Goal: Task Accomplishment & Management: Manage account settings

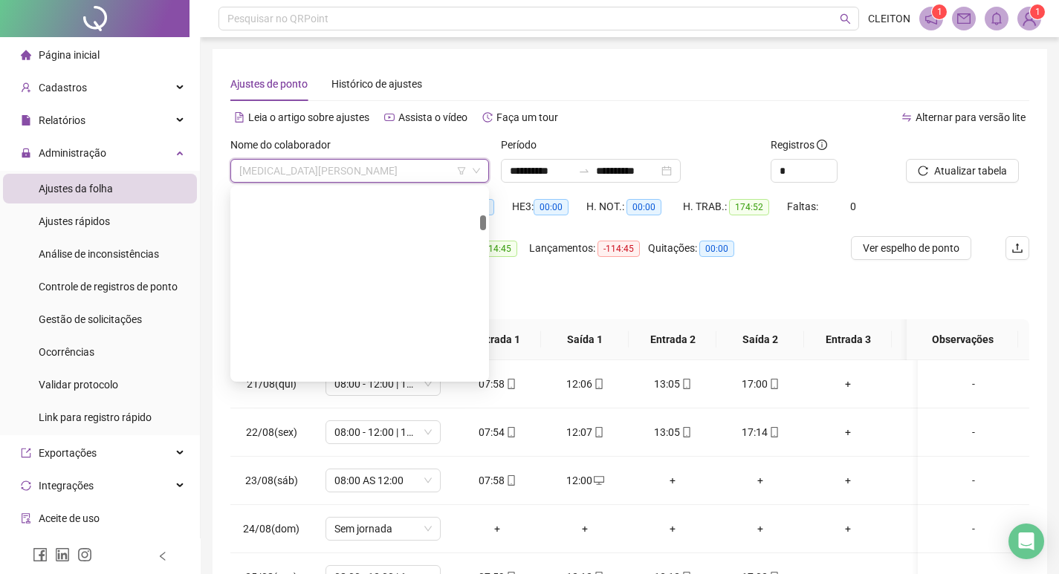
scroll to position [452, 0]
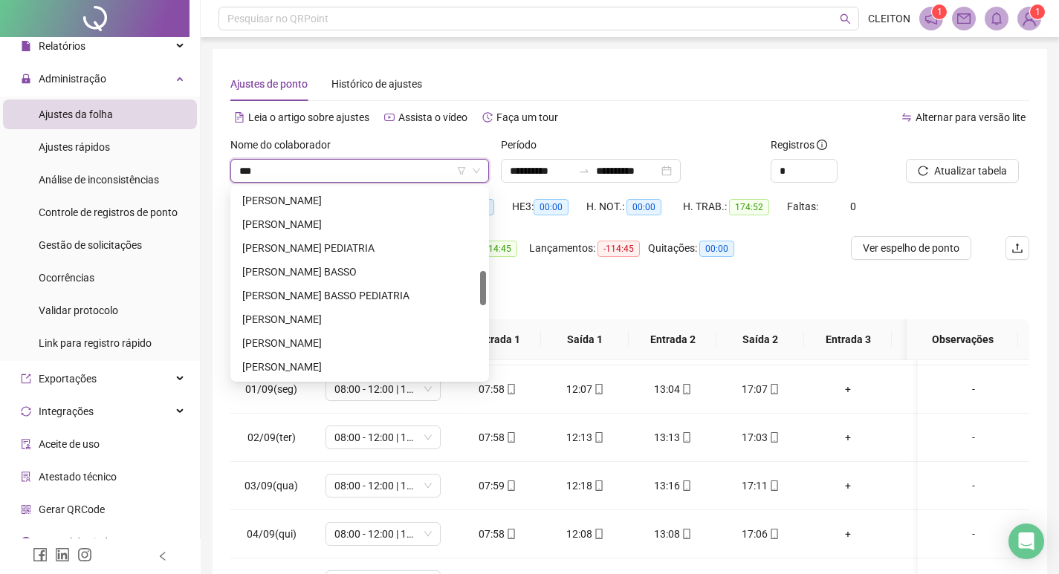
type input "****"
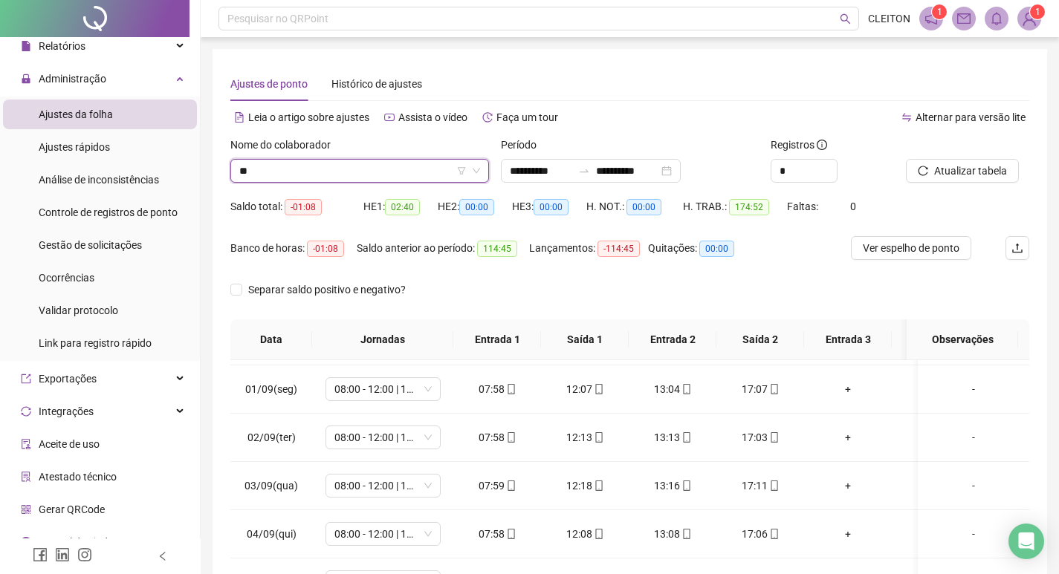
scroll to position [285, 0]
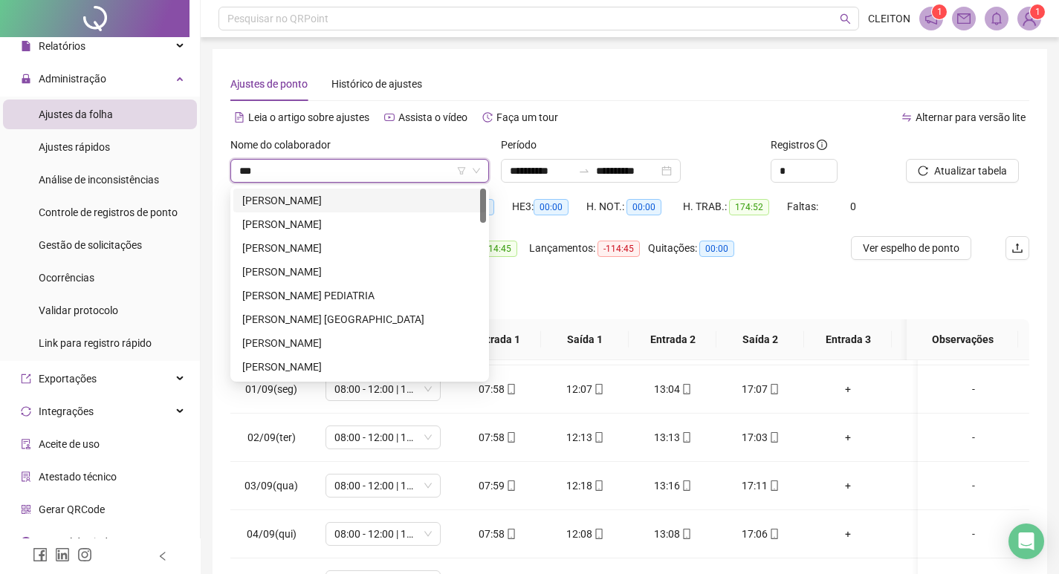
type input "****"
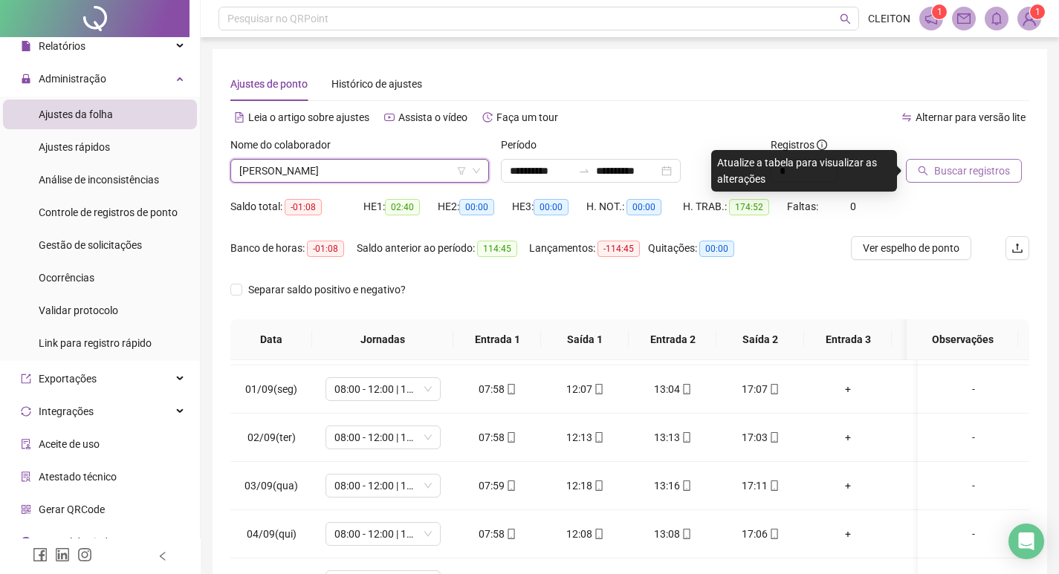
click at [962, 160] on button "Buscar registros" at bounding box center [963, 171] width 116 height 24
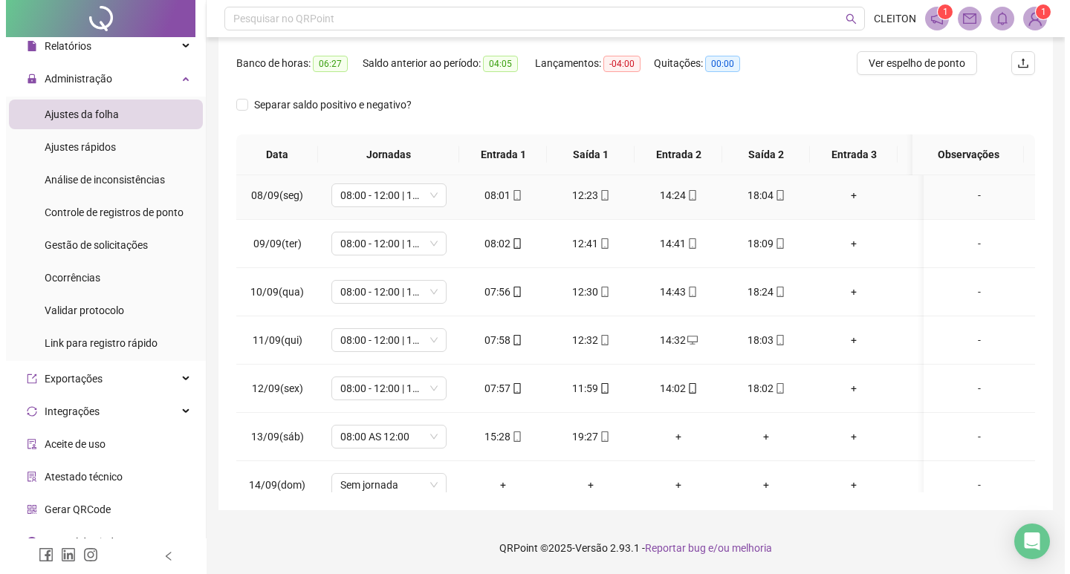
scroll to position [1046, 0]
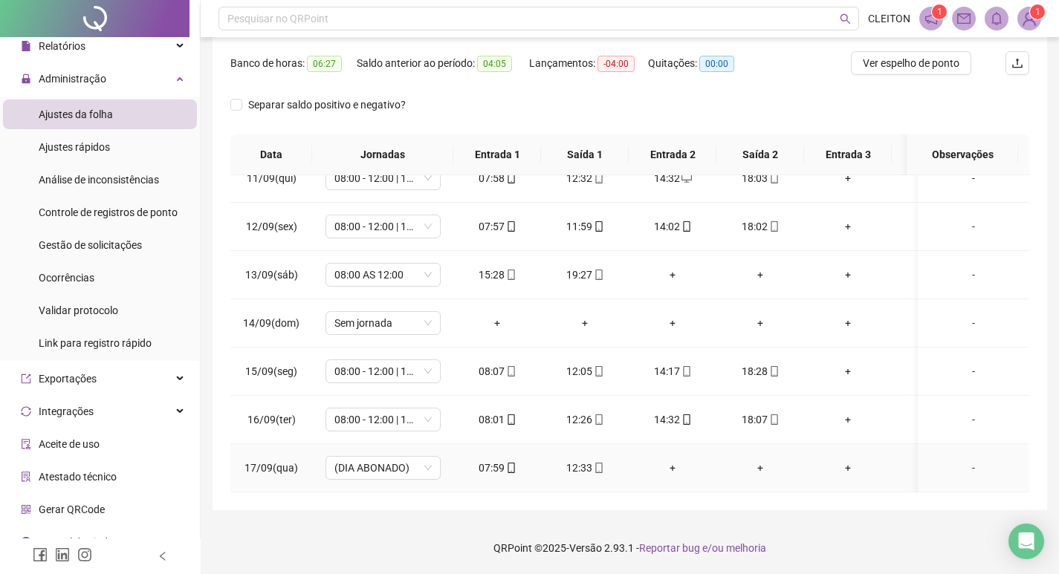
click at [666, 464] on div "+" at bounding box center [672, 468] width 64 height 16
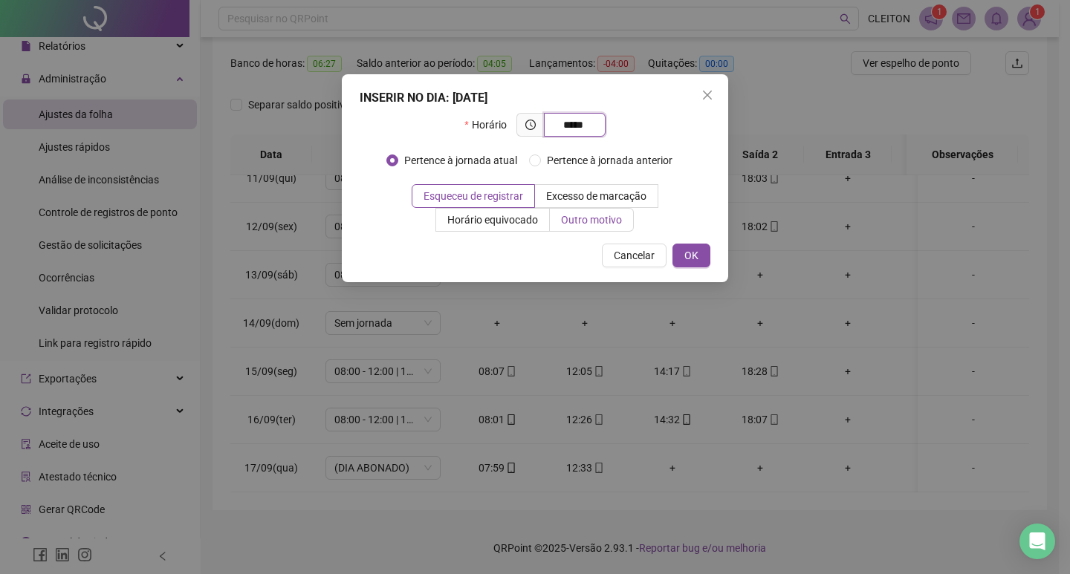
type input "*****"
click at [563, 217] on span "Outro motivo" at bounding box center [591, 220] width 61 height 12
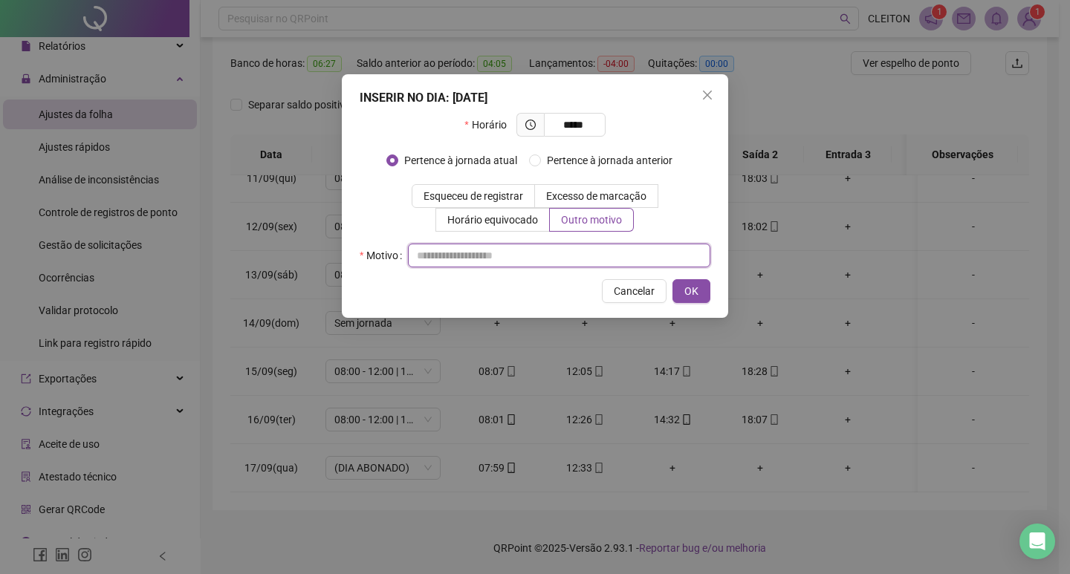
click at [576, 247] on input "text" at bounding box center [559, 256] width 302 height 24
type input "*"
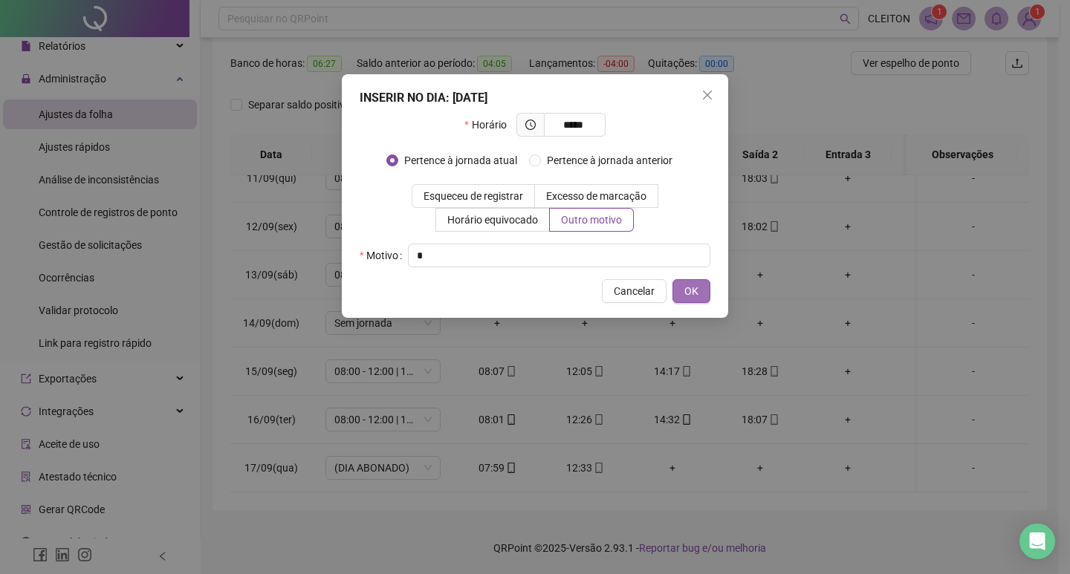
click at [675, 289] on button "OK" at bounding box center [691, 291] width 38 height 24
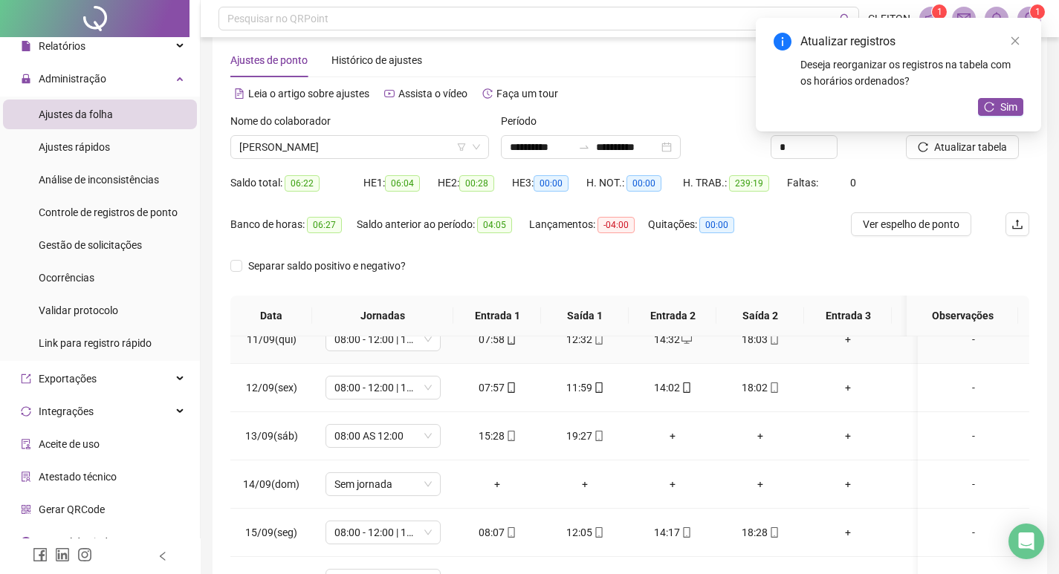
scroll to position [0, 0]
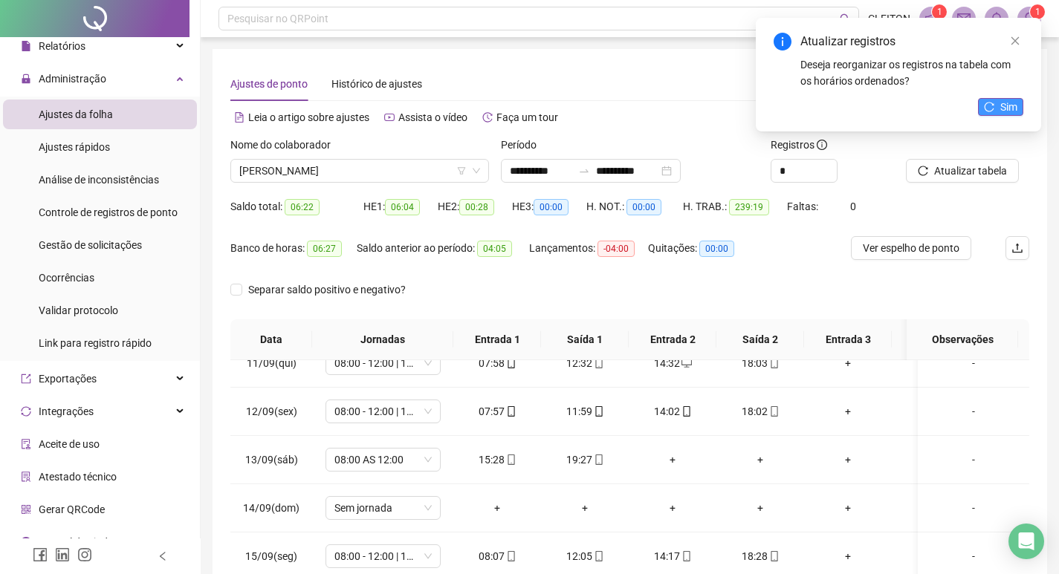
click at [1014, 100] on span "Sim" at bounding box center [1008, 107] width 17 height 16
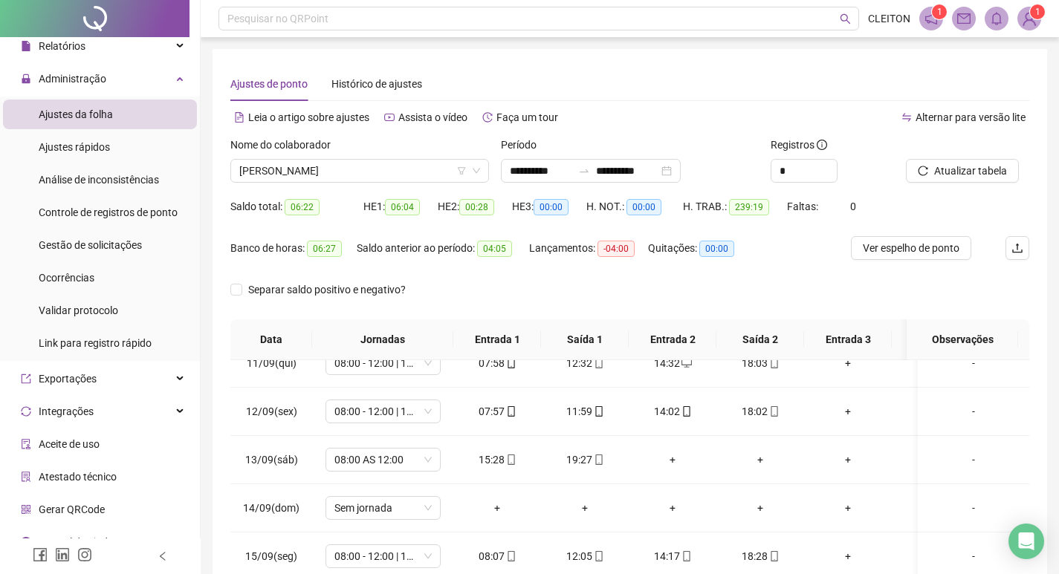
click at [960, 166] on span "Atualizar tabela" at bounding box center [970, 171] width 73 height 16
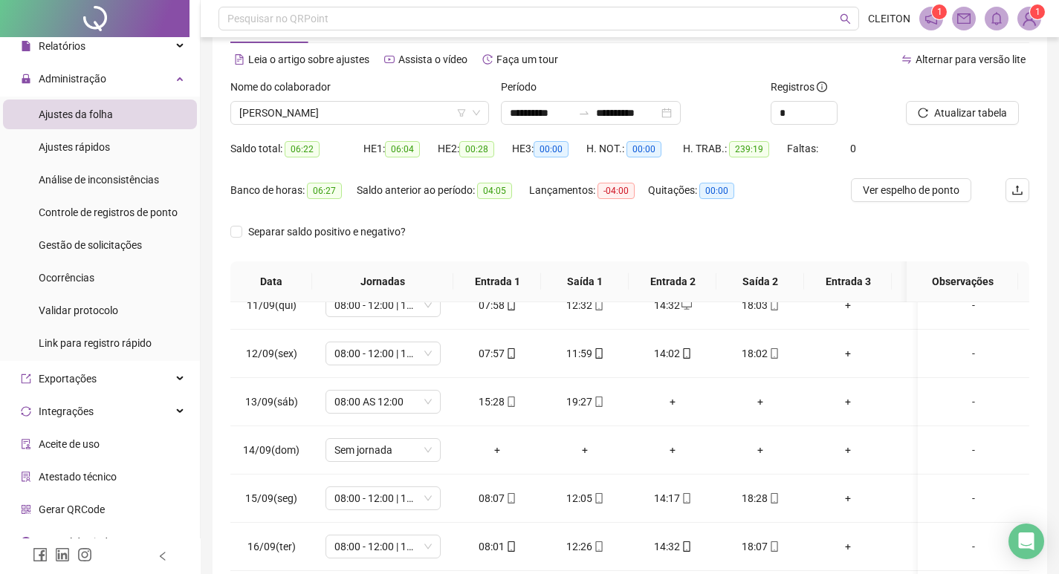
scroll to position [185, 0]
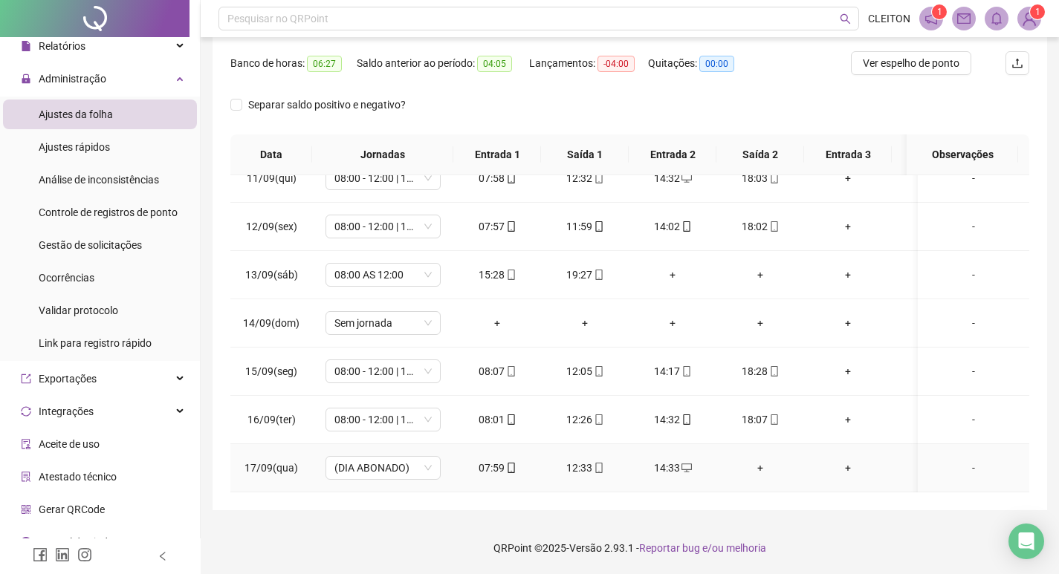
click at [961, 460] on div "-" at bounding box center [973, 468] width 88 height 16
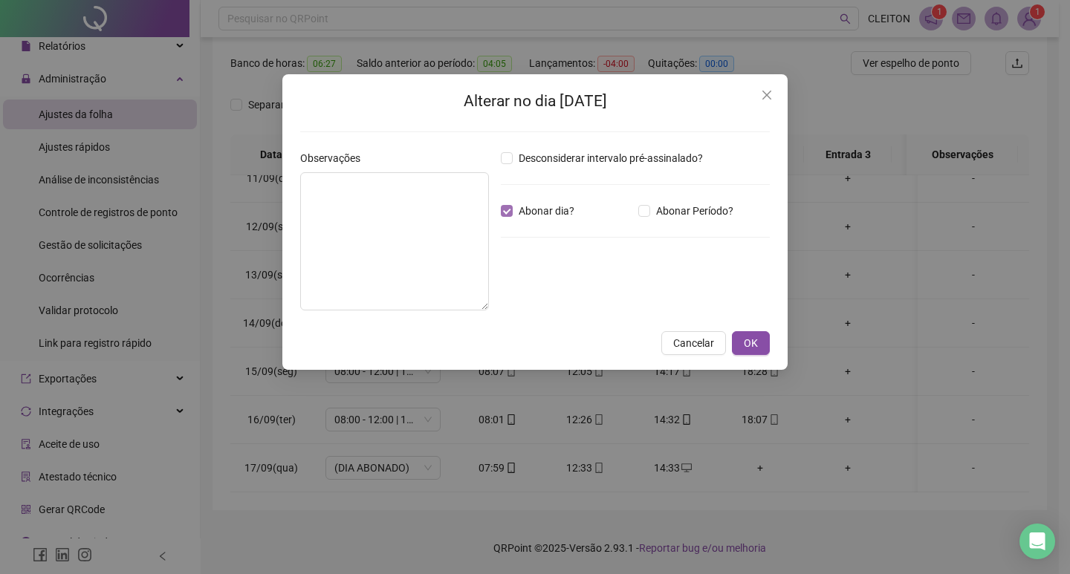
click at [539, 215] on span "Abonar dia?" at bounding box center [547, 211] width 68 height 16
click at [760, 343] on button "OK" at bounding box center [751, 343] width 38 height 24
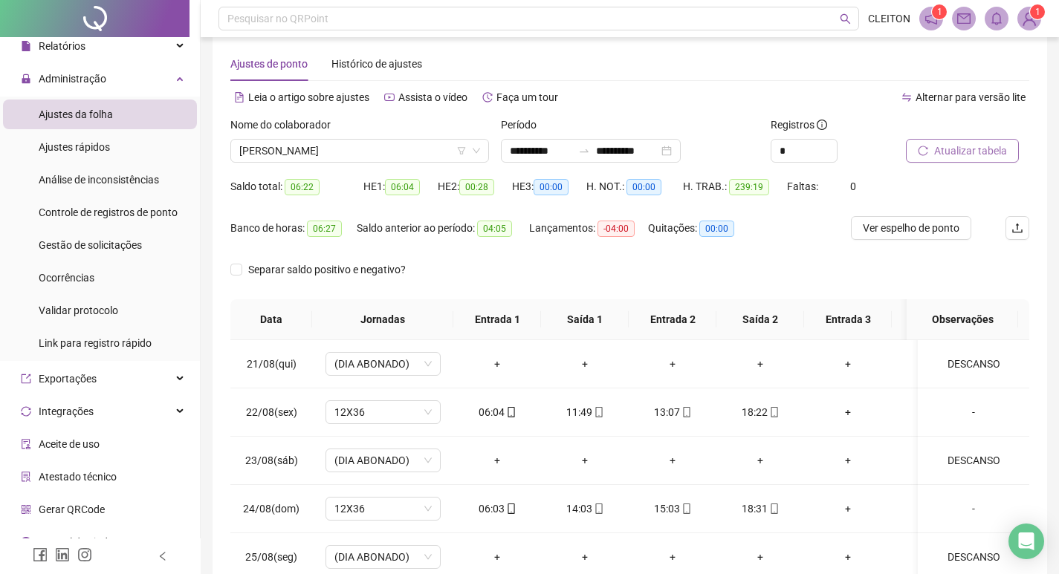
scroll to position [0, 0]
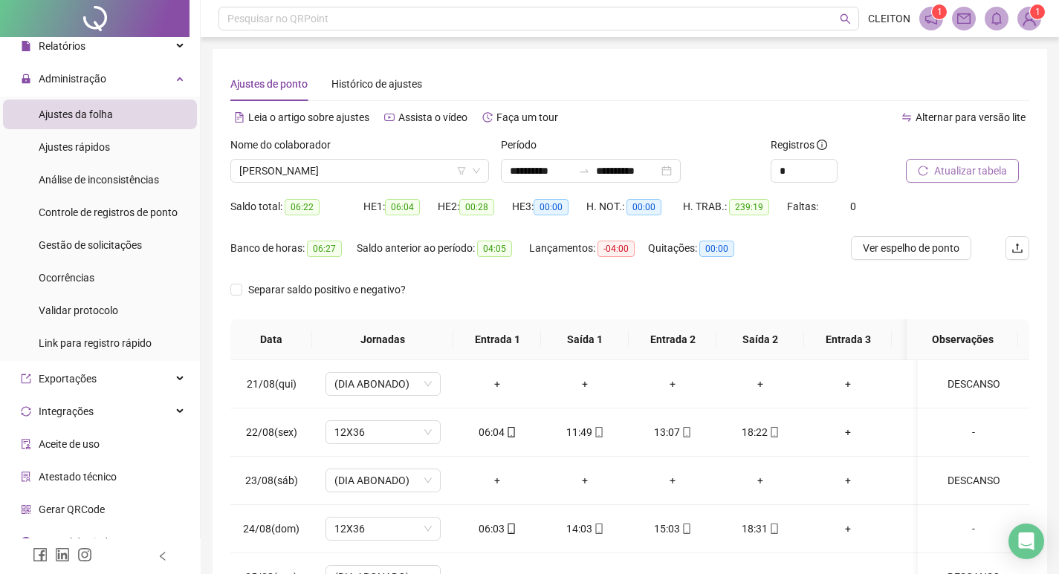
click at [918, 182] on button "Atualizar tabela" at bounding box center [961, 171] width 113 height 24
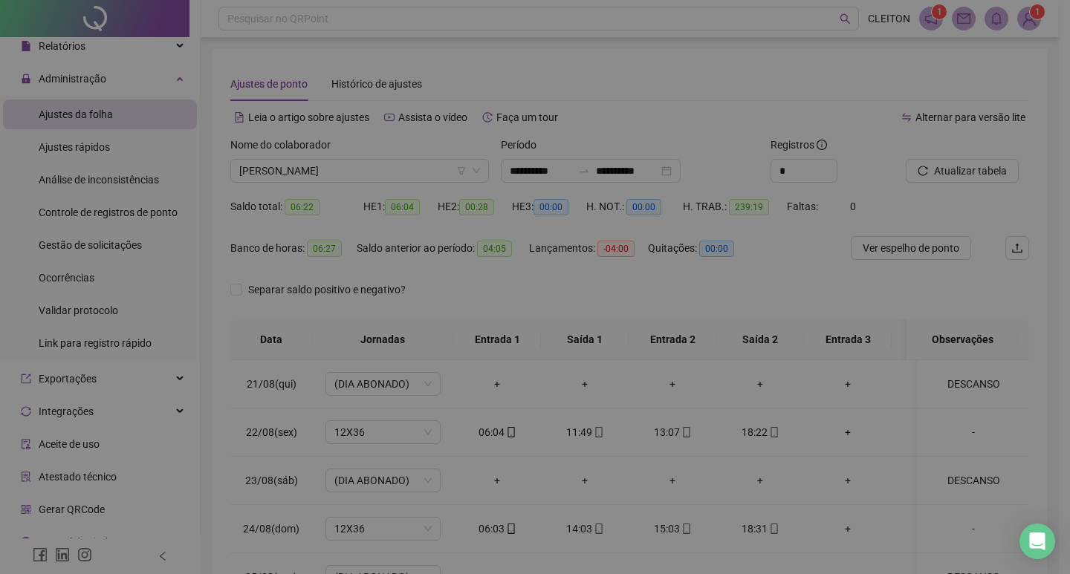
click at [933, 172] on div "Atualizando tabela Atualizando e reorganizando os registros... OK" at bounding box center [535, 287] width 1070 height 574
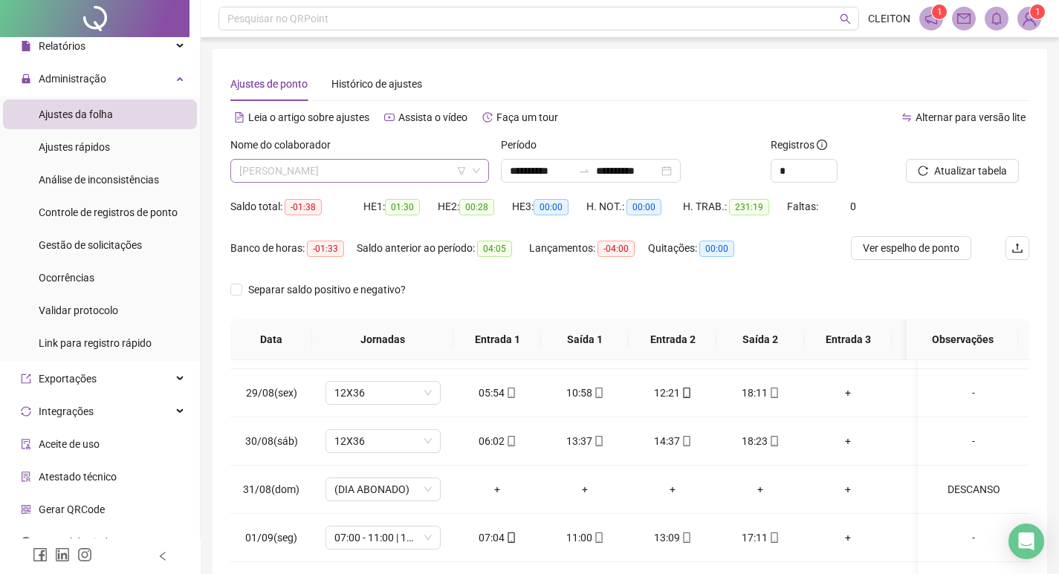
click at [397, 180] on span "LILIANE MARTINS DIAS" at bounding box center [359, 171] width 241 height 22
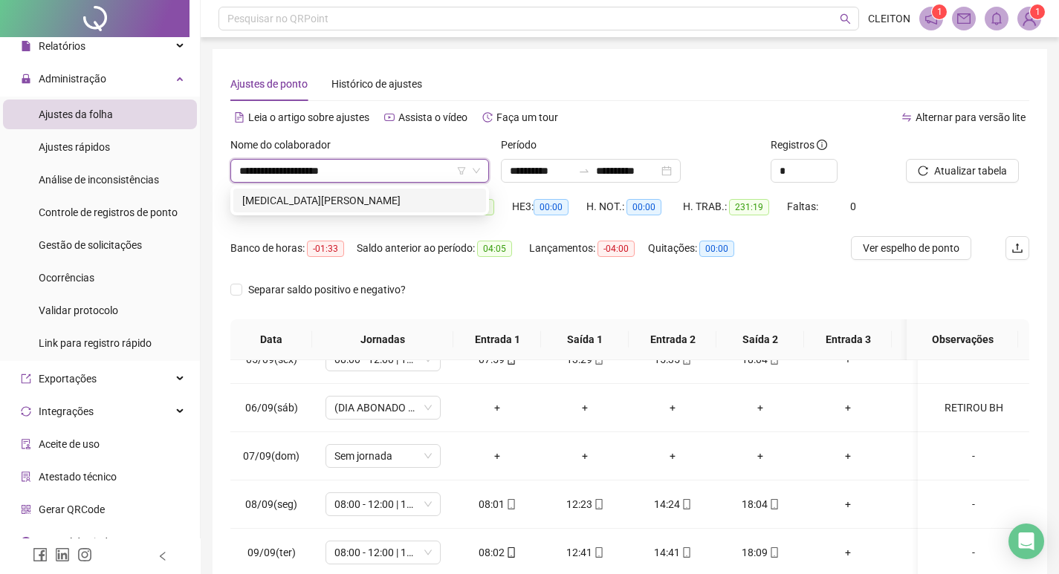
type input "**********"
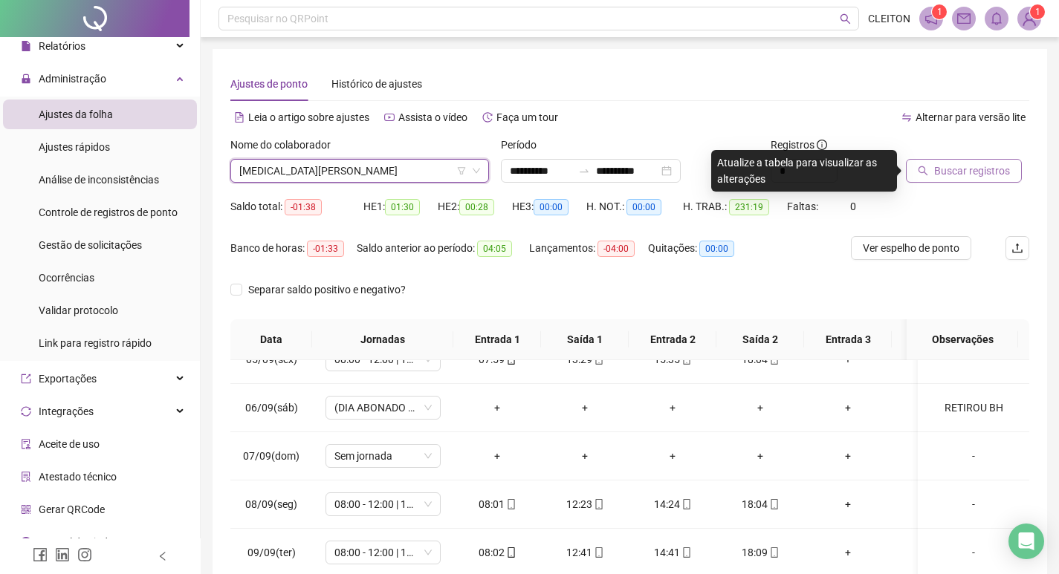
click at [975, 162] on button "Buscar registros" at bounding box center [963, 171] width 116 height 24
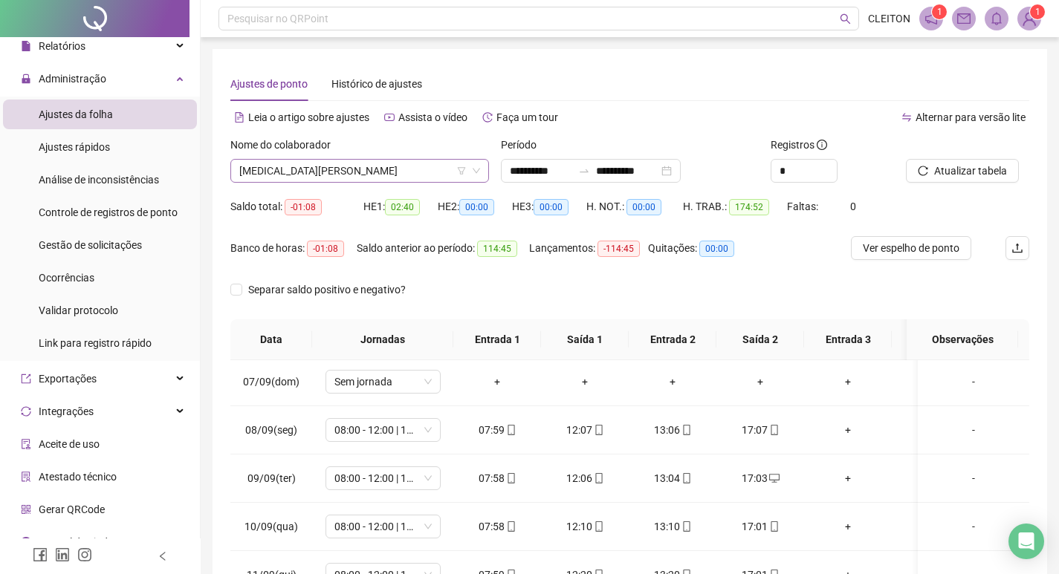
click at [325, 178] on span "[PERSON_NAME]" at bounding box center [359, 171] width 241 height 22
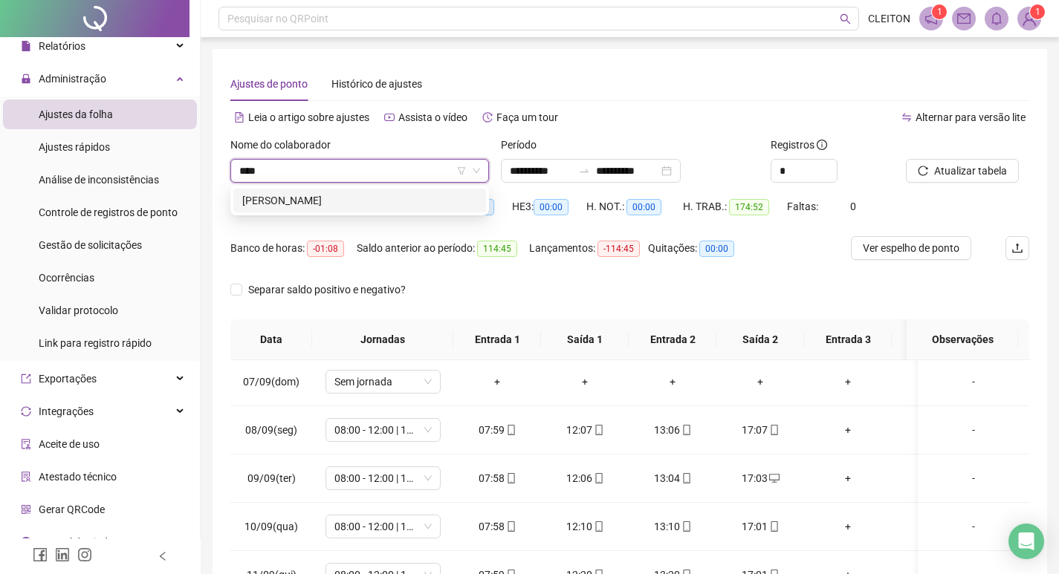
type input "*****"
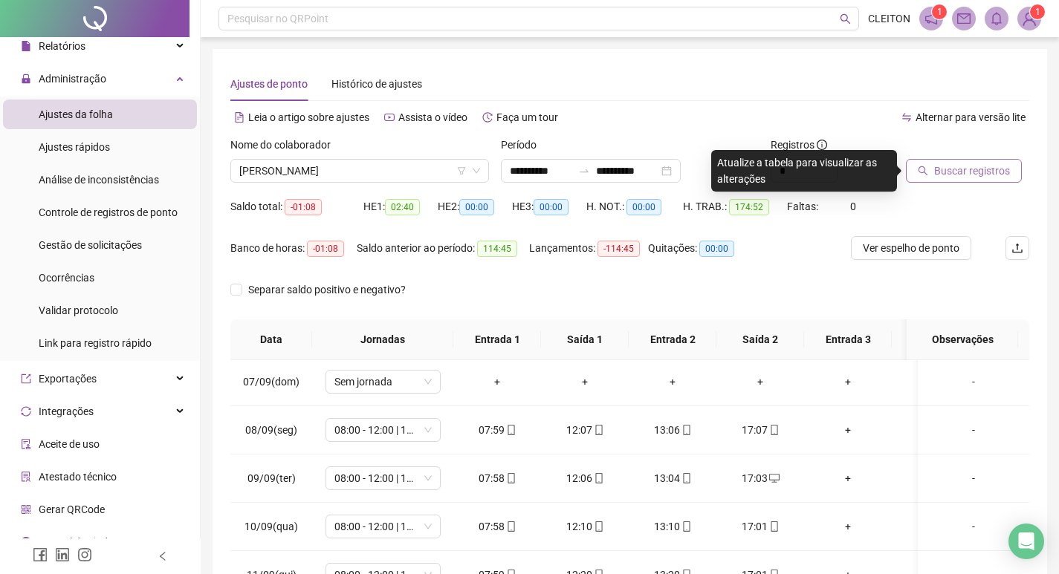
click at [986, 163] on span "Buscar registros" at bounding box center [972, 171] width 76 height 16
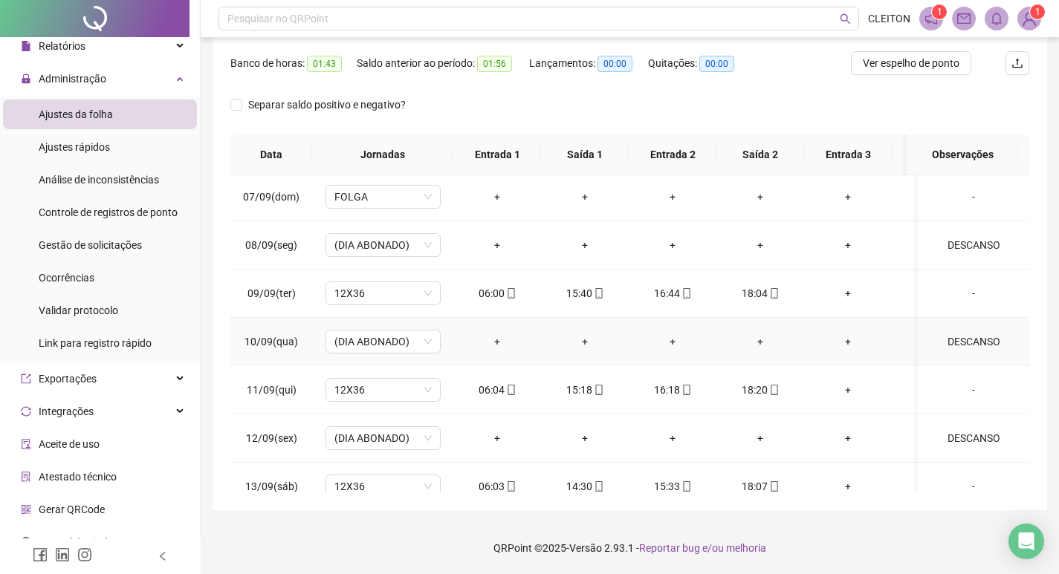
scroll to position [1046, 0]
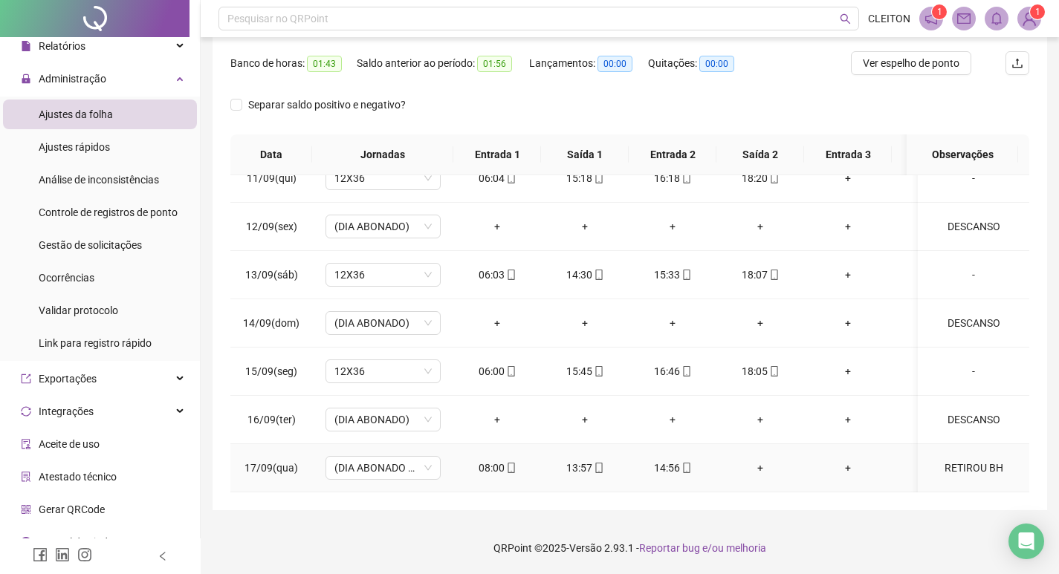
click at [961, 461] on div "RETIROU BH" at bounding box center [973, 468] width 88 height 16
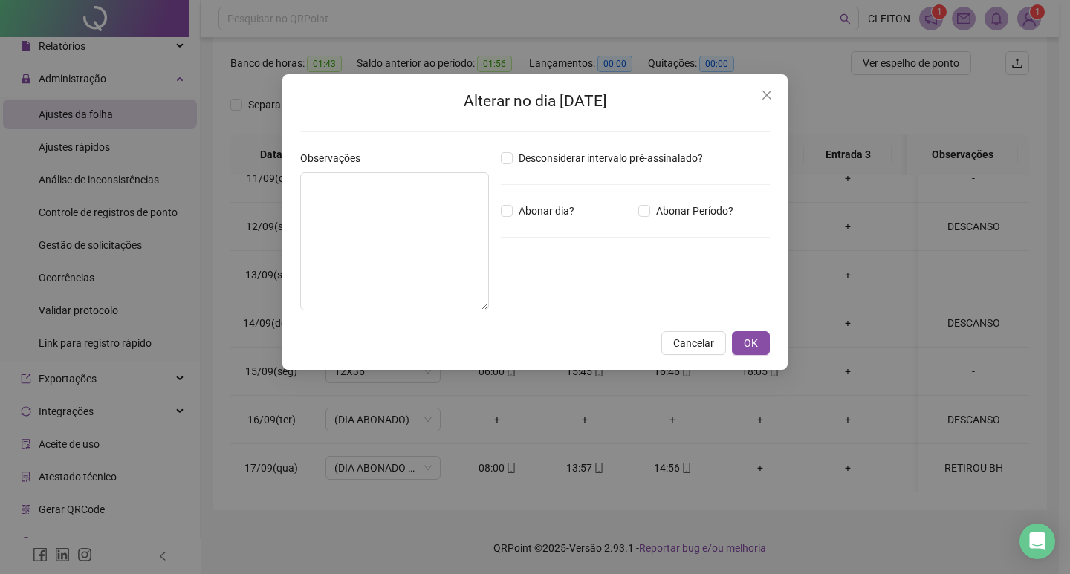
type input "*****"
click at [772, 94] on icon "close" at bounding box center [767, 95] width 12 height 12
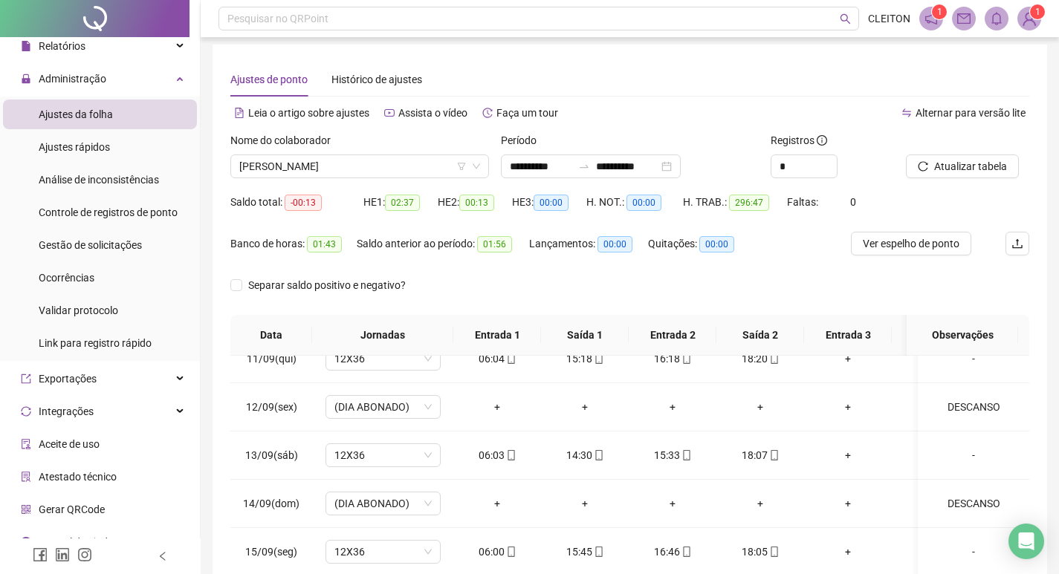
scroll to position [0, 0]
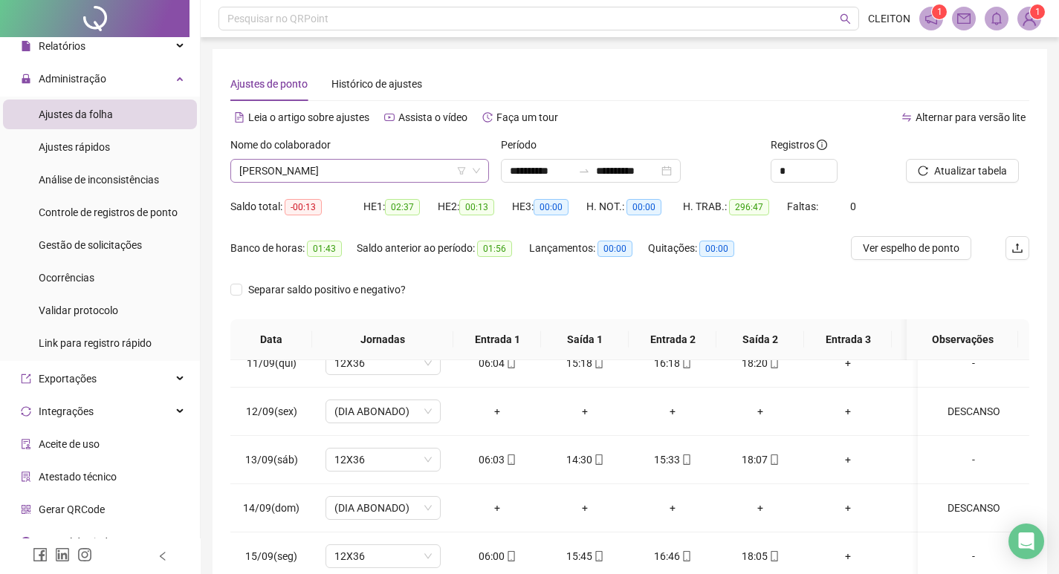
click at [381, 175] on span "INGRID MICHELE BATISTA DE SOUZA" at bounding box center [359, 171] width 241 height 22
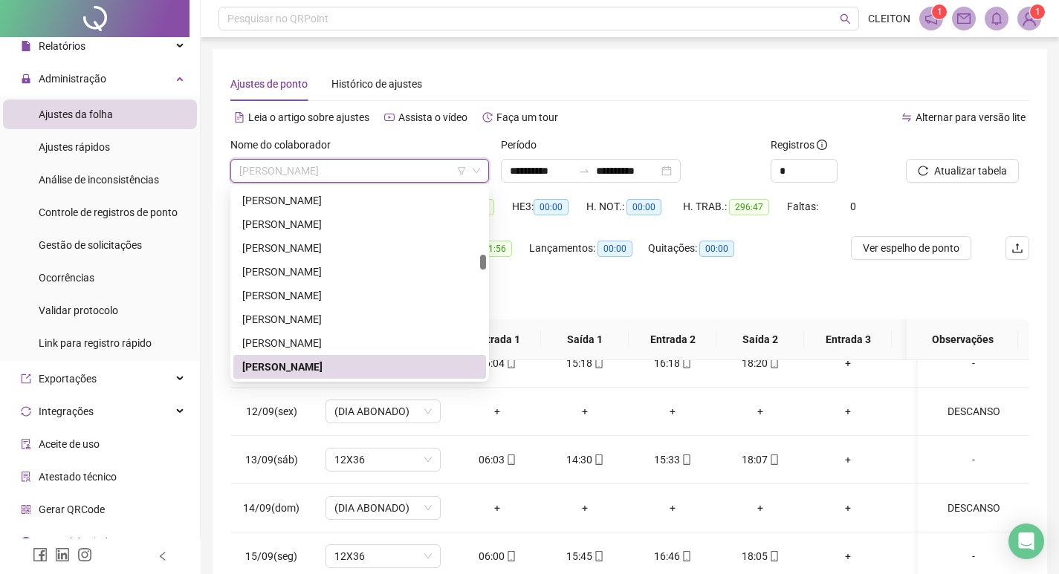
click at [626, 303] on div "Separar saldo positivo e negativo?" at bounding box center [629, 299] width 799 height 42
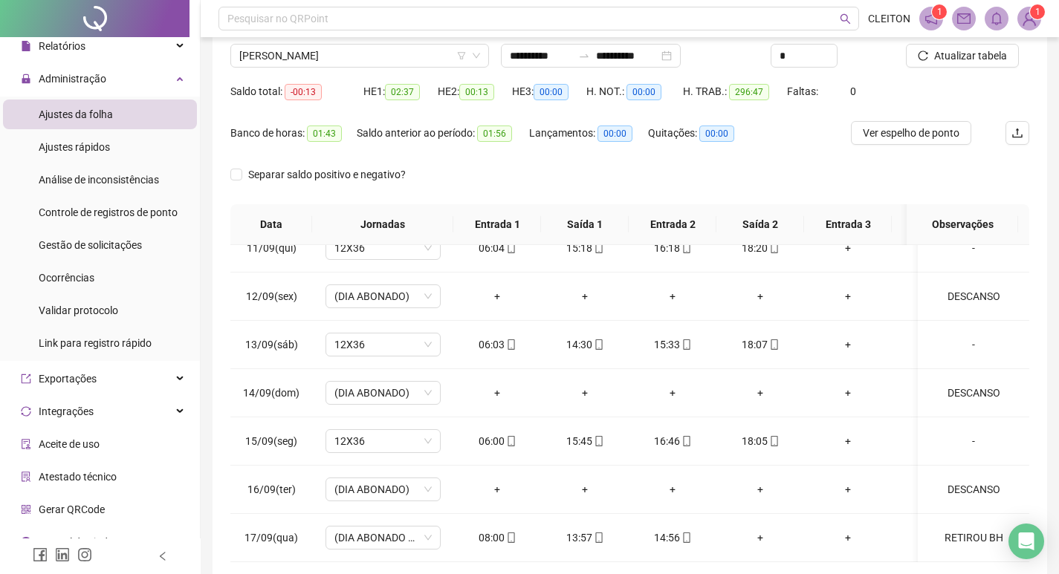
scroll to position [0, 0]
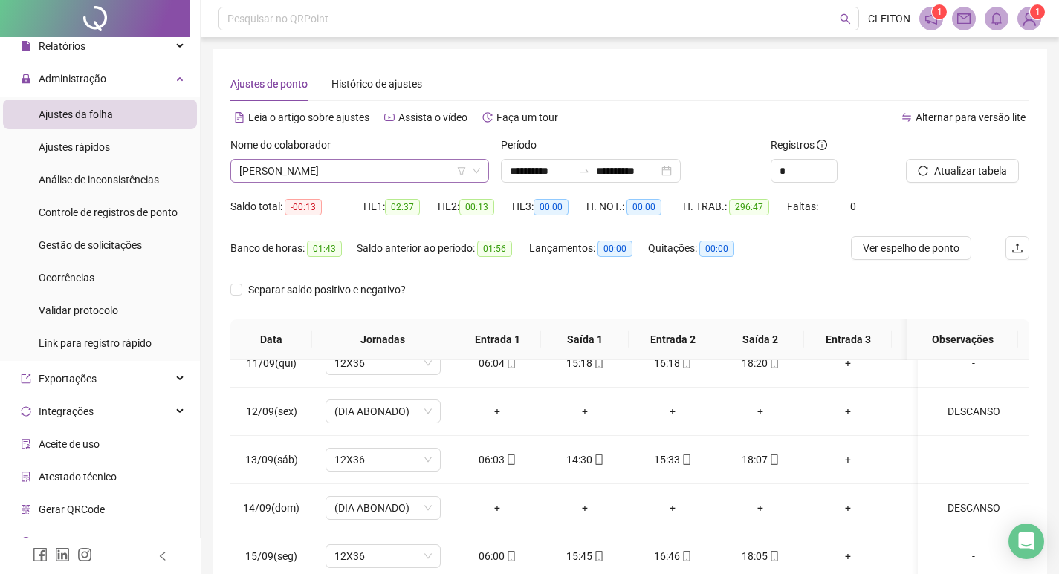
click at [340, 164] on span "INGRID MICHELE BATISTA DE SOUZA" at bounding box center [359, 171] width 241 height 22
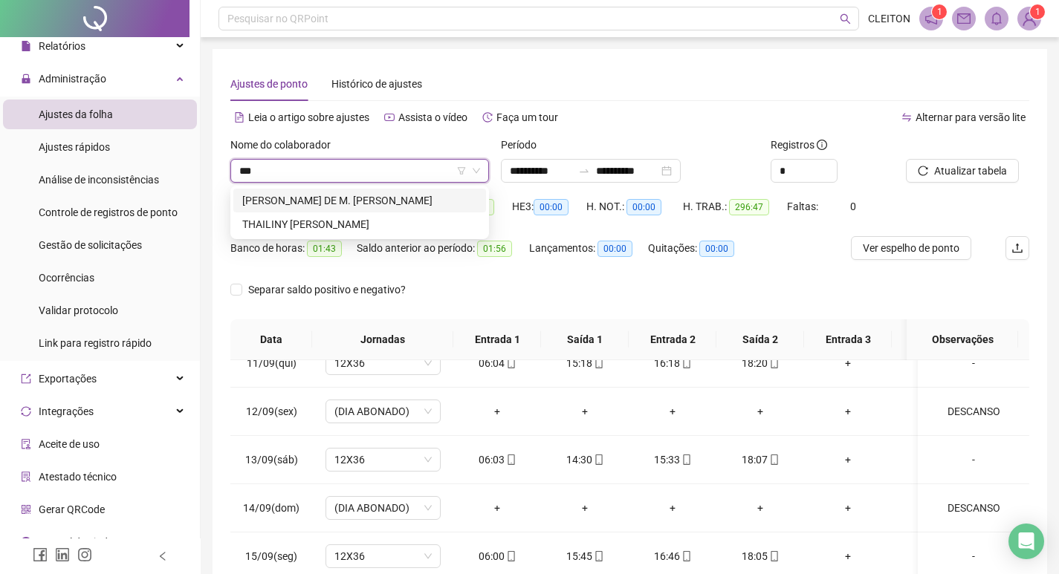
type input "****"
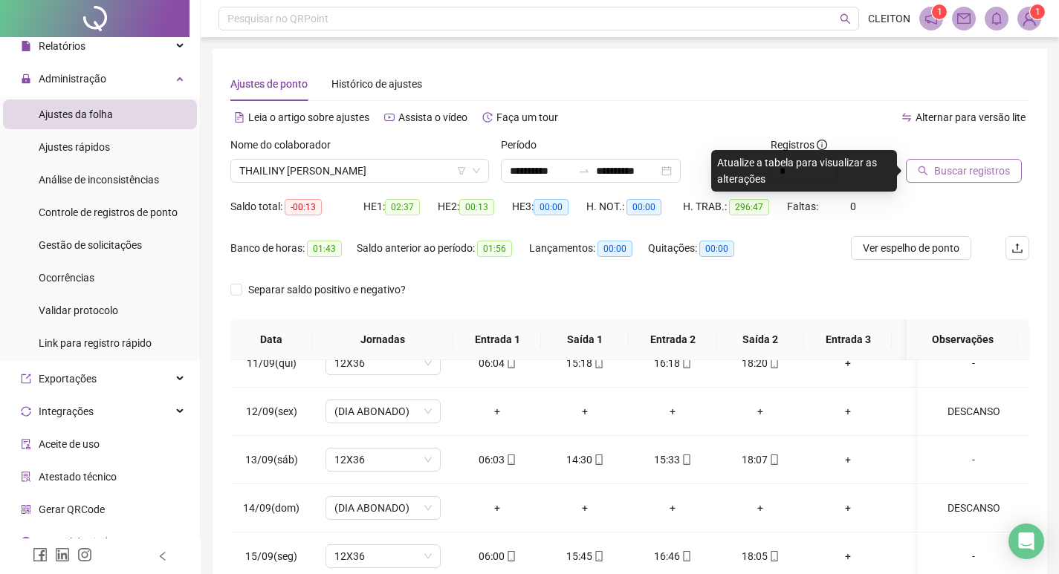
click at [986, 169] on span "Buscar registros" at bounding box center [972, 171] width 76 height 16
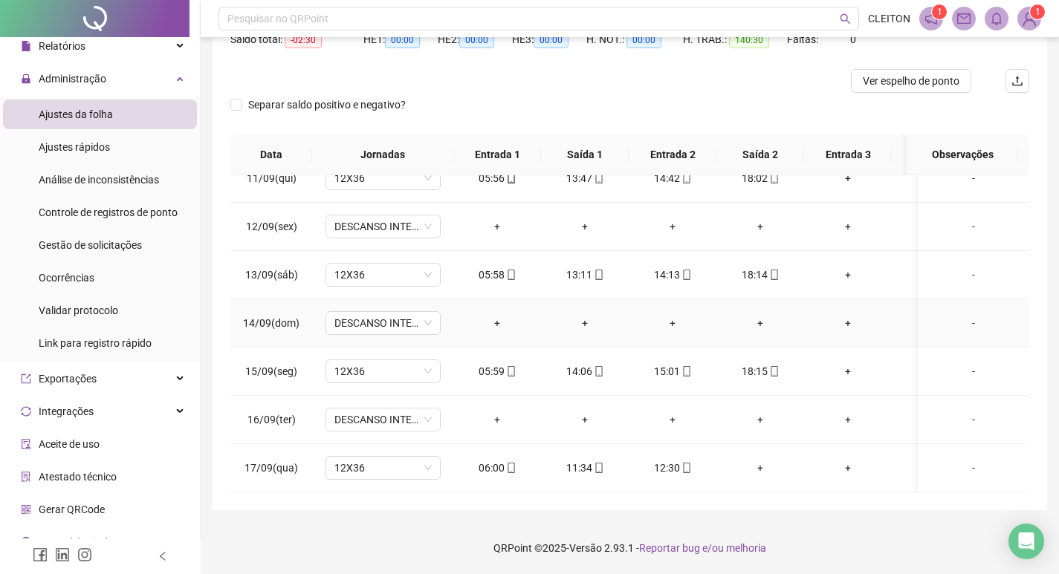
scroll to position [1046, 0]
click at [956, 460] on div "-" at bounding box center [973, 468] width 88 height 16
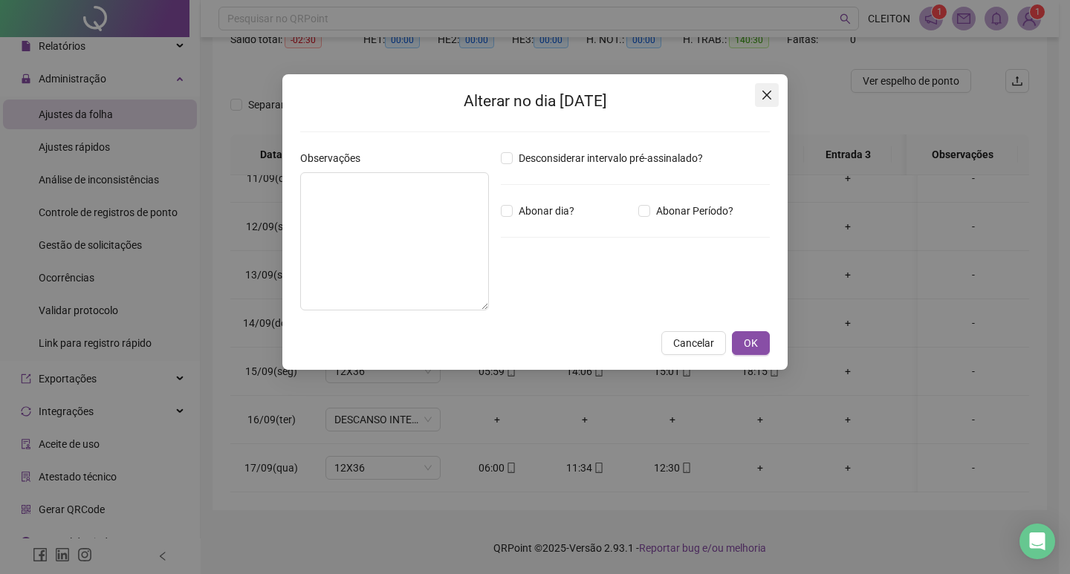
click at [758, 105] on button "Close" at bounding box center [767, 95] width 24 height 24
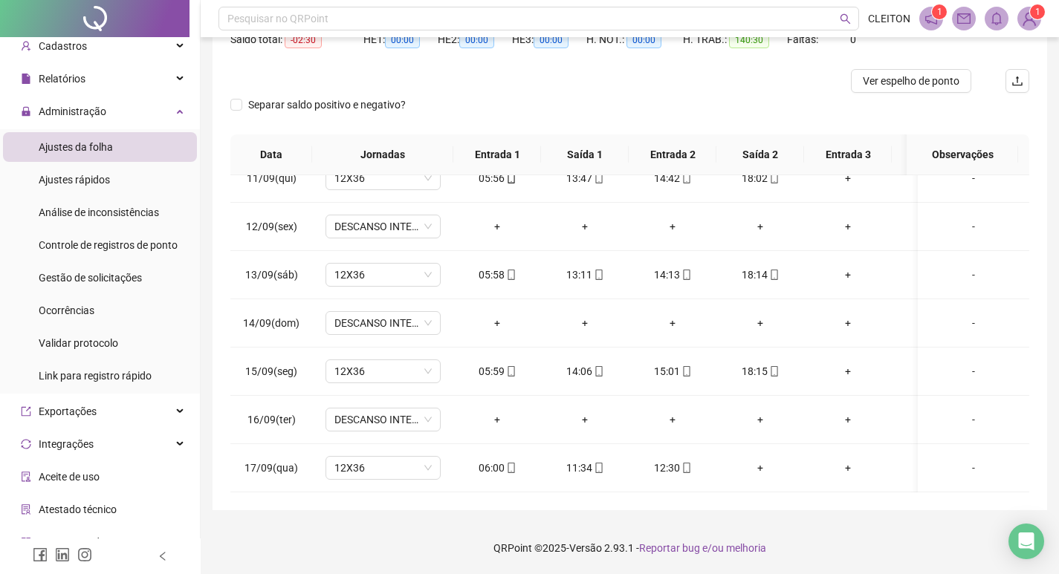
scroll to position [0, 0]
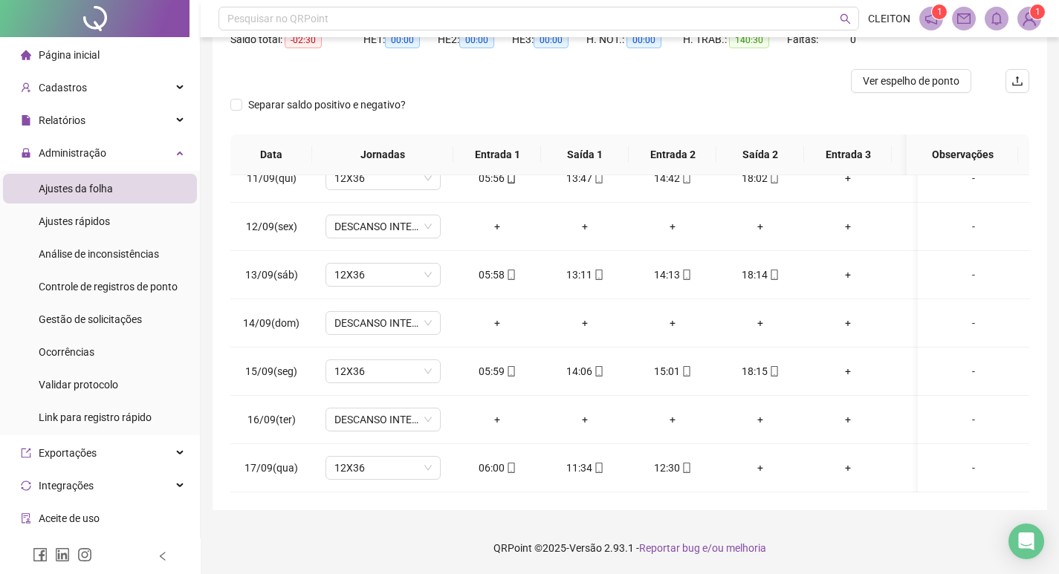
click at [242, 115] on div "Separar saldo positivo e negativo?" at bounding box center [330, 105] width 201 height 24
click at [244, 109] on span "Separar saldo positivo e negativo?" at bounding box center [326, 105] width 169 height 16
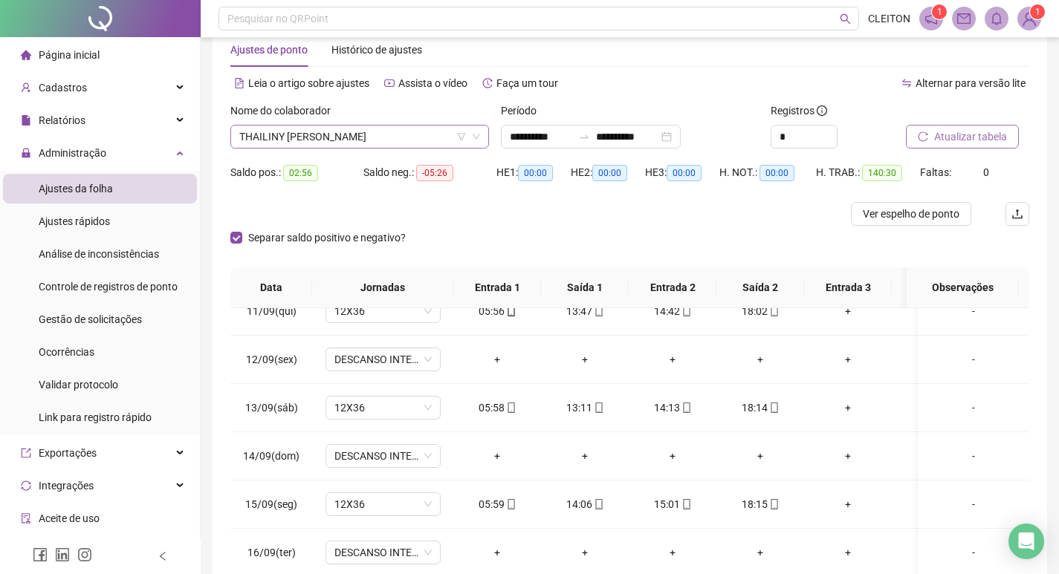
scroll to position [19, 0]
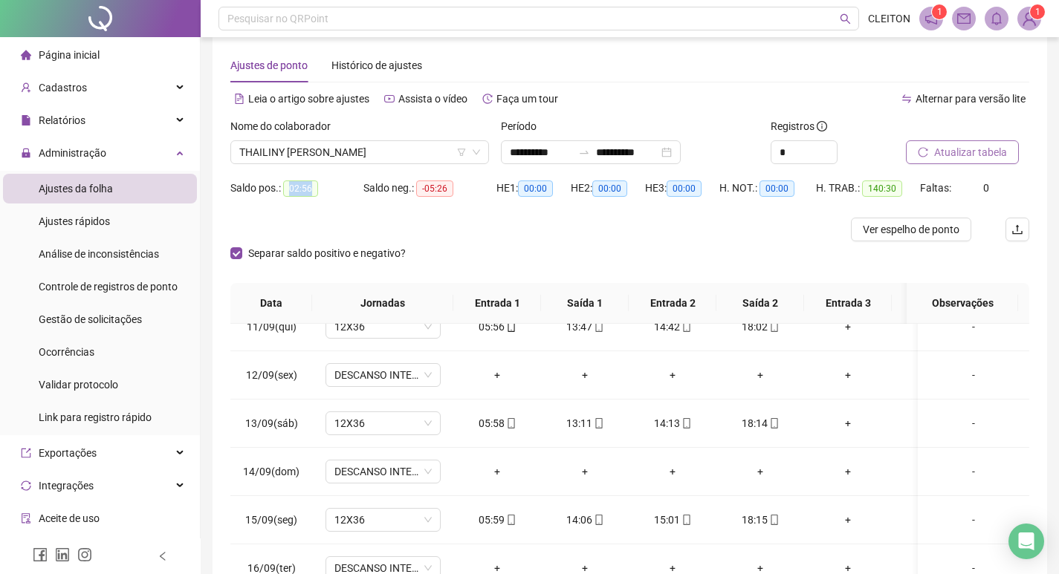
drag, startPoint x: 322, startPoint y: 185, endPoint x: 287, endPoint y: 185, distance: 34.9
click at [287, 185] on div "Saldo pos.: 02:56" at bounding box center [296, 188] width 133 height 17
click at [320, 192] on div "Saldo pos.: 02:56" at bounding box center [296, 188] width 133 height 17
drag, startPoint x: 417, startPoint y: 185, endPoint x: 452, endPoint y: 195, distance: 35.5
click at [414, 185] on div "Saldo neg.: -05:26" at bounding box center [429, 188] width 133 height 17
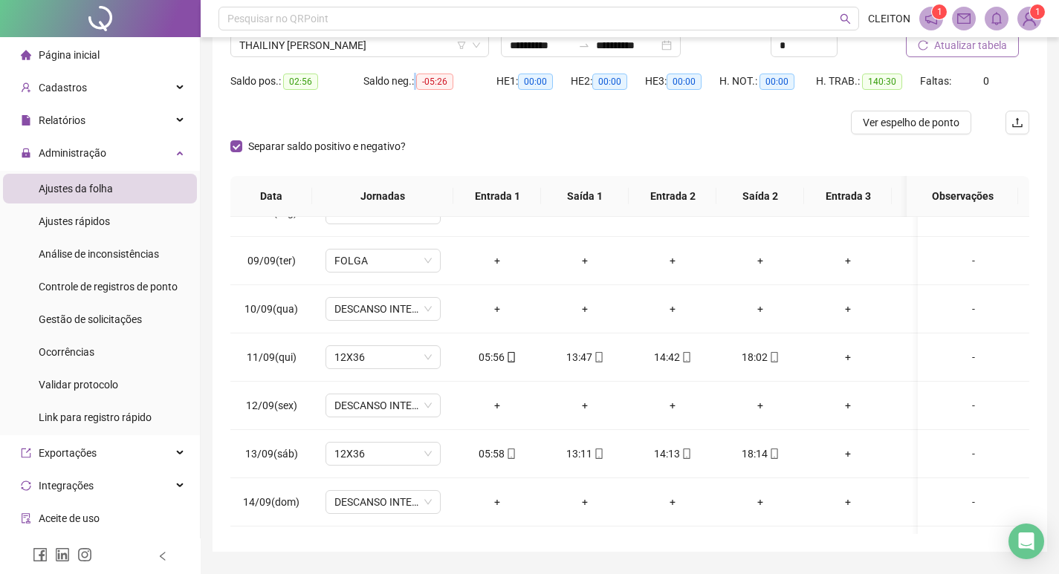
scroll to position [93, 0]
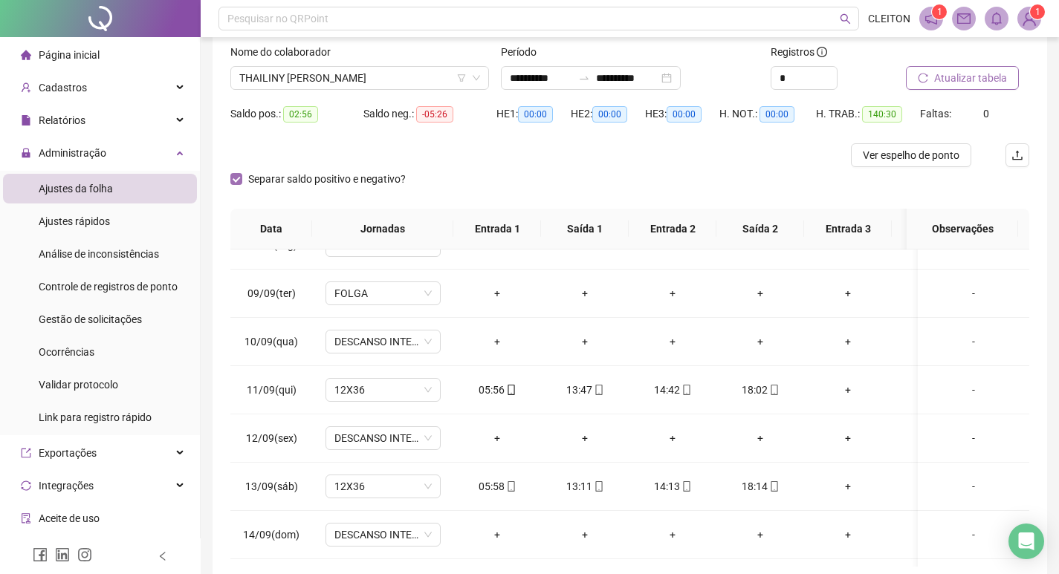
click at [235, 186] on label "Separar saldo positivo e negativo?" at bounding box center [320, 179] width 181 height 16
click at [250, 175] on span "Separar saldo positivo e negativo?" at bounding box center [326, 179] width 169 height 16
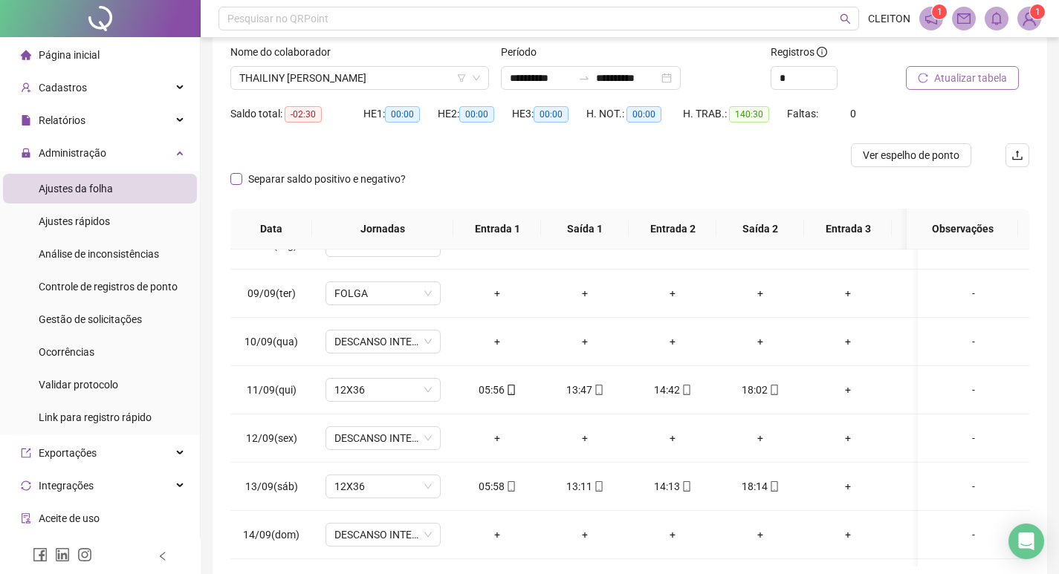
click at [244, 181] on span "Separar saldo positivo e negativo?" at bounding box center [326, 179] width 169 height 16
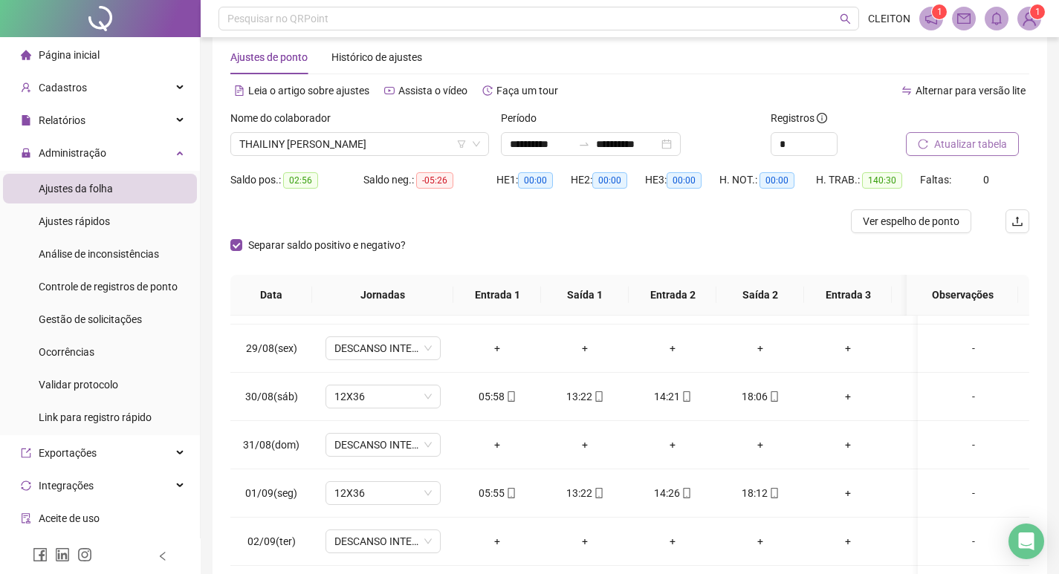
scroll to position [19, 0]
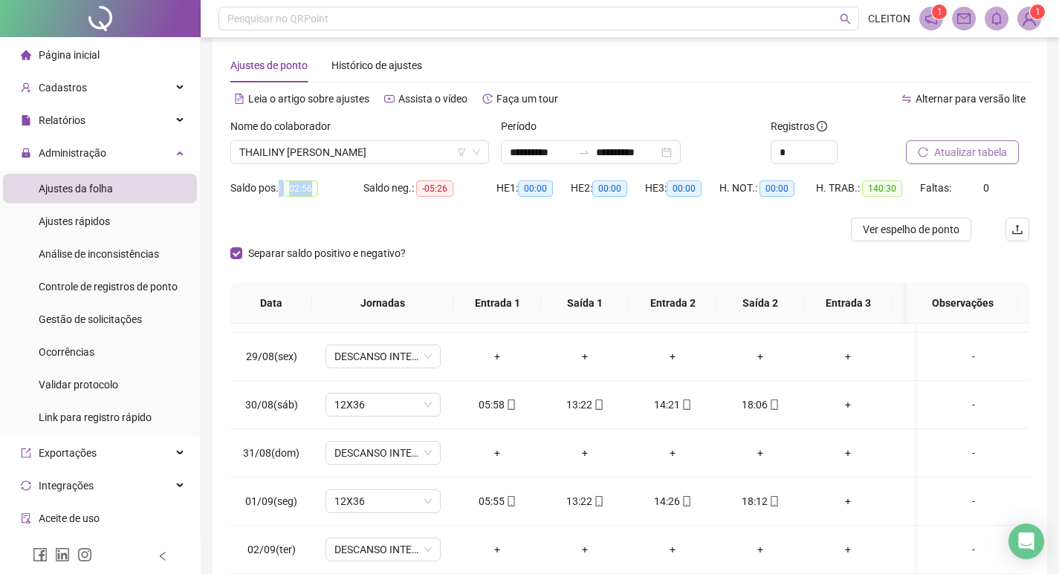
drag, startPoint x: 285, startPoint y: 192, endPoint x: 259, endPoint y: 192, distance: 26.0
click at [252, 192] on div "Saldo pos.: 02:56" at bounding box center [296, 188] width 133 height 17
click at [363, 215] on div "Saldo neg.: -05:26" at bounding box center [429, 197] width 133 height 42
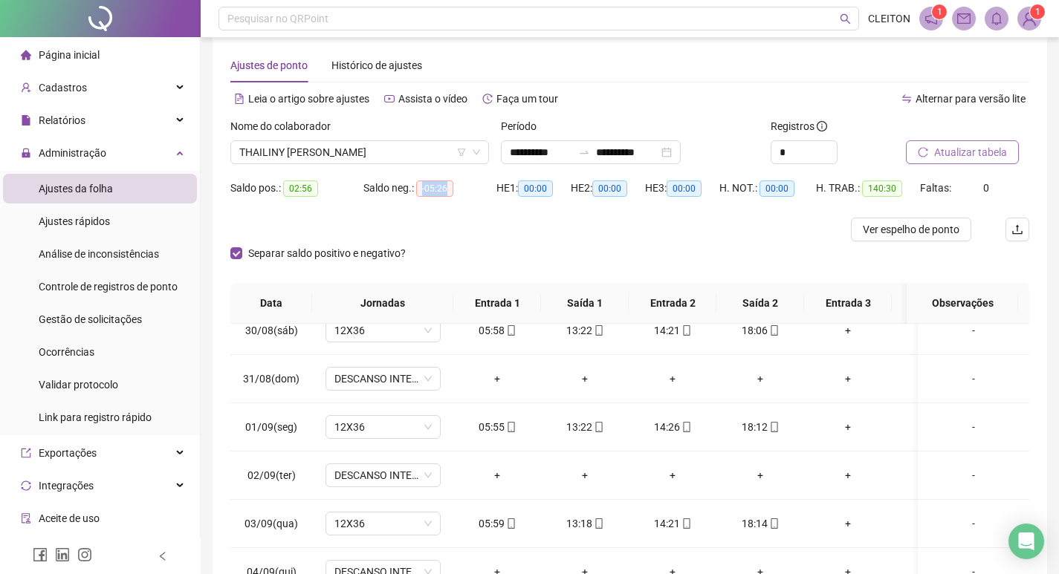
drag, startPoint x: 459, startPoint y: 186, endPoint x: 424, endPoint y: 190, distance: 35.1
click at [424, 190] on div "Saldo neg.: -05:26" at bounding box center [429, 188] width 133 height 17
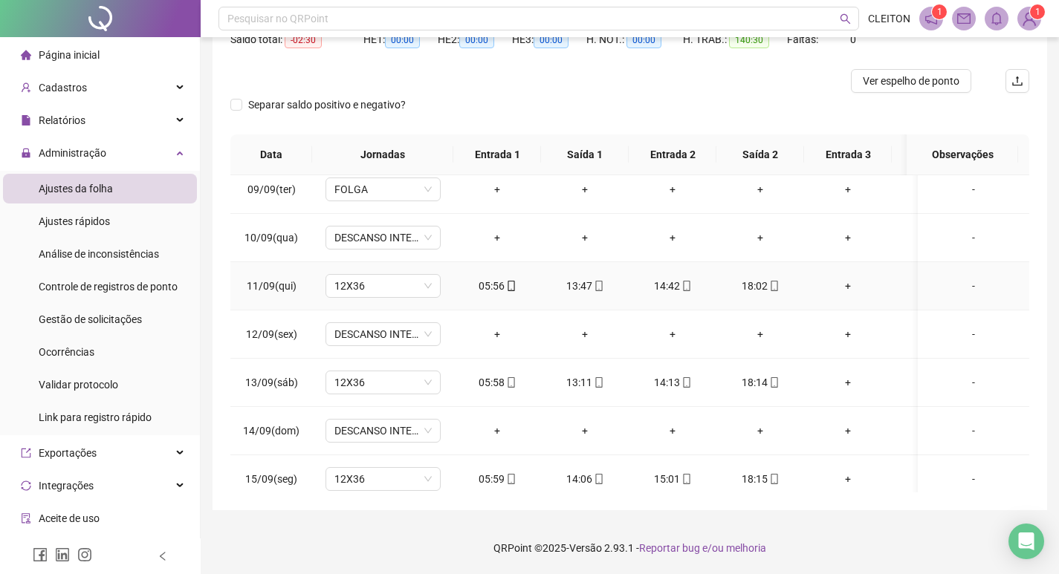
scroll to position [1046, 0]
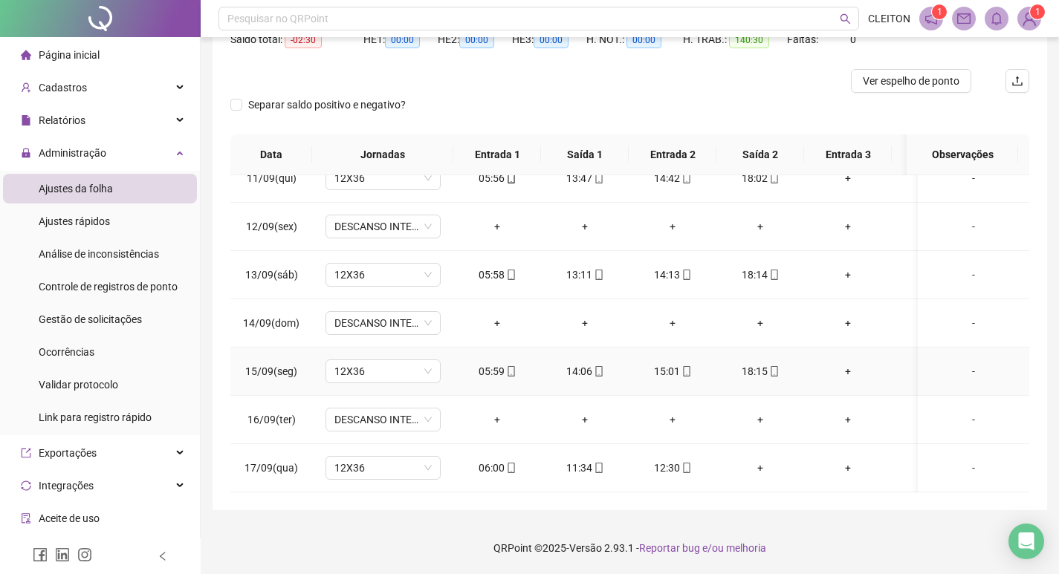
click at [684, 366] on icon "mobile" at bounding box center [686, 371] width 10 height 10
type input "**********"
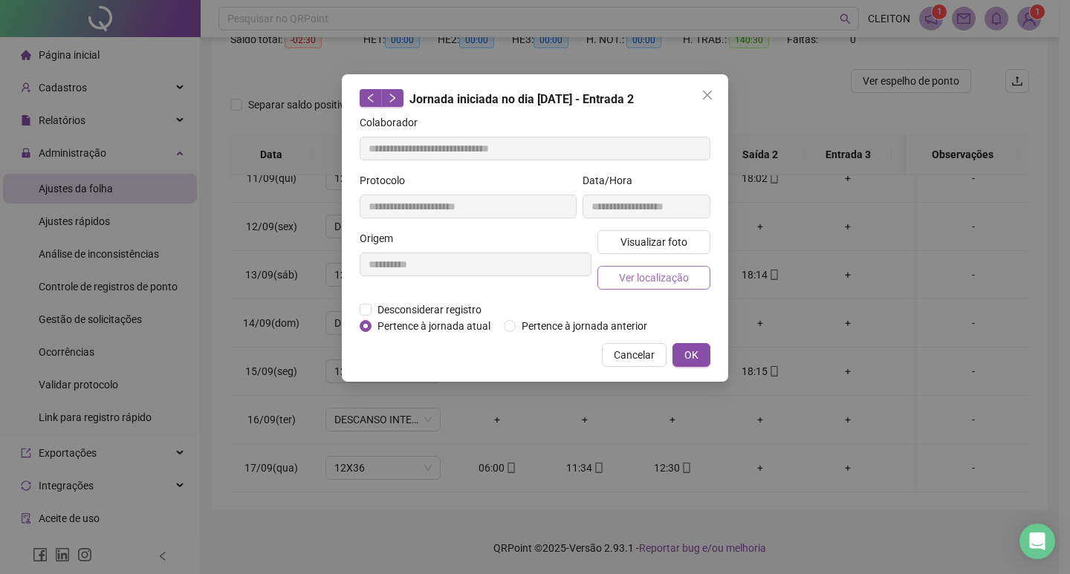
click at [689, 277] on button "Ver localização" at bounding box center [653, 278] width 113 height 24
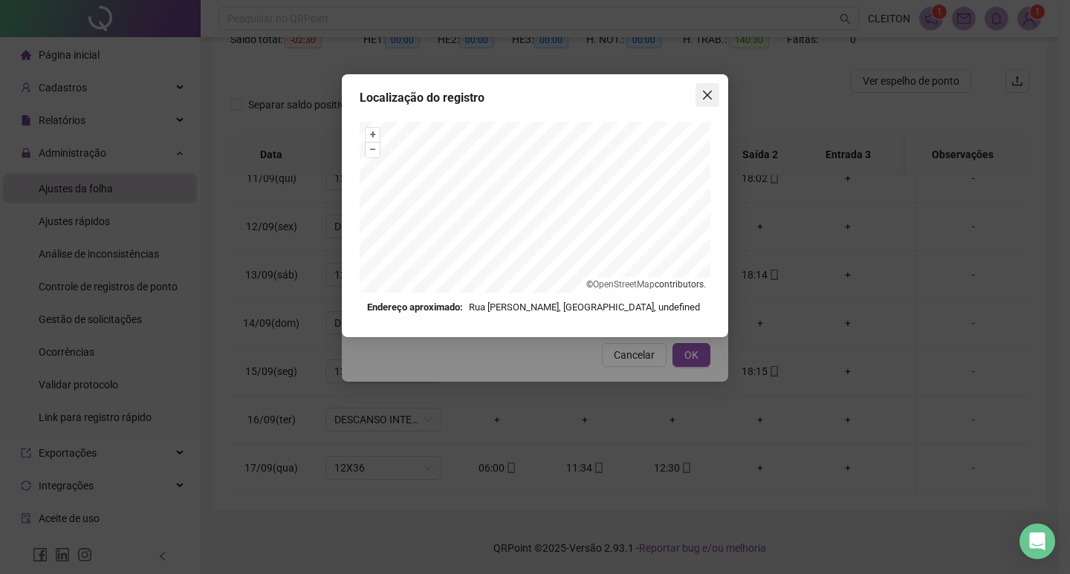
click at [711, 93] on icon "close" at bounding box center [707, 95] width 12 height 12
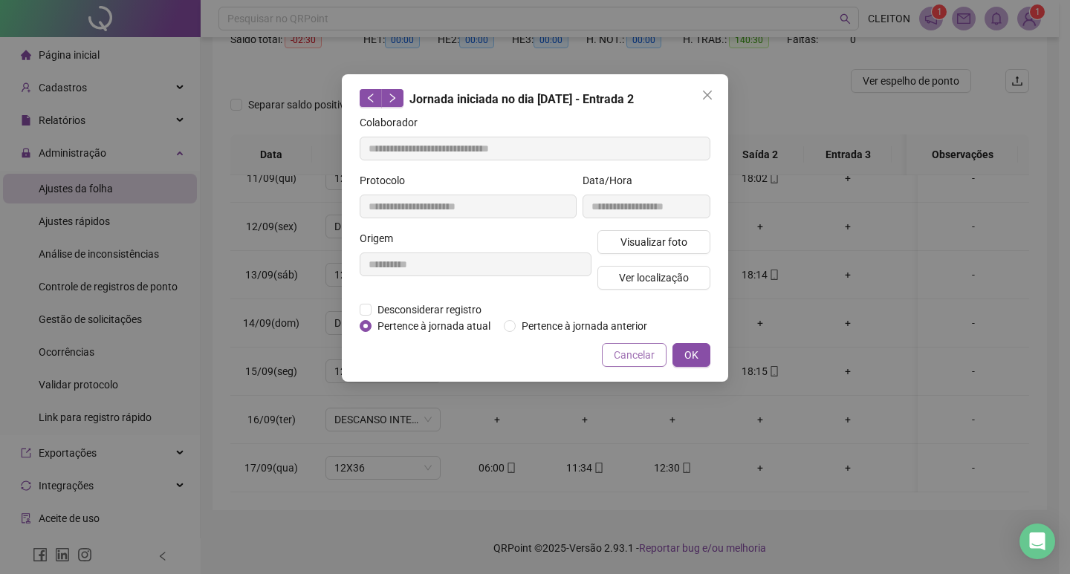
click at [641, 354] on span "Cancelar" at bounding box center [634, 355] width 41 height 16
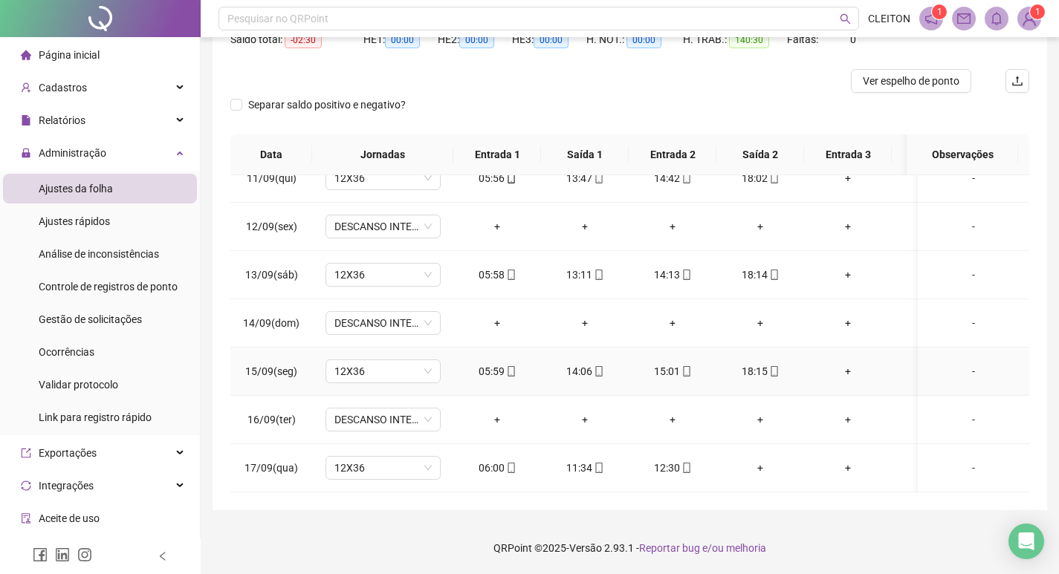
click at [607, 363] on div "14:06" at bounding box center [585, 371] width 64 height 16
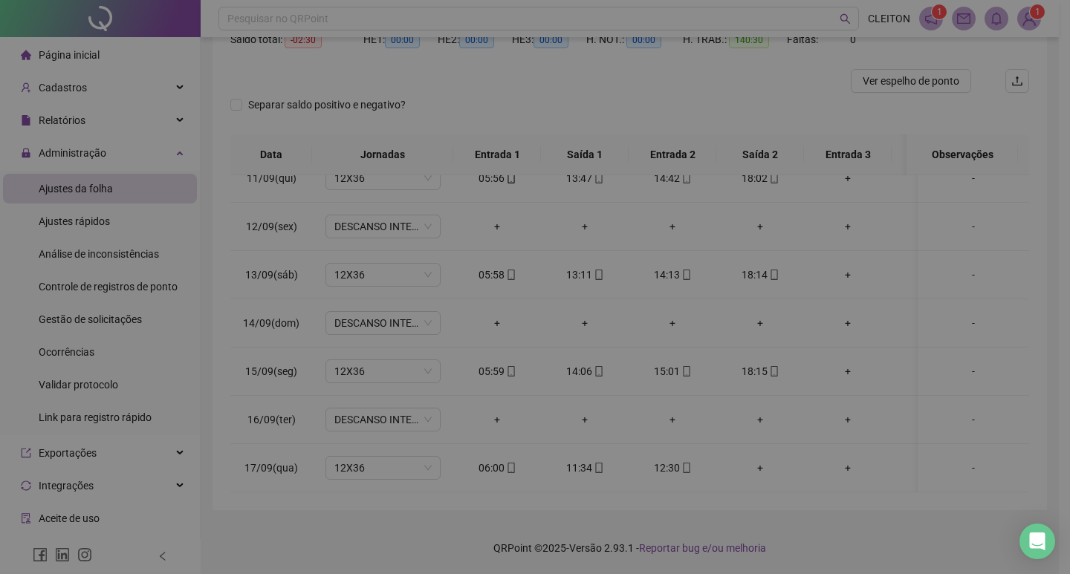
type input "**********"
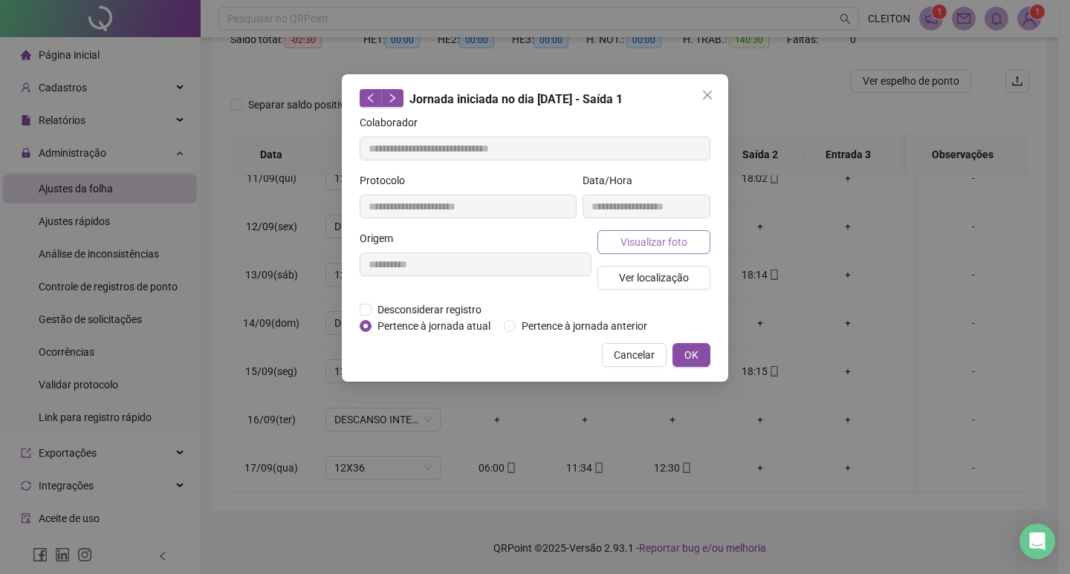
click at [637, 235] on span "Visualizar foto" at bounding box center [653, 242] width 67 height 16
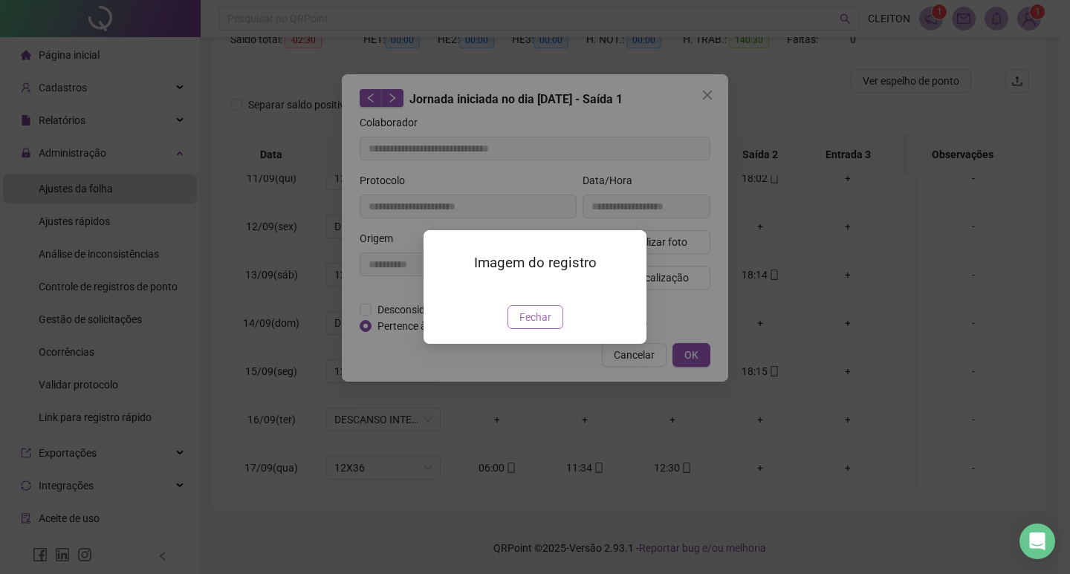
click at [556, 329] on button "Fechar" at bounding box center [535, 317] width 56 height 24
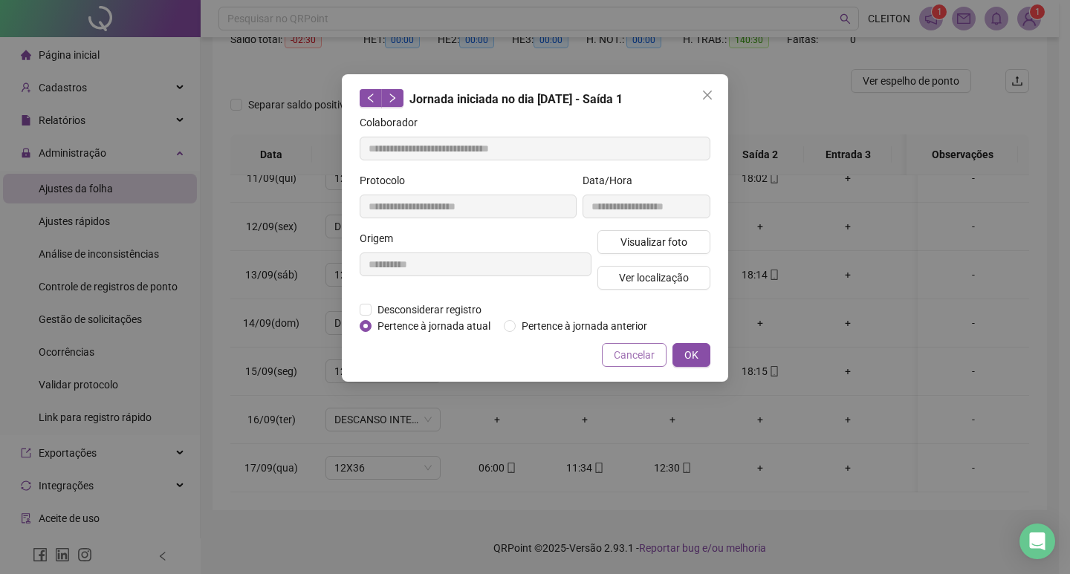
click at [631, 360] on span "Cancelar" at bounding box center [634, 355] width 41 height 16
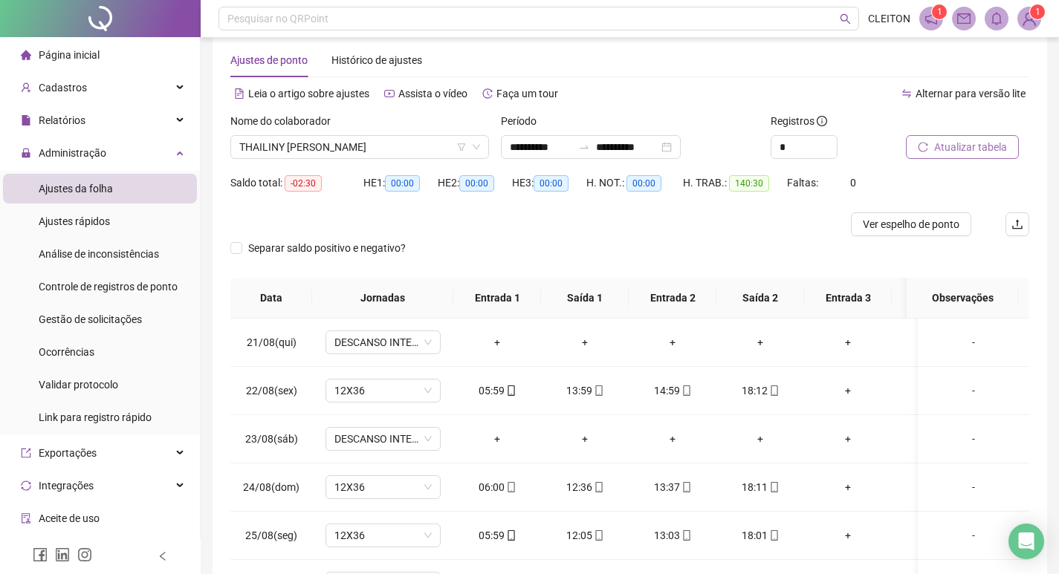
scroll to position [0, 0]
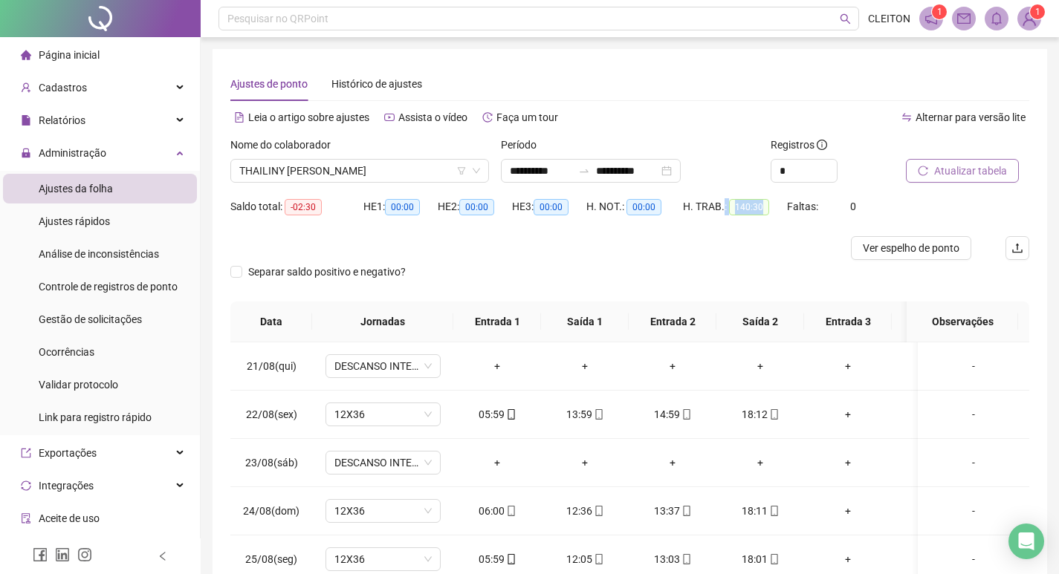
drag, startPoint x: 764, startPoint y: 208, endPoint x: 722, endPoint y: 212, distance: 42.6
click at [722, 212] on div "H. TRAB.: 140:30" at bounding box center [735, 206] width 104 height 17
click at [763, 215] on div "H. TRAB.: 140:30" at bounding box center [735, 207] width 104 height 24
drag, startPoint x: 763, startPoint y: 210, endPoint x: 735, endPoint y: 210, distance: 27.5
click at [735, 210] on span "140:30" at bounding box center [749, 207] width 40 height 16
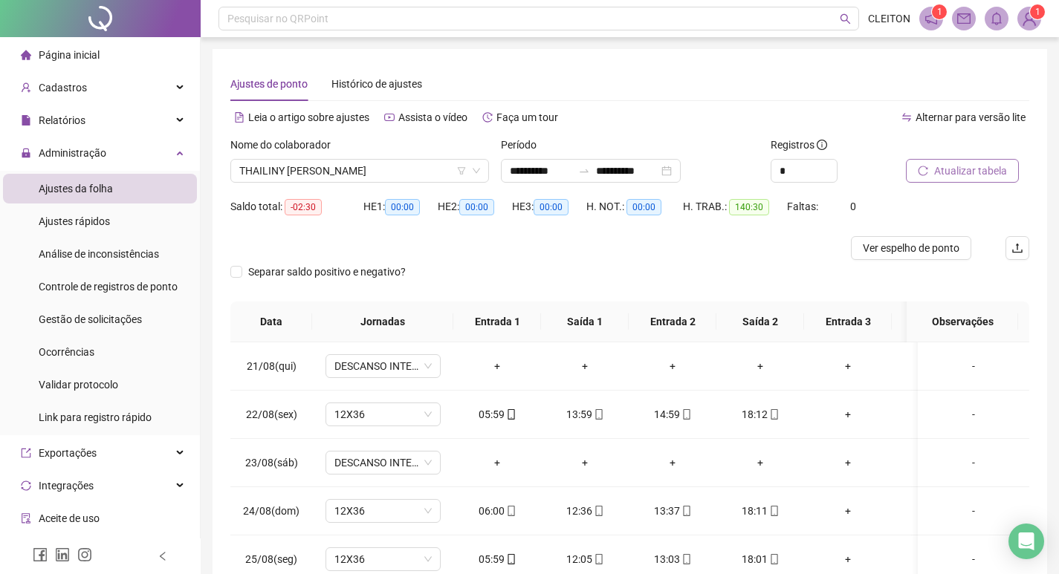
click at [773, 276] on div "Separar saldo positivo e negativo?" at bounding box center [629, 281] width 799 height 42
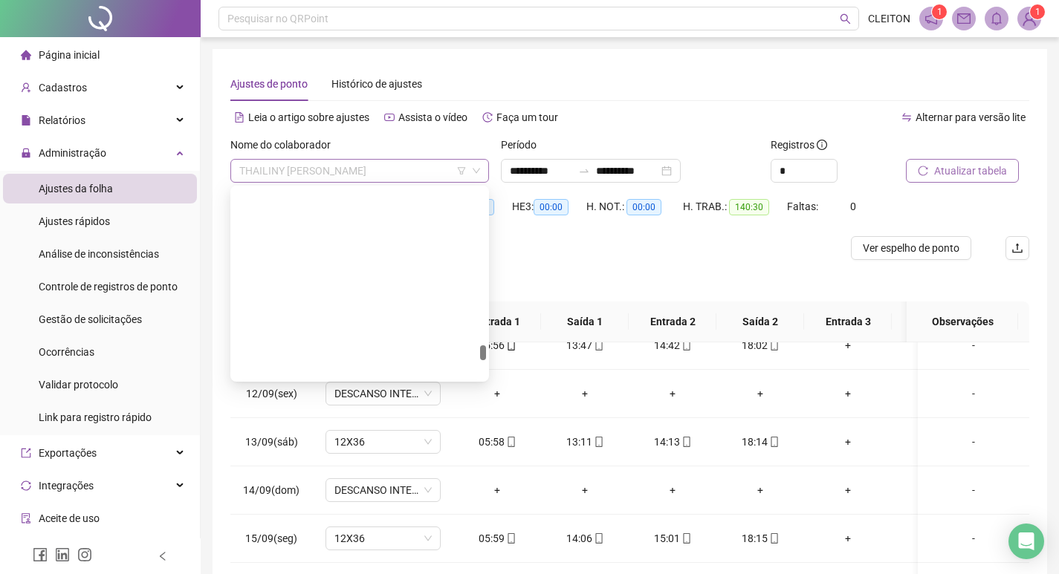
click at [323, 178] on span "THAILINY CRISTILIA SOUZA SANTOS" at bounding box center [359, 171] width 241 height 22
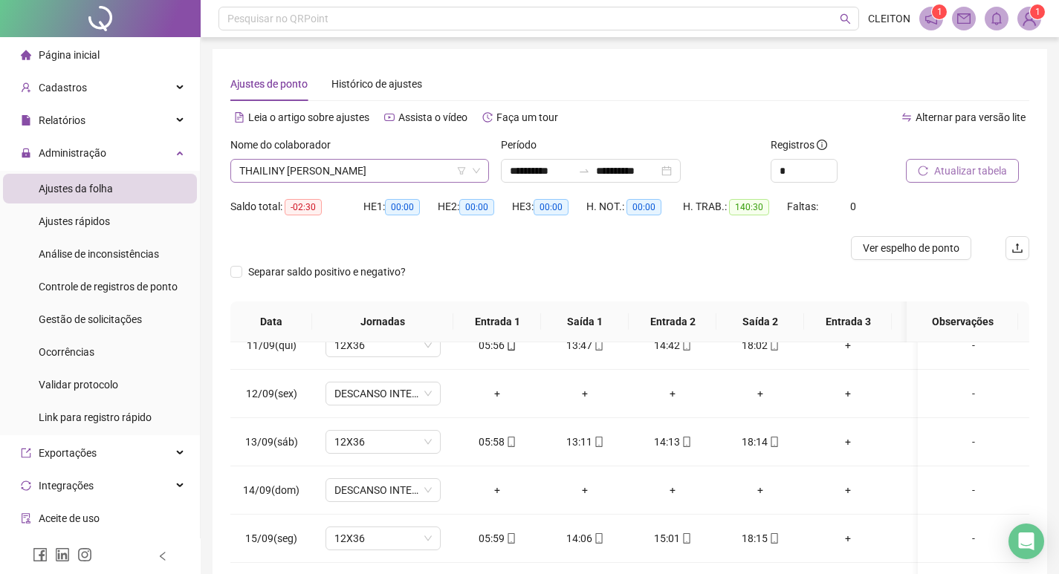
click at [299, 172] on span "THAILINY CRISTILIA SOUZA SANTOS" at bounding box center [359, 171] width 241 height 22
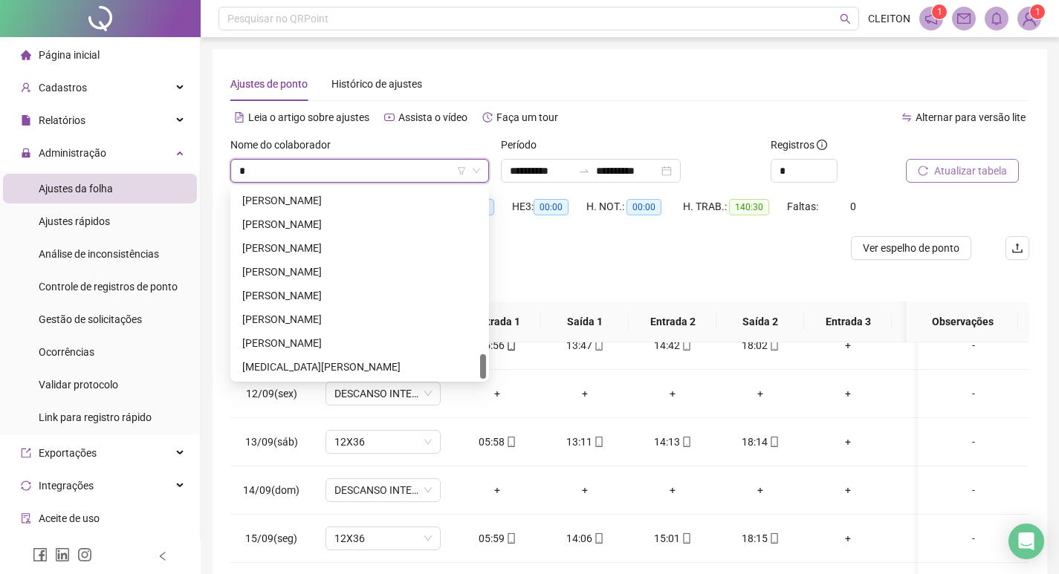
scroll to position [0, 0]
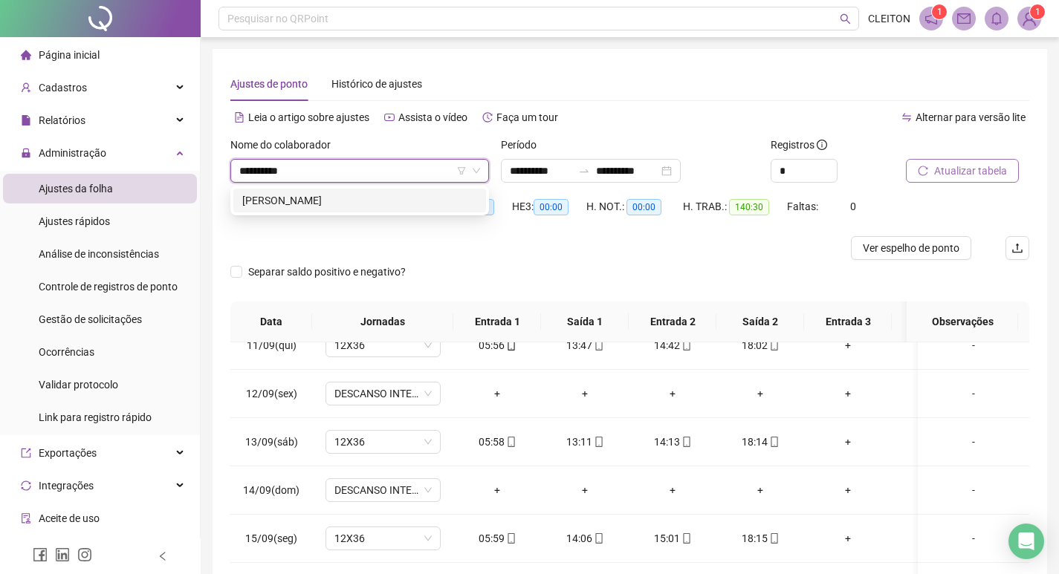
type input "**********"
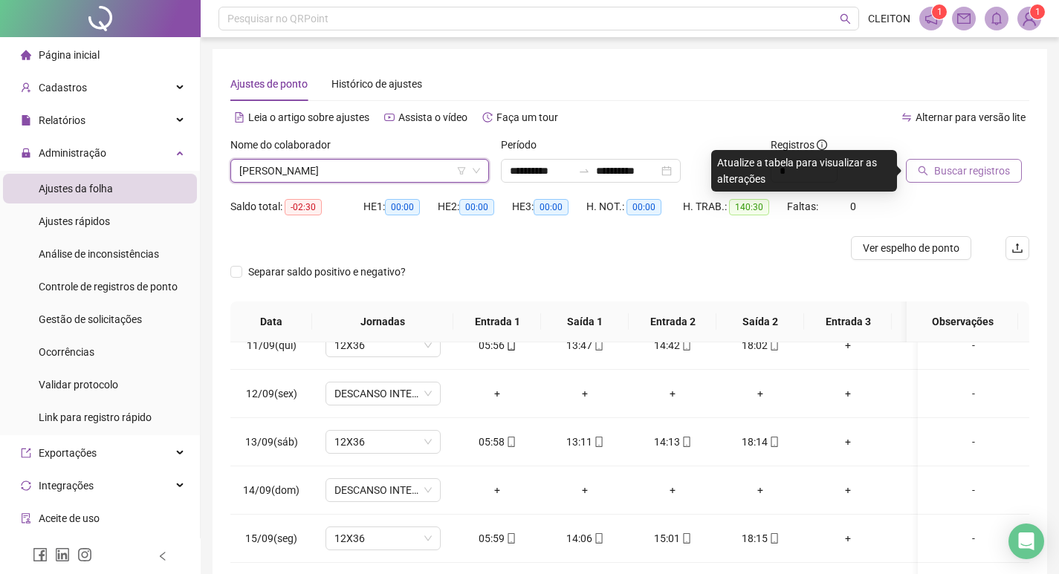
click at [983, 165] on span "Buscar registros" at bounding box center [972, 171] width 76 height 16
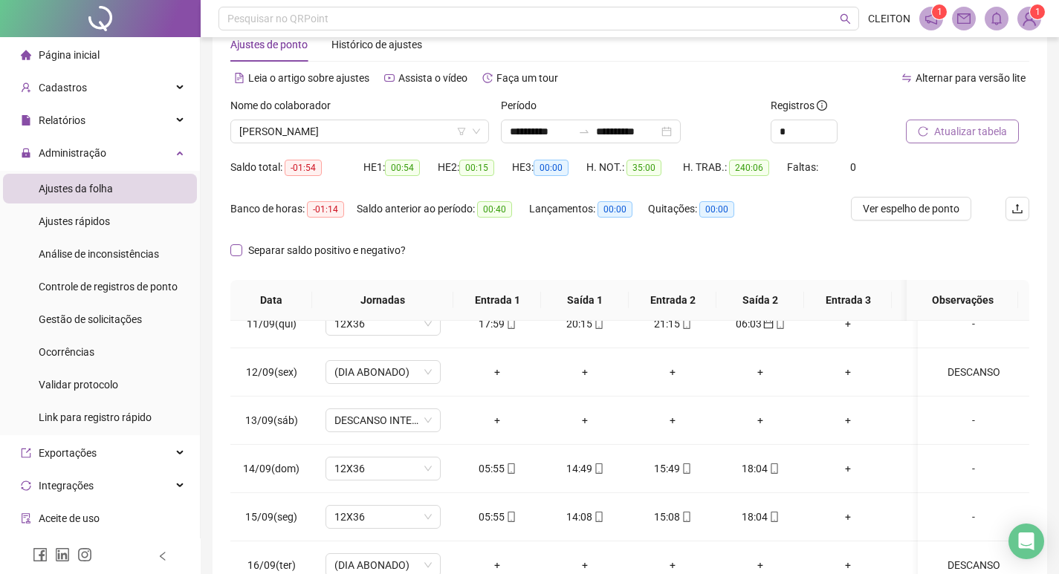
scroll to position [36, 0]
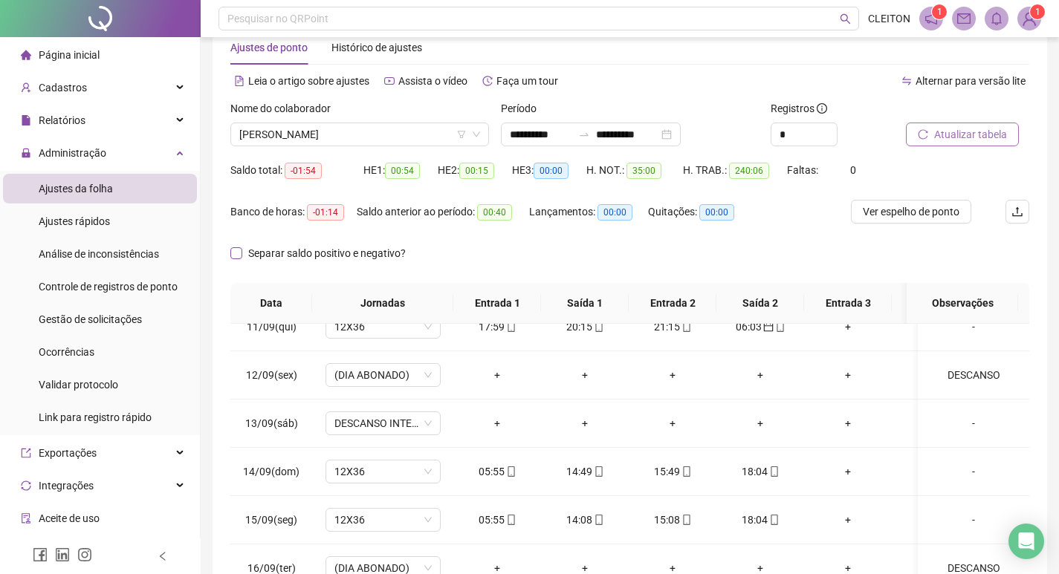
click at [249, 248] on span "Separar saldo positivo e negativo?" at bounding box center [326, 253] width 169 height 16
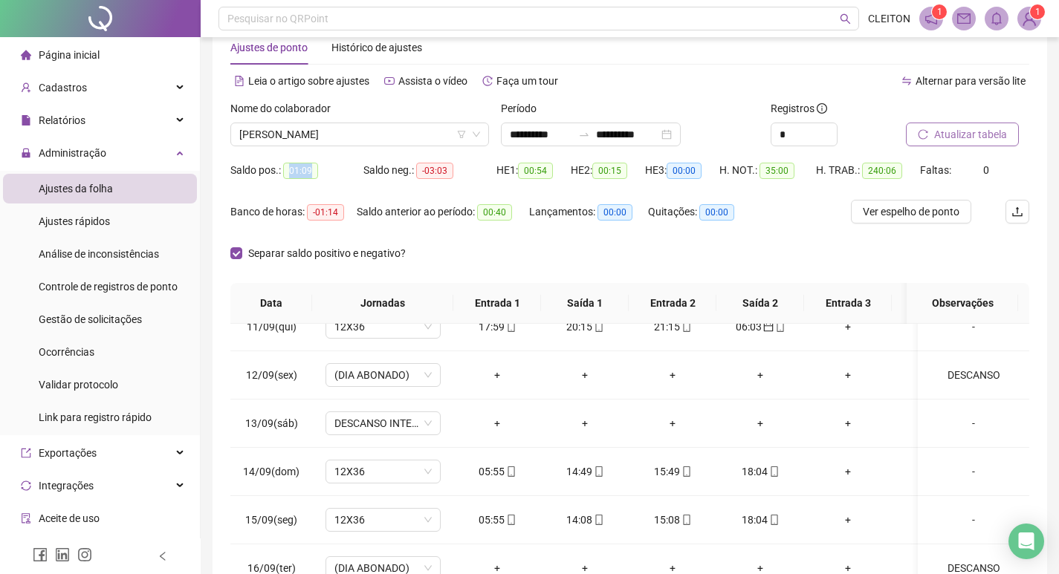
drag, startPoint x: 321, startPoint y: 170, endPoint x: 290, endPoint y: 174, distance: 30.7
click at [290, 174] on div "Saldo pos.: 01:09" at bounding box center [296, 170] width 133 height 17
click at [542, 258] on div "Separar saldo positivo e negativo?" at bounding box center [629, 262] width 799 height 42
drag, startPoint x: 298, startPoint y: 171, endPoint x: 282, endPoint y: 171, distance: 16.3
click at [282, 171] on div "Saldo pos.: 01:09" at bounding box center [296, 170] width 133 height 17
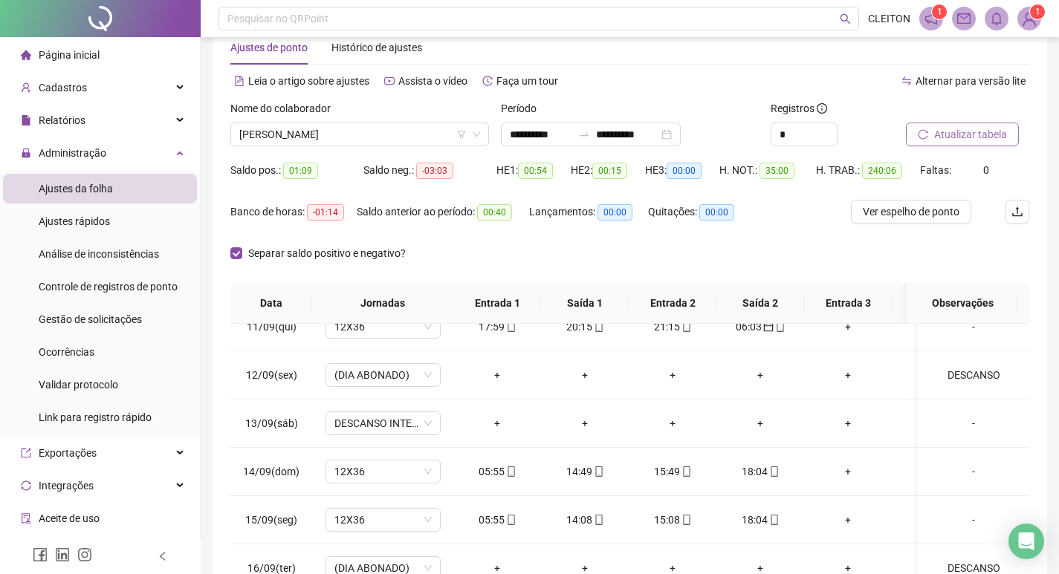
click at [341, 181] on div "Saldo pos.: 01:09" at bounding box center [296, 170] width 133 height 24
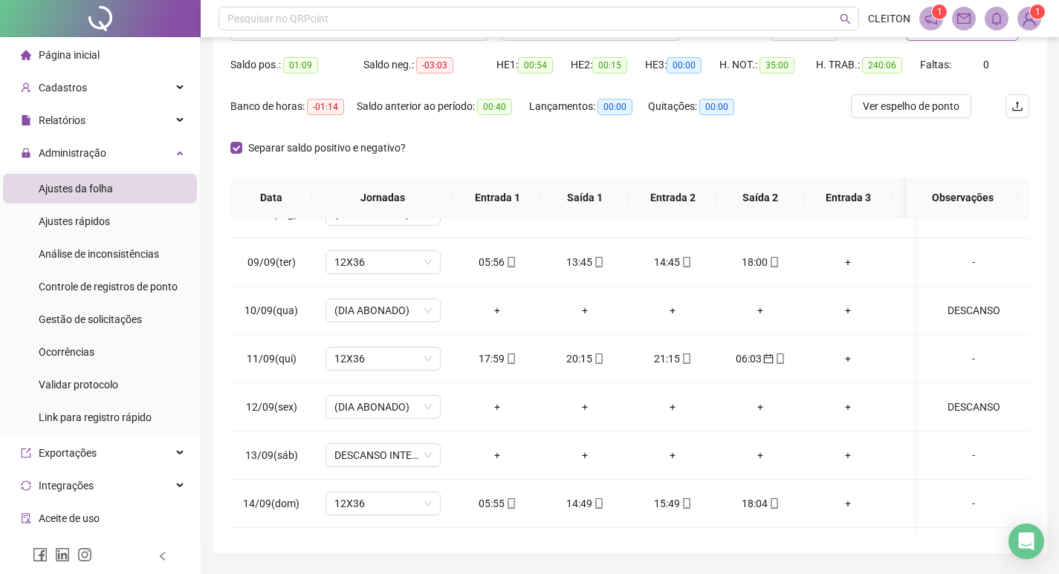
scroll to position [111, 0]
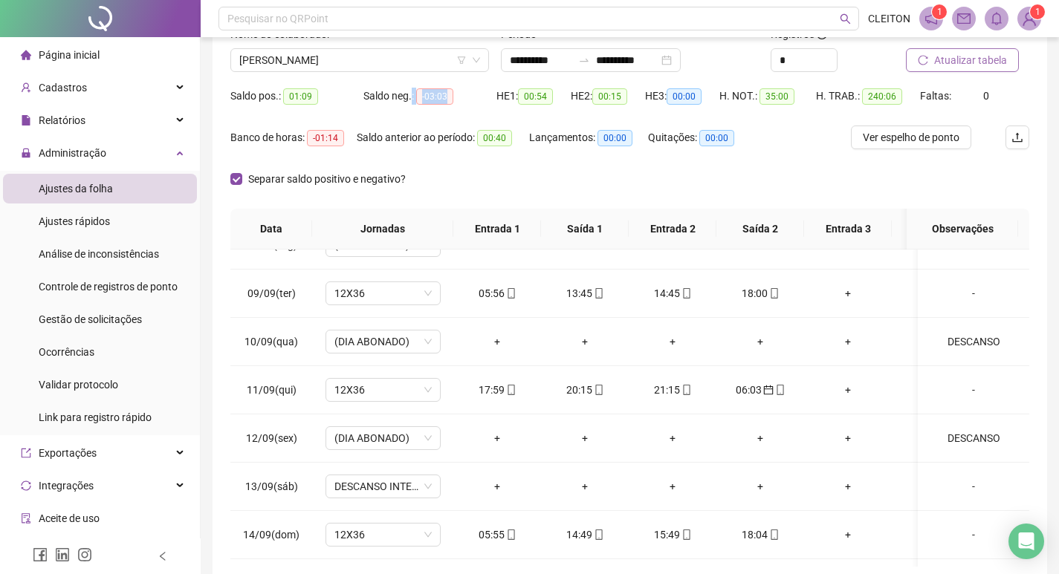
drag, startPoint x: 452, startPoint y: 94, endPoint x: 440, endPoint y: 101, distance: 14.0
click at [412, 101] on div "Saldo neg.: -03:03" at bounding box center [429, 96] width 133 height 17
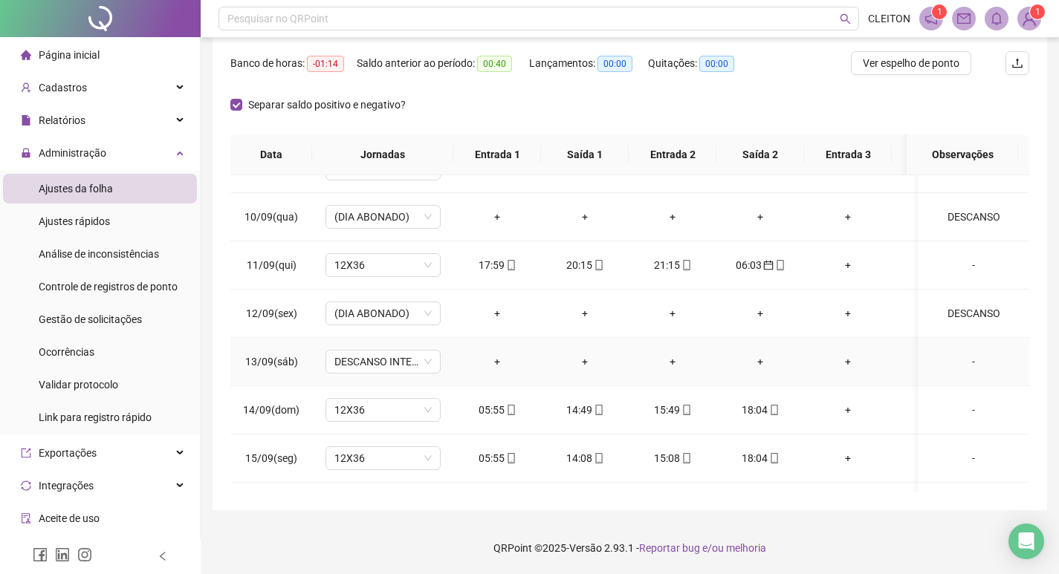
scroll to position [1046, 0]
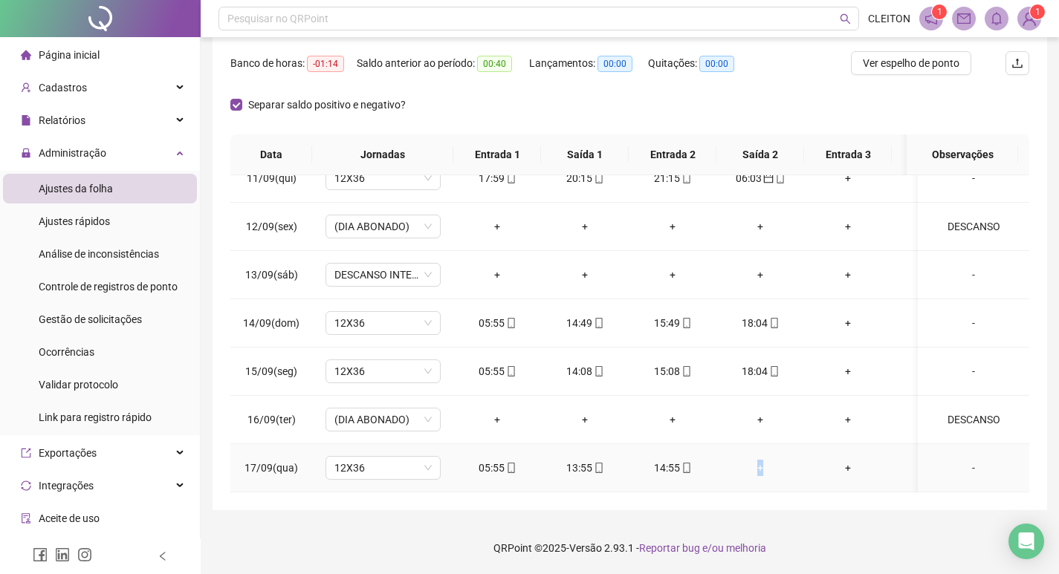
drag, startPoint x: 717, startPoint y: 452, endPoint x: 761, endPoint y: 452, distance: 43.8
click at [761, 452] on td "+" at bounding box center [760, 468] width 88 height 48
click at [787, 465] on td "+" at bounding box center [760, 468] width 88 height 48
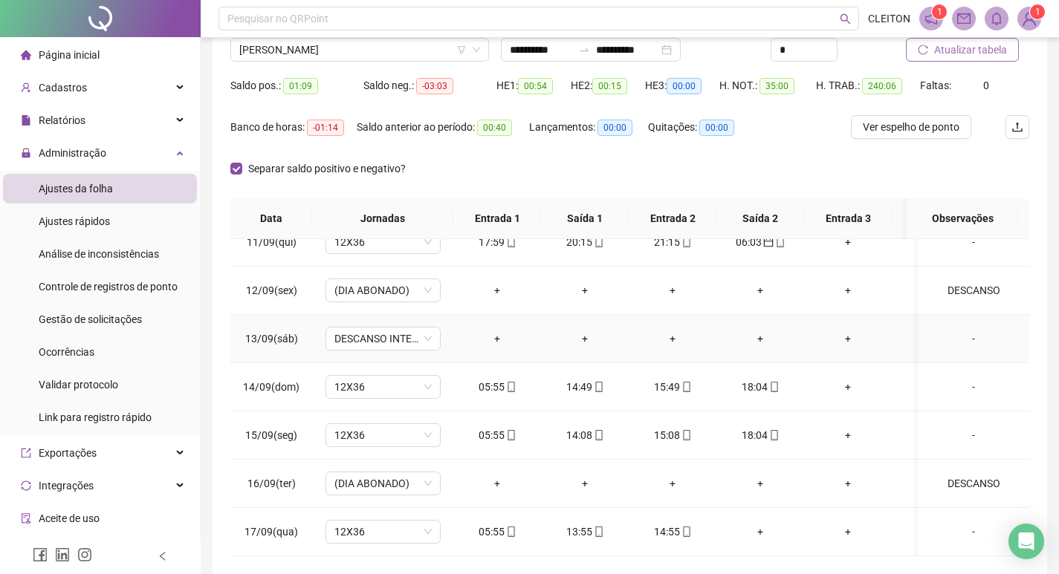
scroll to position [185, 0]
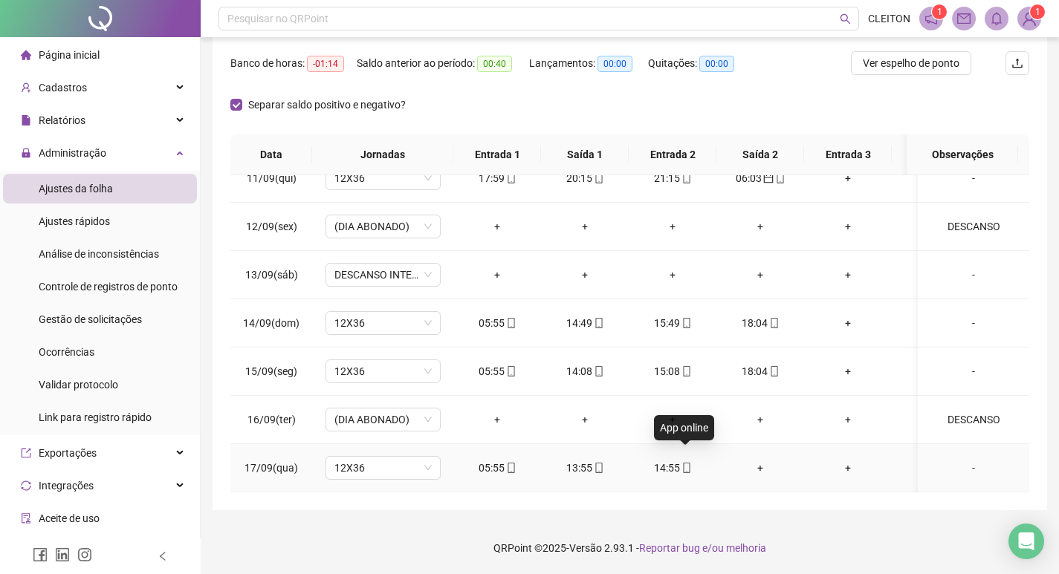
click at [694, 460] on div "14:55" at bounding box center [672, 468] width 64 height 16
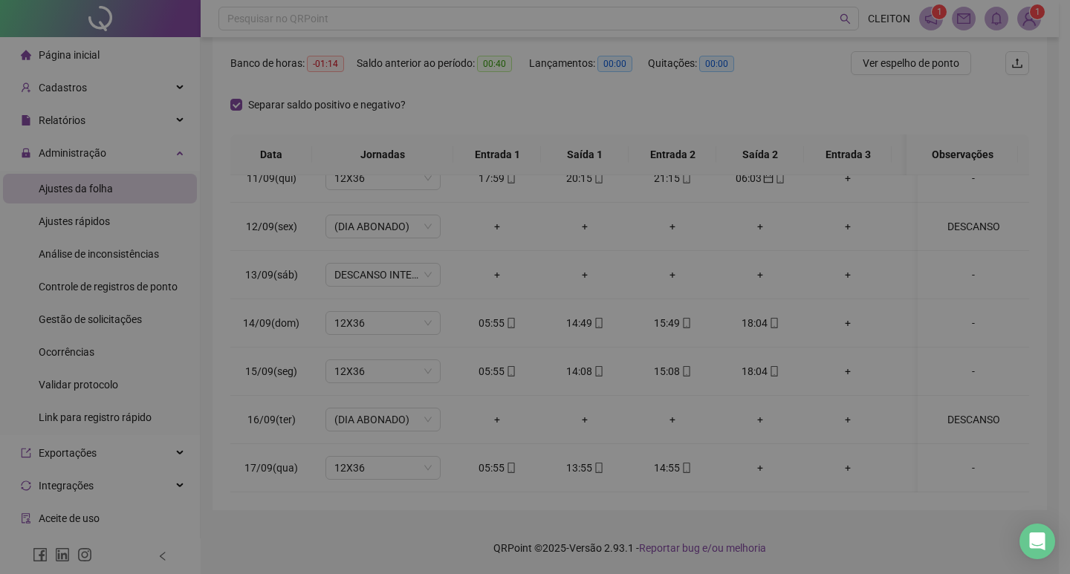
type input "**********"
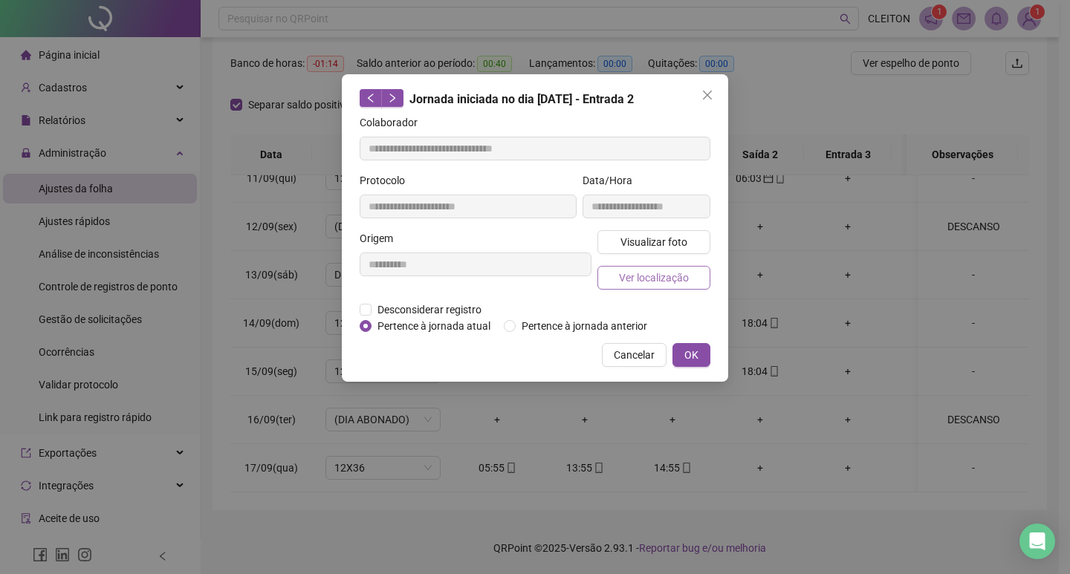
click at [666, 284] on span "Ver localização" at bounding box center [654, 278] width 70 height 16
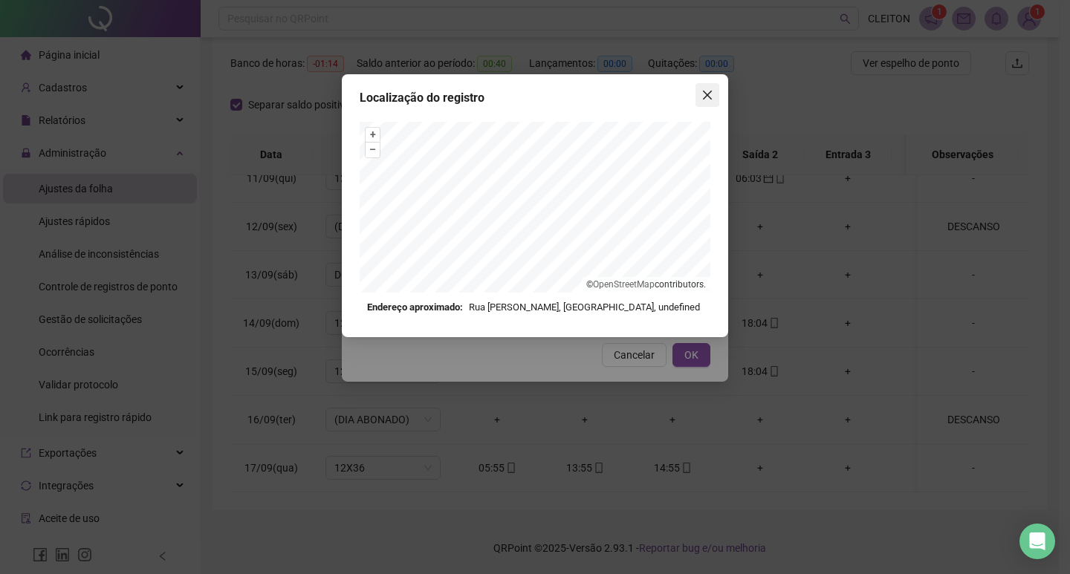
click at [701, 93] on icon "close" at bounding box center [707, 95] width 12 height 12
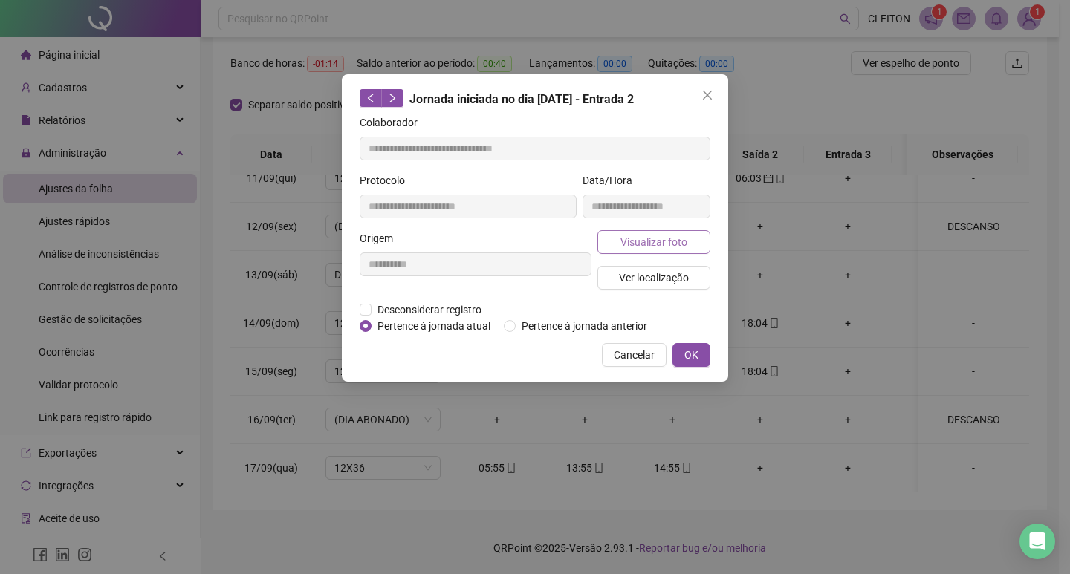
click at [683, 248] on span "Visualizar foto" at bounding box center [653, 242] width 67 height 16
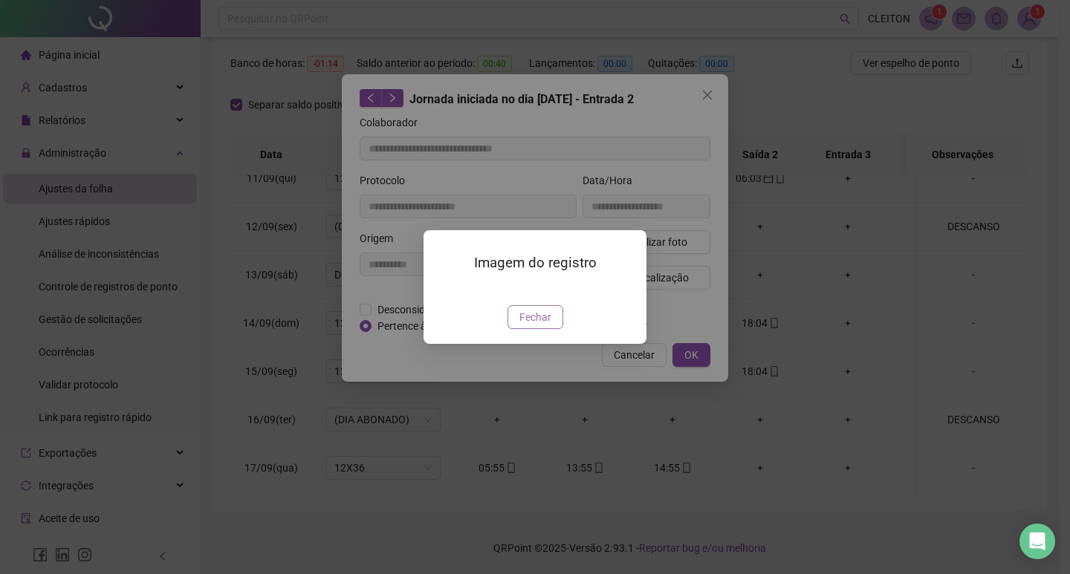
click at [536, 325] on span "Fechar" at bounding box center [535, 317] width 32 height 16
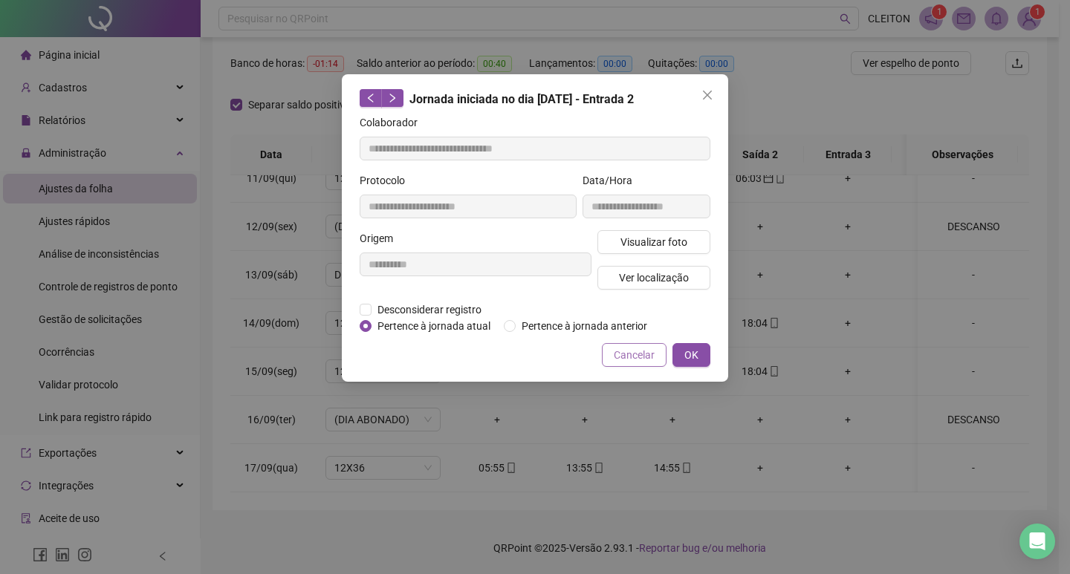
click at [641, 358] on span "Cancelar" at bounding box center [634, 355] width 41 height 16
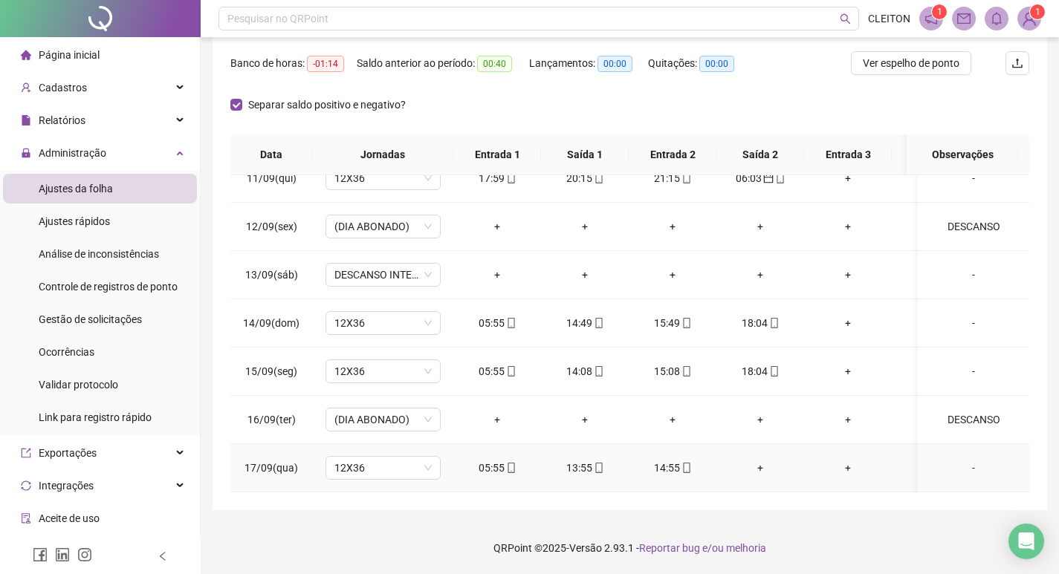
click at [669, 460] on div "14:55" at bounding box center [672, 468] width 64 height 16
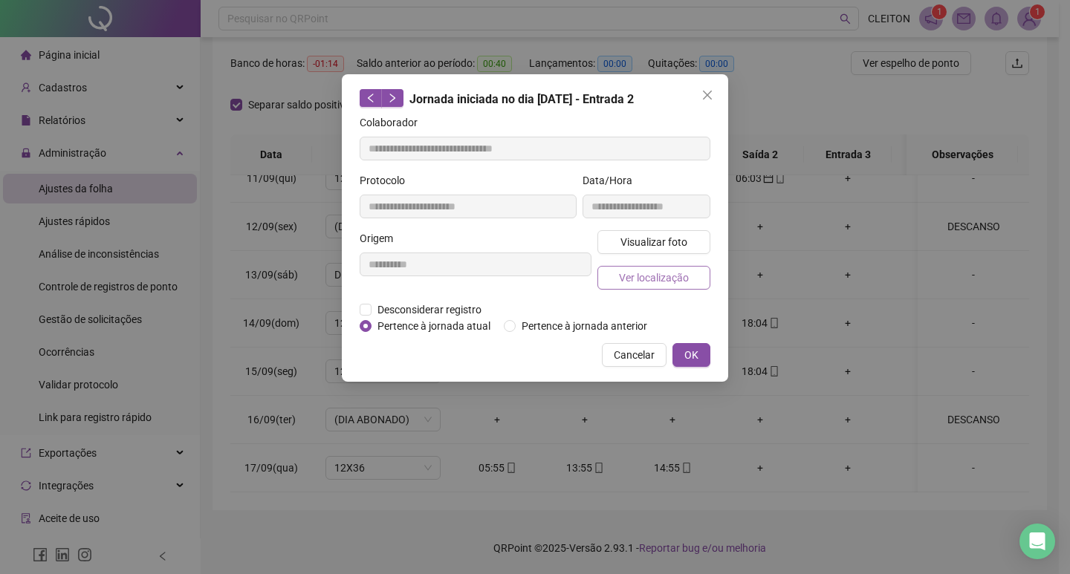
click at [667, 285] on button "Ver localização" at bounding box center [653, 278] width 113 height 24
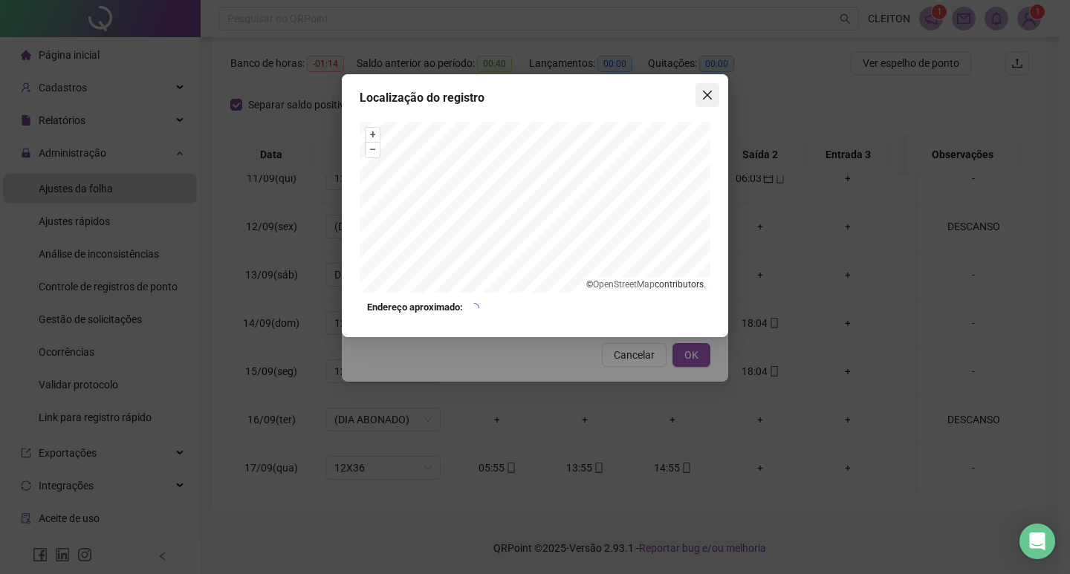
click at [706, 97] on icon "close" at bounding box center [707, 95] width 12 height 12
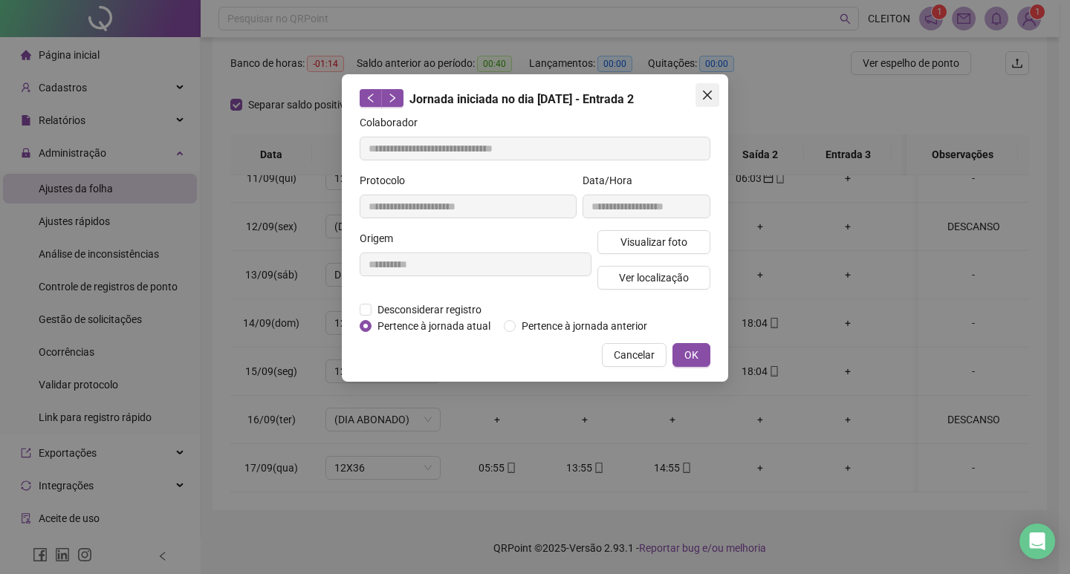
click at [703, 99] on icon "close" at bounding box center [707, 95] width 9 height 9
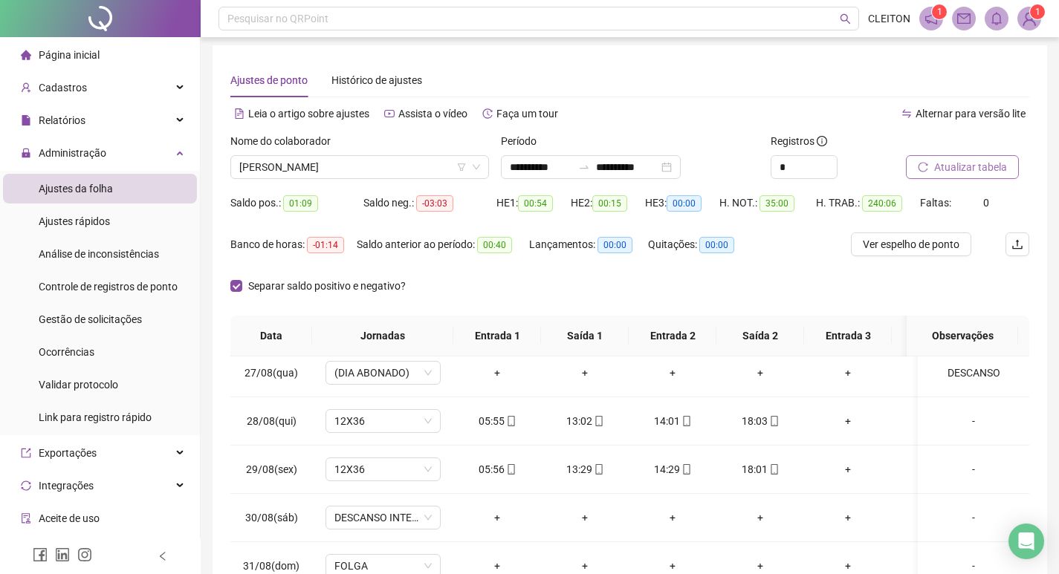
scroll to position [0, 0]
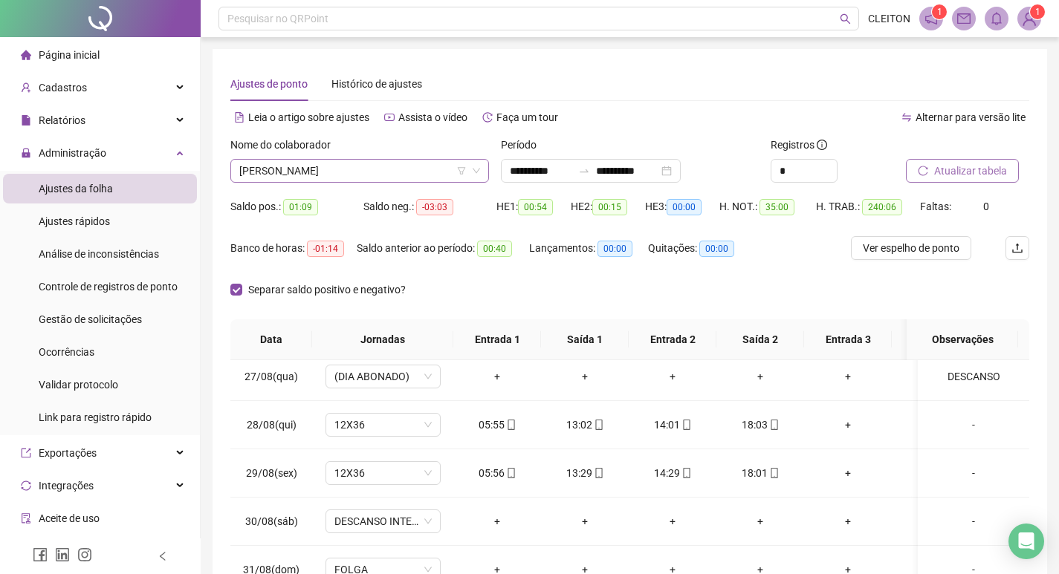
click at [351, 168] on span "MICHELE DE SOUZA VITORIA MESQUITA" at bounding box center [359, 171] width 241 height 22
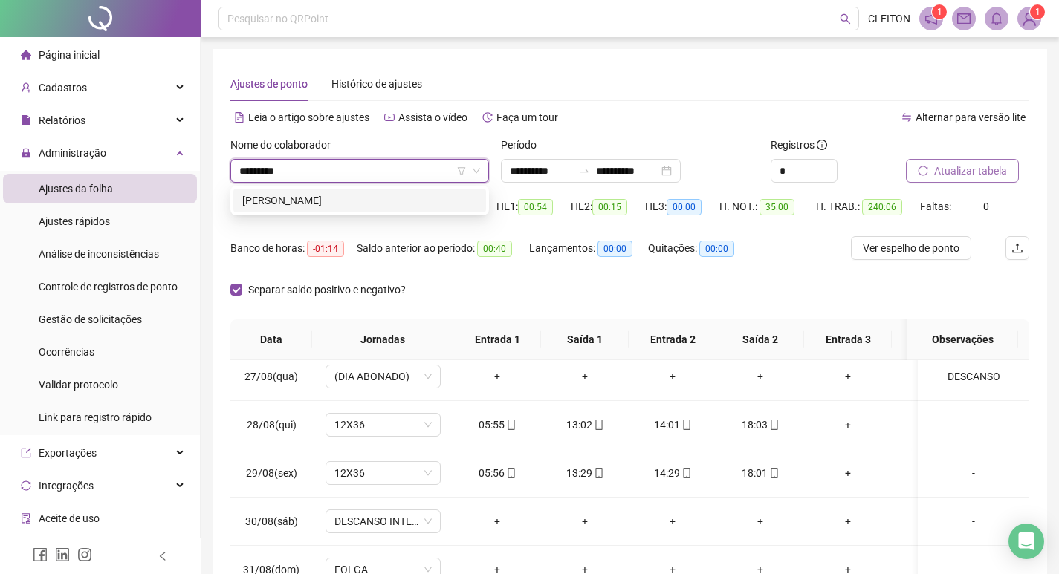
type input "*********"
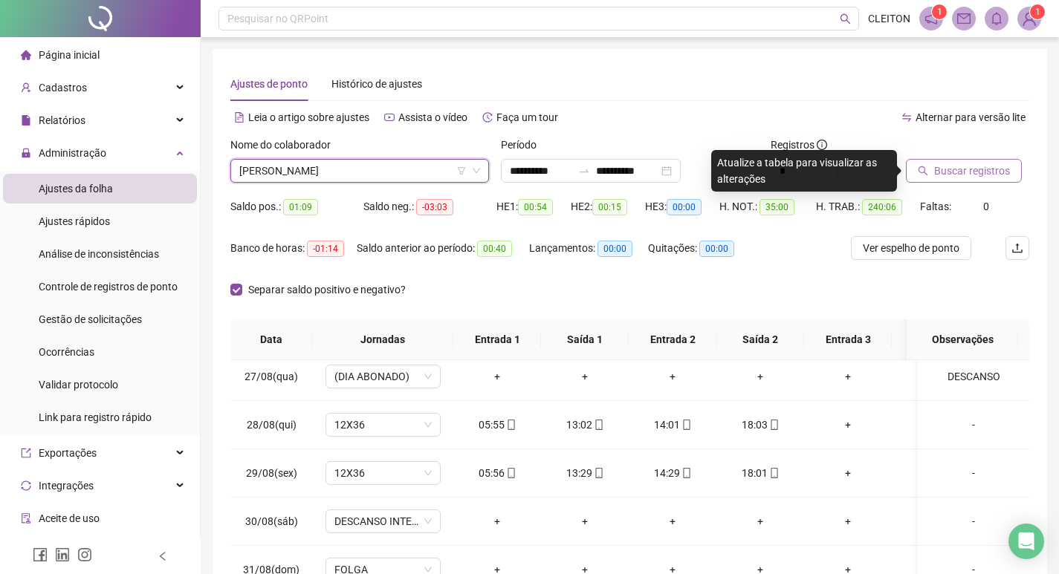
click at [970, 155] on div at bounding box center [948, 148] width 86 height 22
click at [970, 158] on div at bounding box center [948, 148] width 86 height 22
click at [973, 163] on span "Buscar registros" at bounding box center [972, 171] width 76 height 16
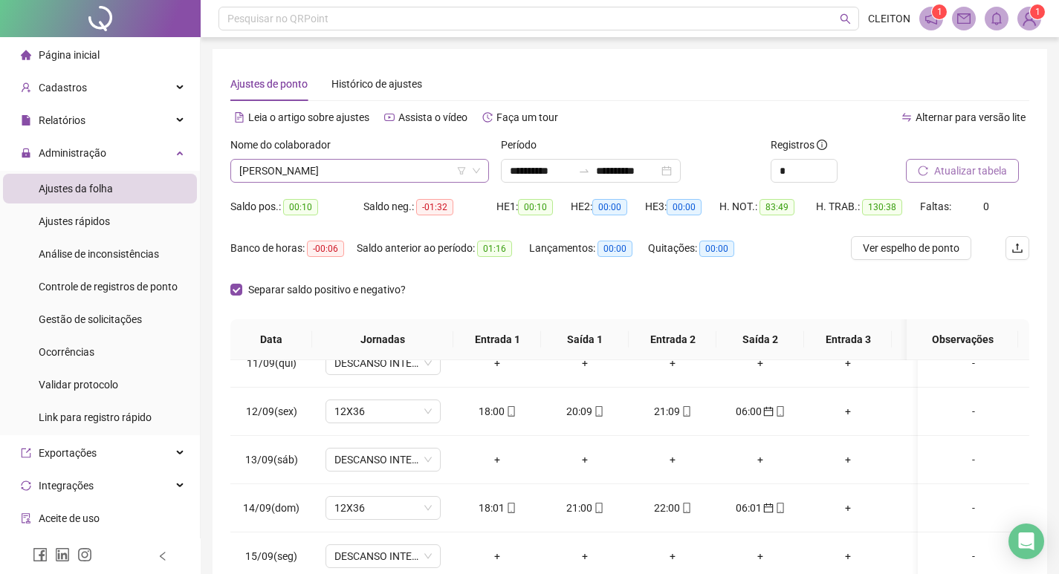
click at [396, 181] on span "[PERSON_NAME]" at bounding box center [359, 171] width 241 height 22
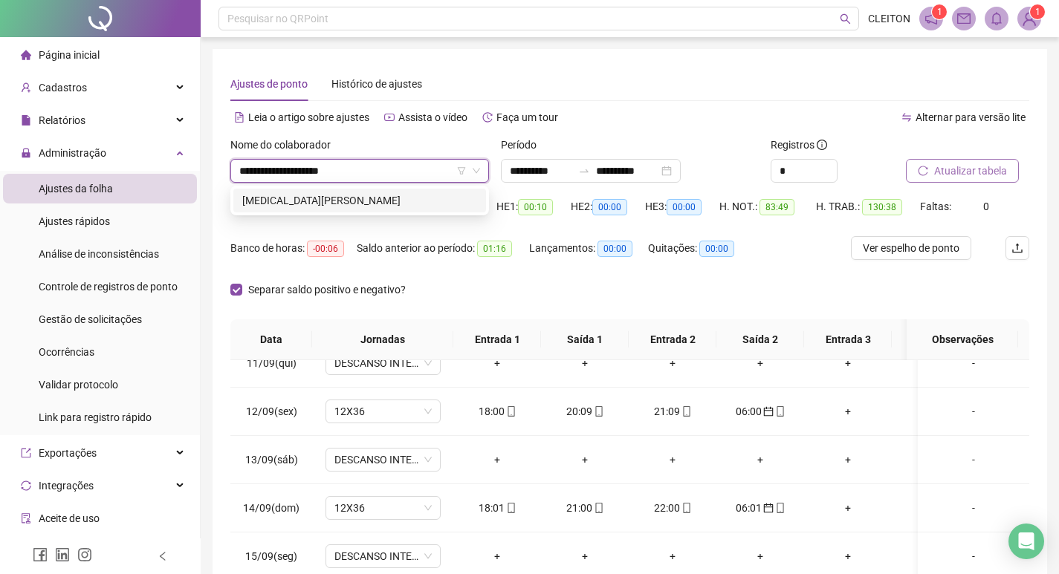
type input "**********"
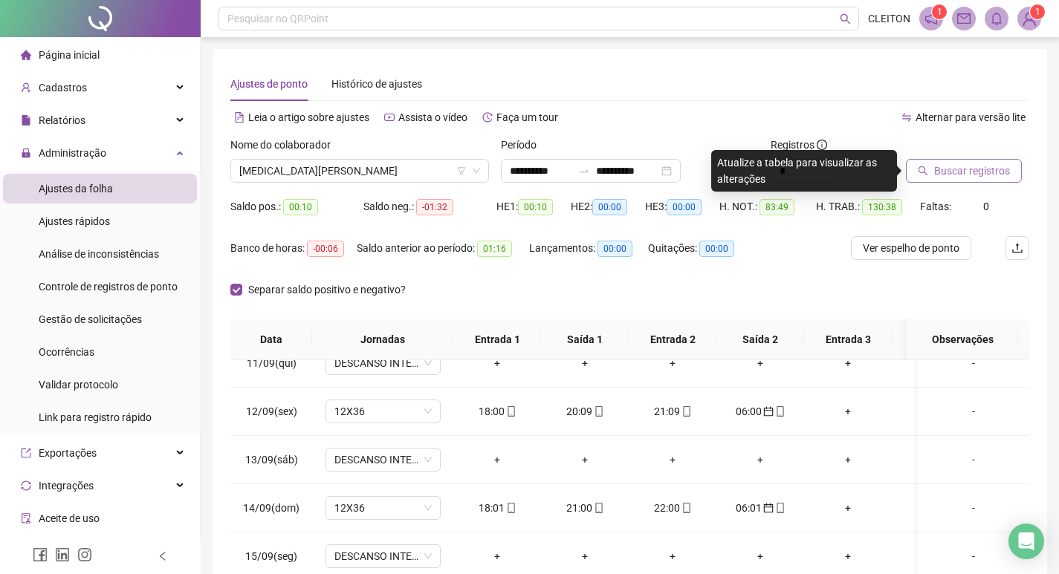
click at [933, 167] on button "Buscar registros" at bounding box center [963, 171] width 116 height 24
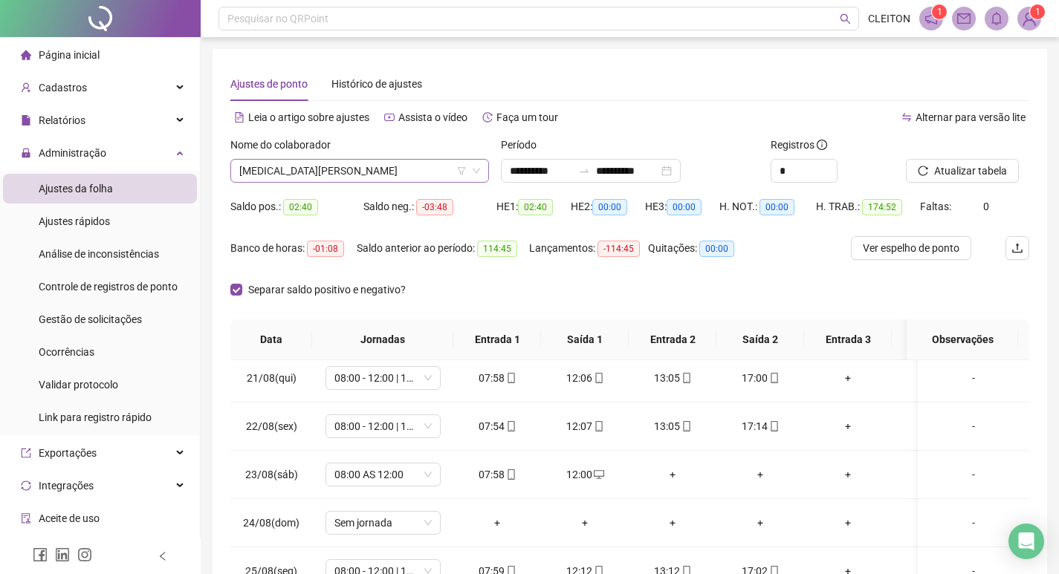
click at [392, 166] on span "[PERSON_NAME]" at bounding box center [359, 171] width 241 height 22
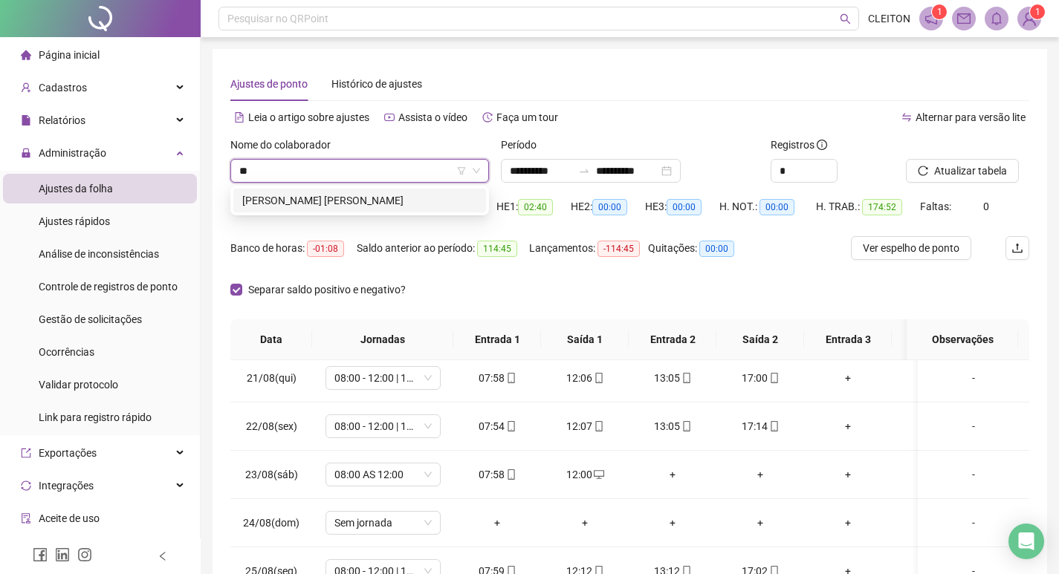
type input "*"
type input "**********"
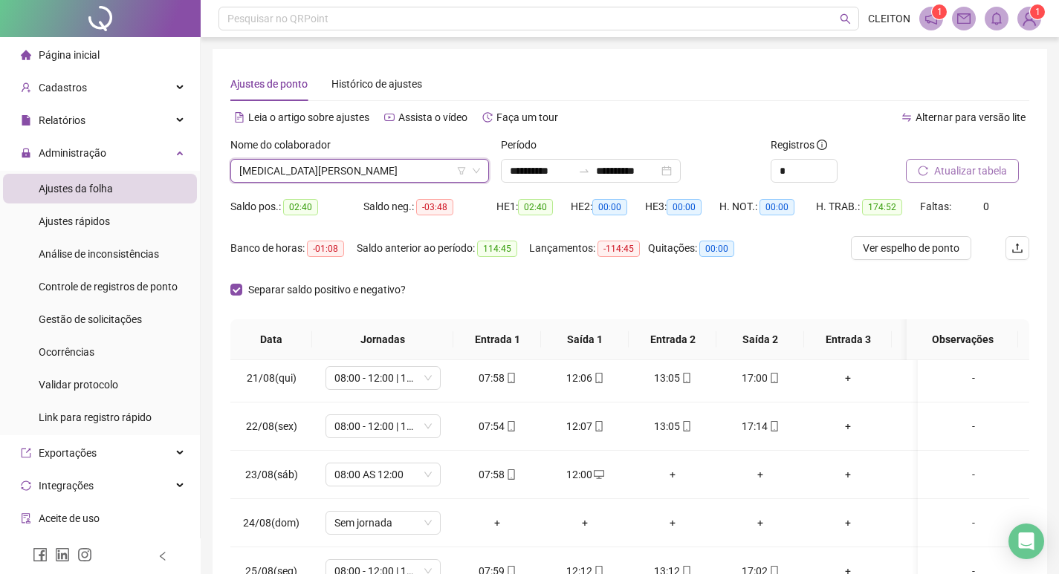
click at [948, 166] on span "Atualizar tabela" at bounding box center [970, 171] width 73 height 16
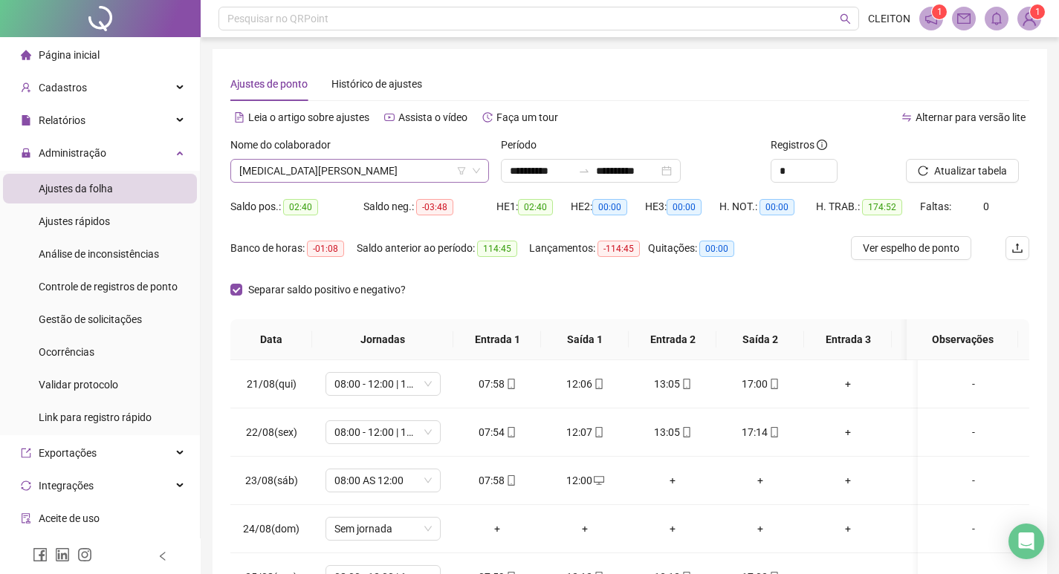
click at [416, 166] on span "[PERSON_NAME]" at bounding box center [359, 171] width 241 height 22
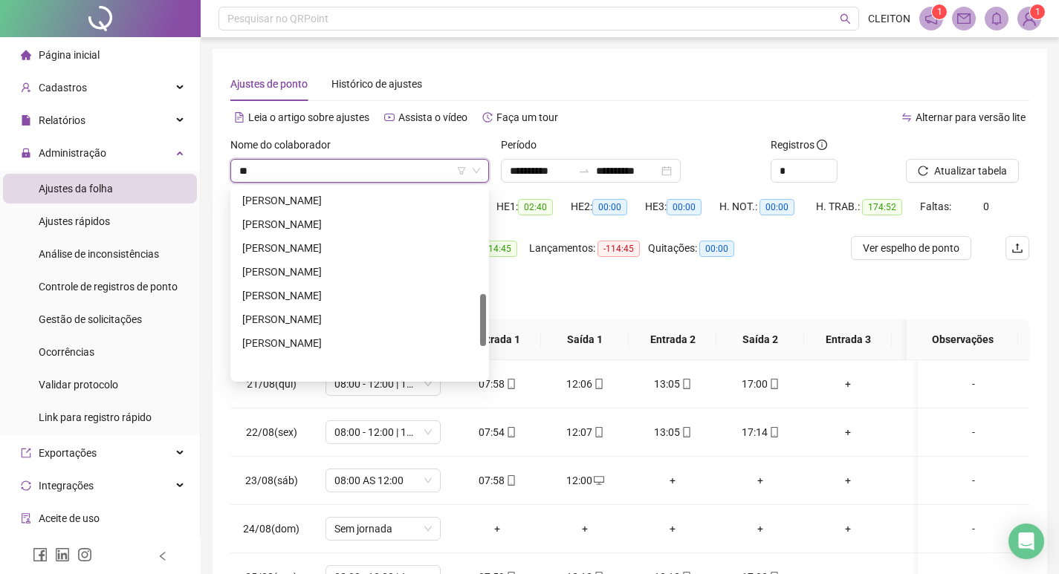
scroll to position [380, 0]
type input "***"
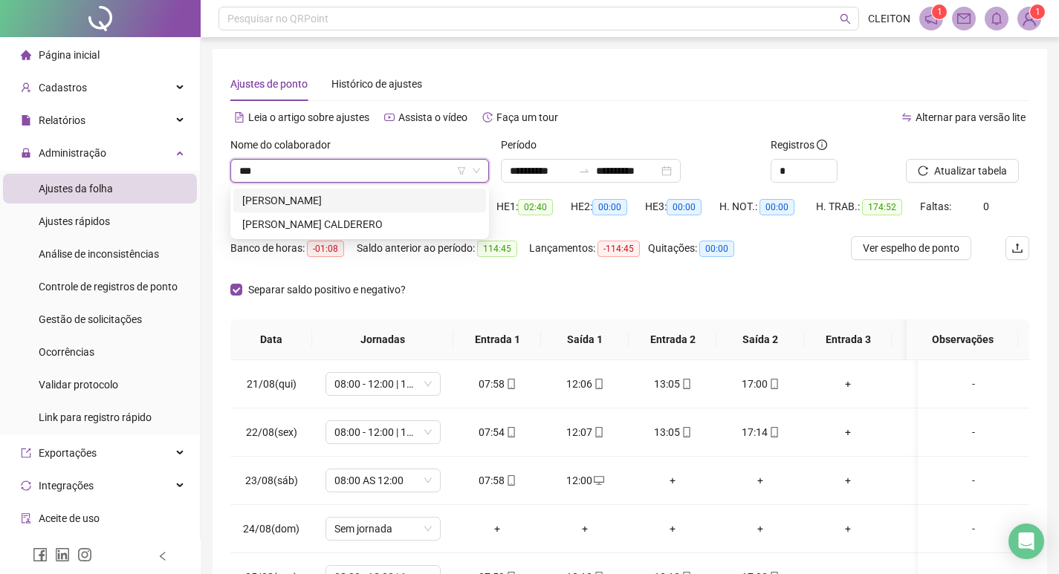
scroll to position [0, 0]
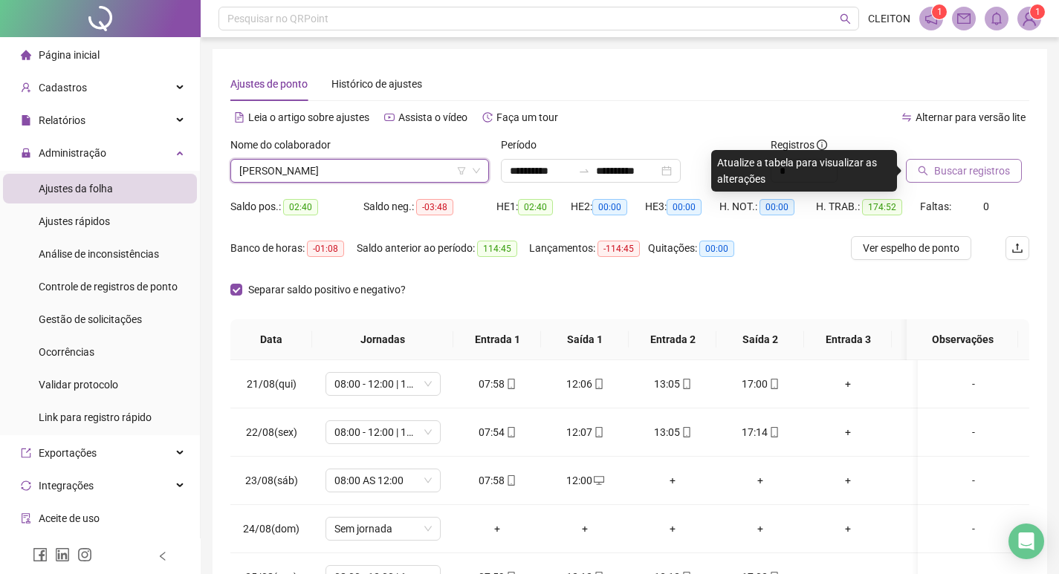
click at [922, 172] on icon "search" at bounding box center [922, 171] width 10 height 10
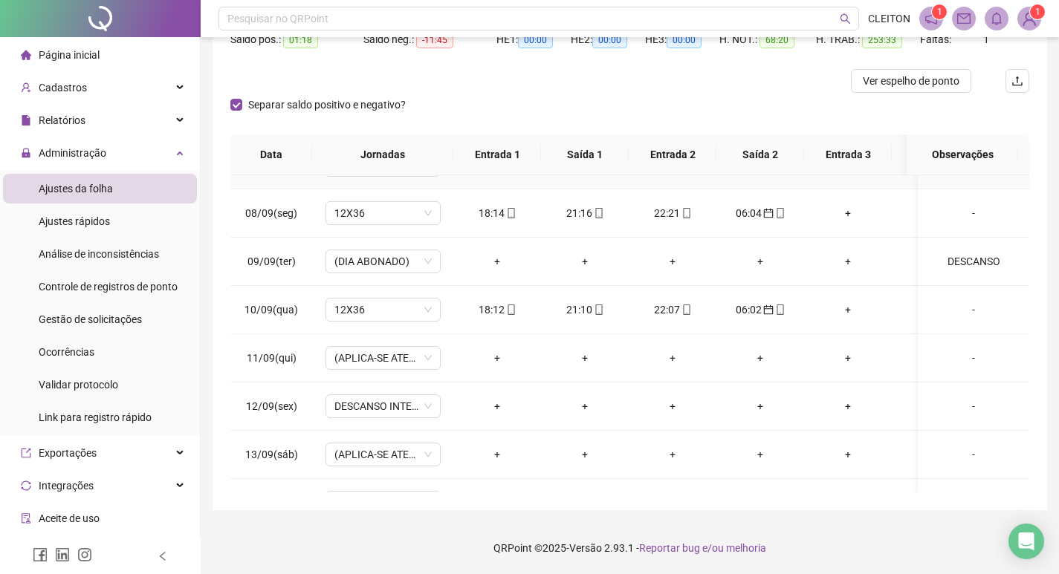
scroll to position [1046, 0]
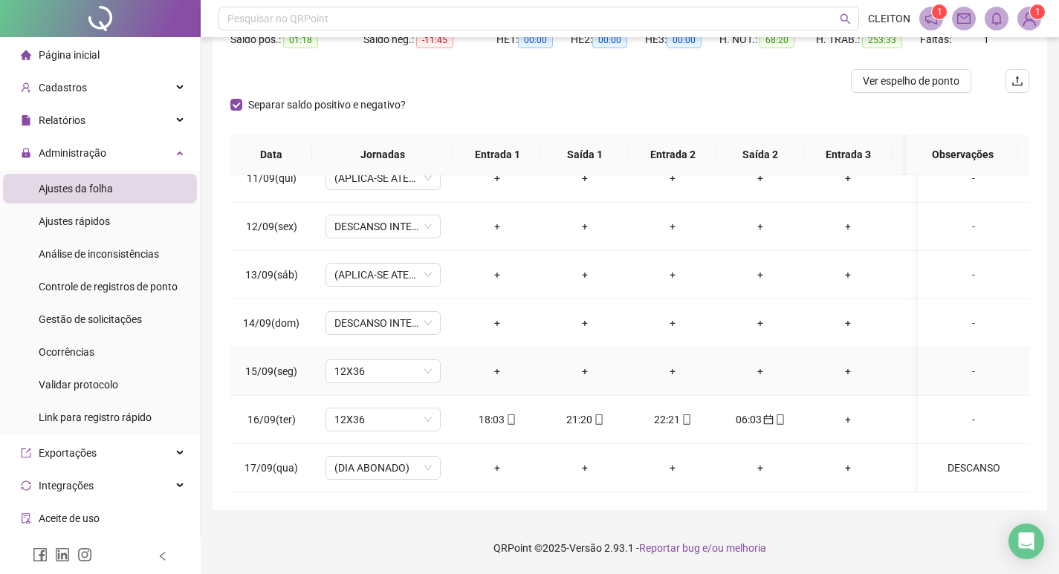
click at [391, 375] on td "12X36" at bounding box center [382, 372] width 141 height 48
click at [501, 363] on div "+" at bounding box center [497, 371] width 64 height 16
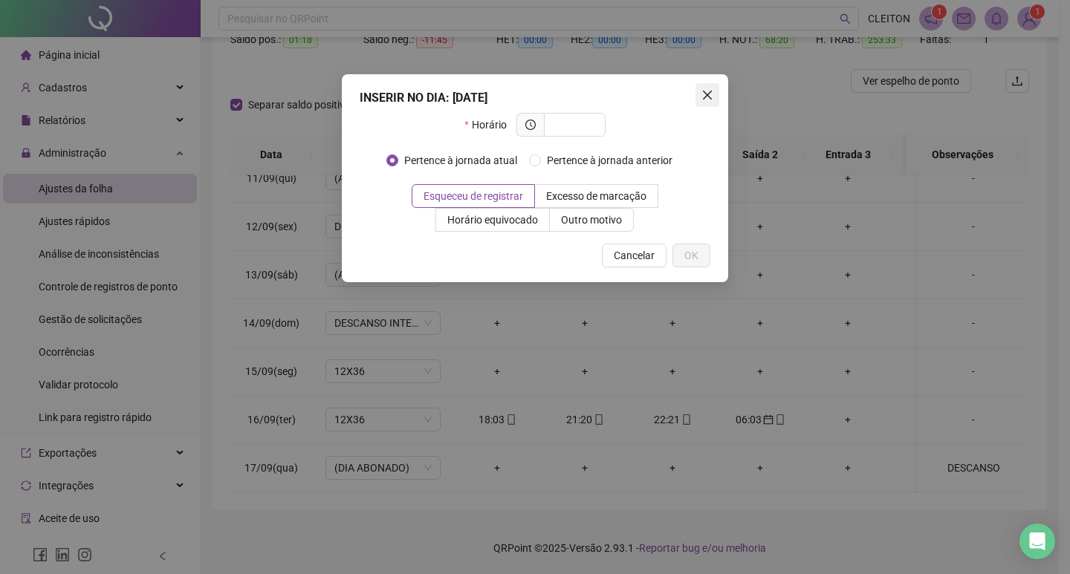
click at [710, 94] on icon "close" at bounding box center [707, 95] width 12 height 12
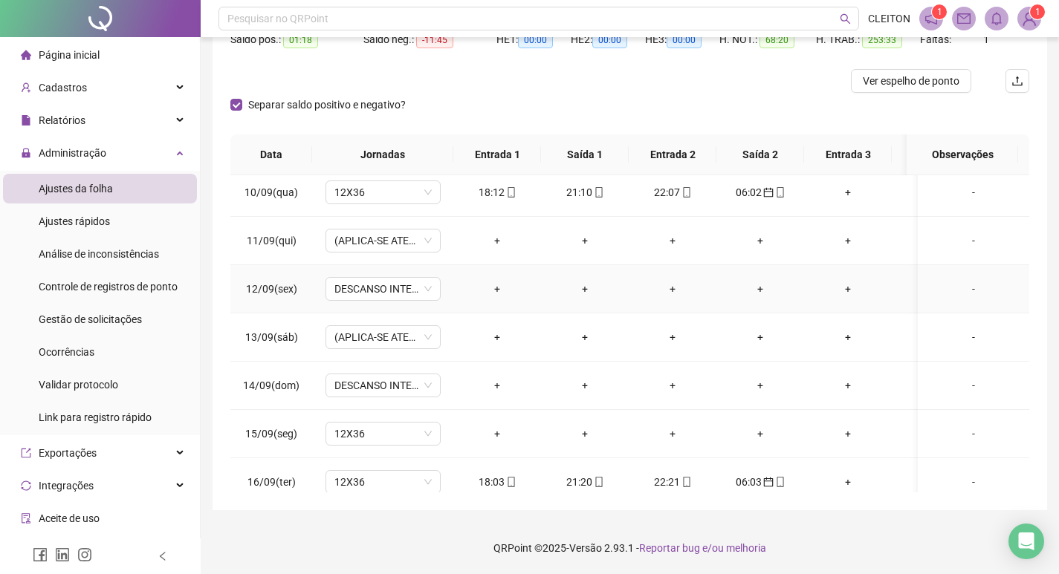
scroll to position [972, 0]
click at [386, 235] on span "(APLICA-SE ATESTADO)" at bounding box center [382, 241] width 97 height 22
click at [625, 322] on td "+" at bounding box center [585, 338] width 88 height 48
click at [426, 240] on span "(APLICA-SE ATESTADO)" at bounding box center [382, 241] width 97 height 22
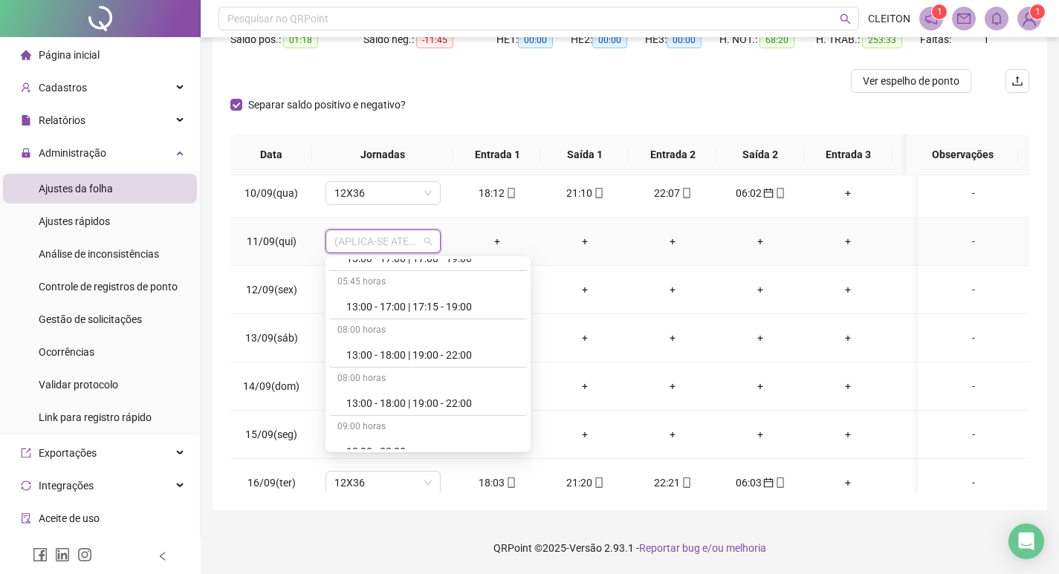
scroll to position [5720, 0]
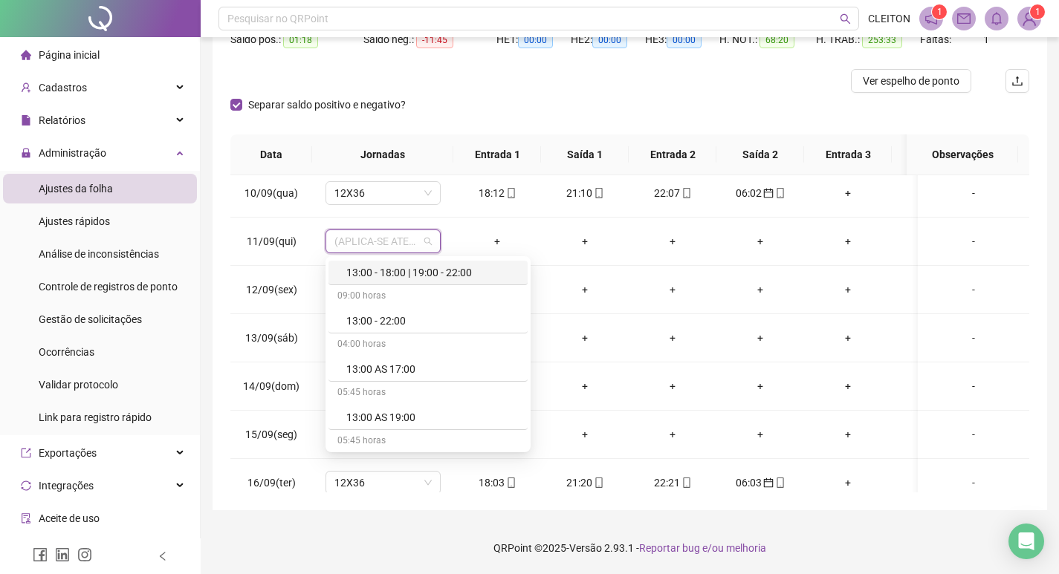
click at [224, 196] on div "**********" at bounding box center [629, 196] width 834 height 628
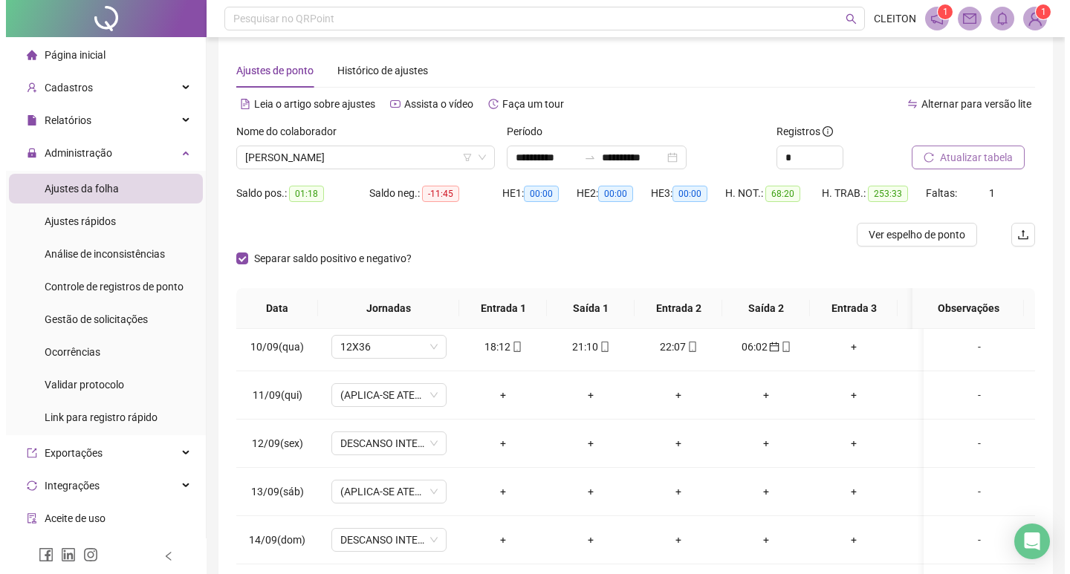
scroll to position [0, 0]
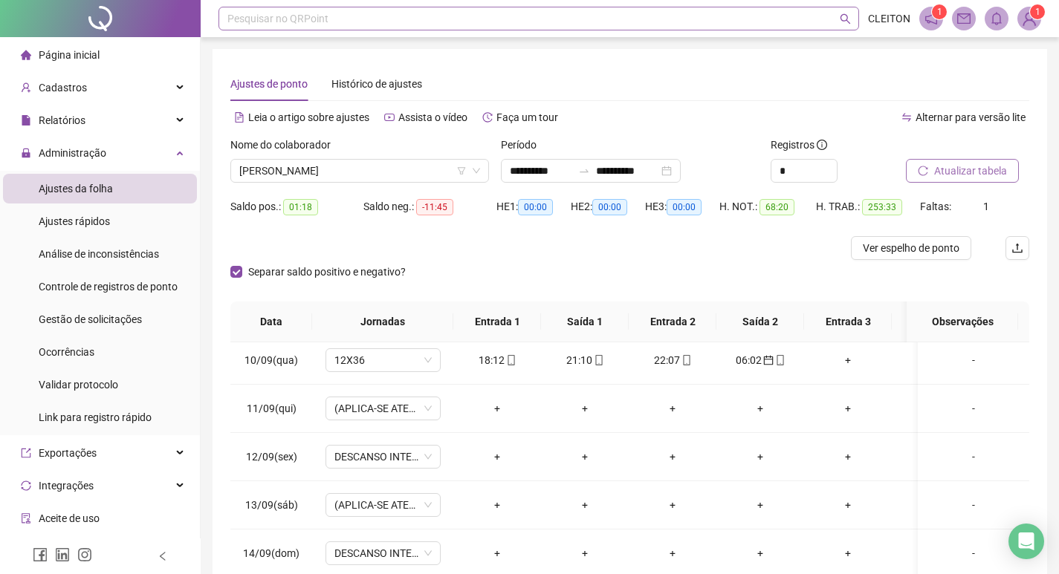
click at [354, 22] on div "Pesquisar no QRPoint" at bounding box center [538, 19] width 640 height 24
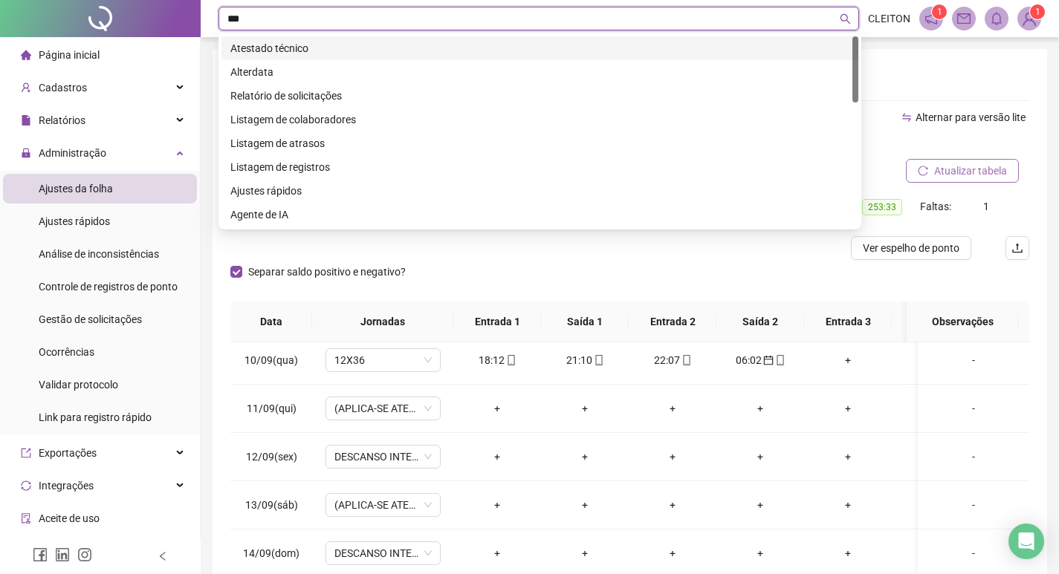
type input "****"
click at [336, 42] on div "Atestado técnico" at bounding box center [539, 48] width 619 height 16
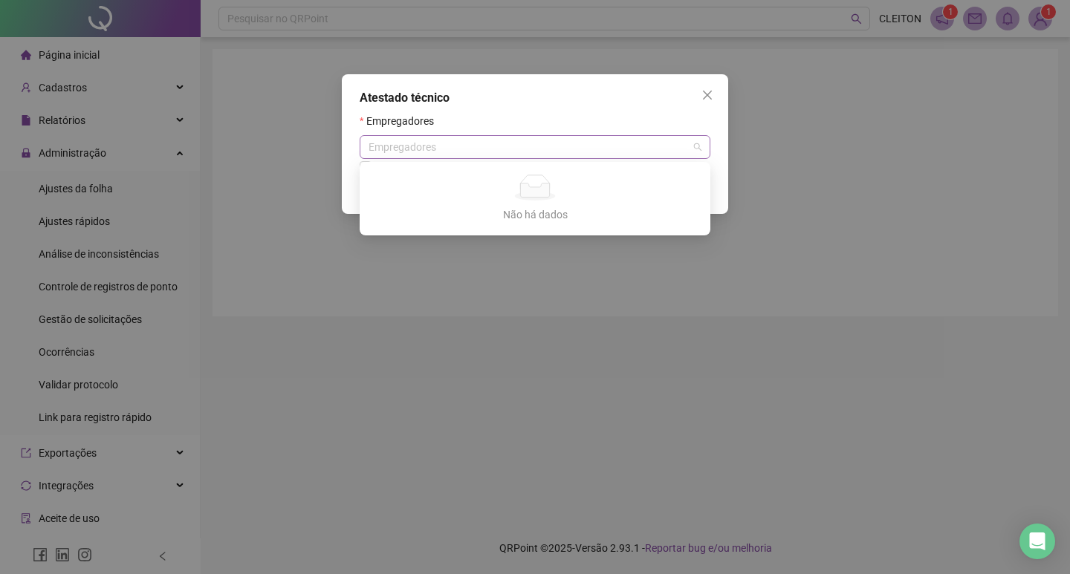
click at [556, 143] on div "Empregadores" at bounding box center [535, 147] width 351 height 24
type input "*****"
click at [708, 87] on button "Close" at bounding box center [707, 95] width 24 height 24
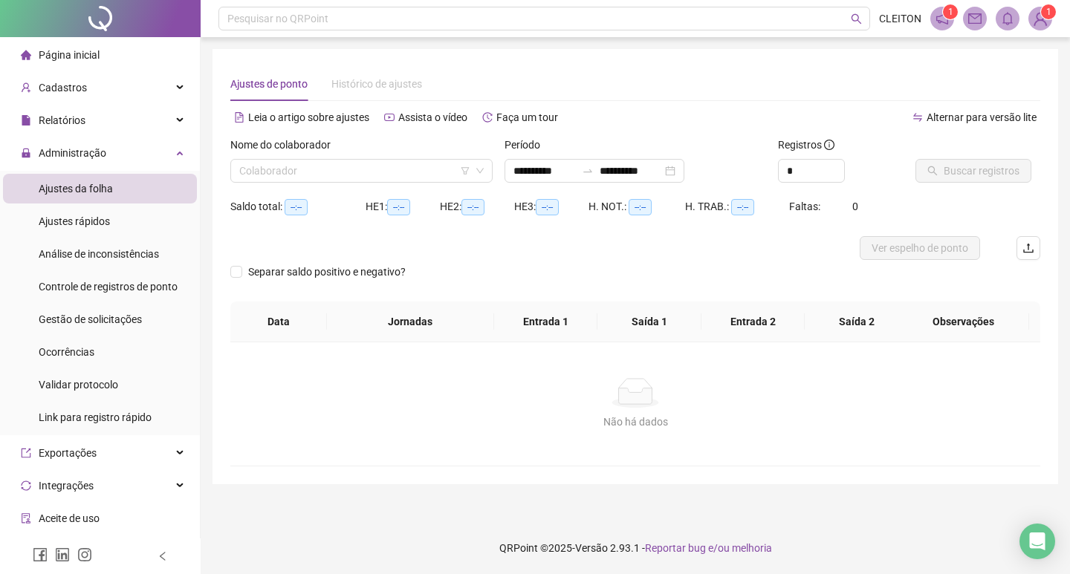
type input "**********"
click at [310, 26] on div "Pesquisar no QRPoint" at bounding box center [543, 19] width 651 height 24
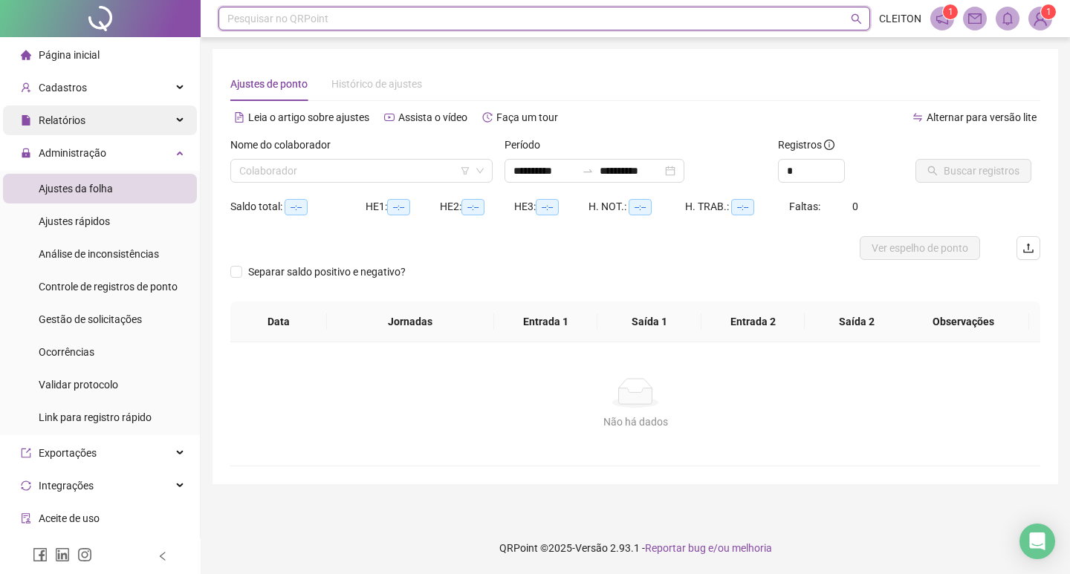
click at [84, 108] on span "Relatórios" at bounding box center [53, 120] width 65 height 30
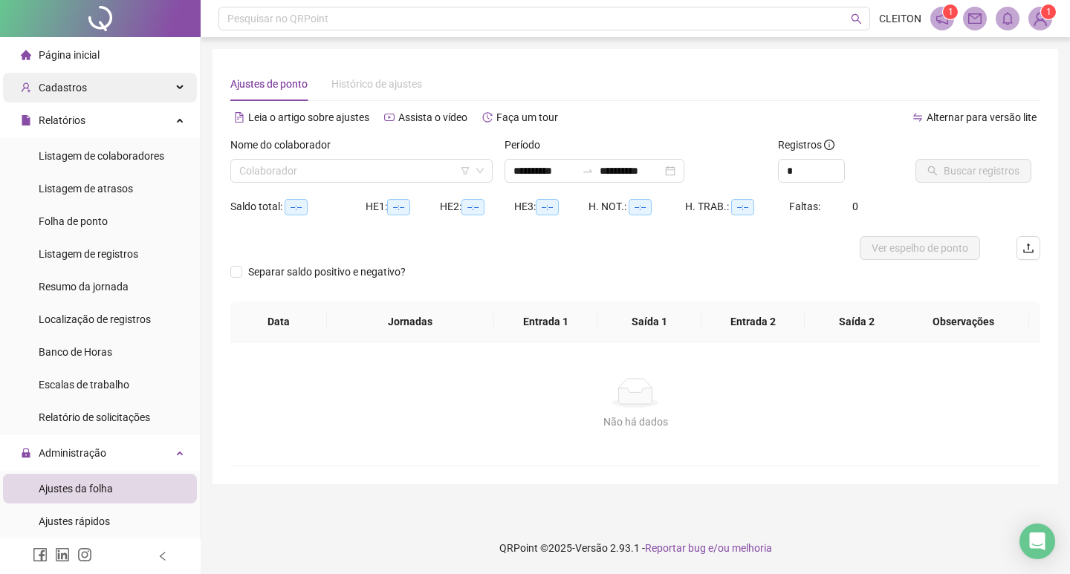
click at [104, 86] on div "Cadastros" at bounding box center [100, 88] width 194 height 30
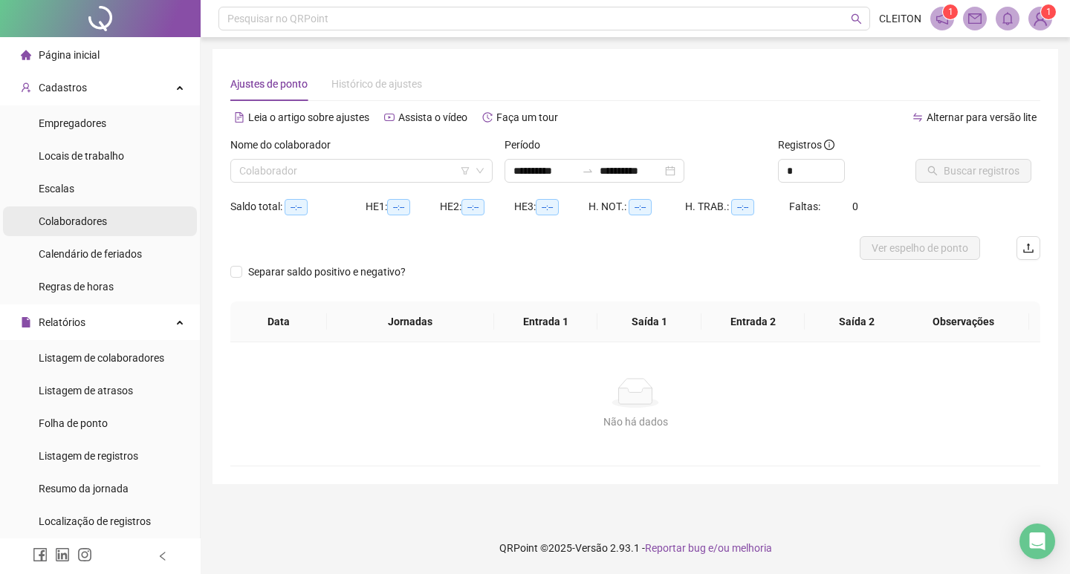
click at [117, 233] on li "Colaboradores" at bounding box center [100, 222] width 194 height 30
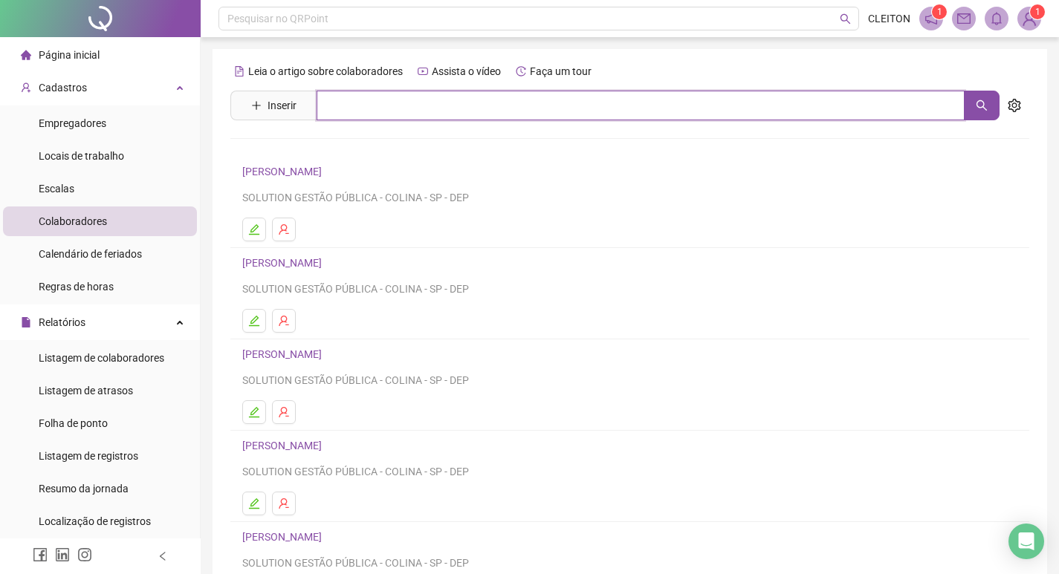
click at [354, 109] on input "text" at bounding box center [640, 106] width 648 height 30
type input "*****"
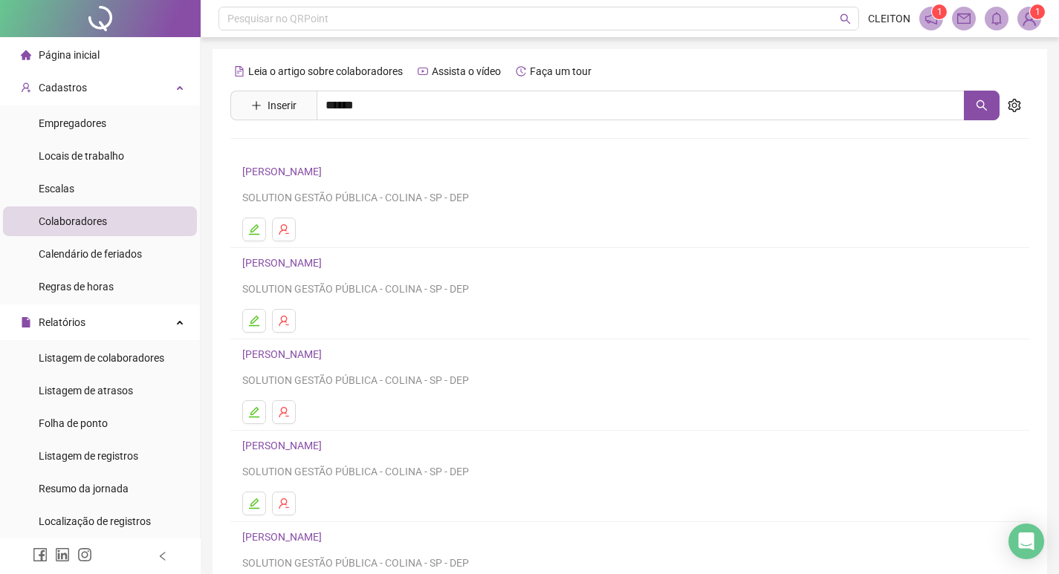
click at [337, 151] on link "[PERSON_NAME]" at bounding box center [297, 149] width 79 height 12
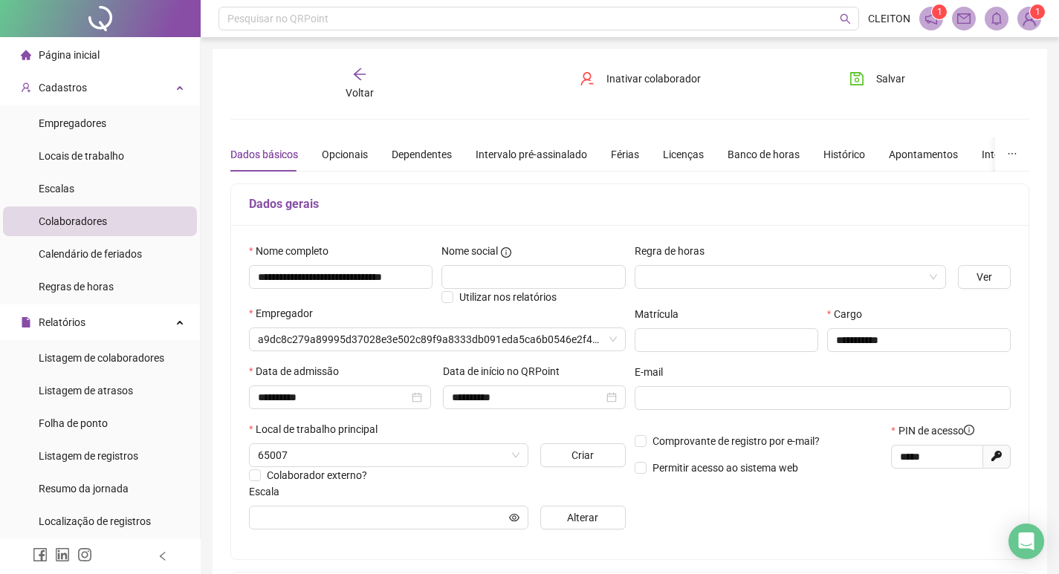
type input "*****"
click at [674, 157] on div "Licenças" at bounding box center [683, 154] width 41 height 16
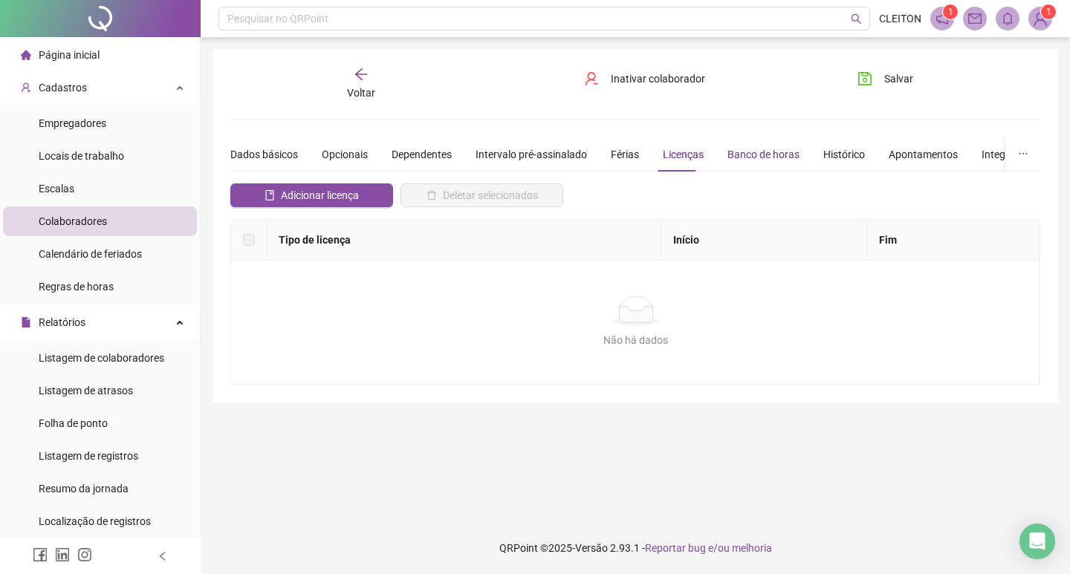
click at [727, 156] on div "Banco de horas" at bounding box center [763, 154] width 72 height 16
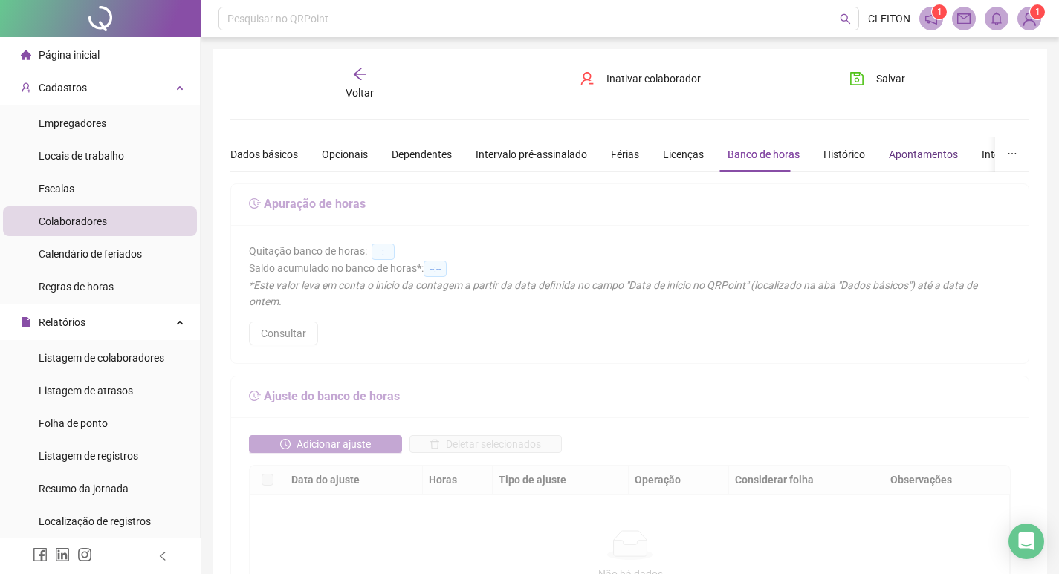
click at [892, 150] on div "Apontamentos" at bounding box center [922, 154] width 69 height 16
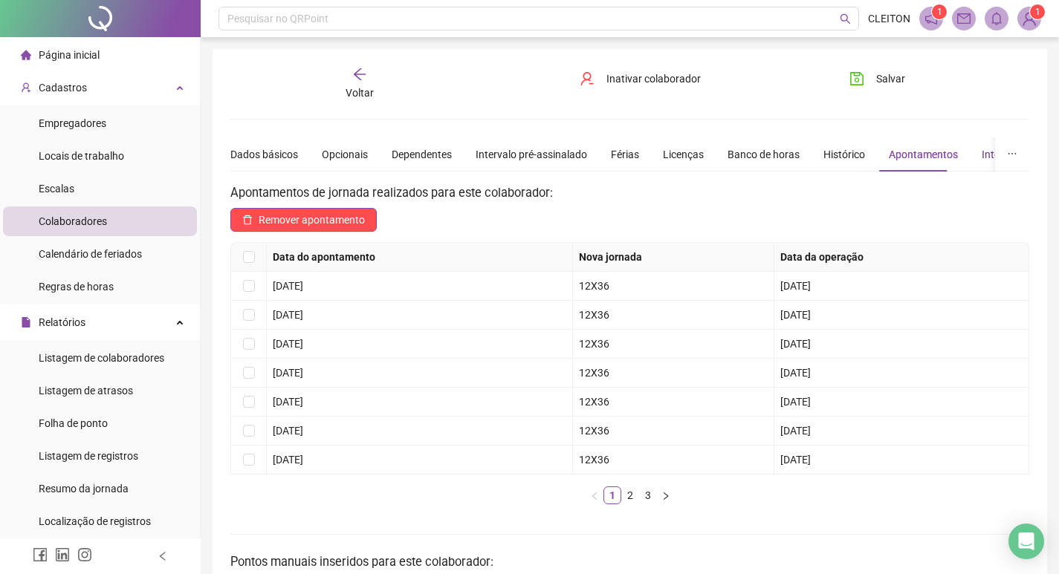
click at [981, 151] on div "Integrações" at bounding box center [1008, 154] width 55 height 16
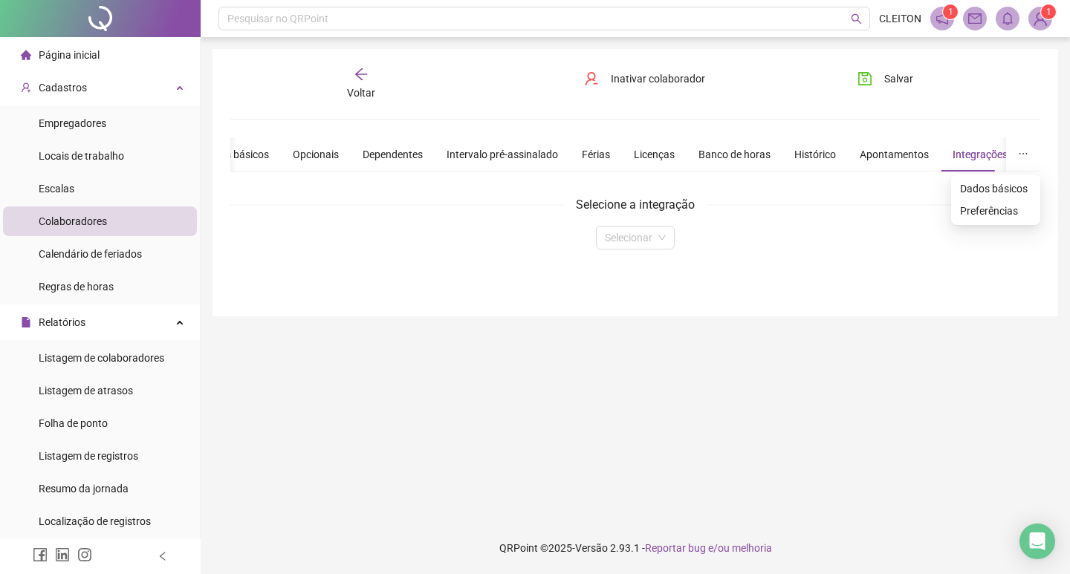
click at [1014, 152] on button "button" at bounding box center [1023, 154] width 34 height 34
click at [1009, 207] on span "Preferências" at bounding box center [995, 211] width 71 height 16
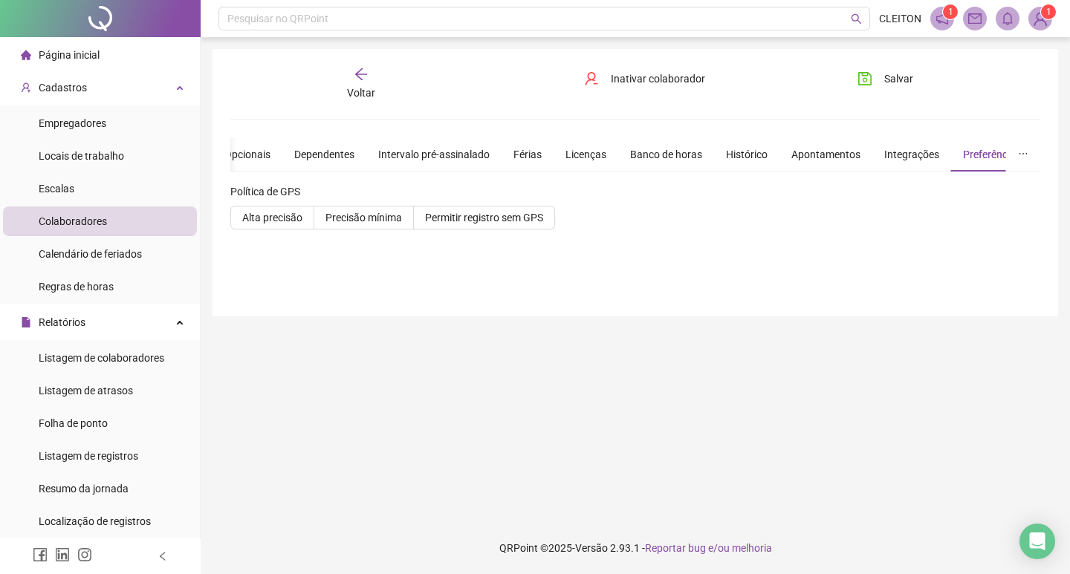
click at [275, 157] on div "Dados básicos Opcionais Dependentes Intervalo pré-assinalado Férias Licenças Ba…" at bounding box center [577, 154] width 888 height 34
click at [276, 157] on div "Dados básicos Opcionais Dependentes Intervalo pré-assinalado Férias Licenças Ba…" at bounding box center [577, 154] width 888 height 34
click at [235, 152] on div "Opcionais" at bounding box center [247, 154] width 46 height 16
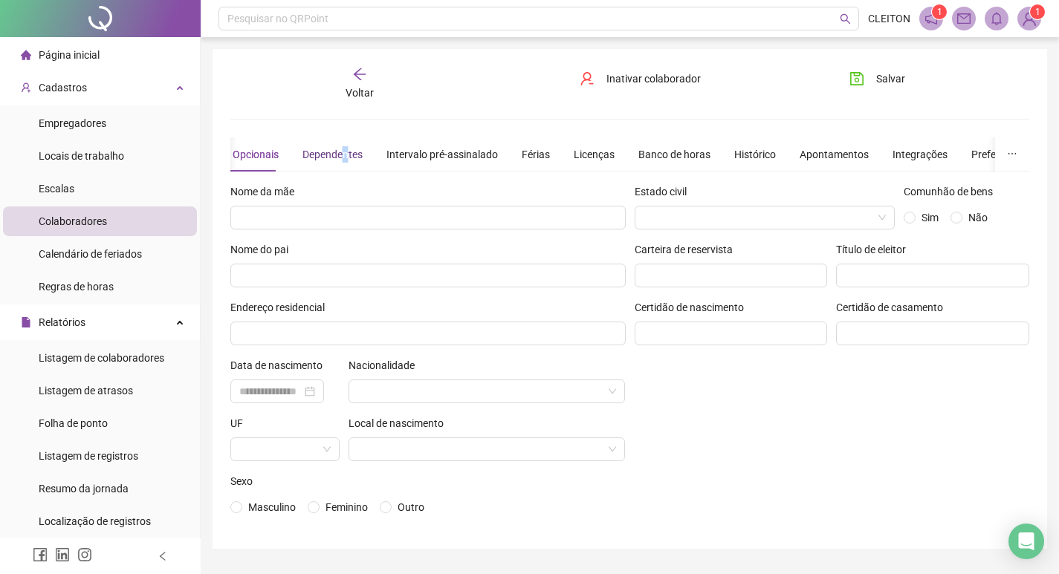
click at [345, 157] on div "Dependentes" at bounding box center [332, 154] width 60 height 16
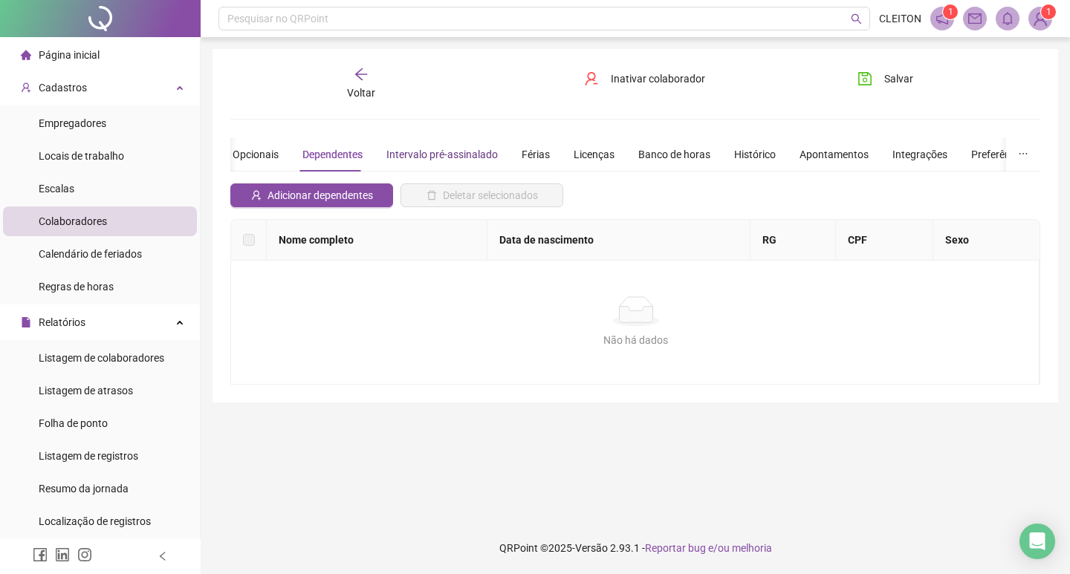
click at [452, 150] on div "Intervalo pré-assinalado" at bounding box center [441, 154] width 111 height 16
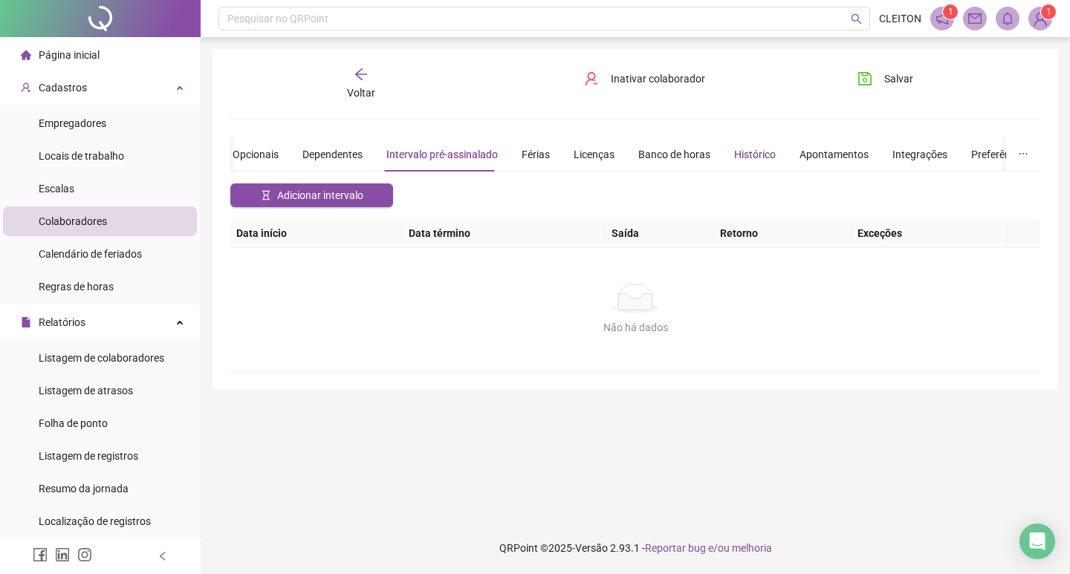
click at [734, 147] on div "Histórico" at bounding box center [755, 154] width 42 height 16
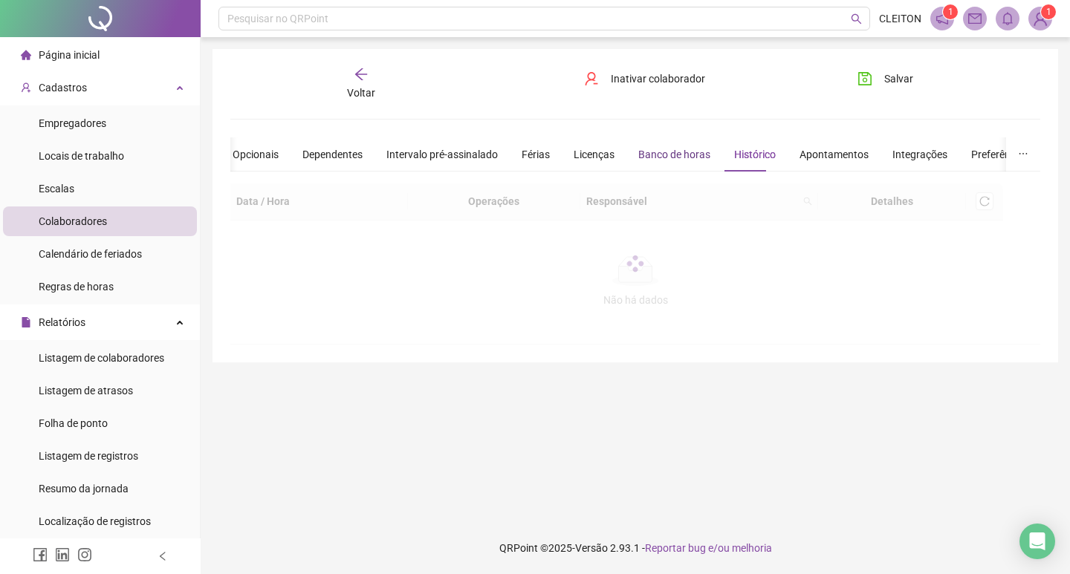
click at [659, 150] on div "Banco de horas" at bounding box center [674, 154] width 72 height 16
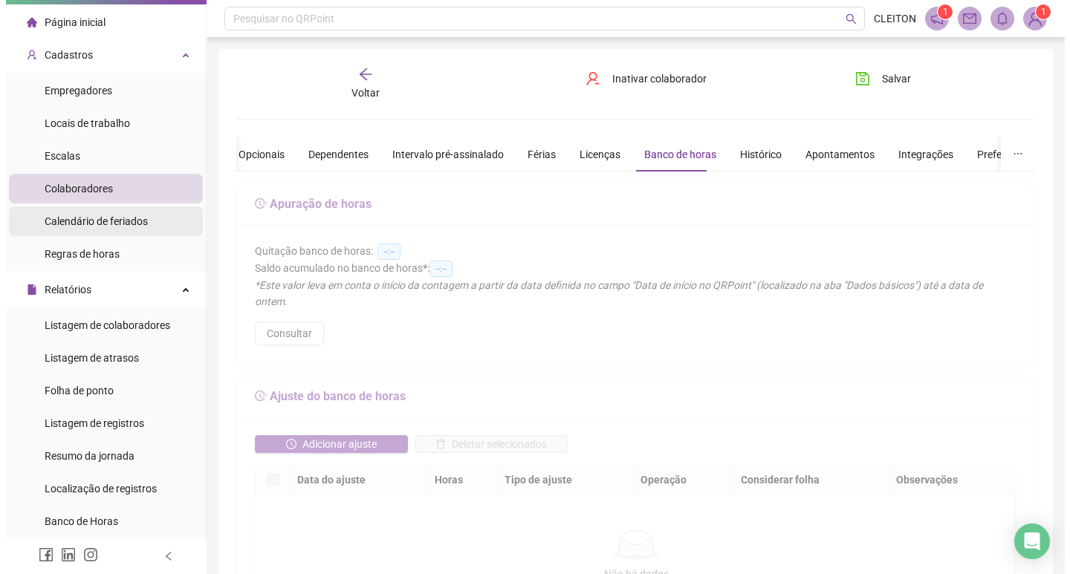
scroll to position [74, 0]
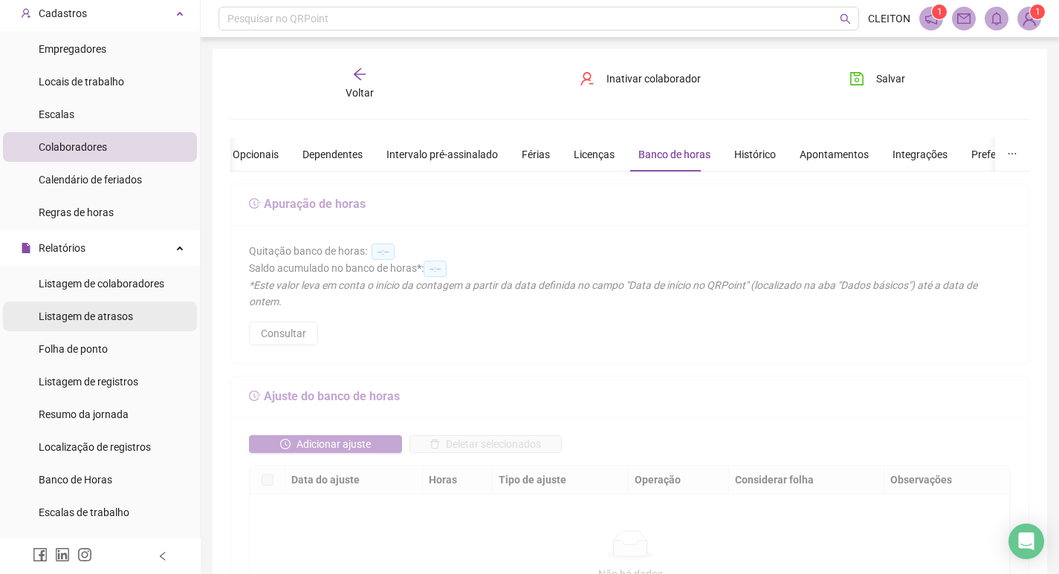
click at [104, 319] on span "Listagem de atrasos" at bounding box center [86, 316] width 94 height 12
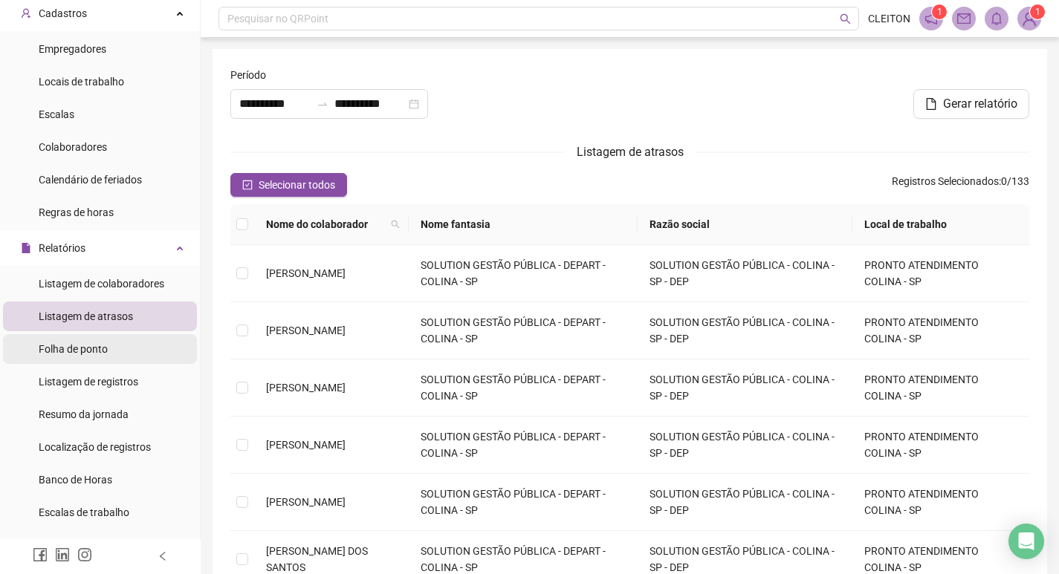
click at [102, 348] on span "Folha de ponto" at bounding box center [73, 349] width 69 height 12
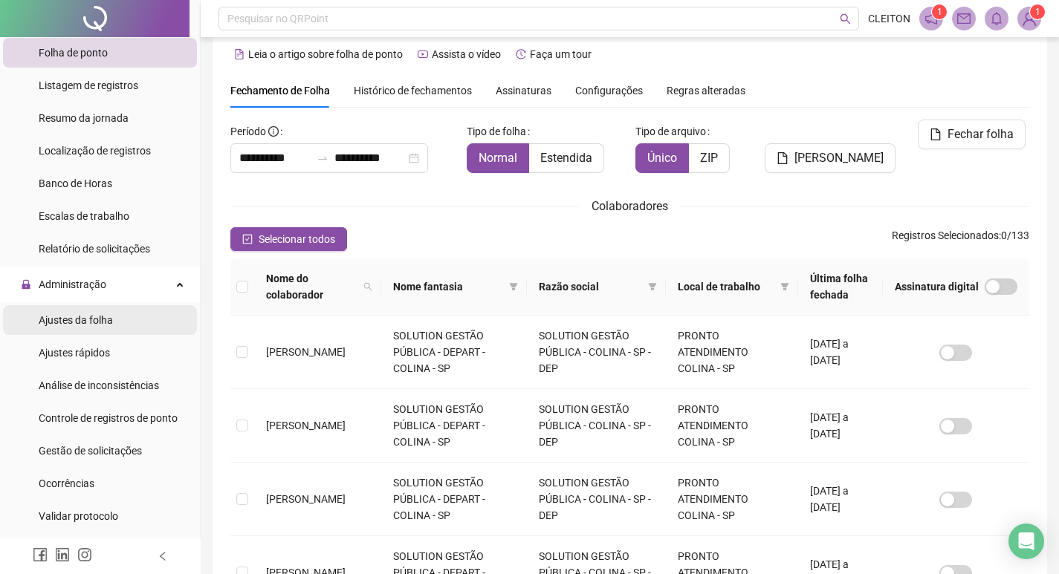
scroll to position [371, 0]
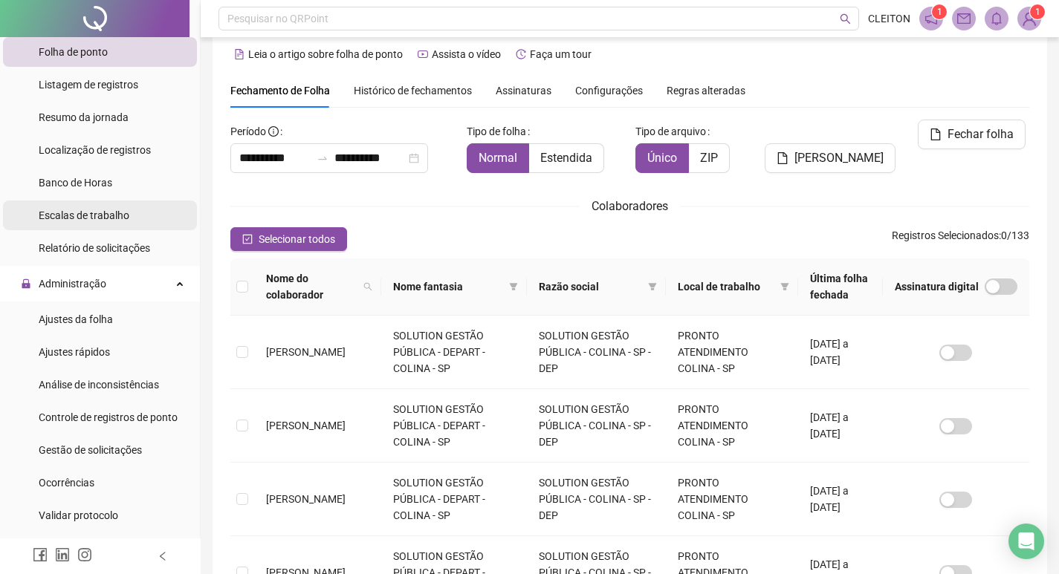
click at [100, 221] on span "Escalas de trabalho" at bounding box center [84, 215] width 91 height 12
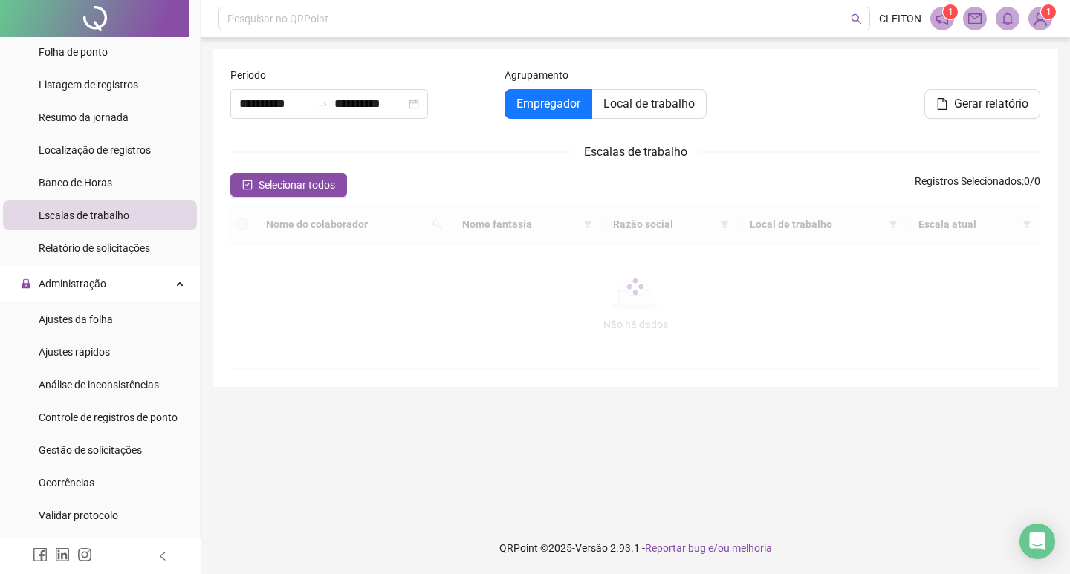
type input "**********"
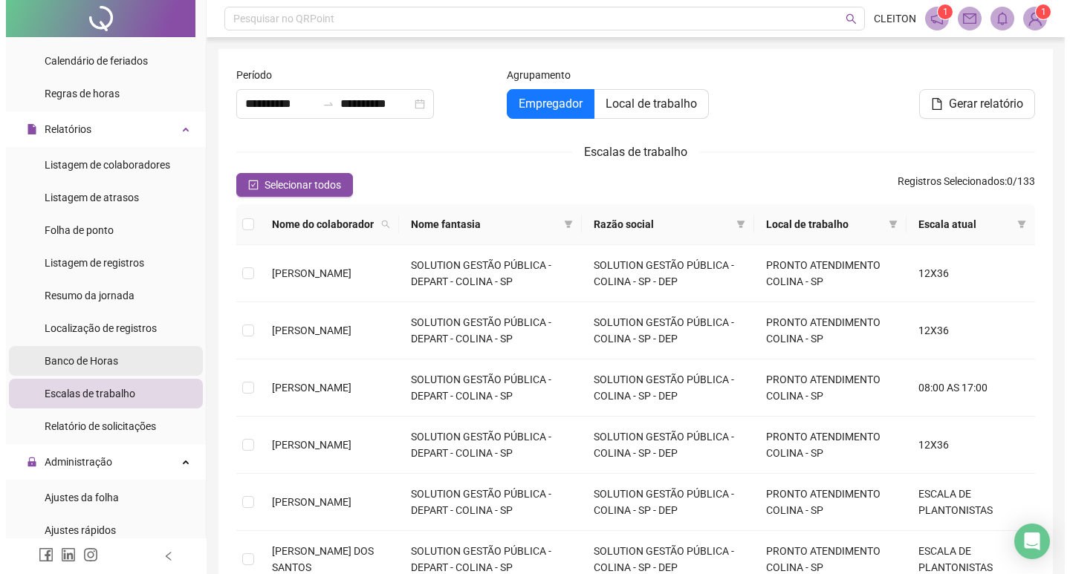
scroll to position [223, 0]
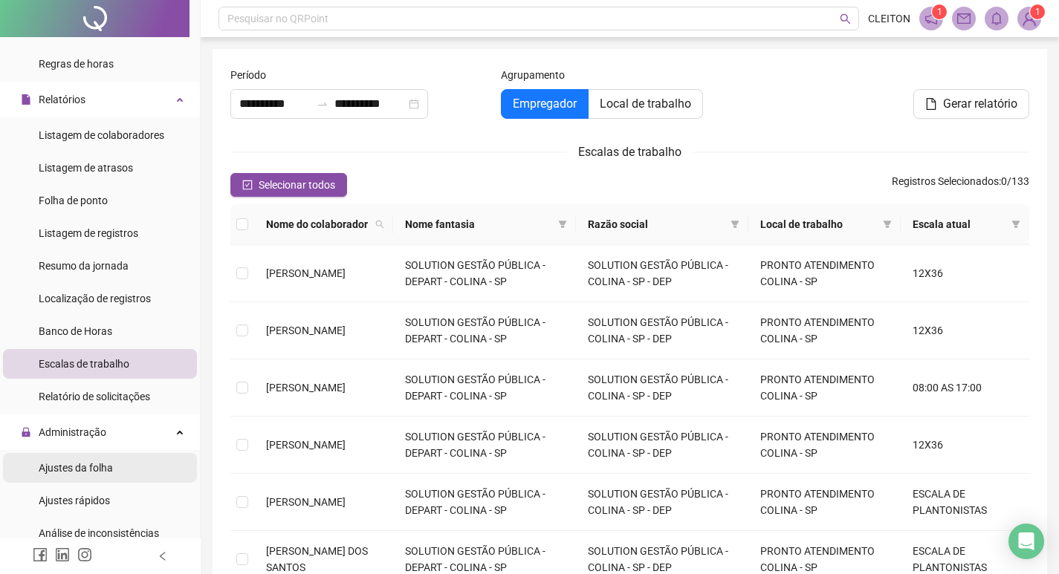
click at [113, 462] on li "Ajustes da folha" at bounding box center [100, 468] width 194 height 30
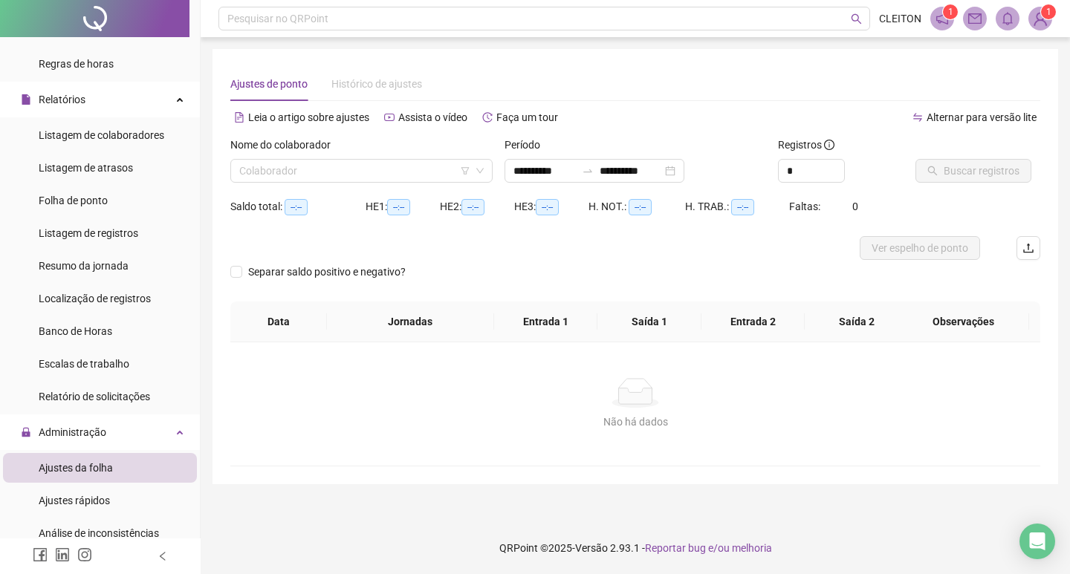
type input "**********"
click at [350, 179] on input "search" at bounding box center [354, 171] width 231 height 22
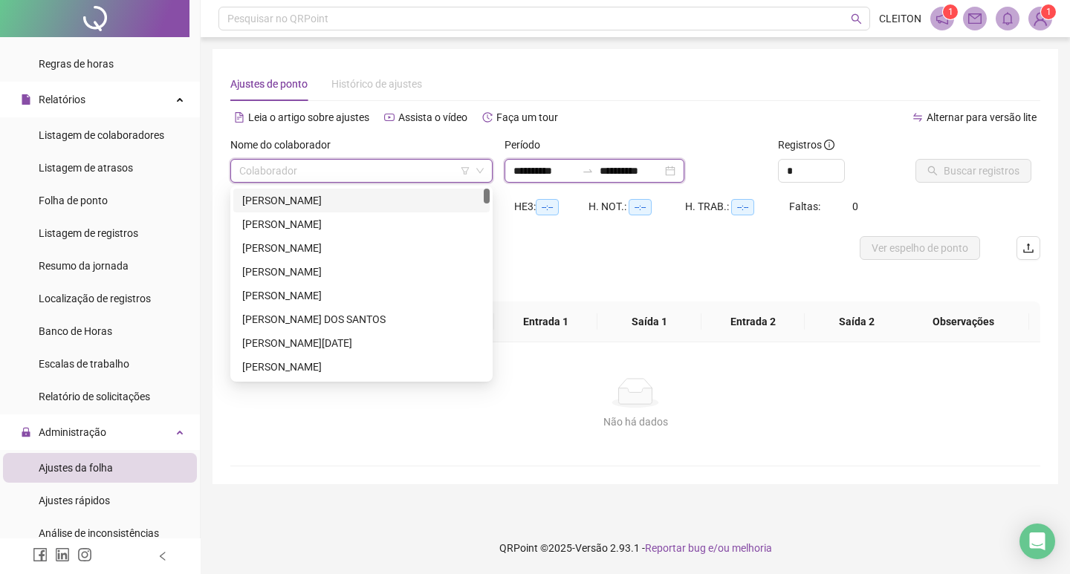
click at [540, 172] on input "**********" at bounding box center [544, 171] width 62 height 16
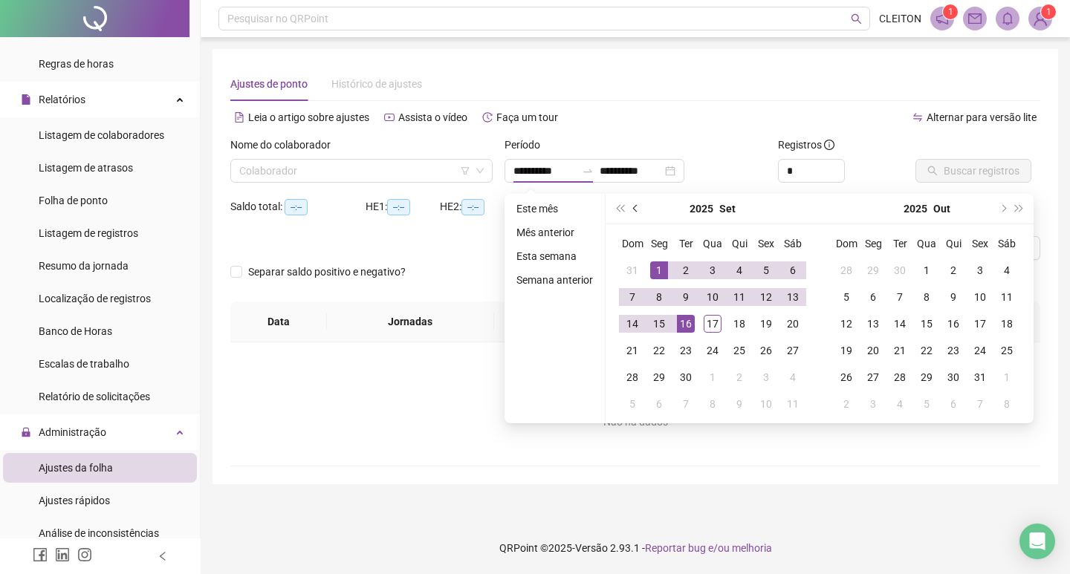
click at [633, 207] on span "prev-year" at bounding box center [636, 208] width 7 height 7
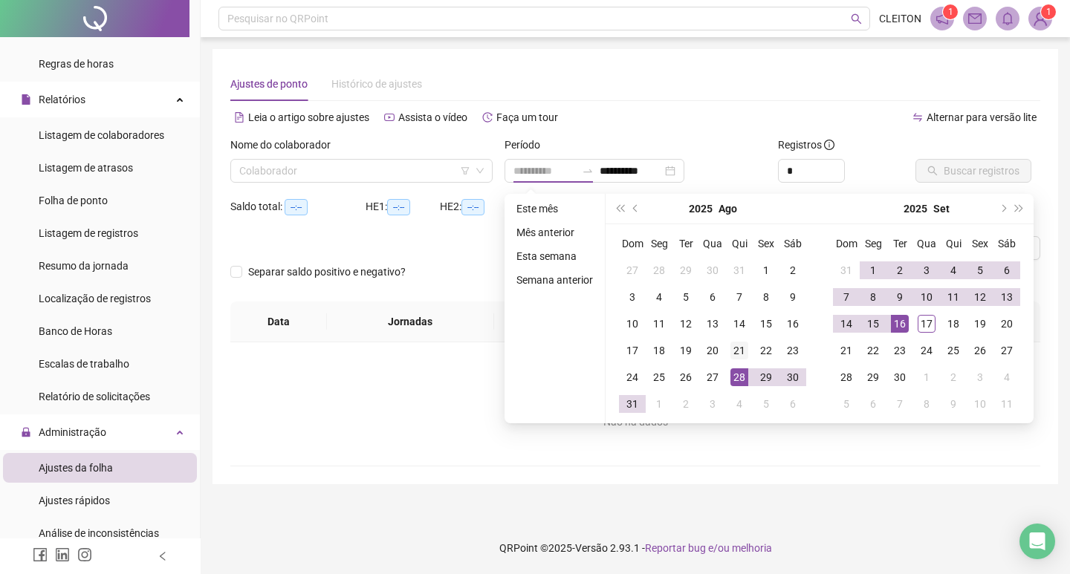
type input "**********"
click at [741, 353] on div "21" at bounding box center [739, 351] width 18 height 18
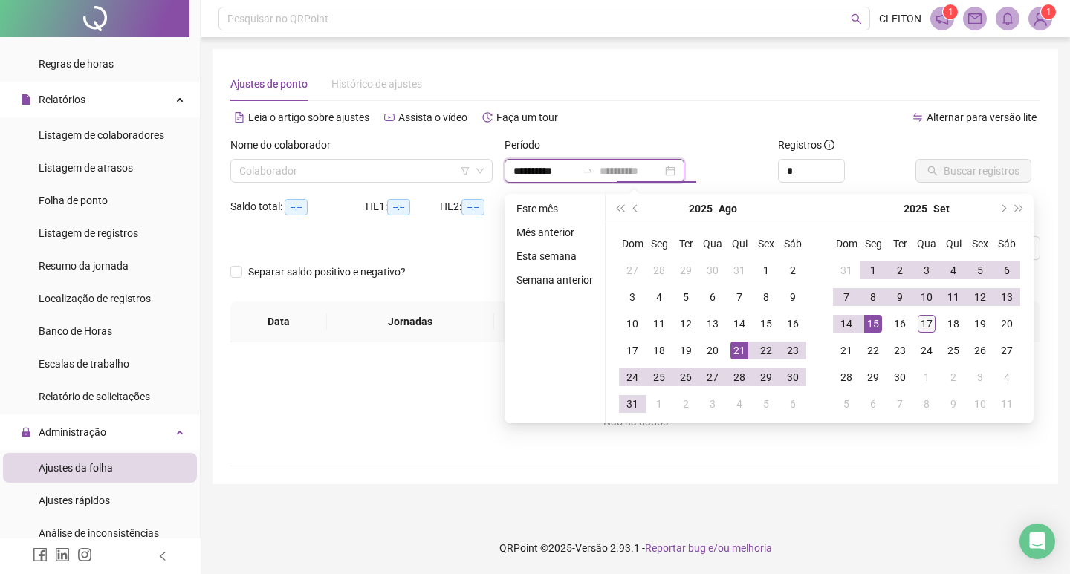
type input "**********"
click at [917, 323] on div "17" at bounding box center [926, 324] width 18 height 18
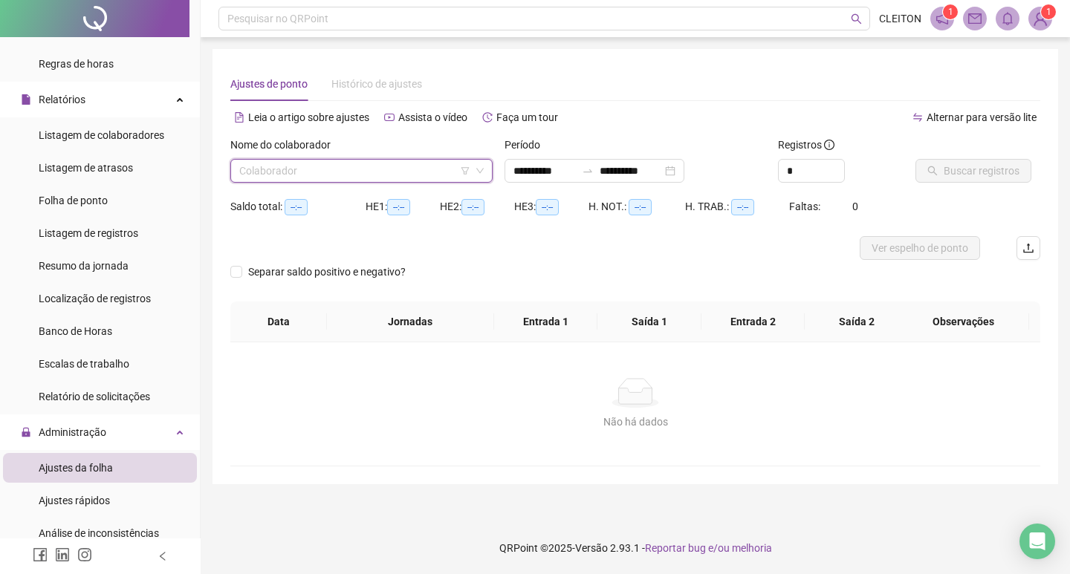
click at [358, 167] on input "search" at bounding box center [354, 171] width 231 height 22
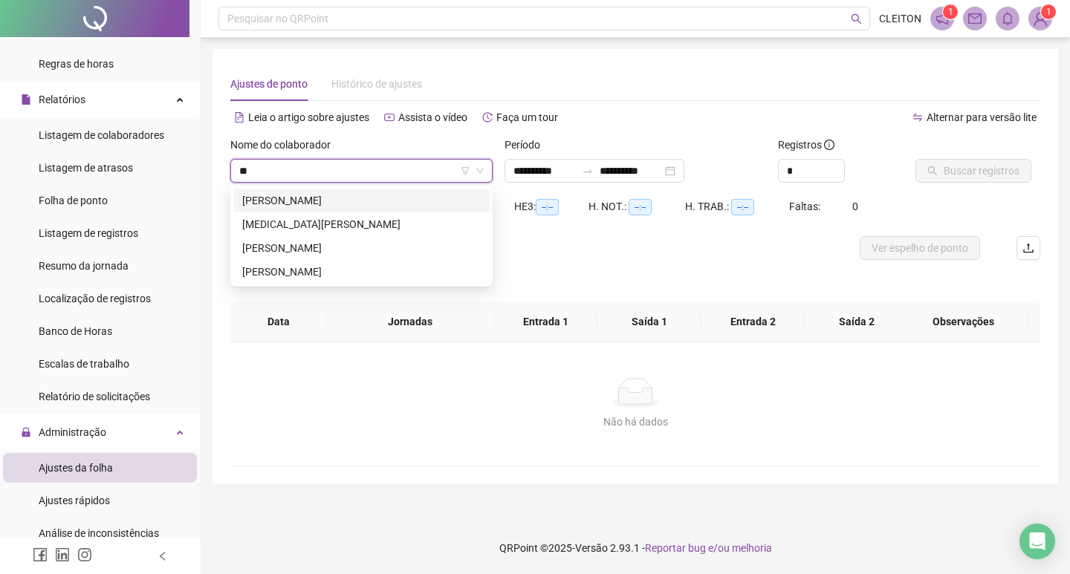
type input "*"
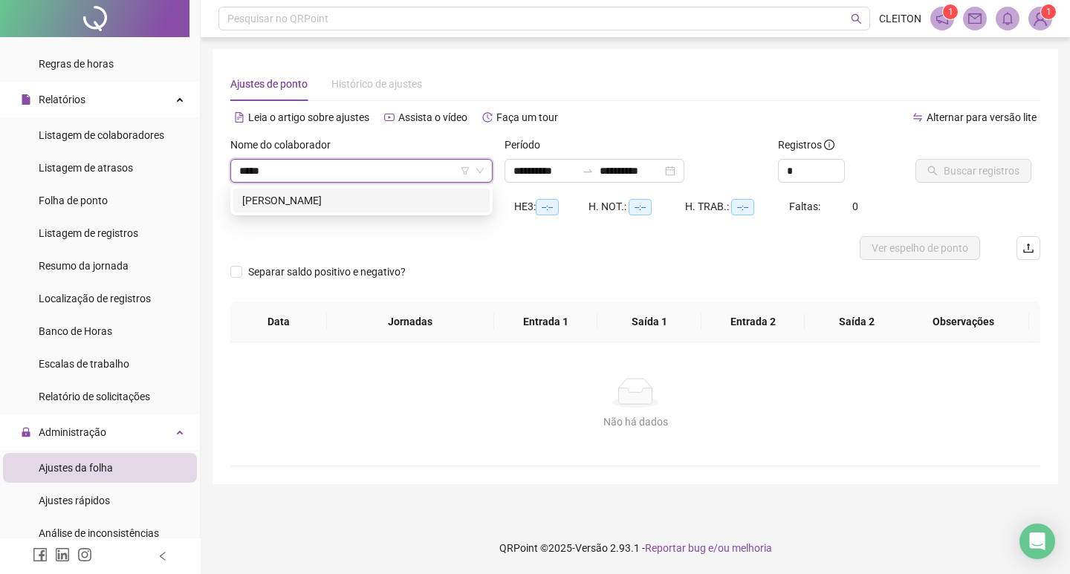
type input "*****"
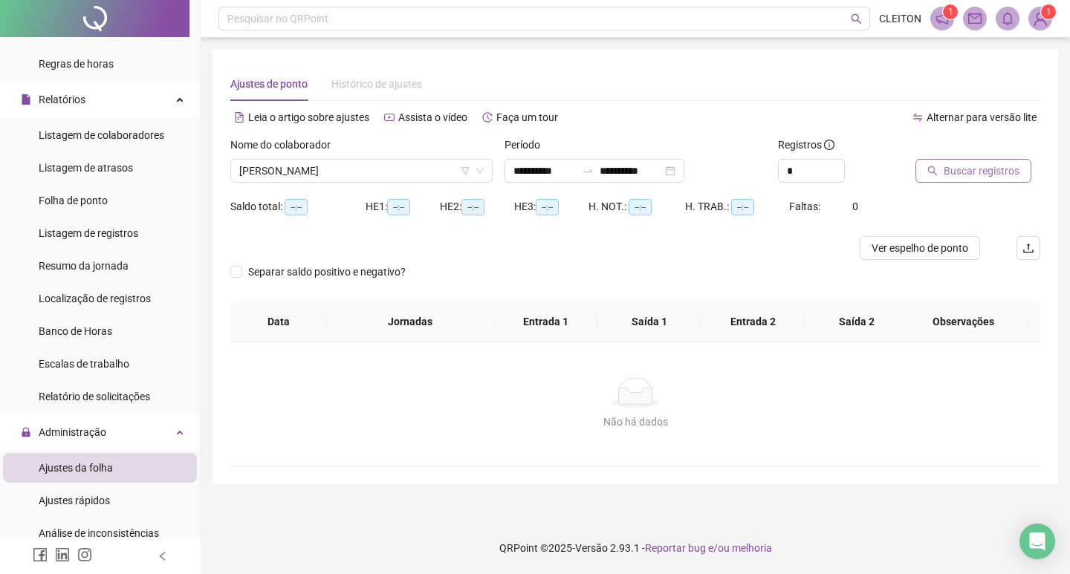
click at [1001, 169] on span "Buscar registros" at bounding box center [981, 171] width 76 height 16
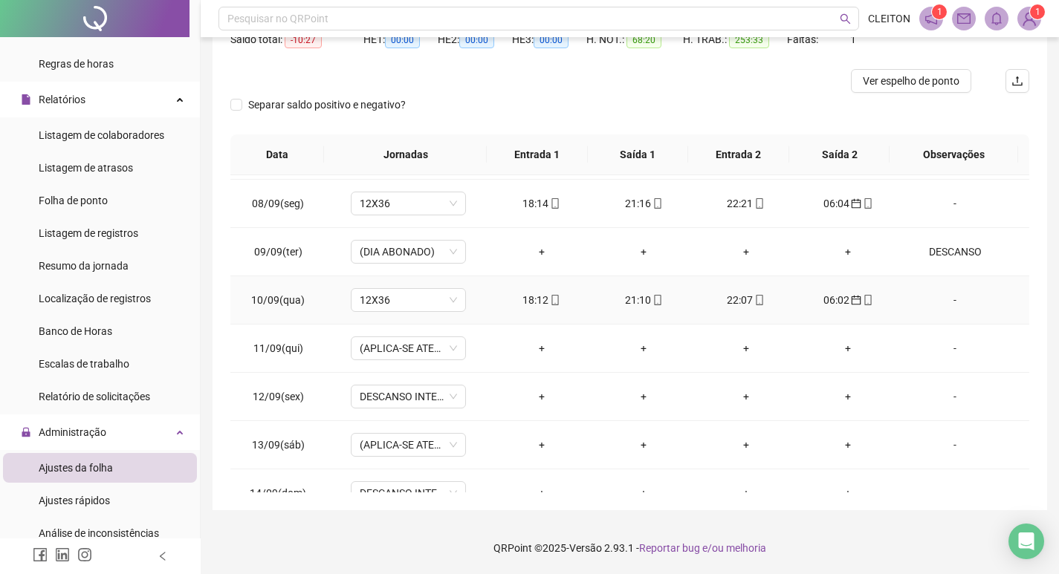
scroll to position [1035, 0]
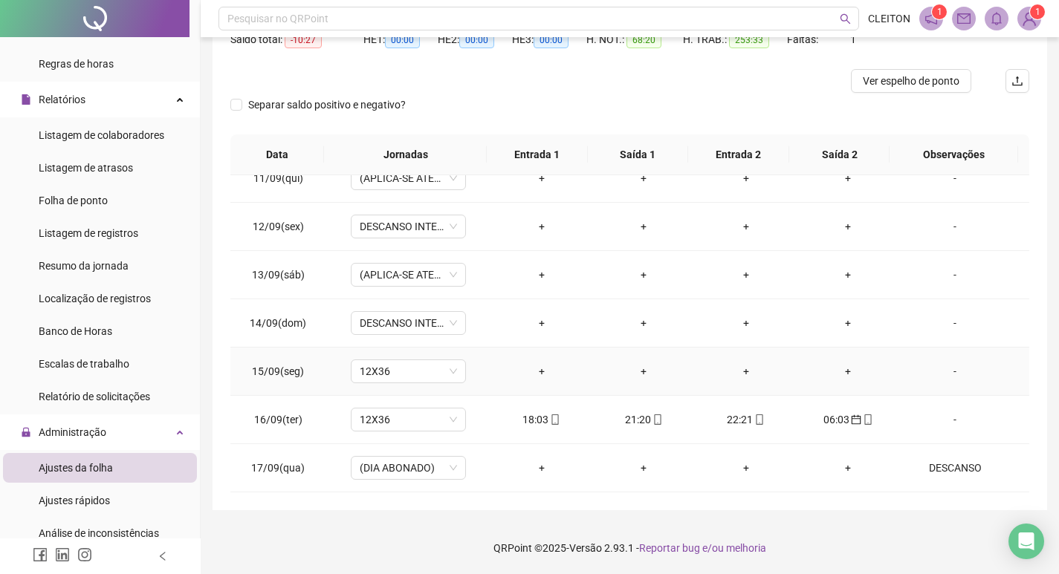
click at [949, 367] on div "-" at bounding box center [955, 371] width 88 height 16
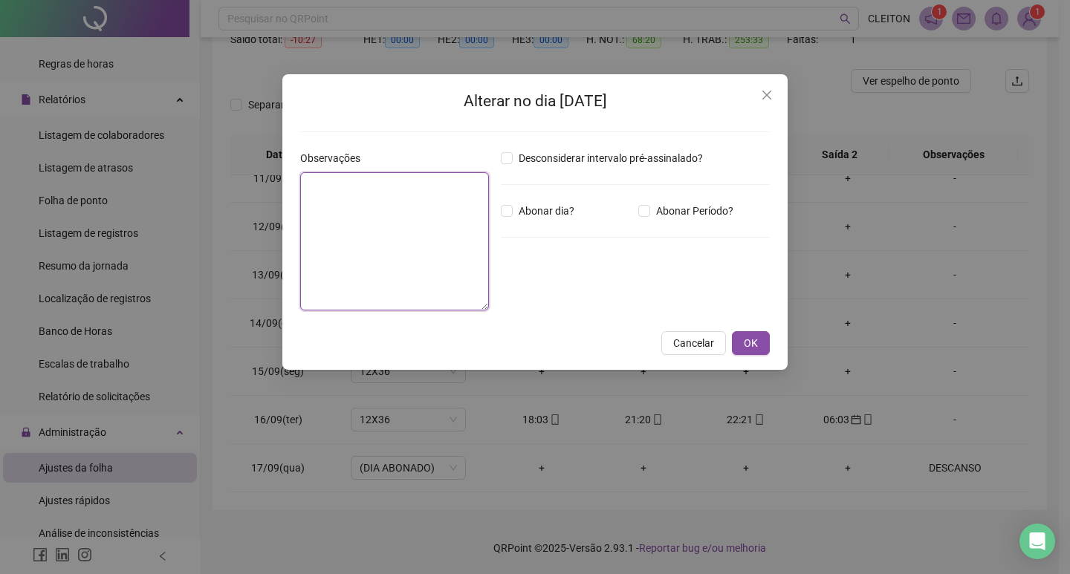
click at [408, 233] on textarea at bounding box center [394, 241] width 189 height 138
type textarea "********"
click at [510, 220] on div "Desconsiderar intervalo pré-assinalado? Abonar dia? Abonar Período? Horas a abo…" at bounding box center [635, 236] width 281 height 172
click at [510, 218] on label "Abonar dia?" at bounding box center [540, 211] width 79 height 16
click at [732, 345] on button "OK" at bounding box center [751, 343] width 38 height 24
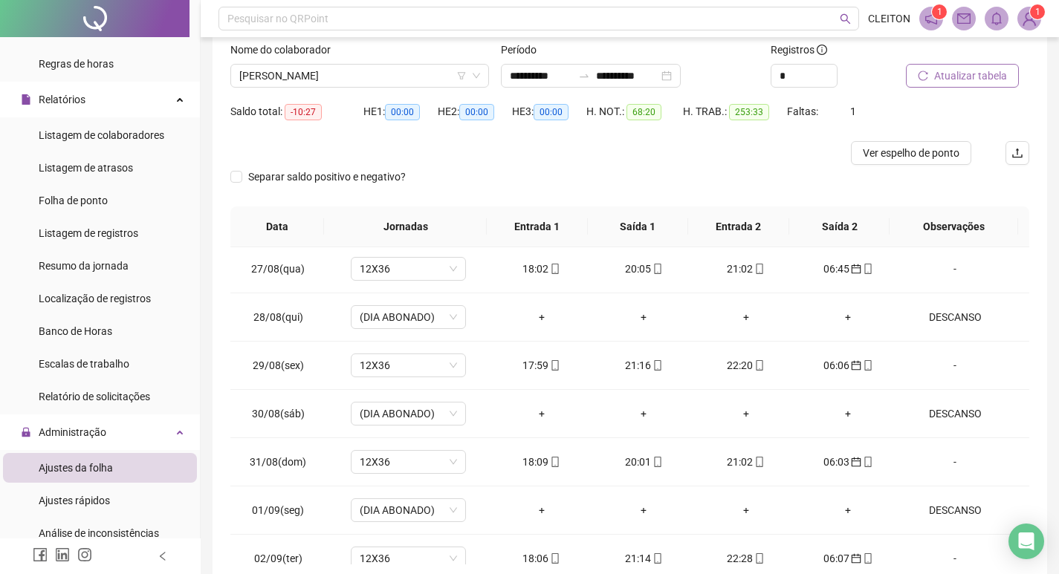
scroll to position [93, 0]
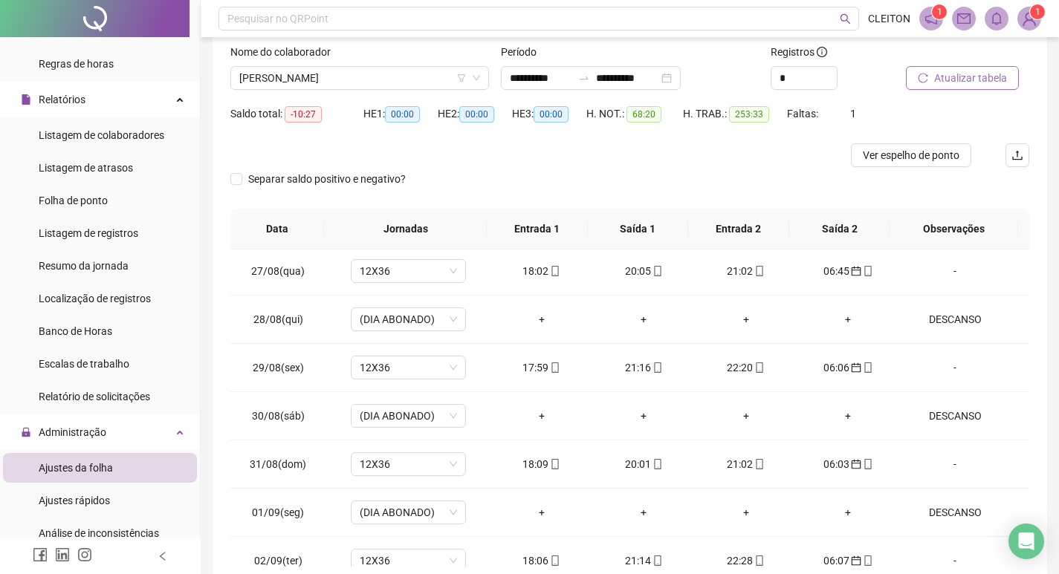
click at [939, 85] on span "Atualizar tabela" at bounding box center [970, 78] width 73 height 16
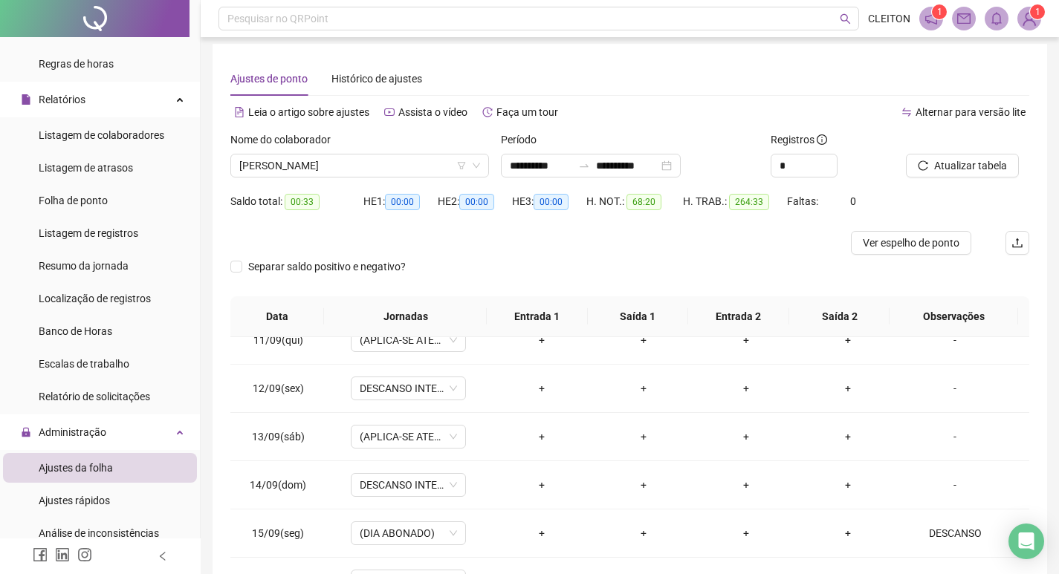
scroll to position [0, 0]
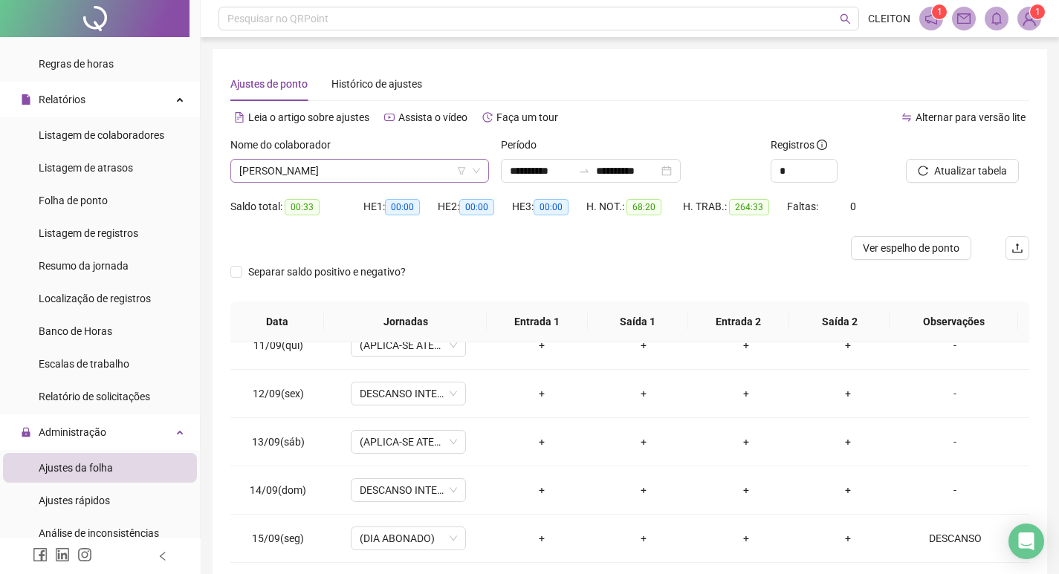
click at [388, 177] on span "[PERSON_NAME]" at bounding box center [359, 171] width 241 height 22
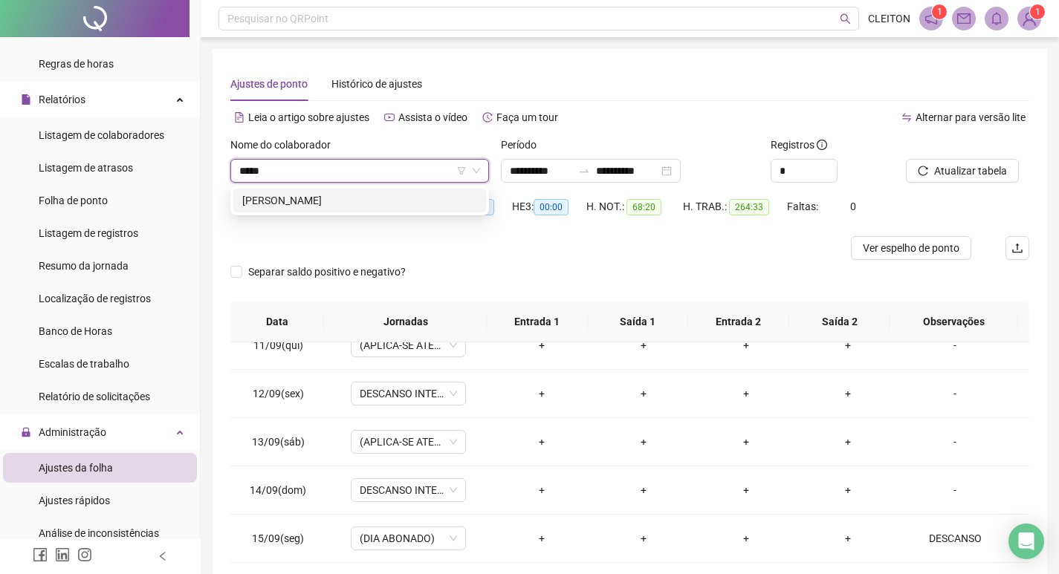
type input "******"
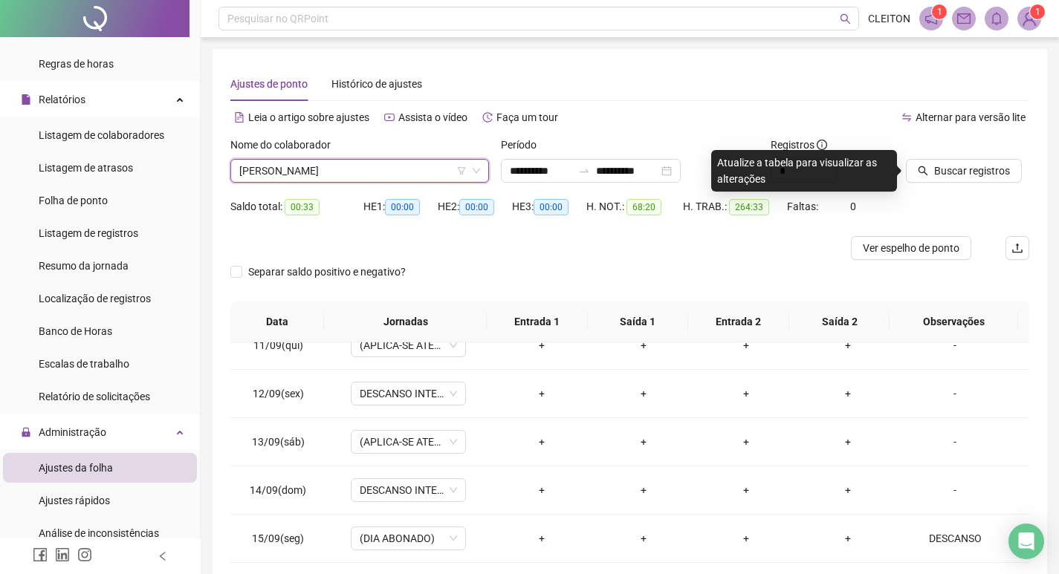
click at [975, 157] on div at bounding box center [948, 148] width 86 height 22
click at [970, 160] on button "Buscar registros" at bounding box center [963, 171] width 116 height 24
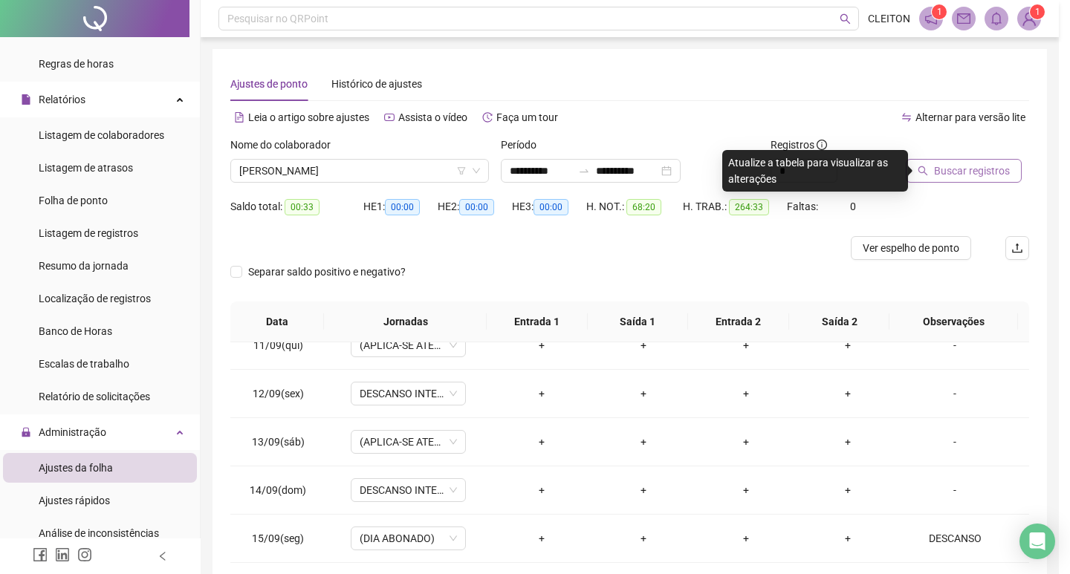
click at [966, 170] on div "Buscando registros Os registros de ponto estão sendo buscados... OK" at bounding box center [535, 287] width 1070 height 574
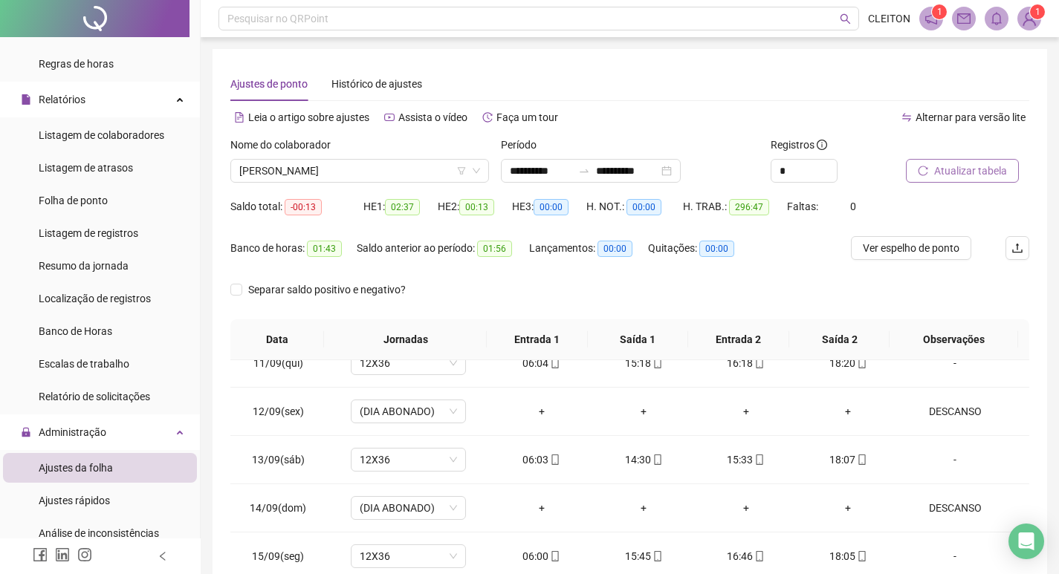
click at [978, 169] on span "Atualizar tabela" at bounding box center [970, 171] width 73 height 16
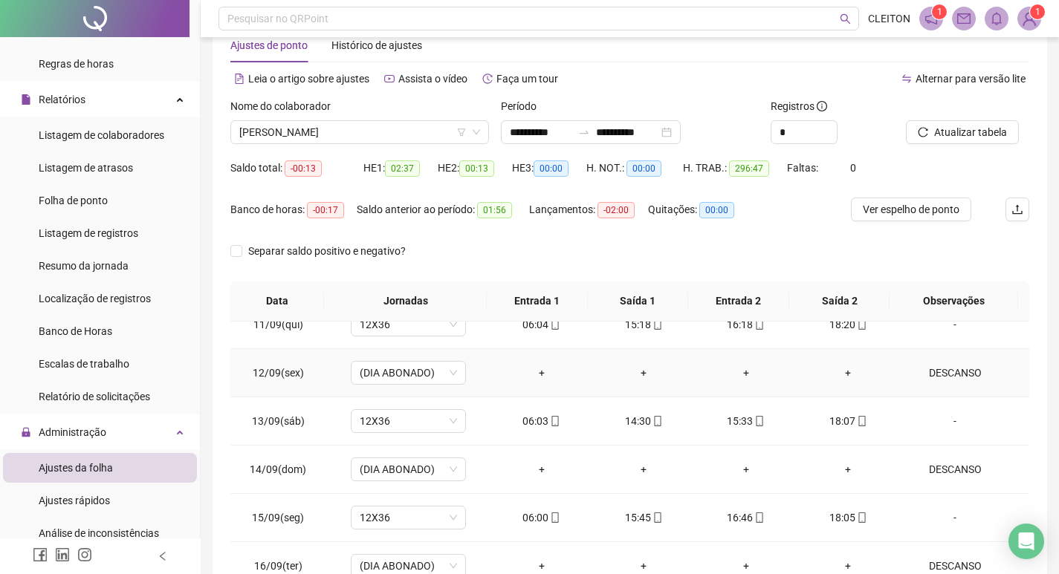
scroll to position [185, 0]
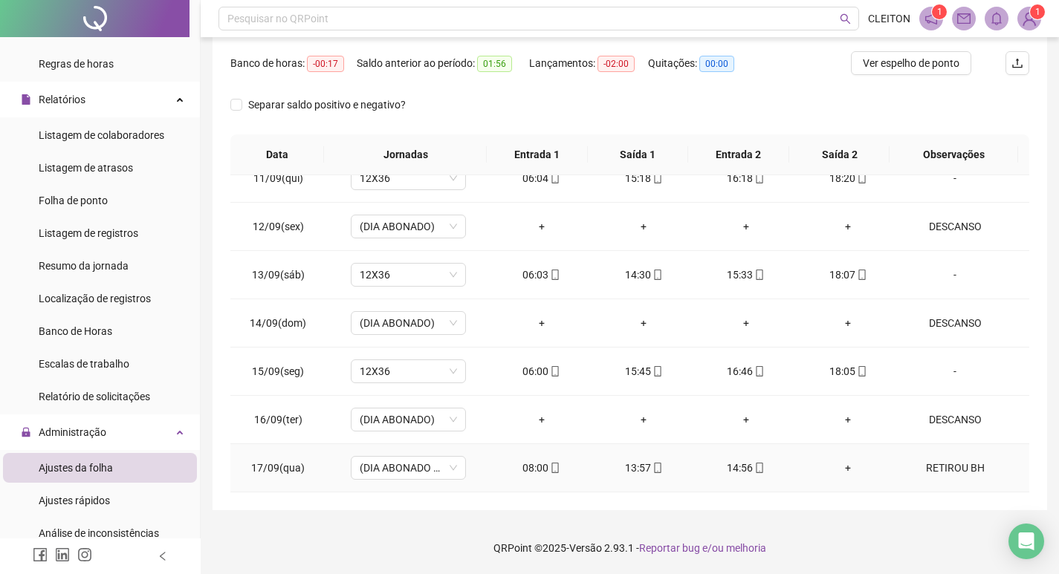
click at [842, 464] on div "+" at bounding box center [848, 468] width 79 height 16
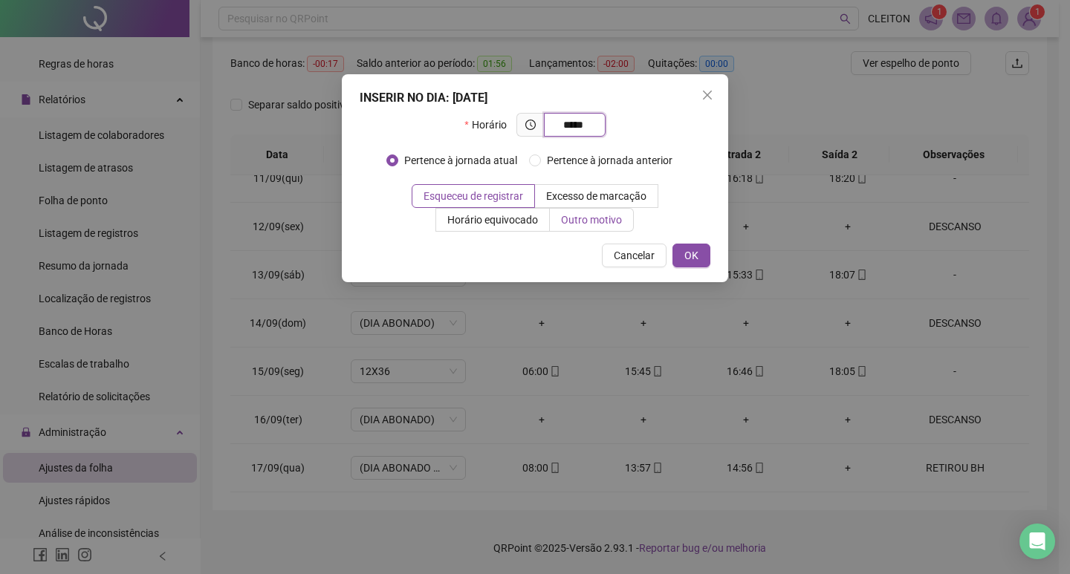
type input "*****"
click at [595, 209] on label "Outro motivo" at bounding box center [592, 220] width 84 height 24
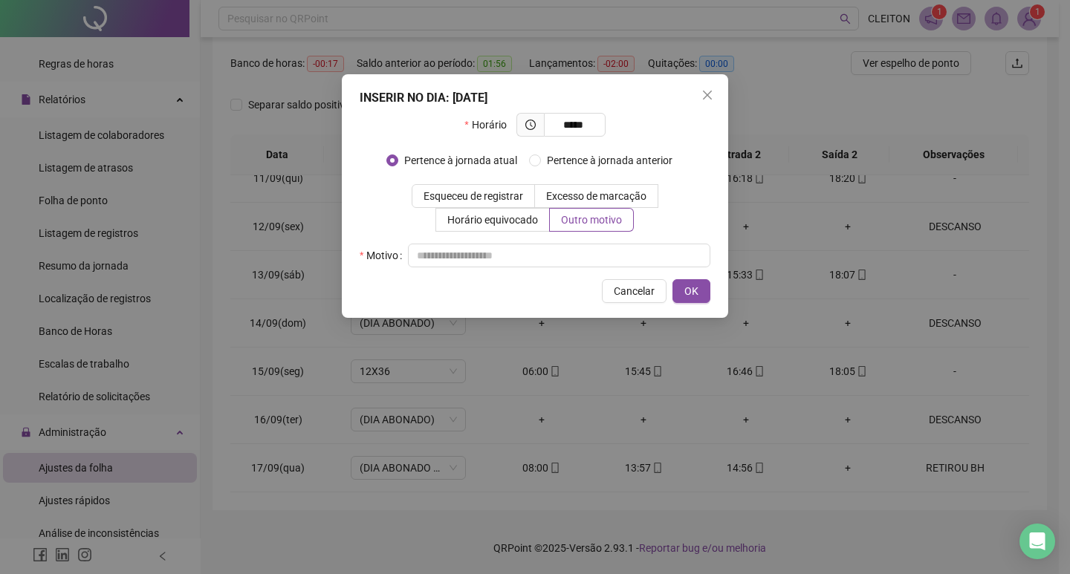
click at [572, 238] on div "Horário ***** Pertence à jornada atual Pertence à jornada anterior Esqueceu de …" at bounding box center [535, 190] width 351 height 155
click at [426, 270] on div "INSERIR NO DIA : 17/09/2025 Horário ***** Pertence à jornada atual Pertence à j…" at bounding box center [535, 196] width 386 height 244
click at [449, 260] on input "text" at bounding box center [559, 256] width 302 height 24
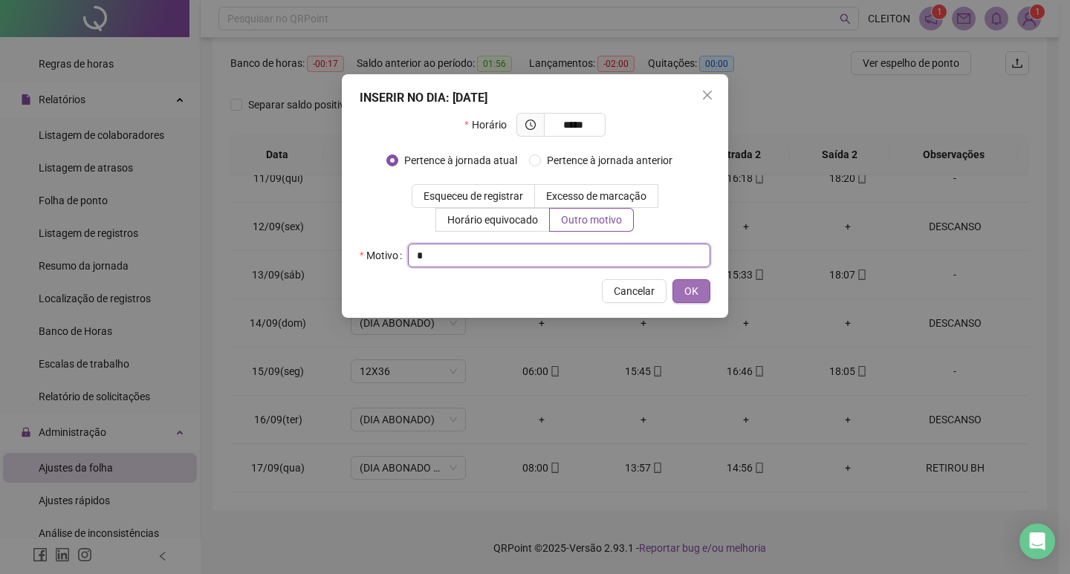
type input "*"
click at [679, 287] on button "OK" at bounding box center [691, 291] width 38 height 24
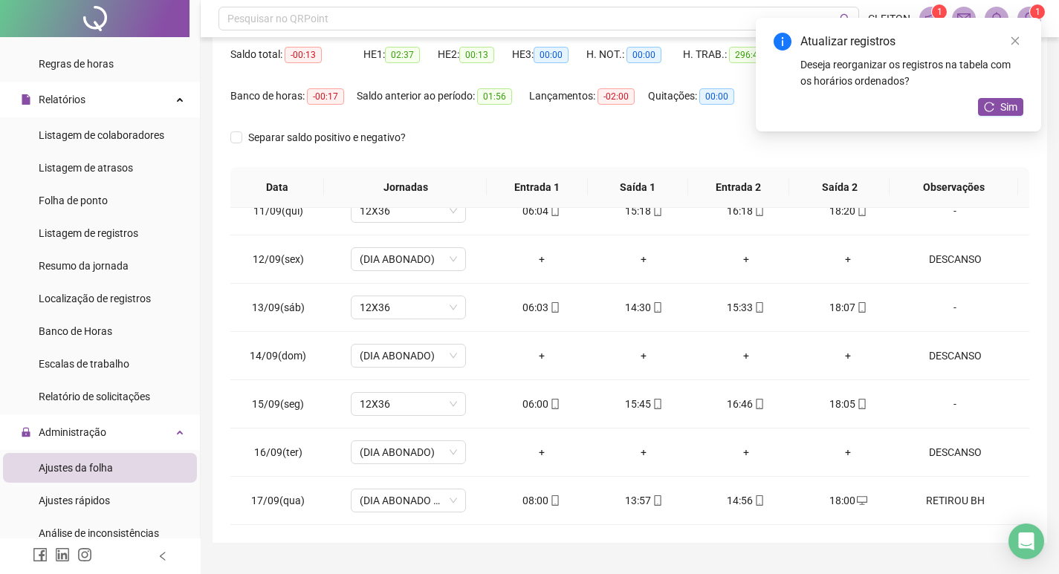
scroll to position [111, 0]
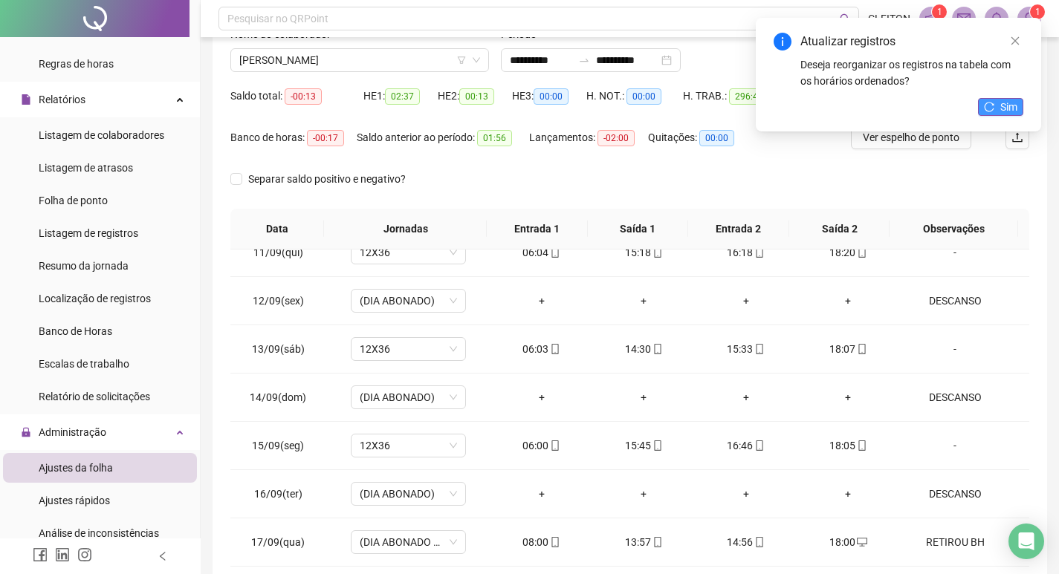
click at [1009, 103] on span "Sim" at bounding box center [1008, 107] width 17 height 16
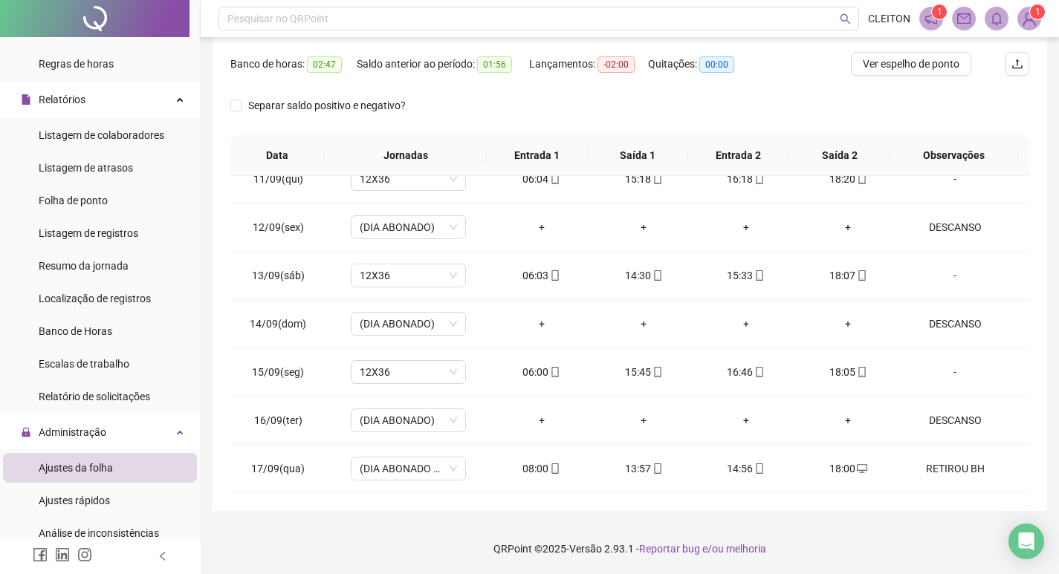
scroll to position [185, 0]
click at [935, 466] on div "RETIROU BH" at bounding box center [955, 468] width 88 height 16
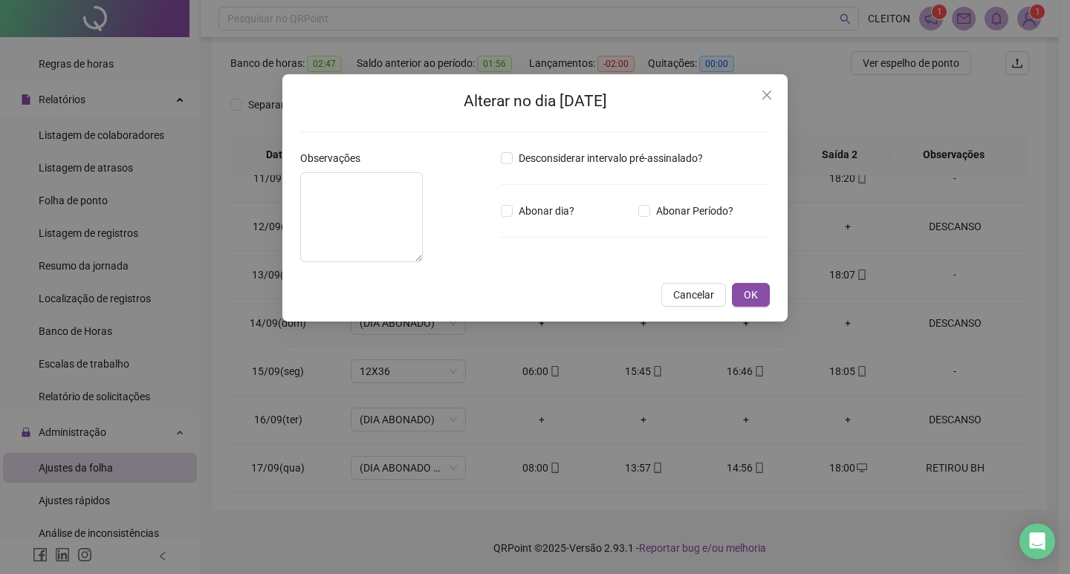
click at [836, 449] on div "Alterar no dia 17/09/2025 Observações Desconsiderar intervalo pré-assinalado? A…" at bounding box center [535, 287] width 1070 height 574
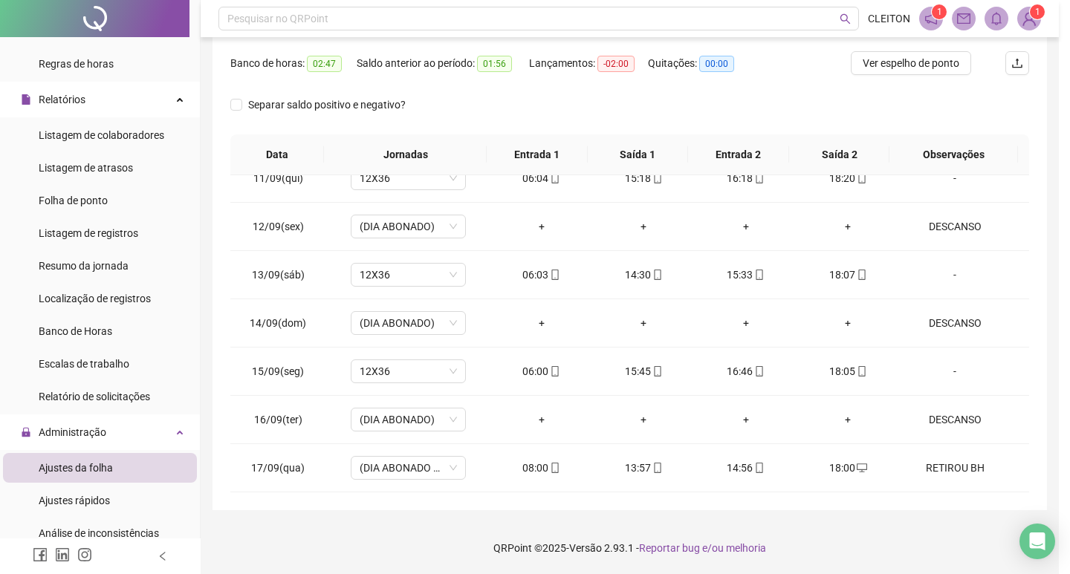
click at [836, 389] on body "**********" at bounding box center [529, 102] width 1059 height 574
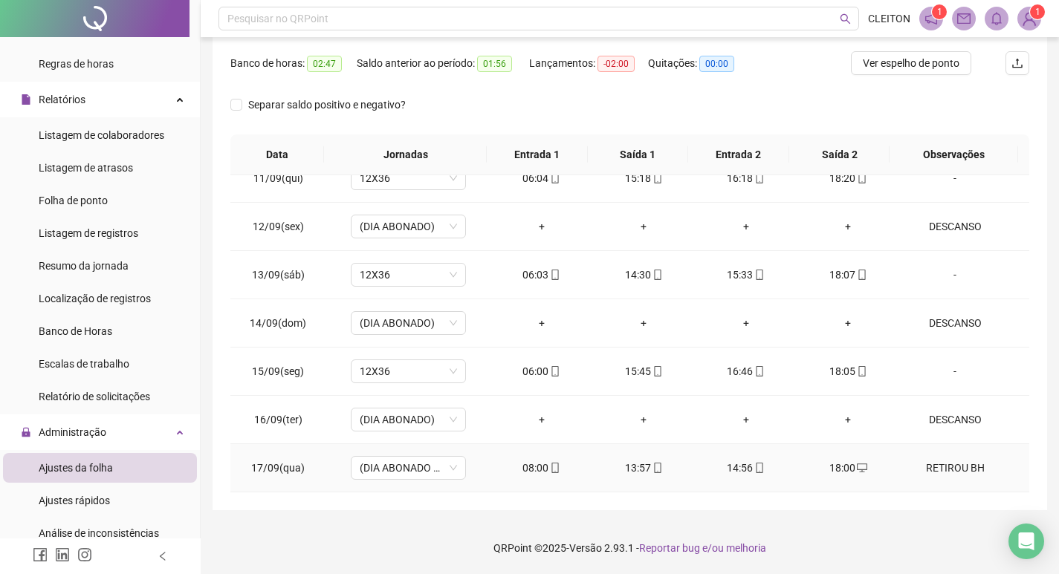
click at [836, 468] on div "18:00" at bounding box center [848, 468] width 79 height 16
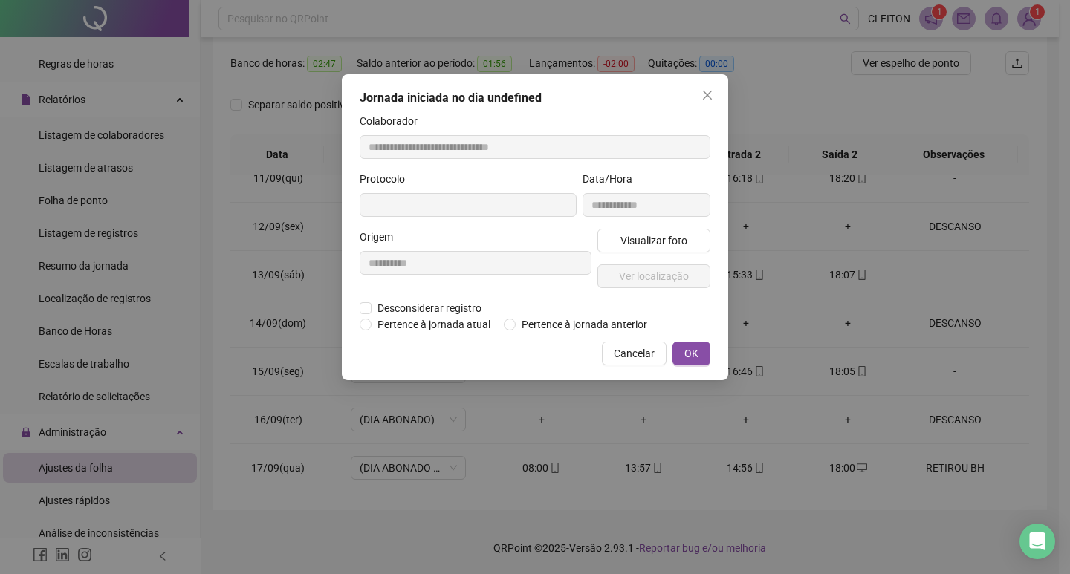
type input "**********"
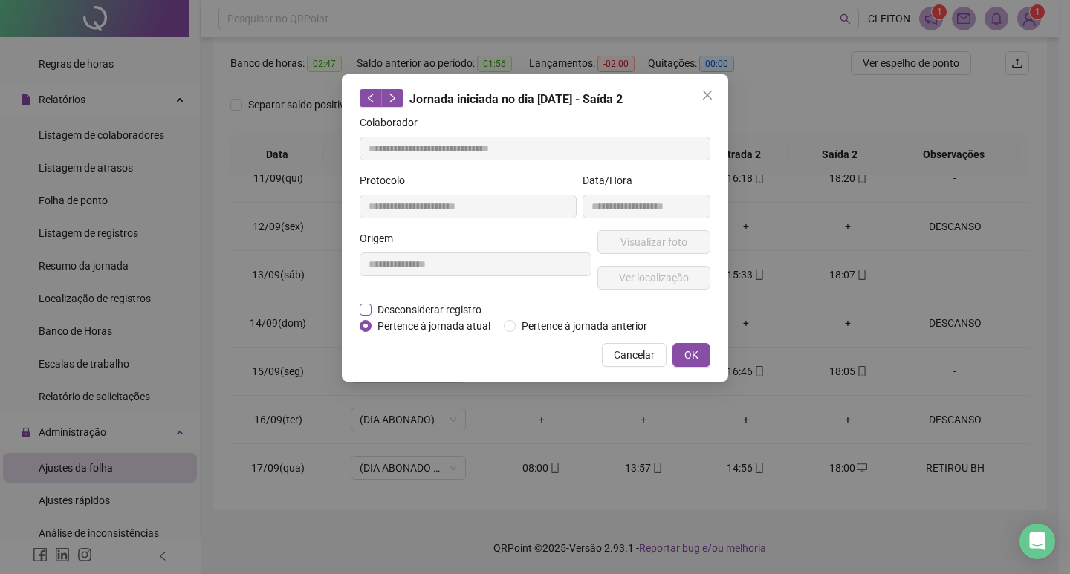
click at [410, 306] on span "Desconsiderar registro" at bounding box center [429, 310] width 116 height 16
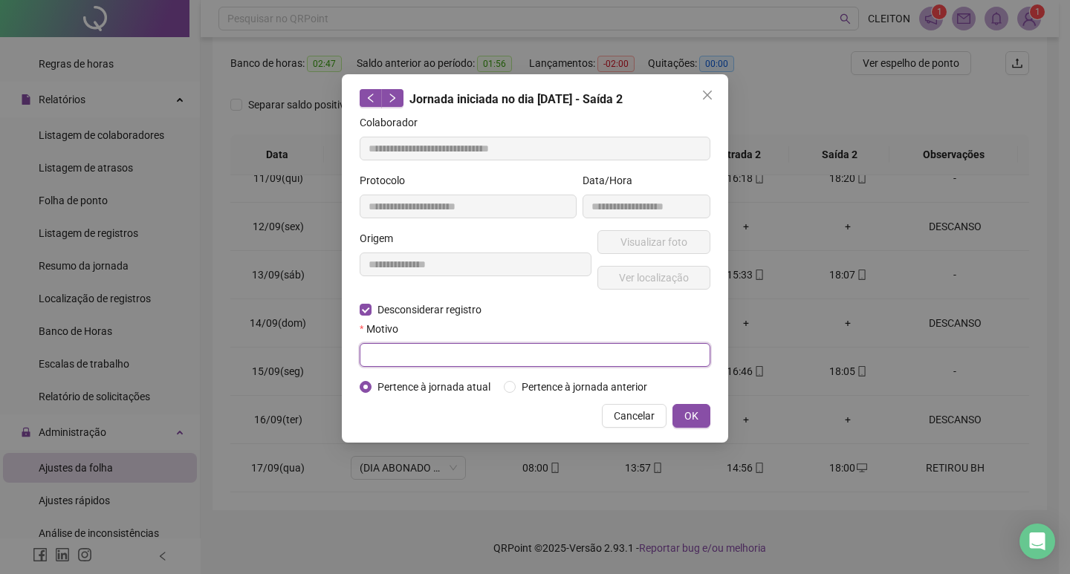
click at [604, 343] on input "text" at bounding box center [535, 355] width 351 height 24
type input "*"
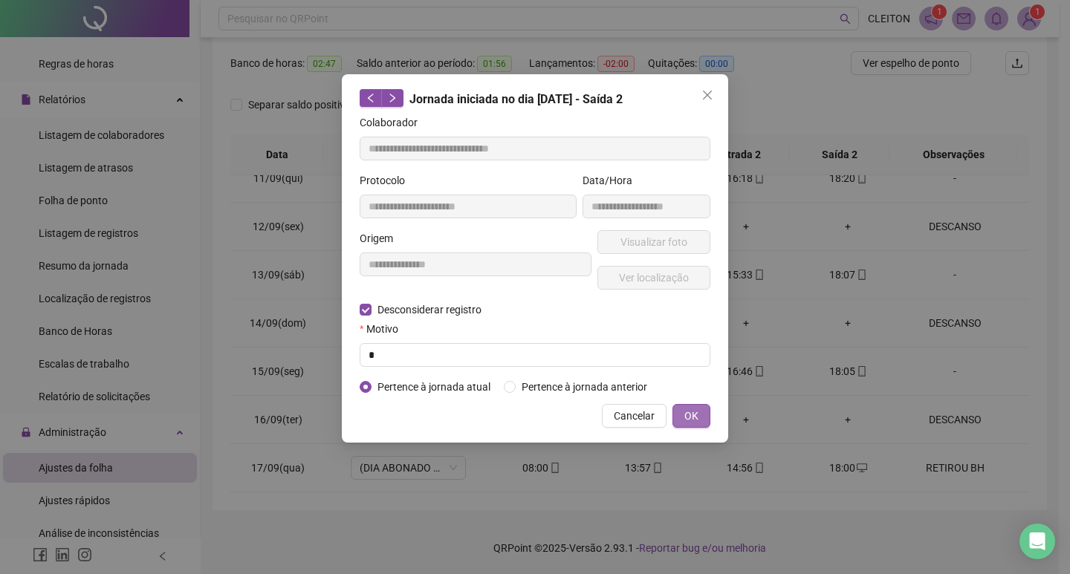
click at [677, 404] on button "OK" at bounding box center [691, 416] width 38 height 24
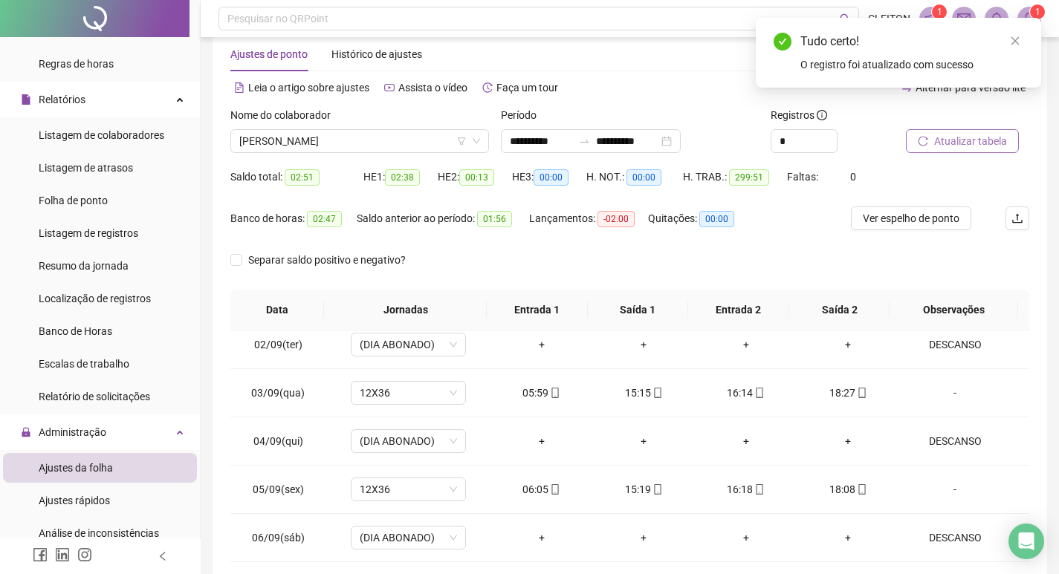
scroll to position [0, 0]
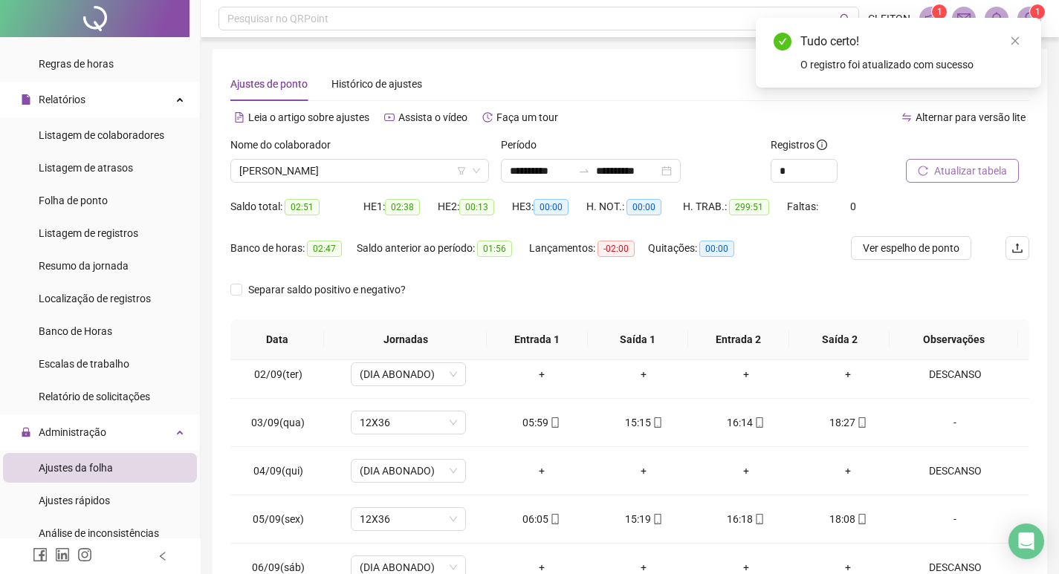
click at [994, 165] on span "Atualizar tabela" at bounding box center [970, 171] width 73 height 16
click at [229, 283] on div "**********" at bounding box center [629, 372] width 834 height 646
click at [229, 286] on div "**********" at bounding box center [629, 372] width 834 height 646
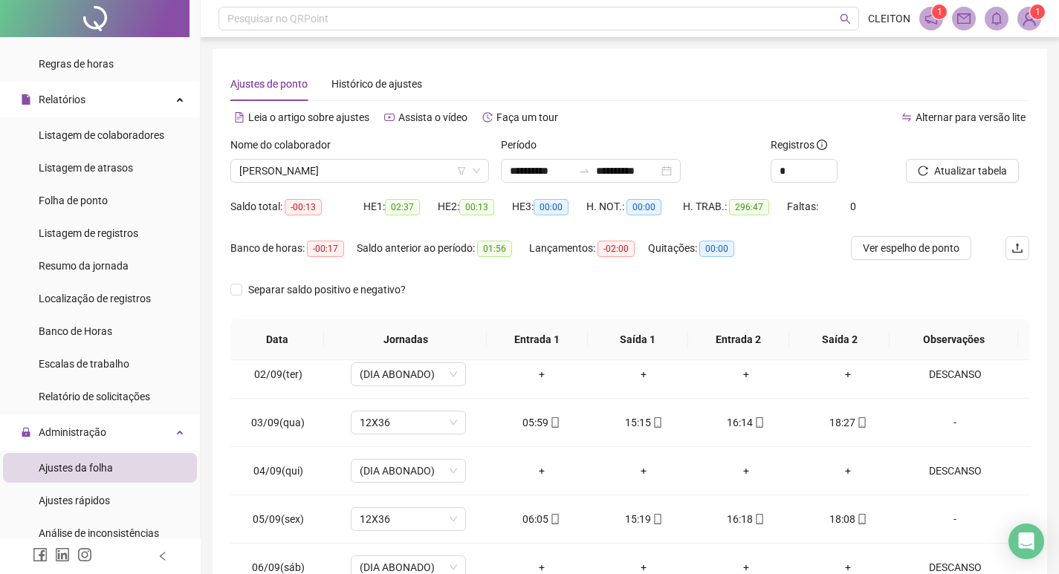
click at [229, 288] on div "**********" at bounding box center [629, 372] width 834 height 646
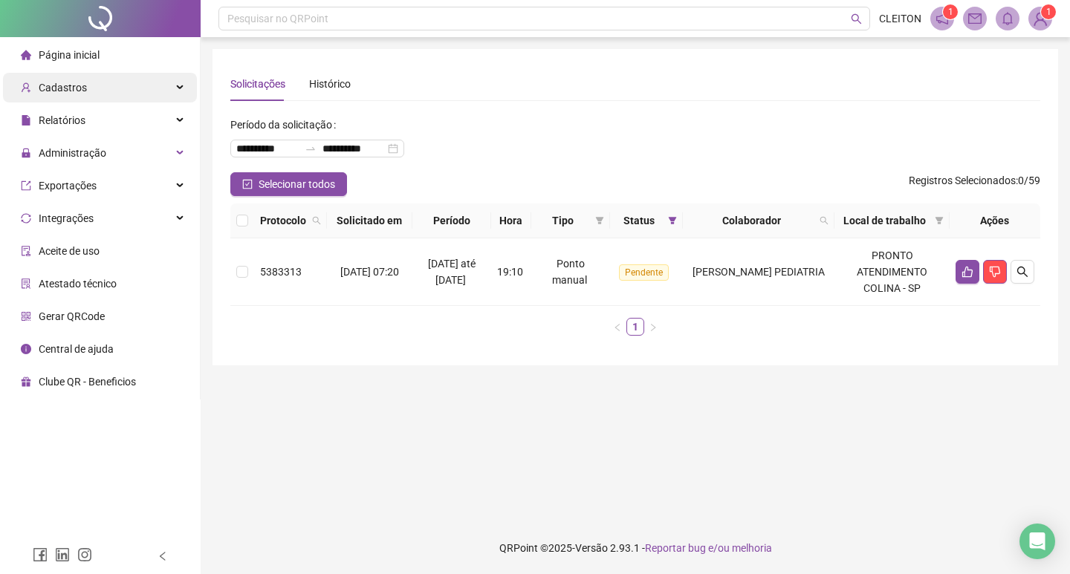
click at [114, 97] on div "Cadastros" at bounding box center [100, 88] width 194 height 30
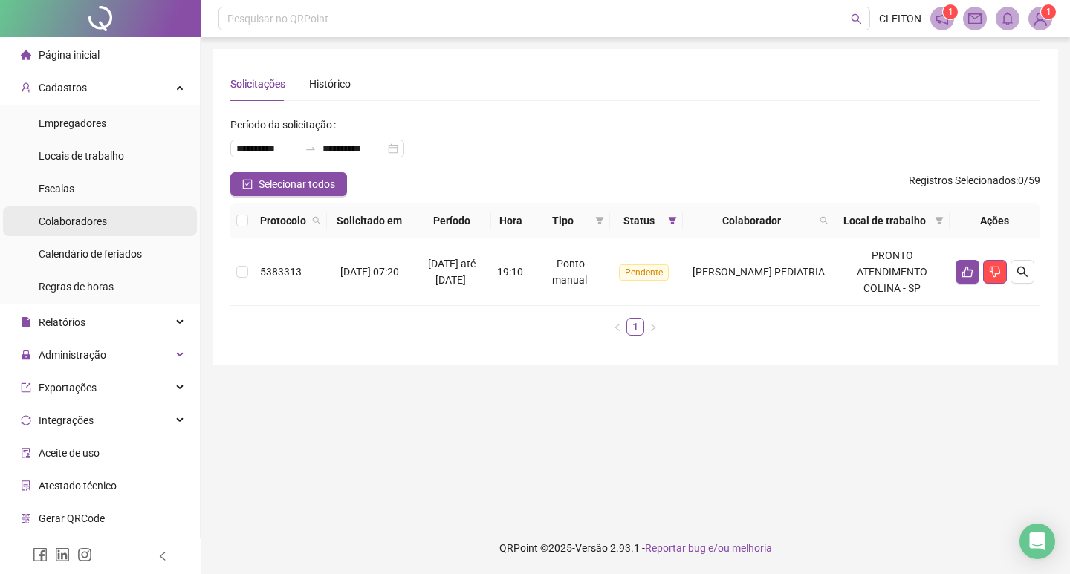
click at [95, 218] on span "Colaboradores" at bounding box center [73, 221] width 68 height 12
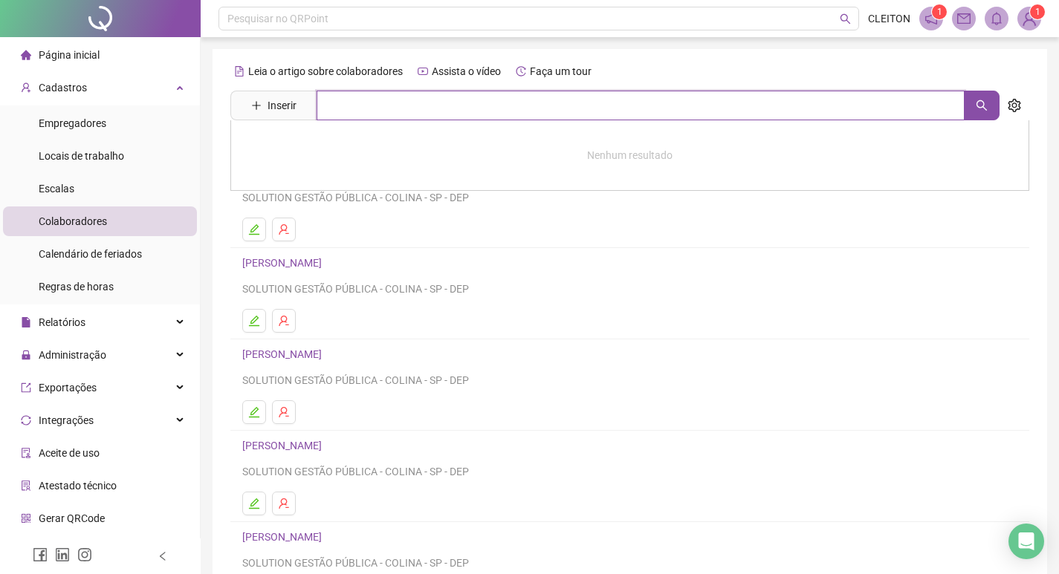
click at [386, 104] on input "text" at bounding box center [640, 106] width 648 height 30
type input "****"
click at [337, 151] on link "INGRID MICHELE BATISTA DE SOUZA" at bounding box center [297, 149] width 79 height 12
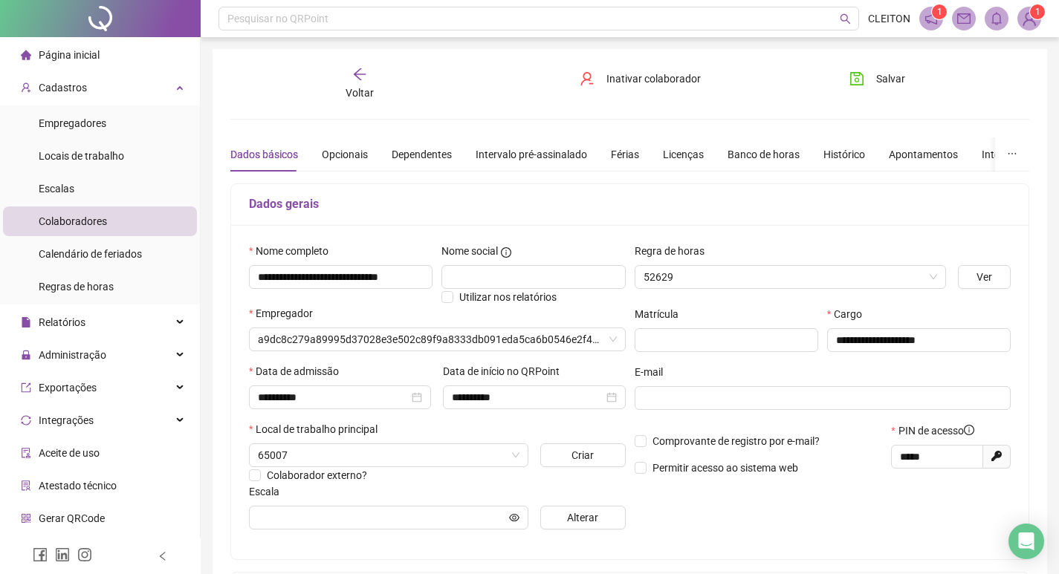
type input "*****"
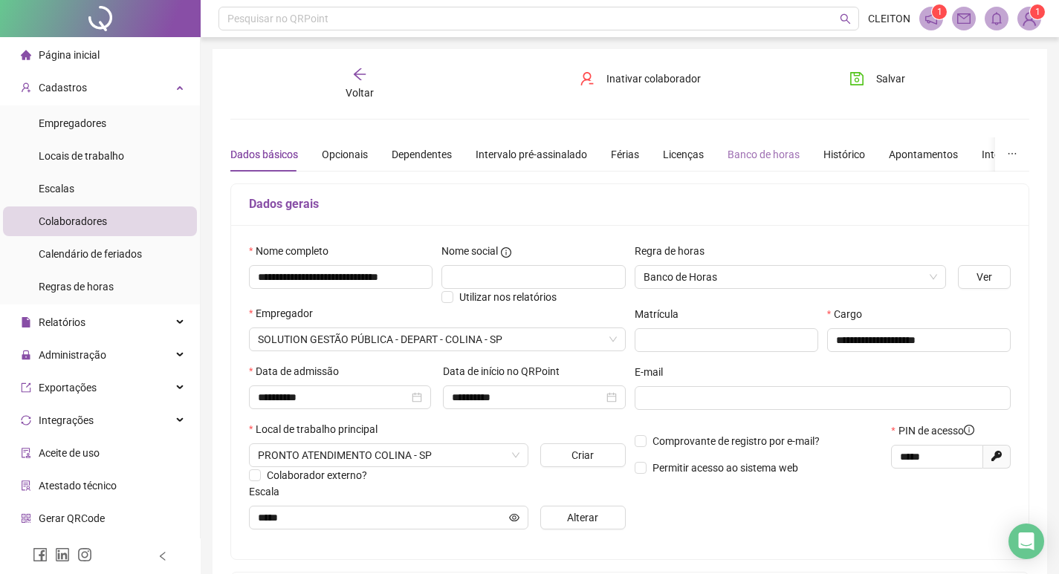
click at [745, 142] on div "Banco de horas" at bounding box center [763, 154] width 72 height 34
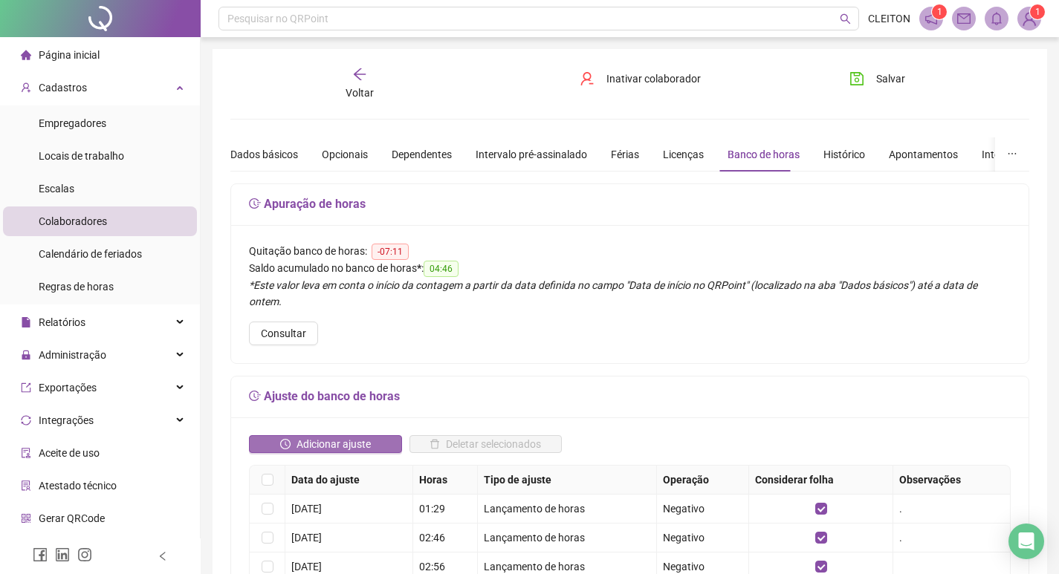
click at [334, 436] on span "Adicionar ajuste" at bounding box center [333, 444] width 74 height 16
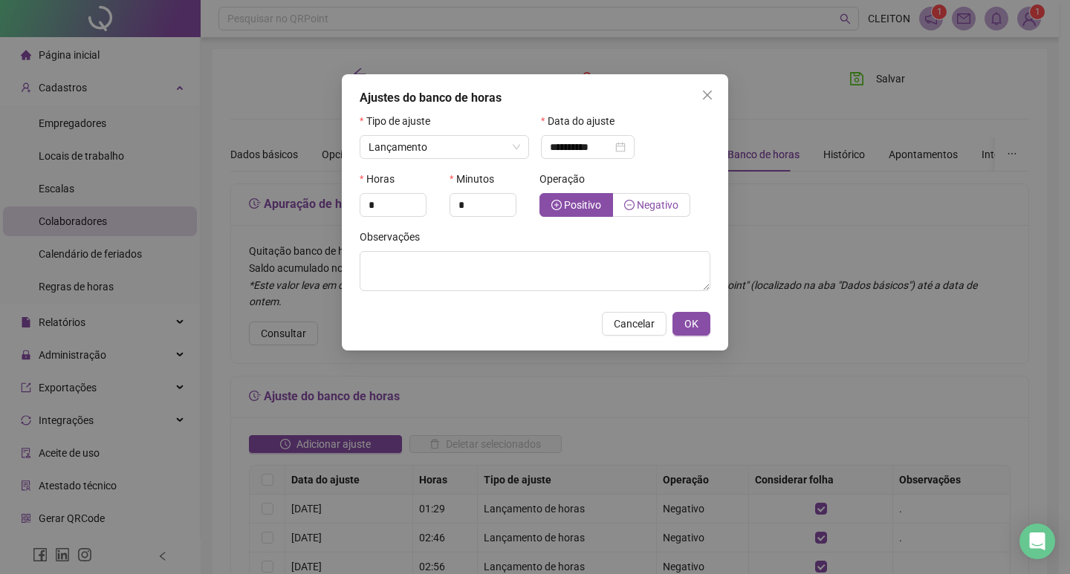
click at [617, 210] on label "Negativo" at bounding box center [651, 205] width 77 height 24
click at [423, 199] on span "Increase Value" at bounding box center [417, 200] width 16 height 13
type input "*"
click at [423, 199] on span "Increase Value" at bounding box center [417, 200] width 16 height 13
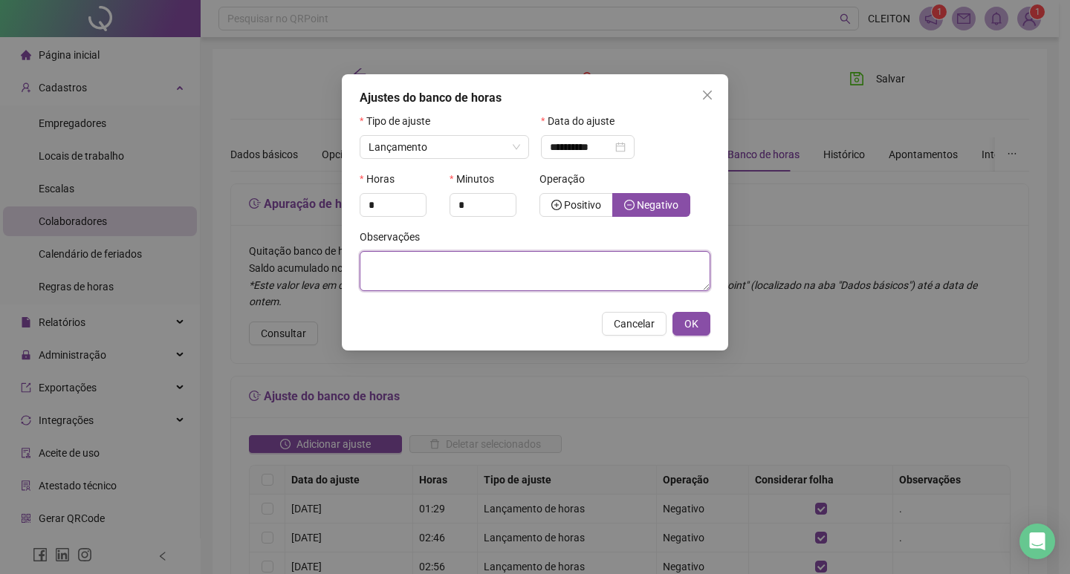
click at [437, 264] on textarea at bounding box center [535, 271] width 351 height 40
type textarea "*"
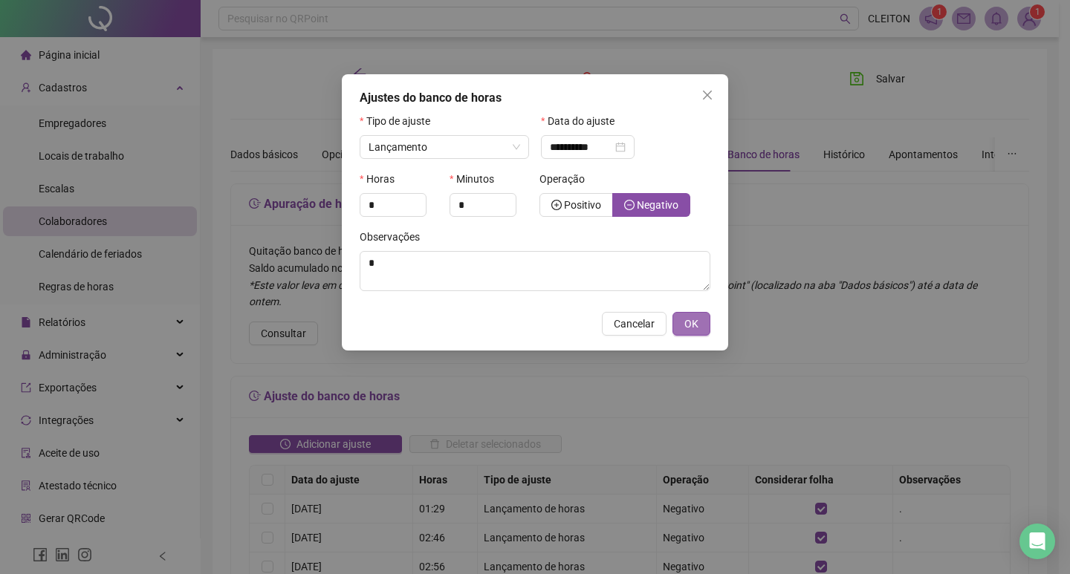
click at [707, 321] on button "OK" at bounding box center [691, 324] width 38 height 24
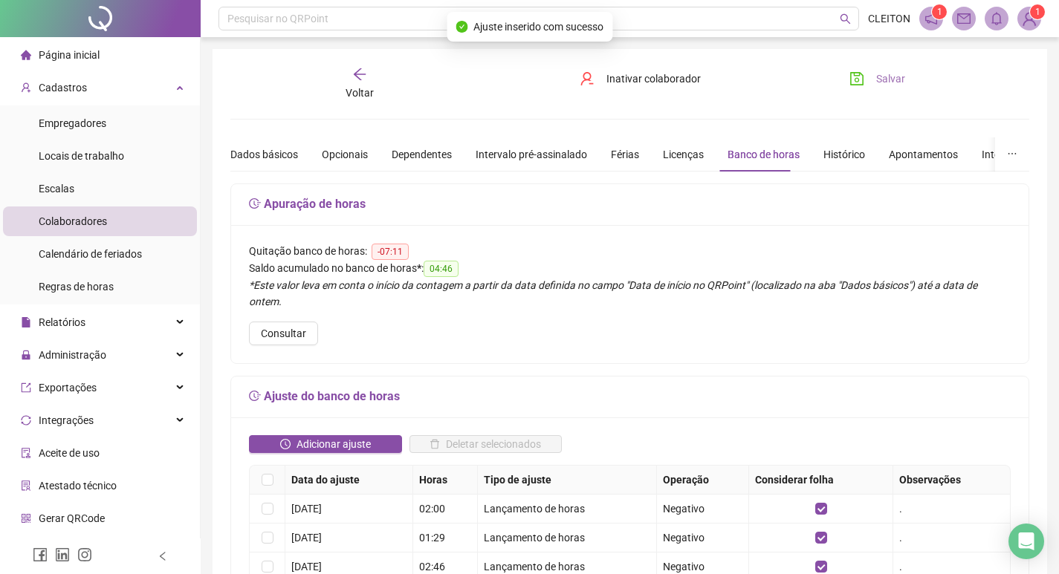
click at [887, 82] on span "Salvar" at bounding box center [890, 79] width 29 height 16
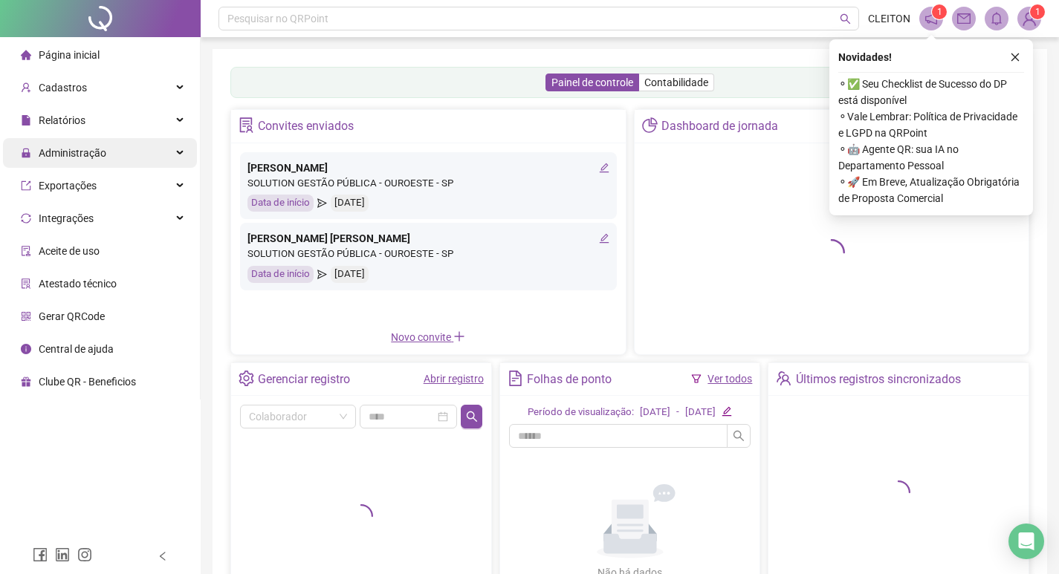
click at [93, 156] on span "Administração" at bounding box center [73, 153] width 68 height 12
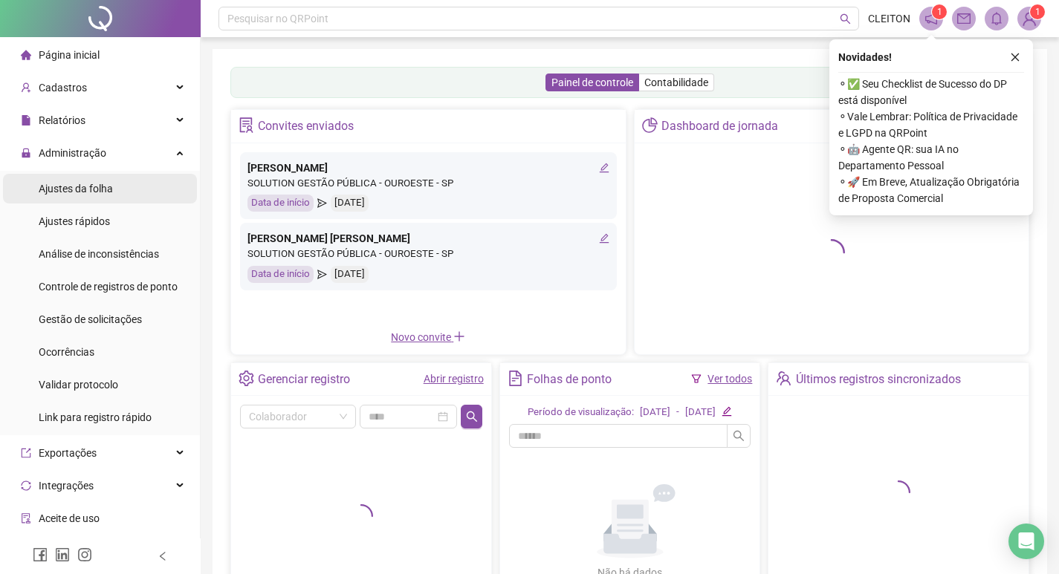
click at [111, 185] on span "Ajustes da folha" at bounding box center [76, 189] width 74 height 12
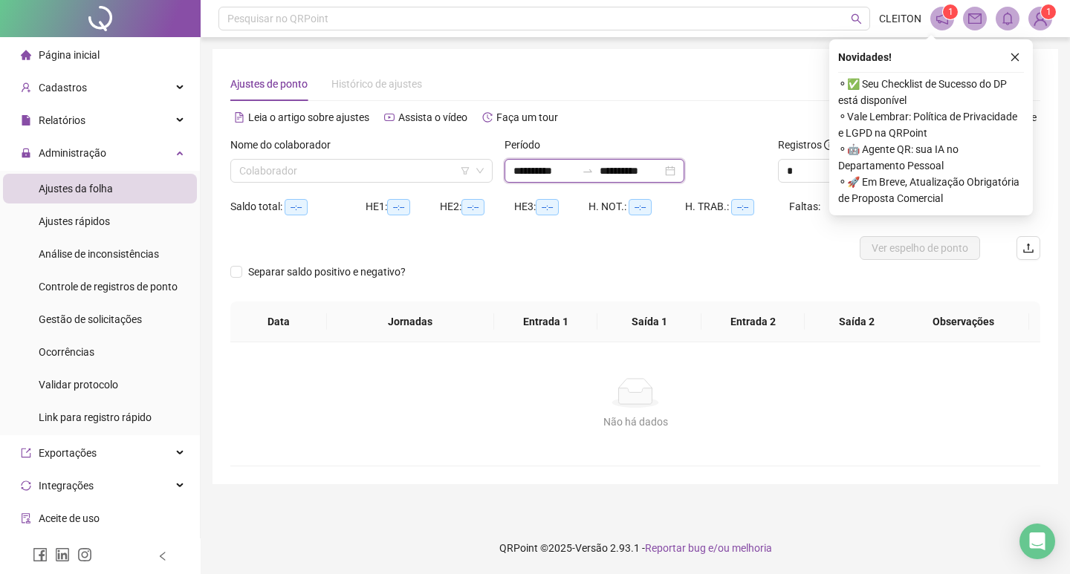
click at [524, 167] on input "**********" at bounding box center [544, 171] width 62 height 16
type input "**********"
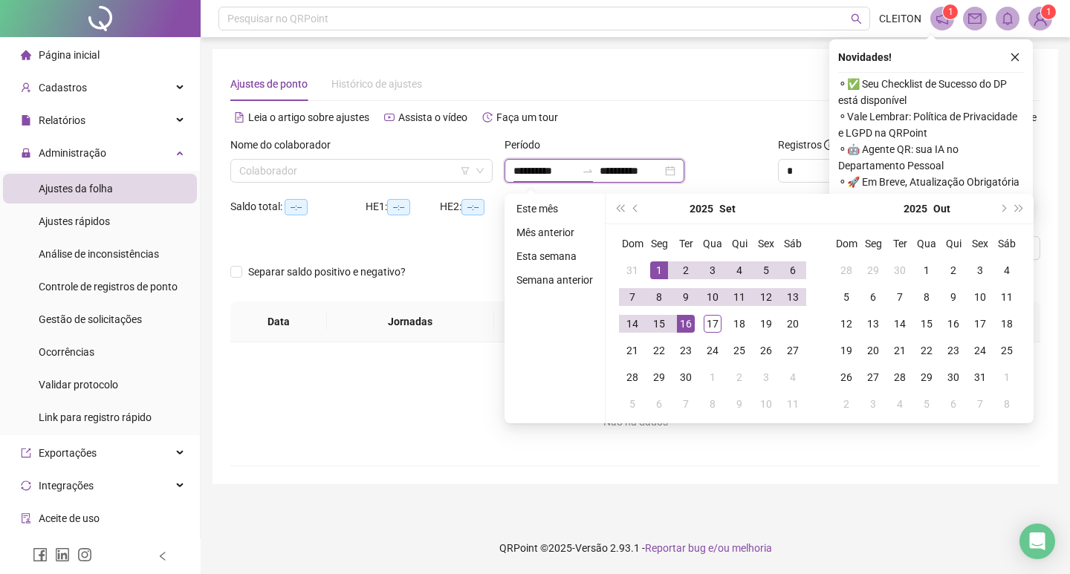
type input "**********"
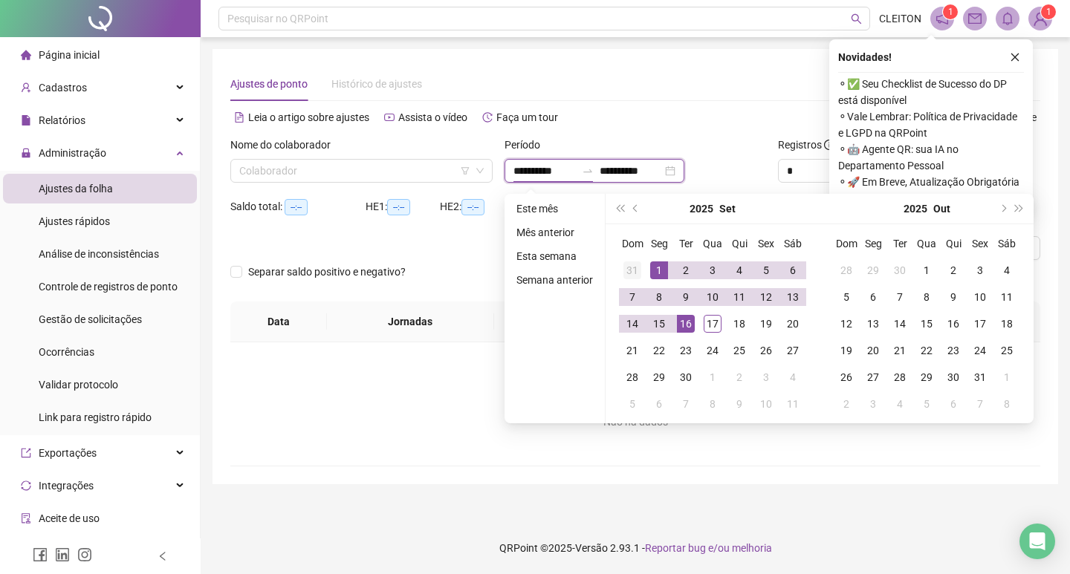
type input "**********"
click at [645, 212] on div "[DATE]" at bounding box center [712, 209] width 135 height 30
click at [632, 212] on button "prev-year" at bounding box center [636, 209] width 16 height 30
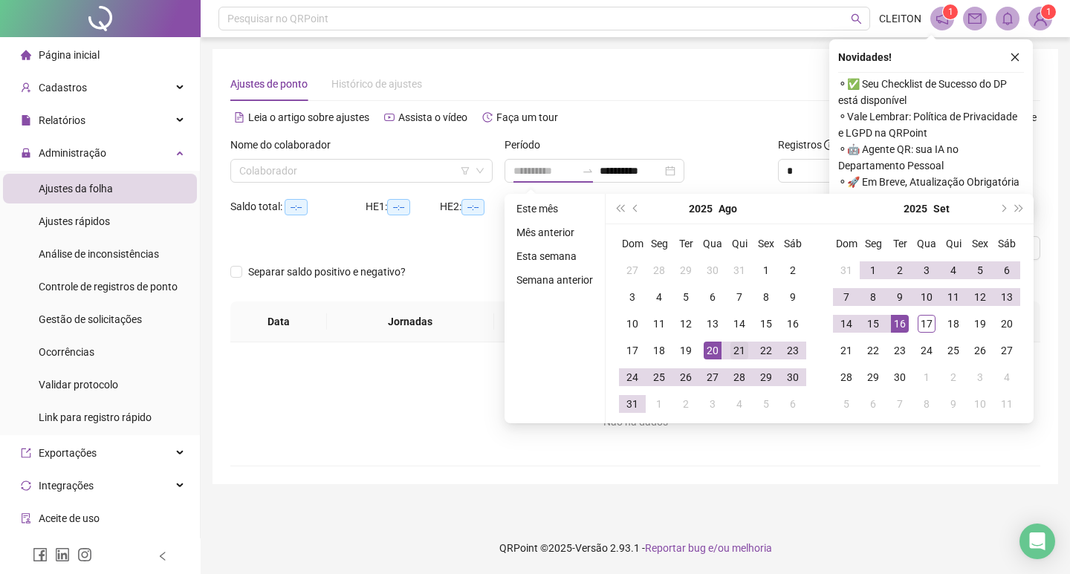
type input "**********"
click at [742, 351] on div "21" at bounding box center [739, 351] width 18 height 18
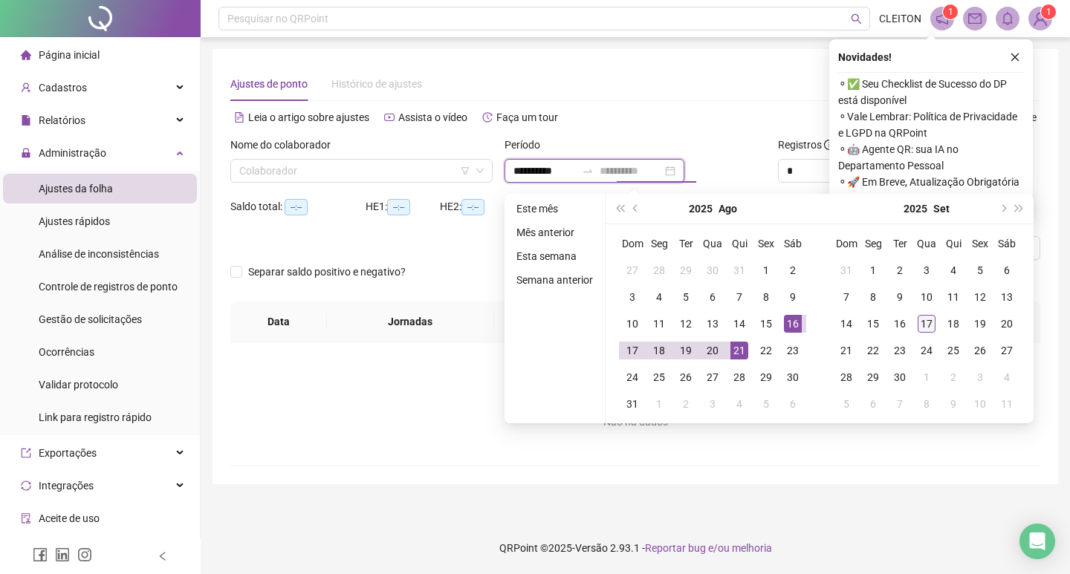
type input "**********"
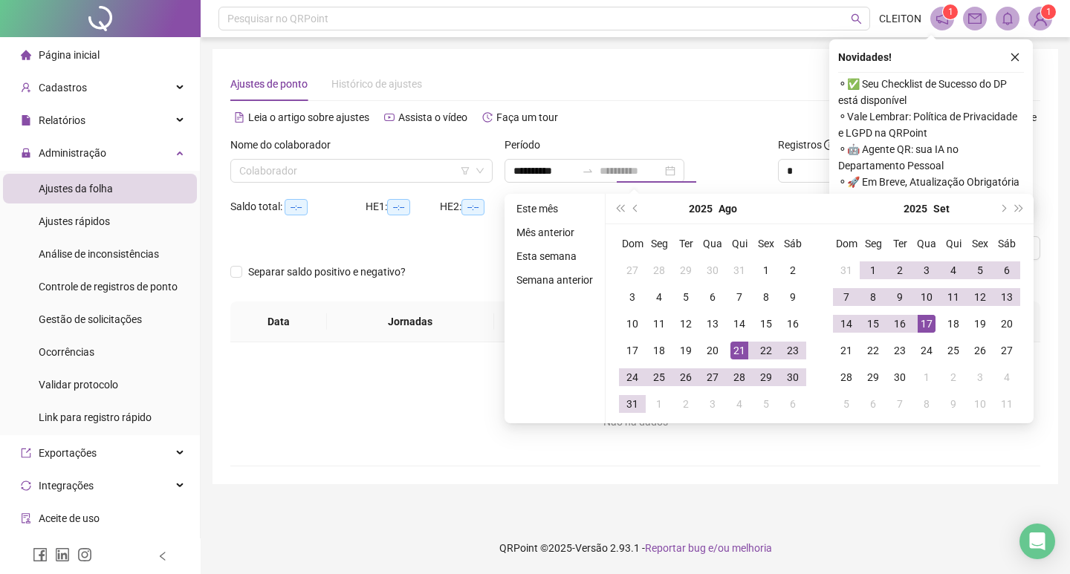
click at [919, 325] on div "17" at bounding box center [926, 324] width 18 height 18
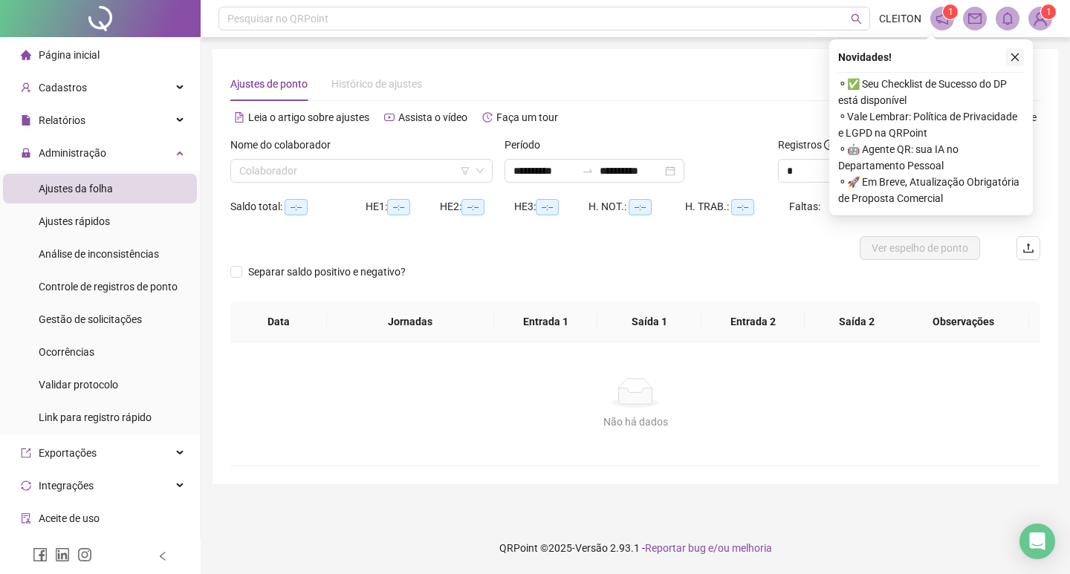
click at [1016, 58] on icon "close" at bounding box center [1014, 57] width 10 height 10
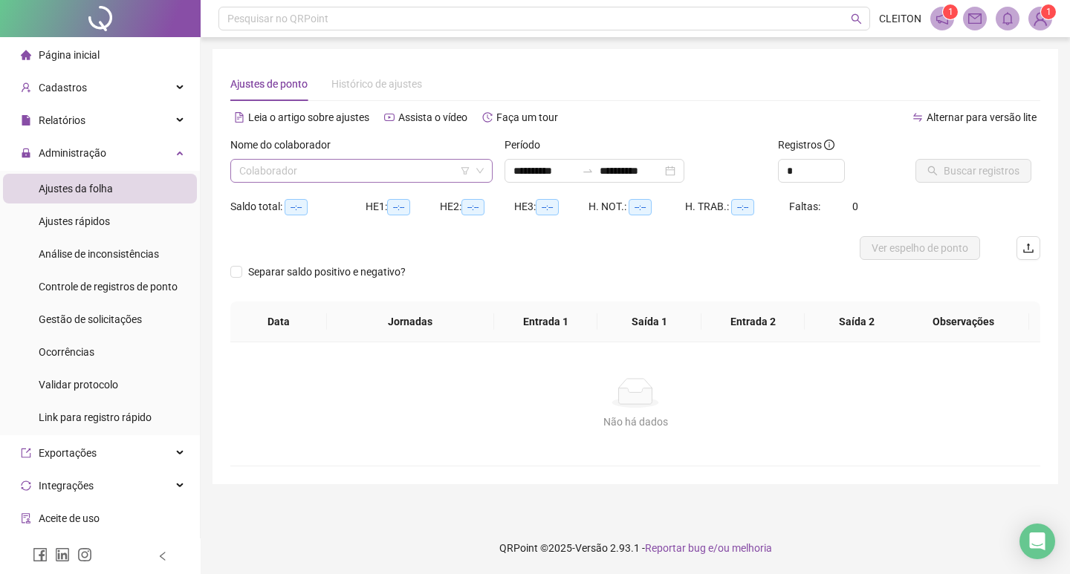
click at [370, 164] on input "search" at bounding box center [354, 171] width 231 height 22
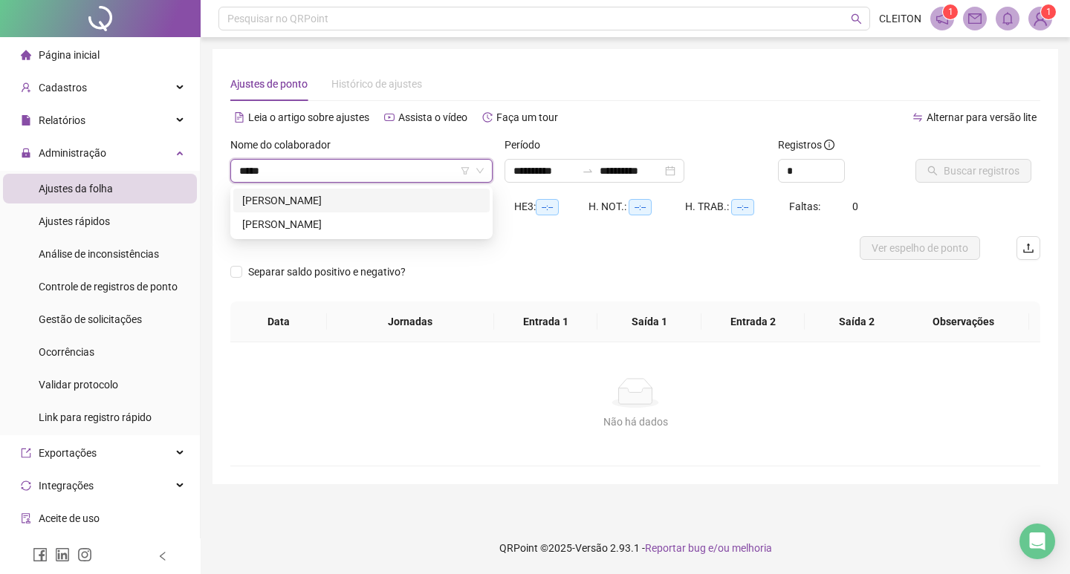
type input "******"
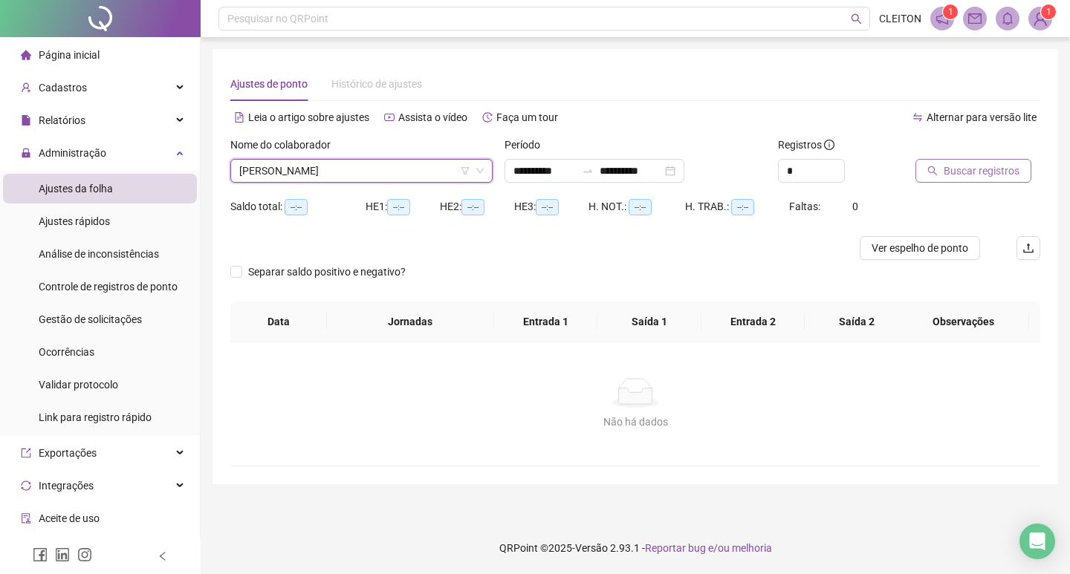
click at [966, 164] on span "Buscar registros" at bounding box center [981, 171] width 76 height 16
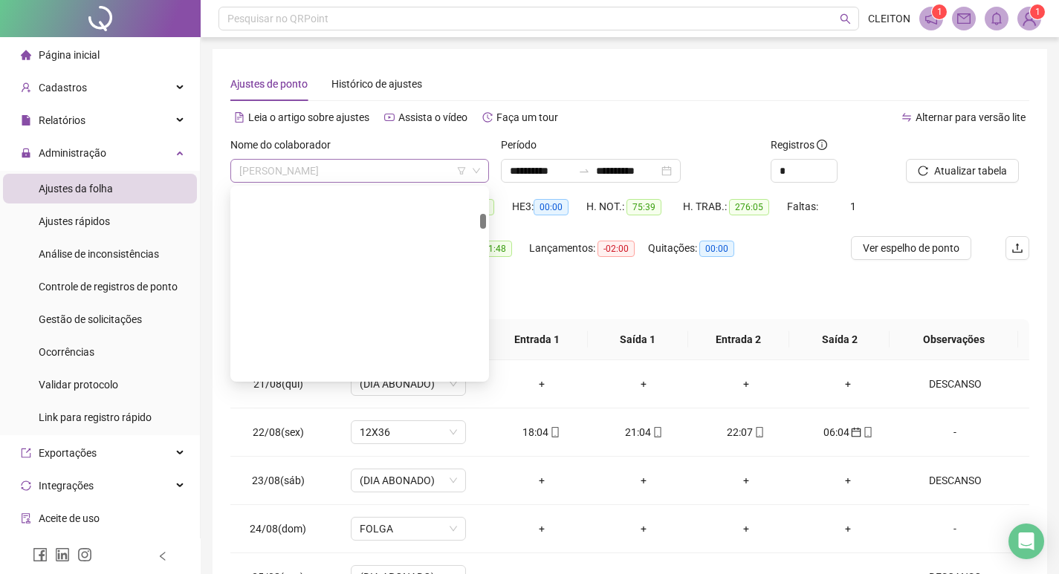
click at [323, 161] on span "[PERSON_NAME]" at bounding box center [359, 171] width 241 height 22
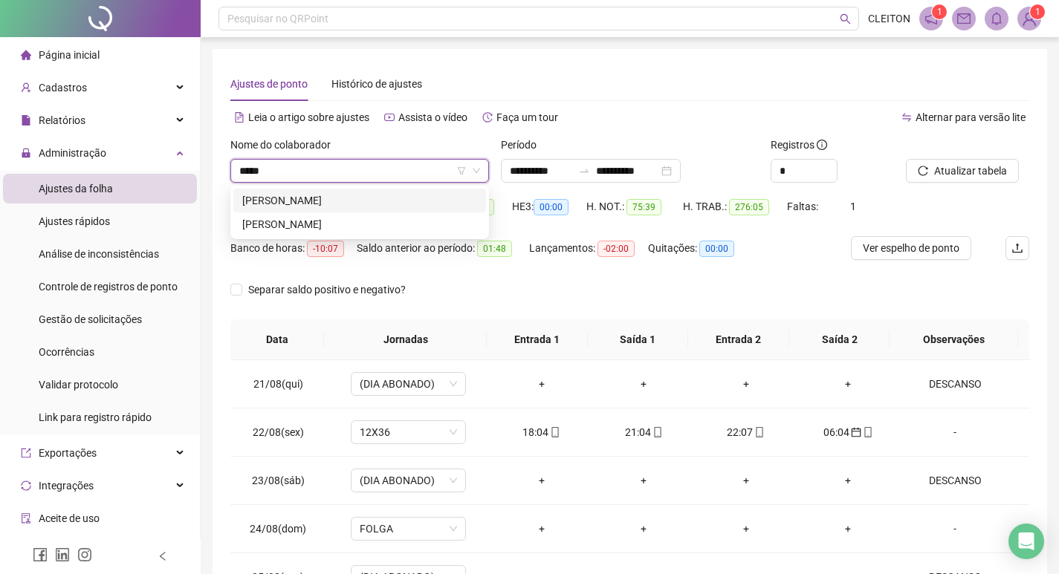
type input "*****"
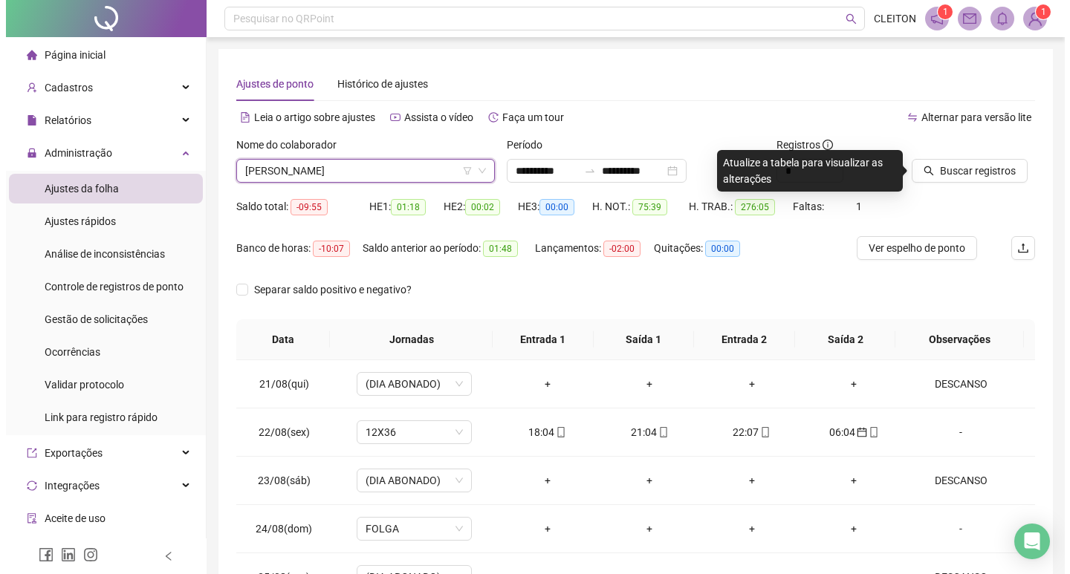
scroll to position [1450, 0]
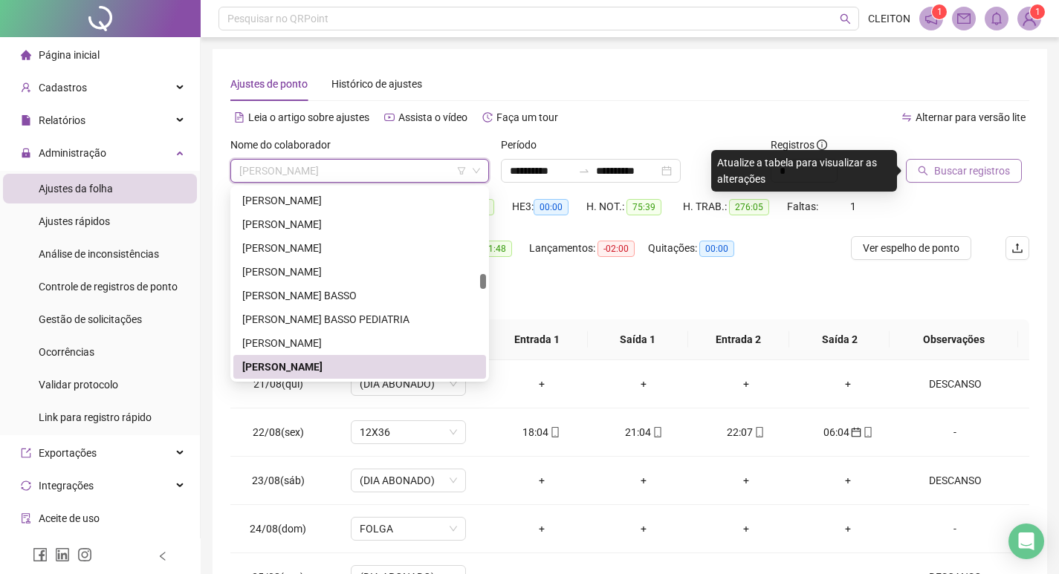
drag, startPoint x: 323, startPoint y: 161, endPoint x: 929, endPoint y: 169, distance: 606.2
click at [946, 169] on span "Buscar registros" at bounding box center [972, 171] width 76 height 16
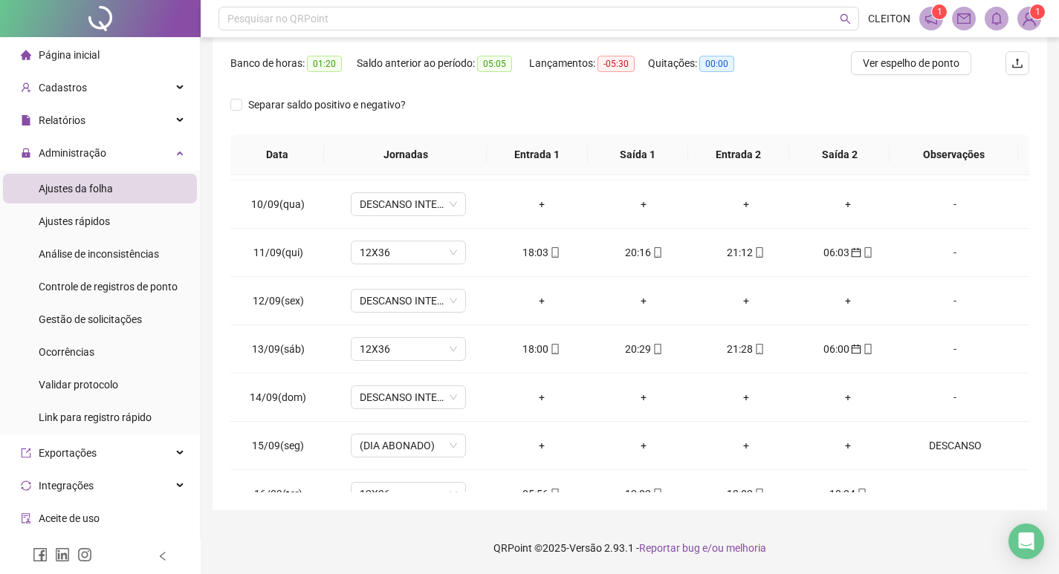
scroll to position [1035, 0]
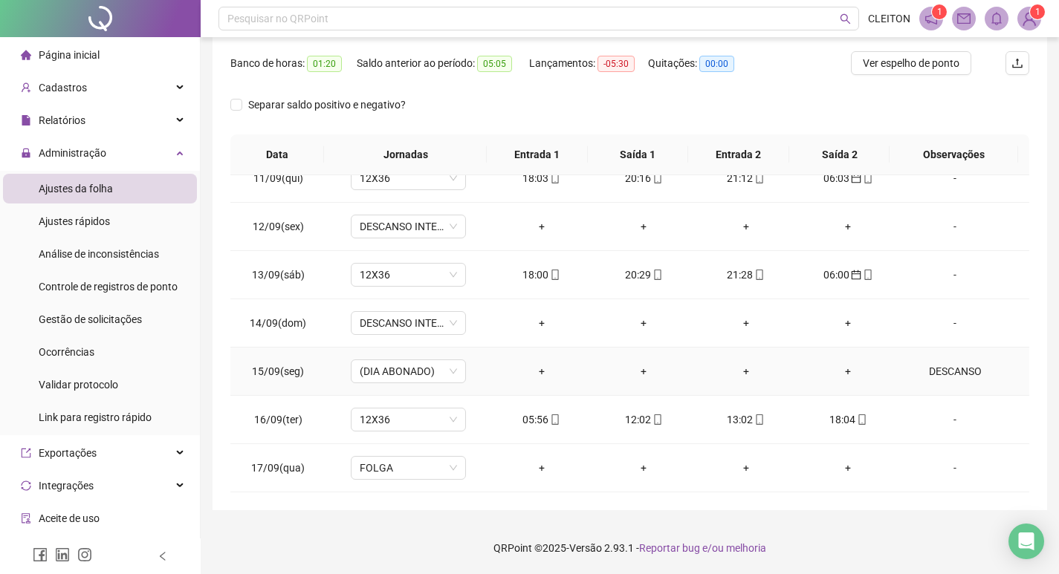
click at [958, 365] on div "DESCANSO" at bounding box center [955, 371] width 88 height 16
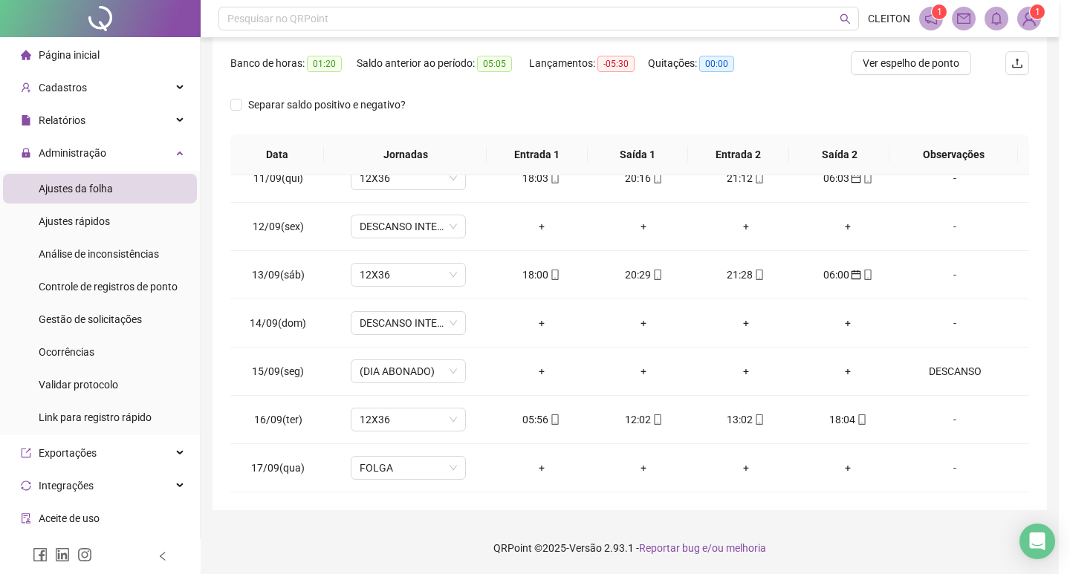
type textarea "********"
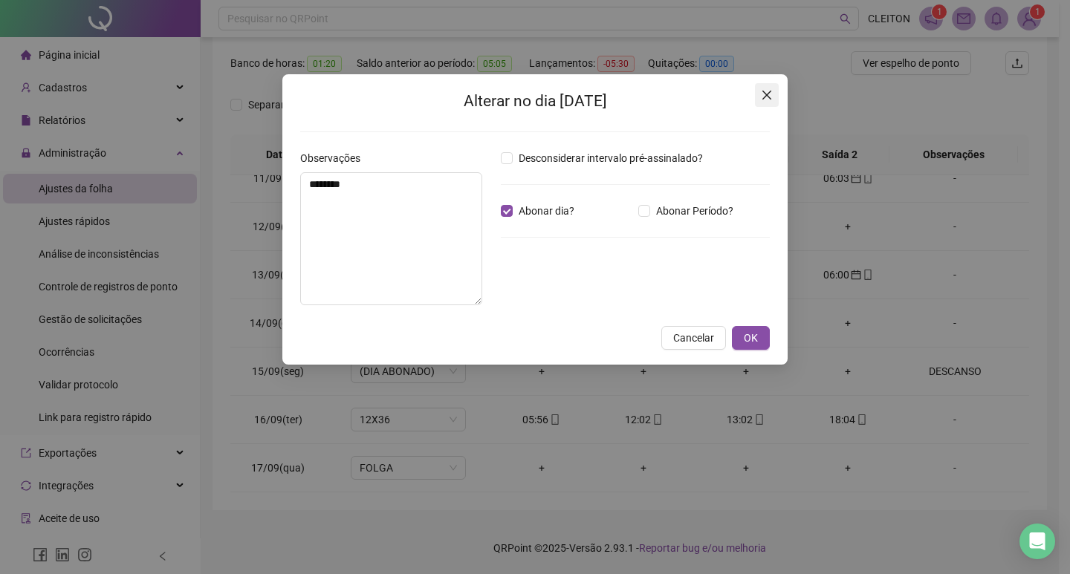
click at [764, 97] on icon "close" at bounding box center [767, 95] width 12 height 12
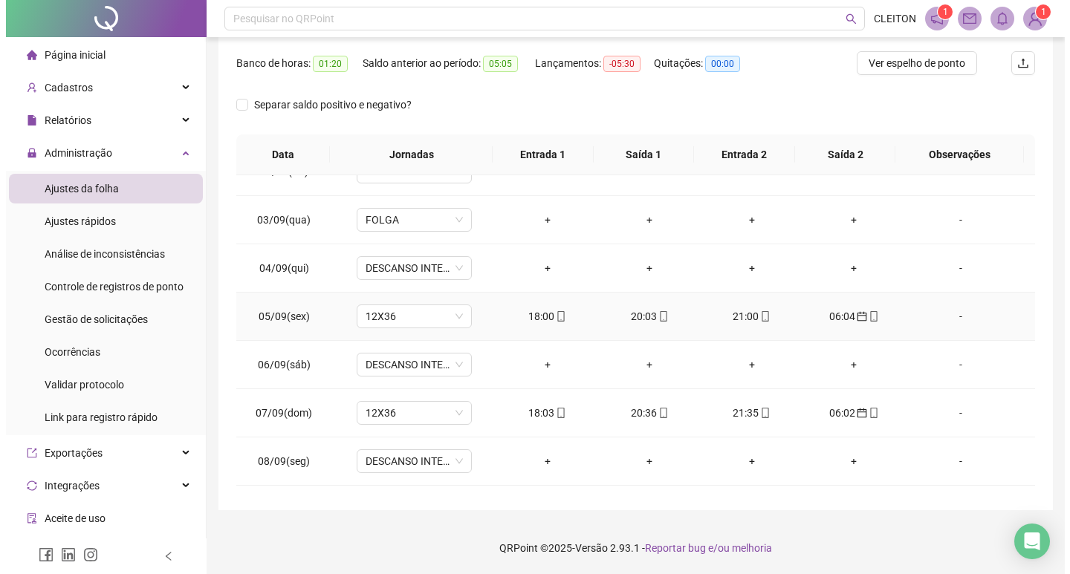
scroll to position [738, 0]
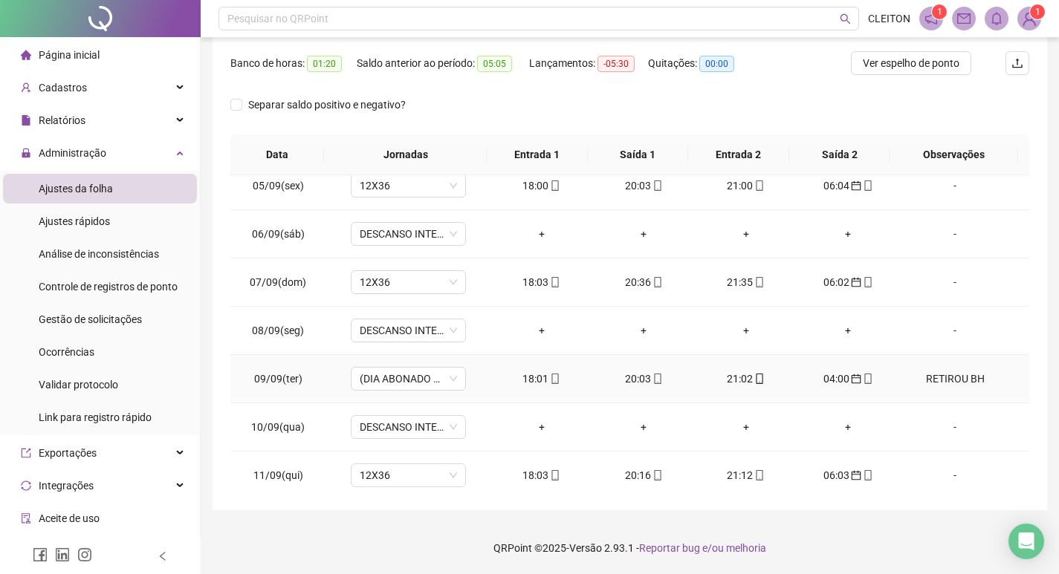
click at [937, 373] on div "RETIROU BH" at bounding box center [955, 379] width 88 height 16
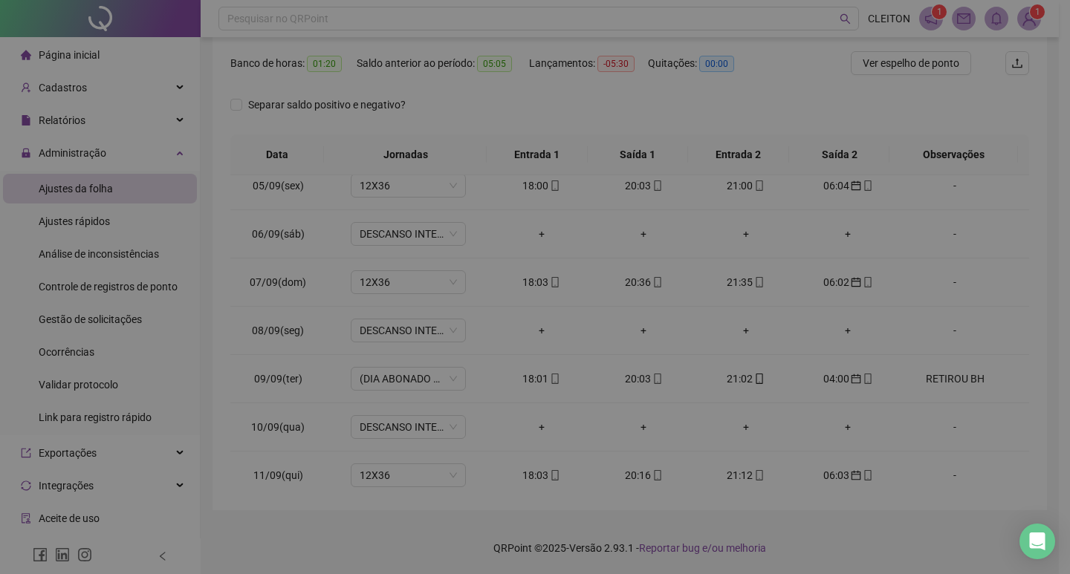
type textarea "**********"
type input "*****"
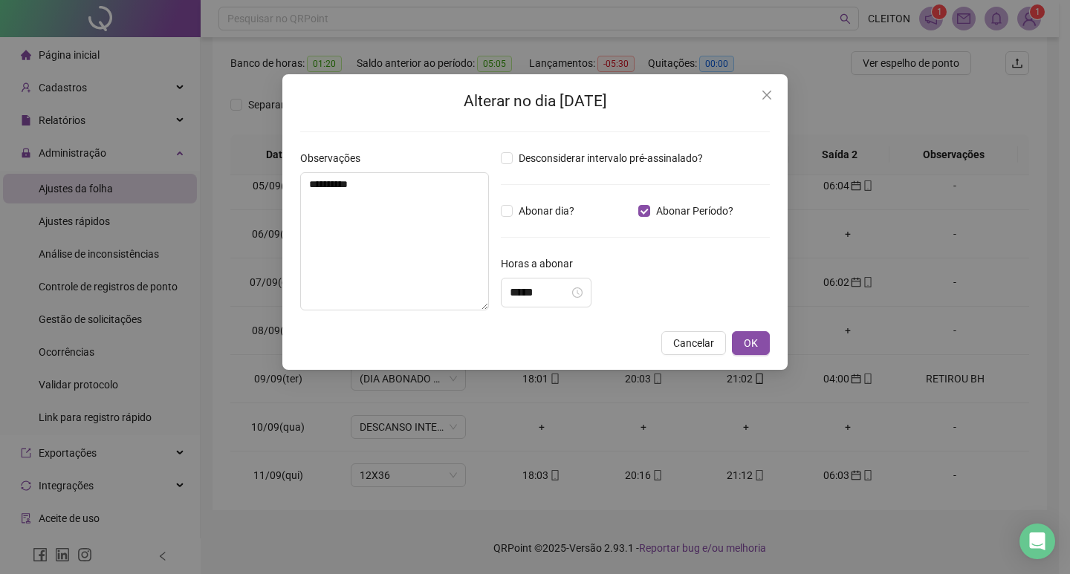
click at [764, 103] on button "Close" at bounding box center [767, 95] width 24 height 24
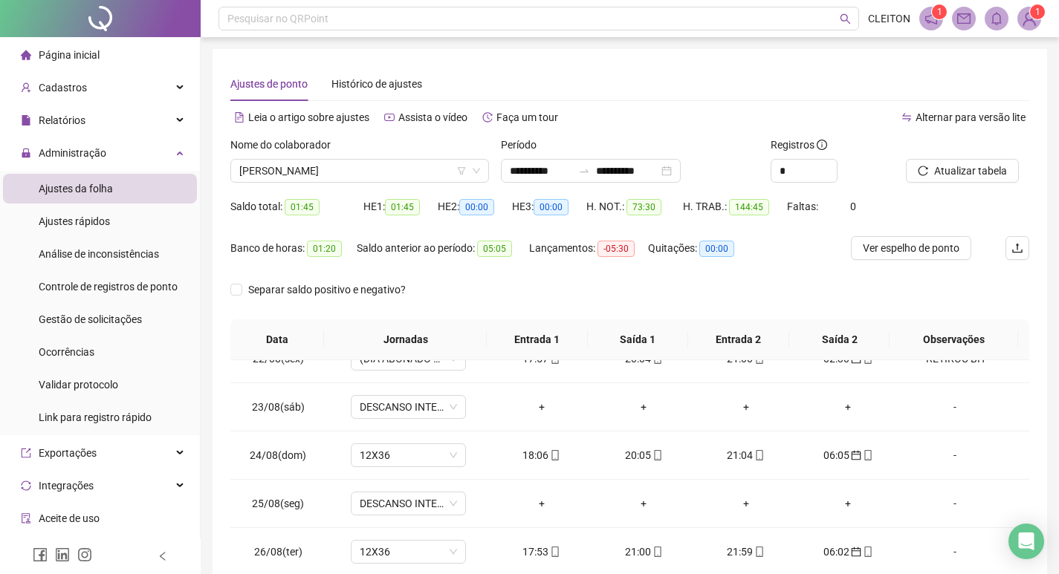
scroll to position [0, 0]
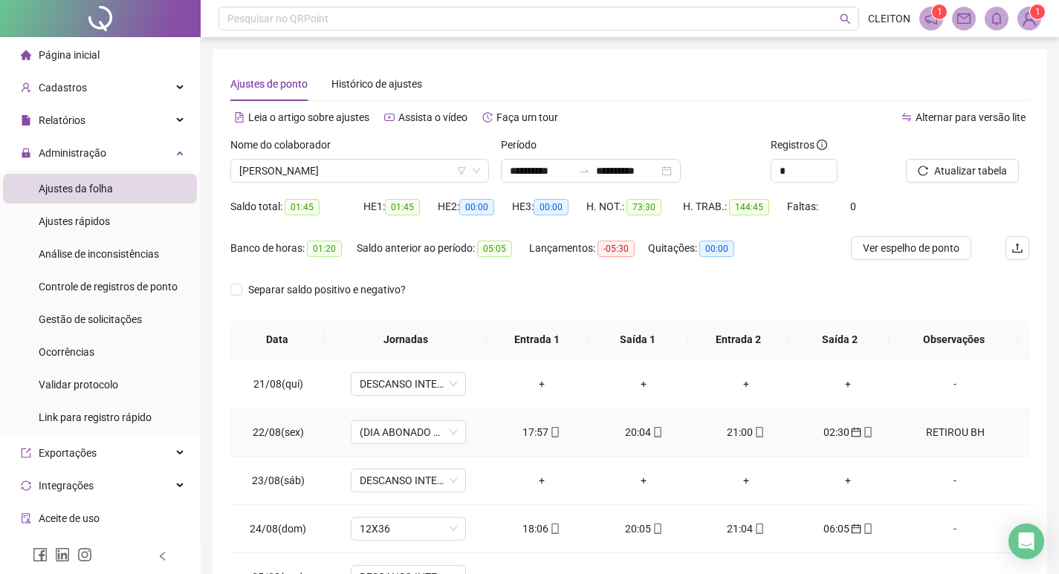
click at [947, 432] on div "RETIROU BH" at bounding box center [955, 432] width 88 height 16
type input "*****"
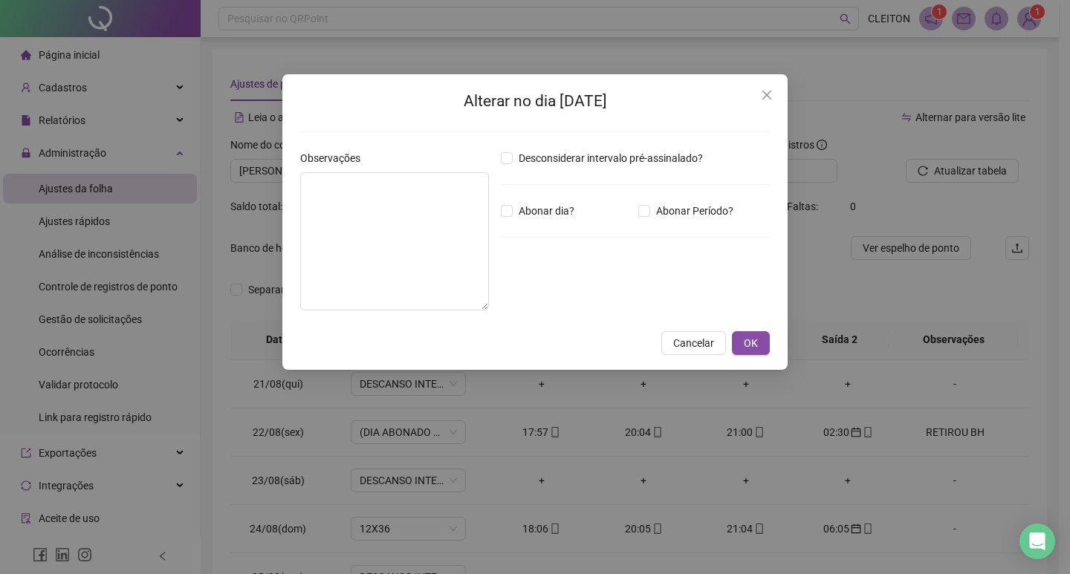
type textarea "**********"
type input "*****"
click at [766, 94] on icon "close" at bounding box center [766, 95] width 9 height 9
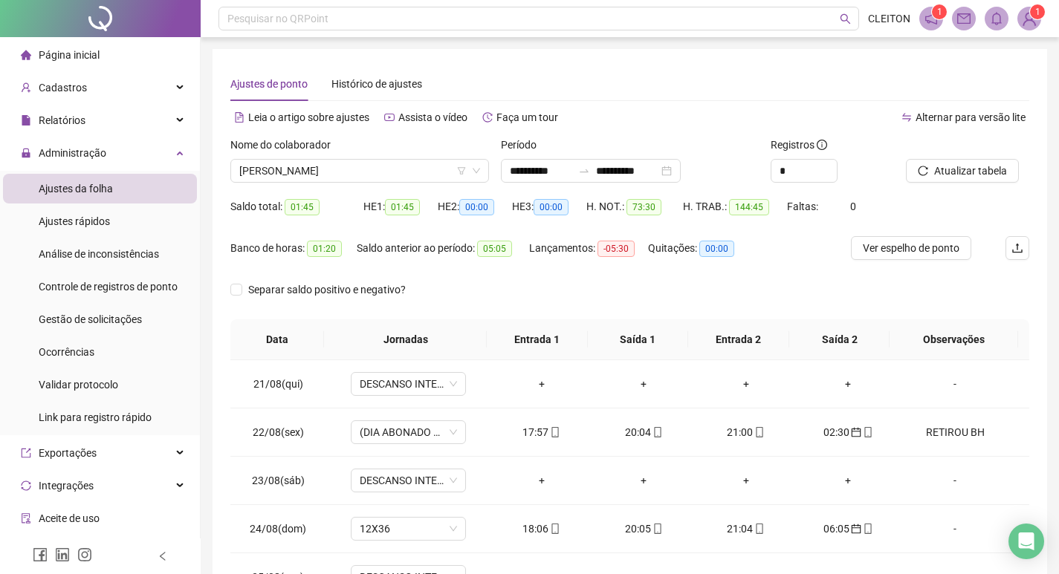
click at [405, 184] on div "Nome do colaborador [PERSON_NAME]" at bounding box center [359, 166] width 270 height 58
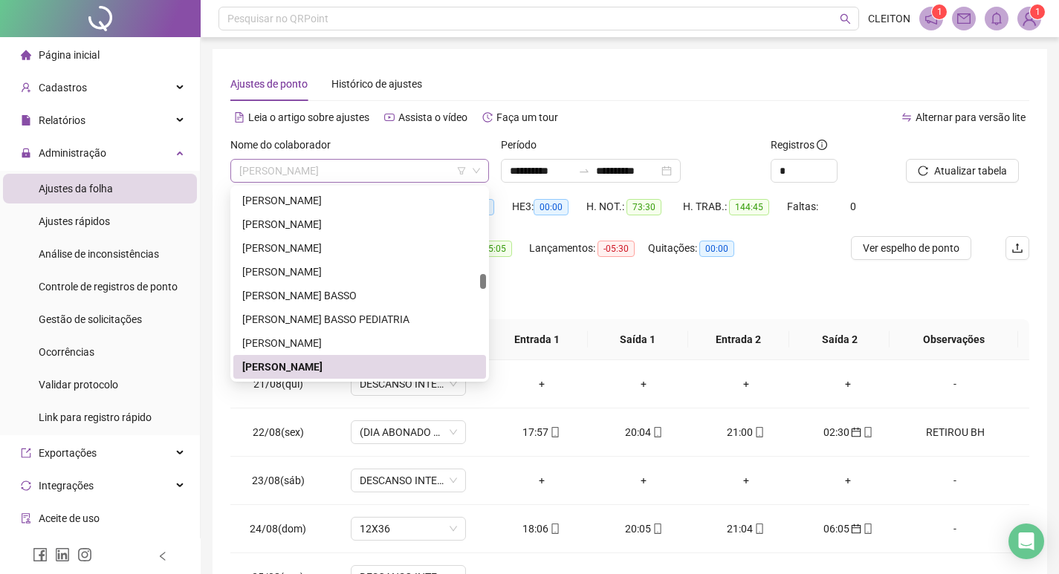
click at [407, 175] on span "[PERSON_NAME]" at bounding box center [359, 171] width 241 height 22
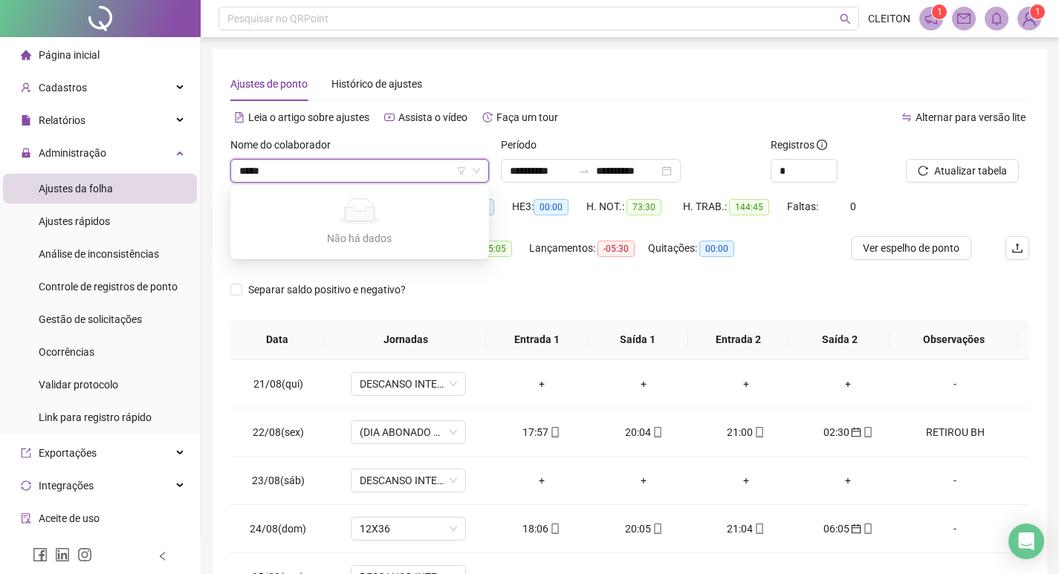
type input "****"
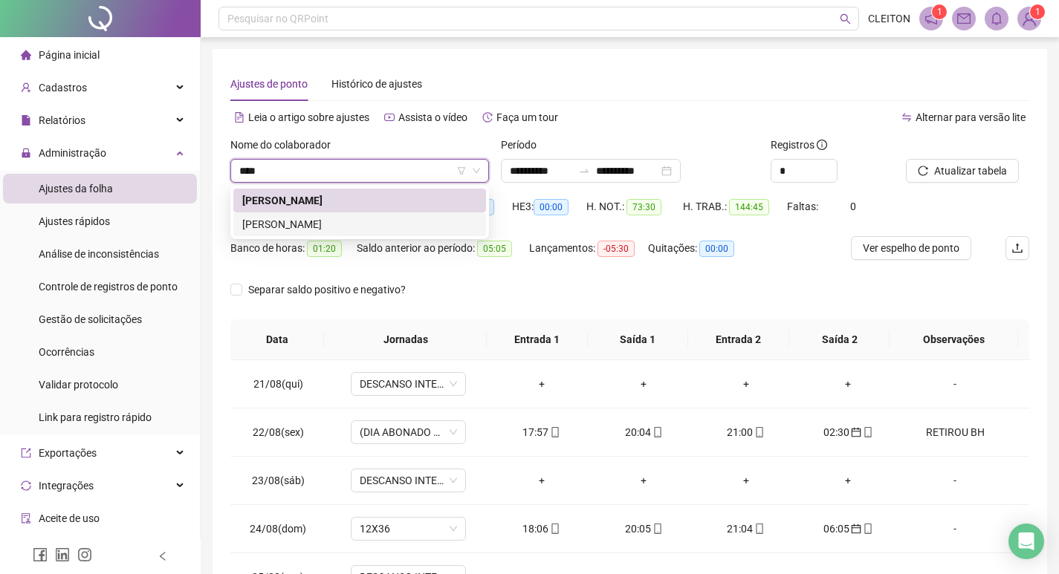
click at [389, 218] on div "[PERSON_NAME]" at bounding box center [359, 224] width 235 height 16
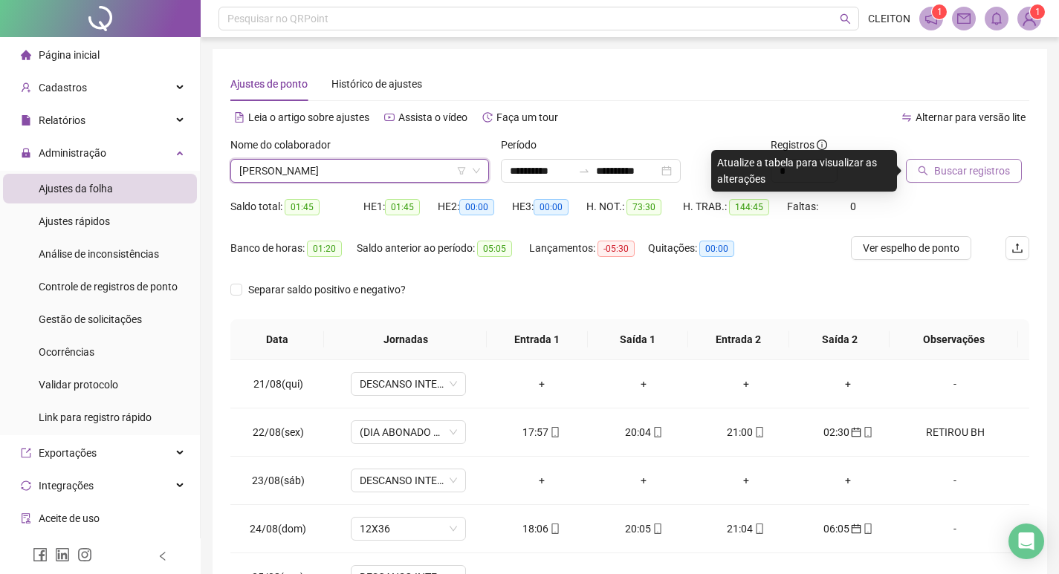
click at [914, 166] on button "Buscar registros" at bounding box center [963, 171] width 116 height 24
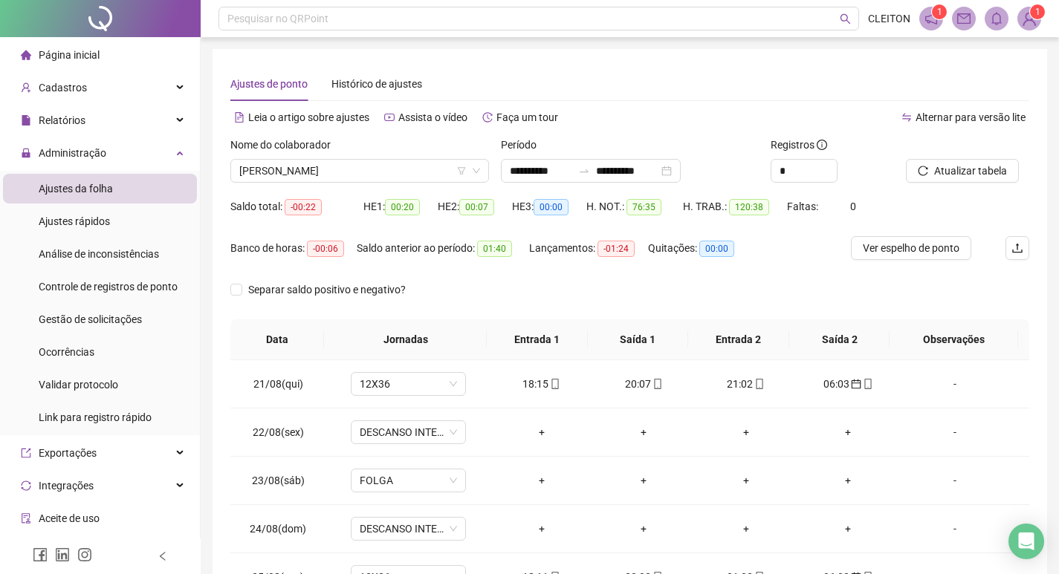
click at [380, 155] on div "Nome do colaborador" at bounding box center [359, 148] width 258 height 22
click at [364, 164] on span "[PERSON_NAME]" at bounding box center [359, 171] width 241 height 22
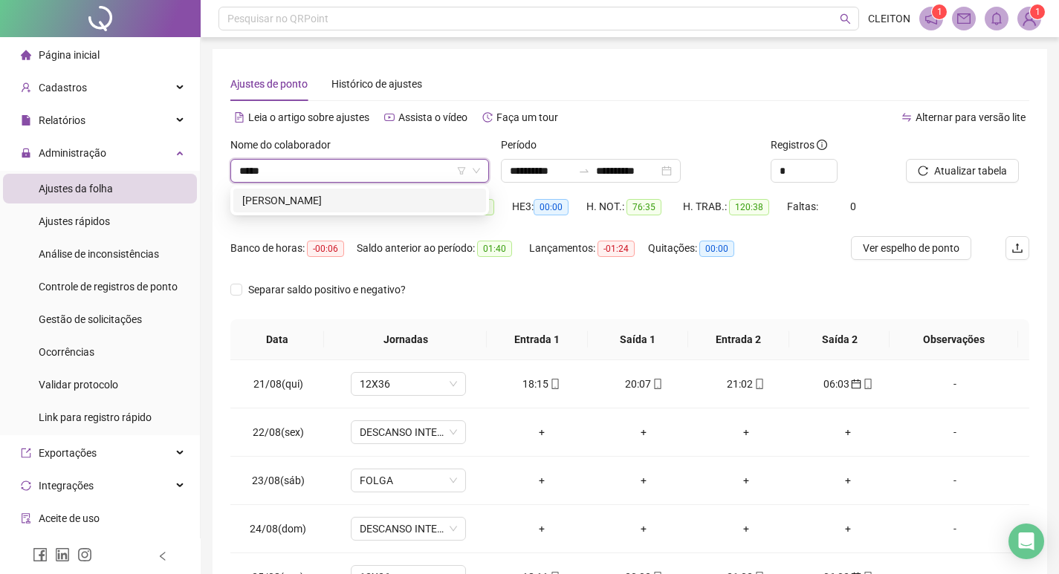
type input "******"
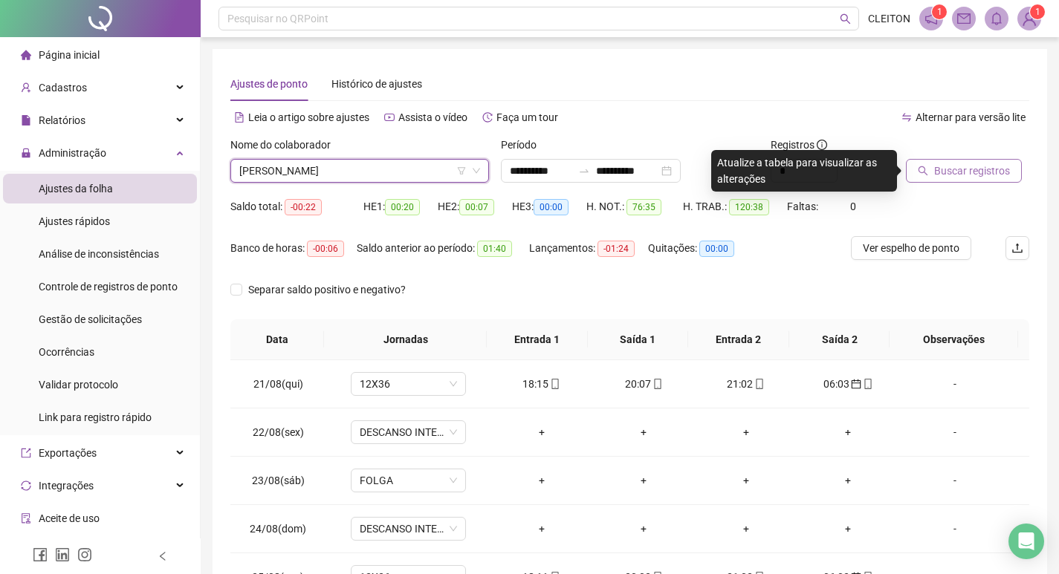
click at [973, 173] on span "Buscar registros" at bounding box center [972, 171] width 76 height 16
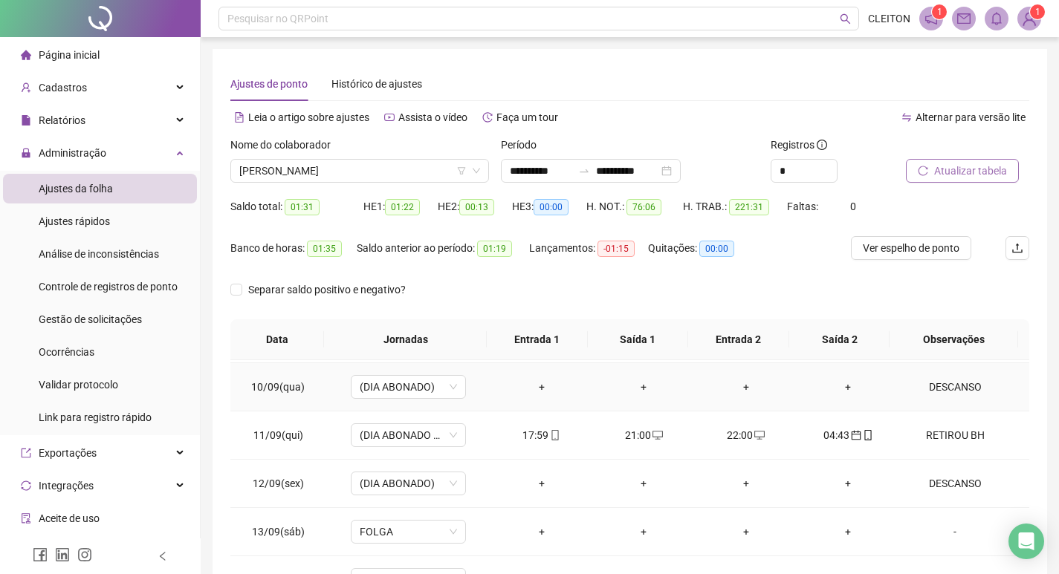
scroll to position [960, 0]
click at [962, 436] on div "RETIROU BH" at bounding box center [955, 437] width 88 height 16
type input "*****"
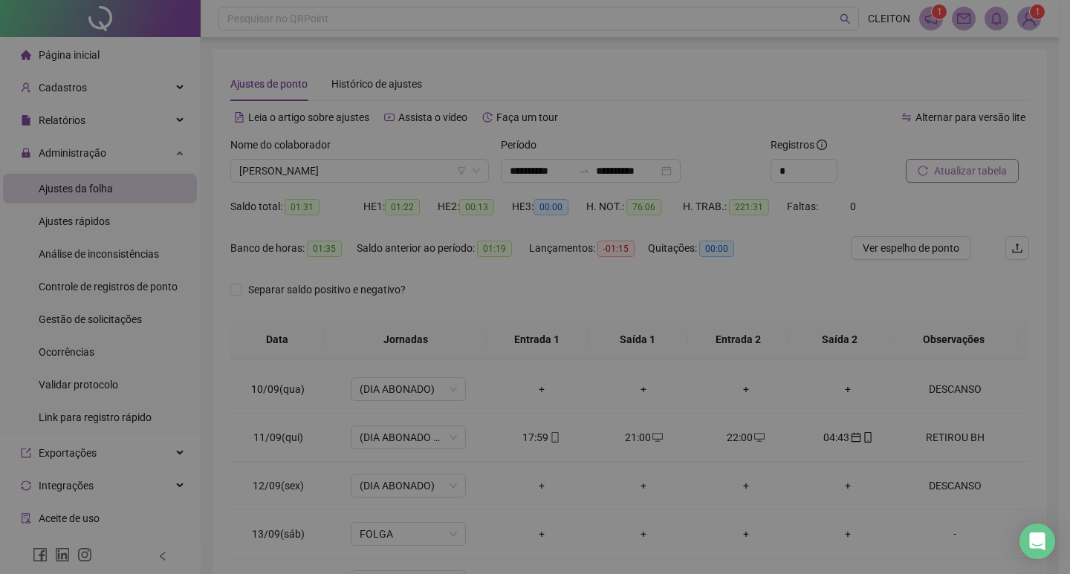
type textarea "**********"
type input "*****"
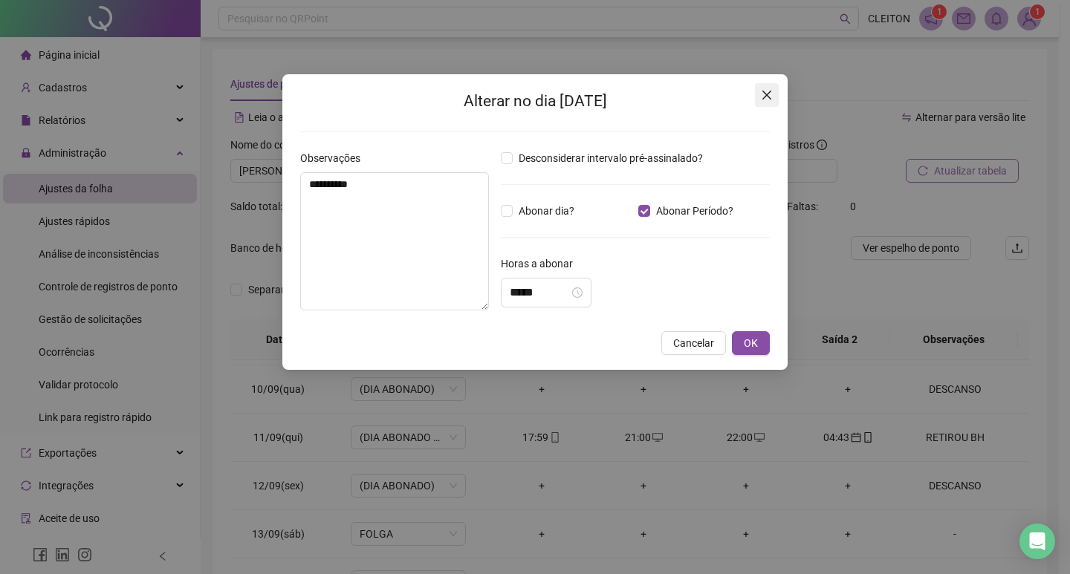
click at [758, 100] on span "Close" at bounding box center [767, 95] width 24 height 12
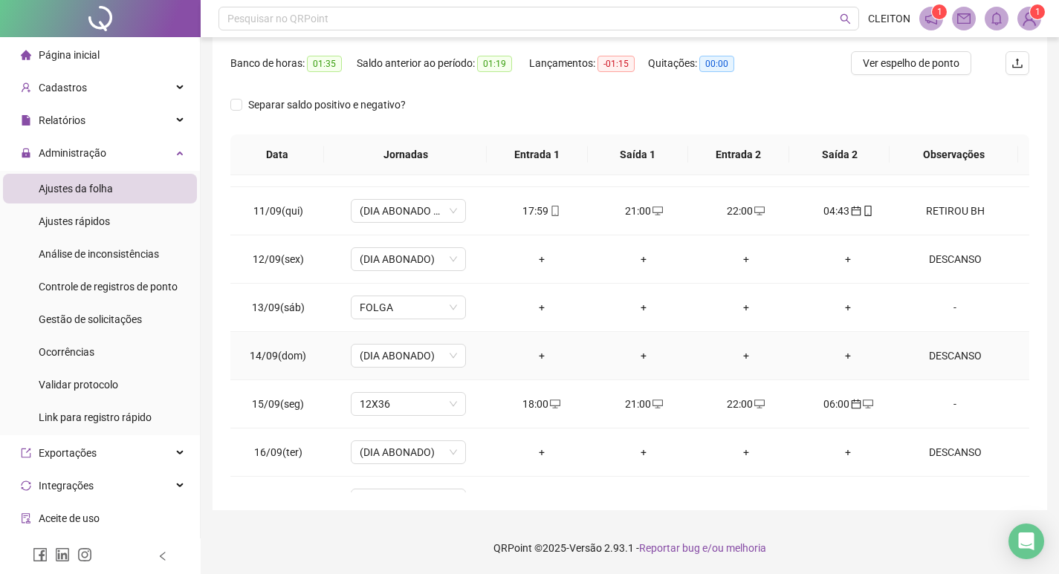
scroll to position [1035, 0]
